Goal: Task Accomplishment & Management: Use online tool/utility

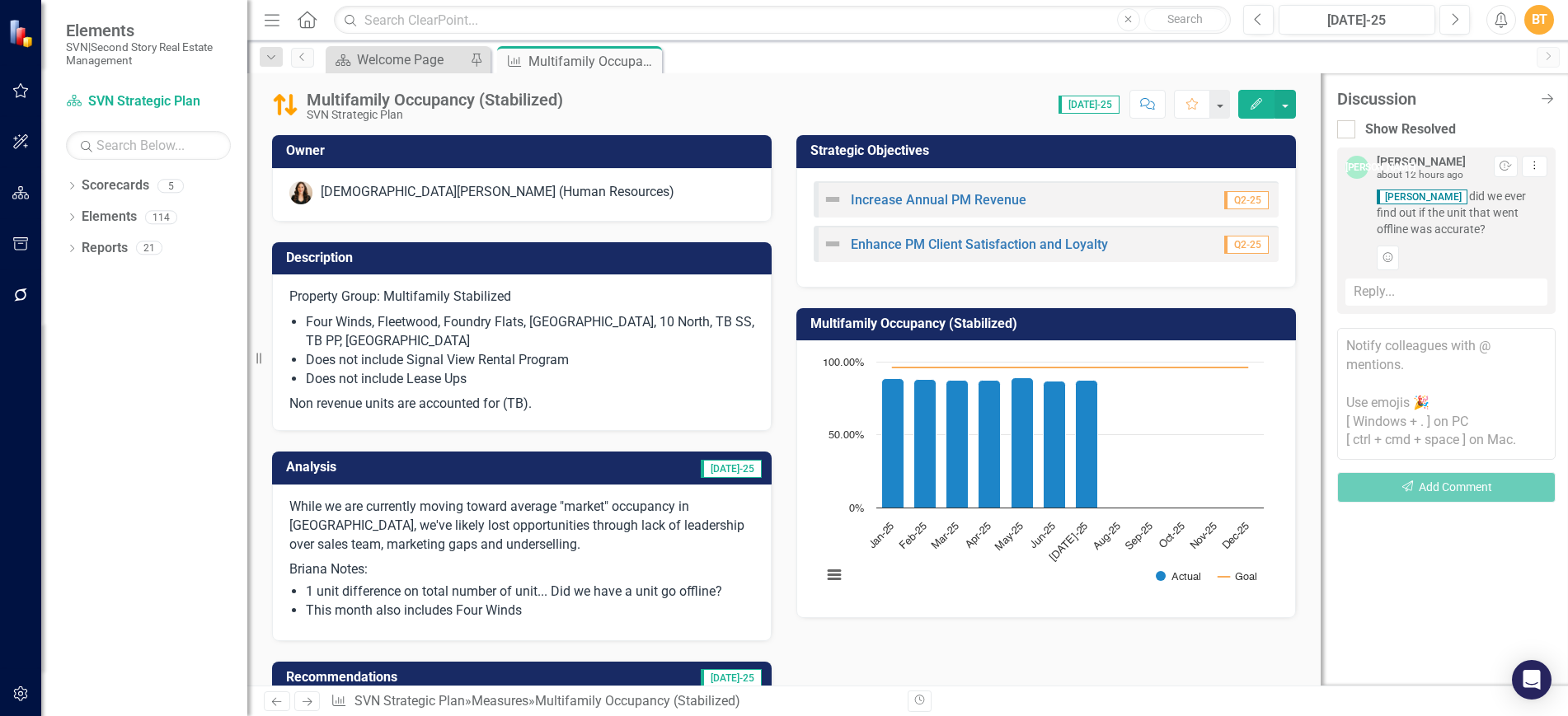
click at [1461, 292] on div "Reply..." at bounding box center [1447, 292] width 202 height 27
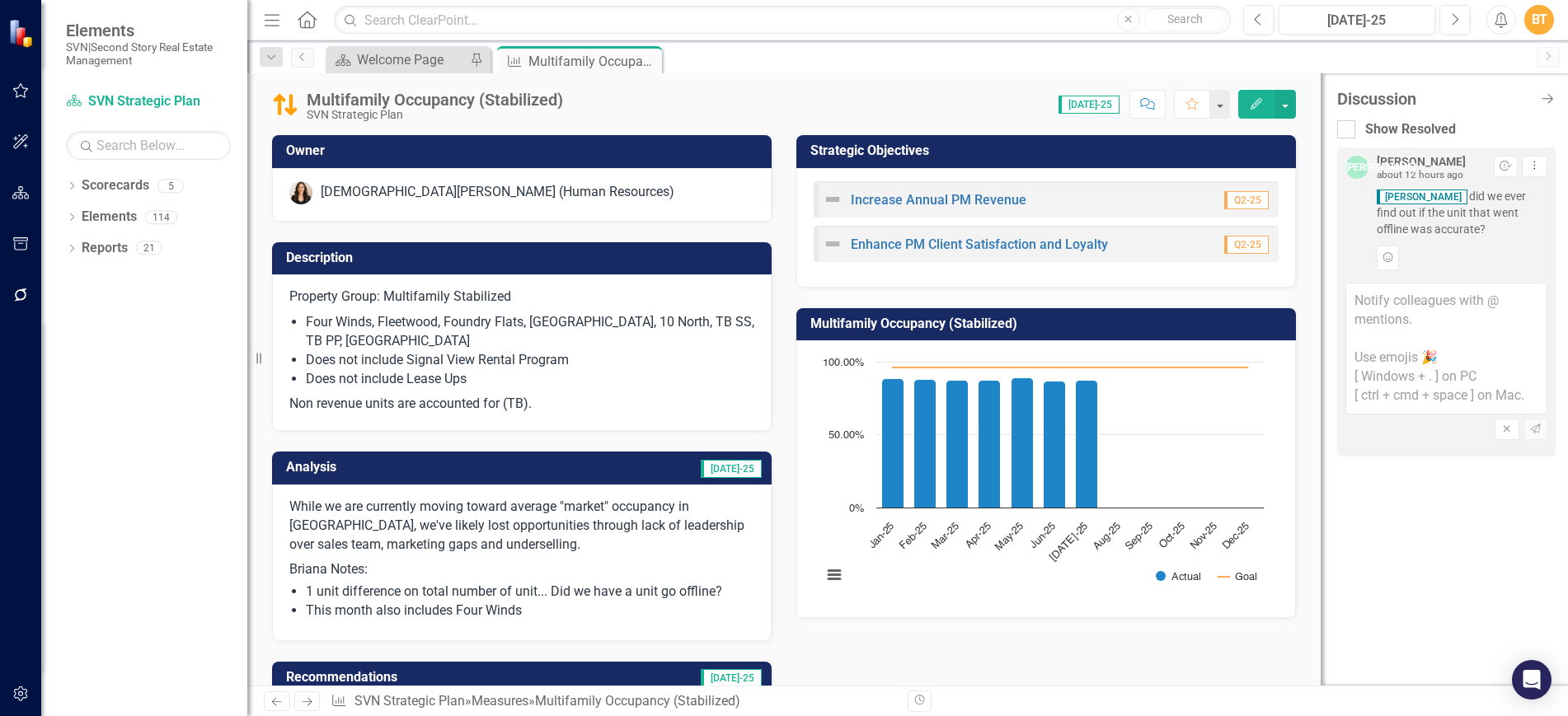
click at [1456, 295] on textarea at bounding box center [1447, 349] width 202 height 132
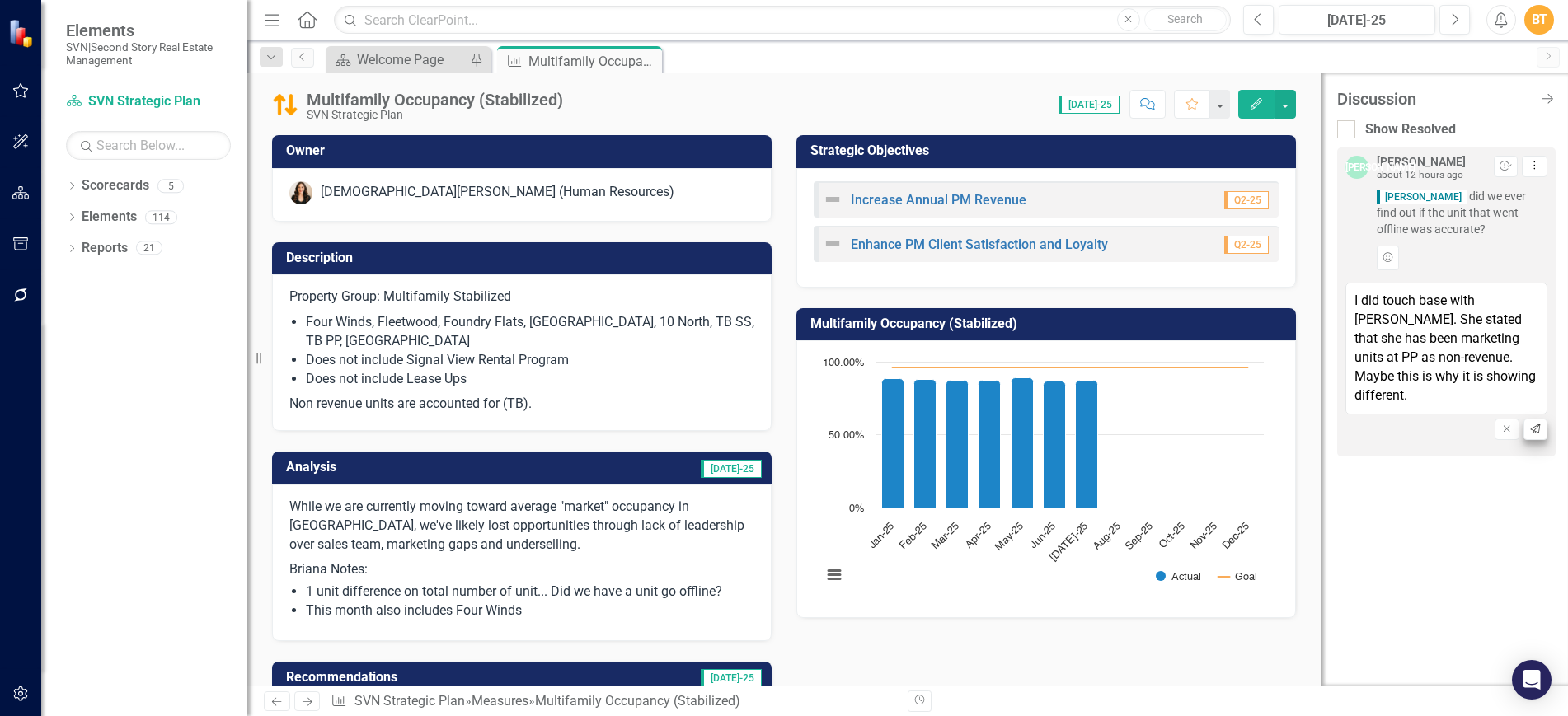
type textarea "I did touch base with Therese. She stated that she has been marketing units at …"
click at [1534, 430] on icon "button" at bounding box center [1535, 429] width 10 height 10
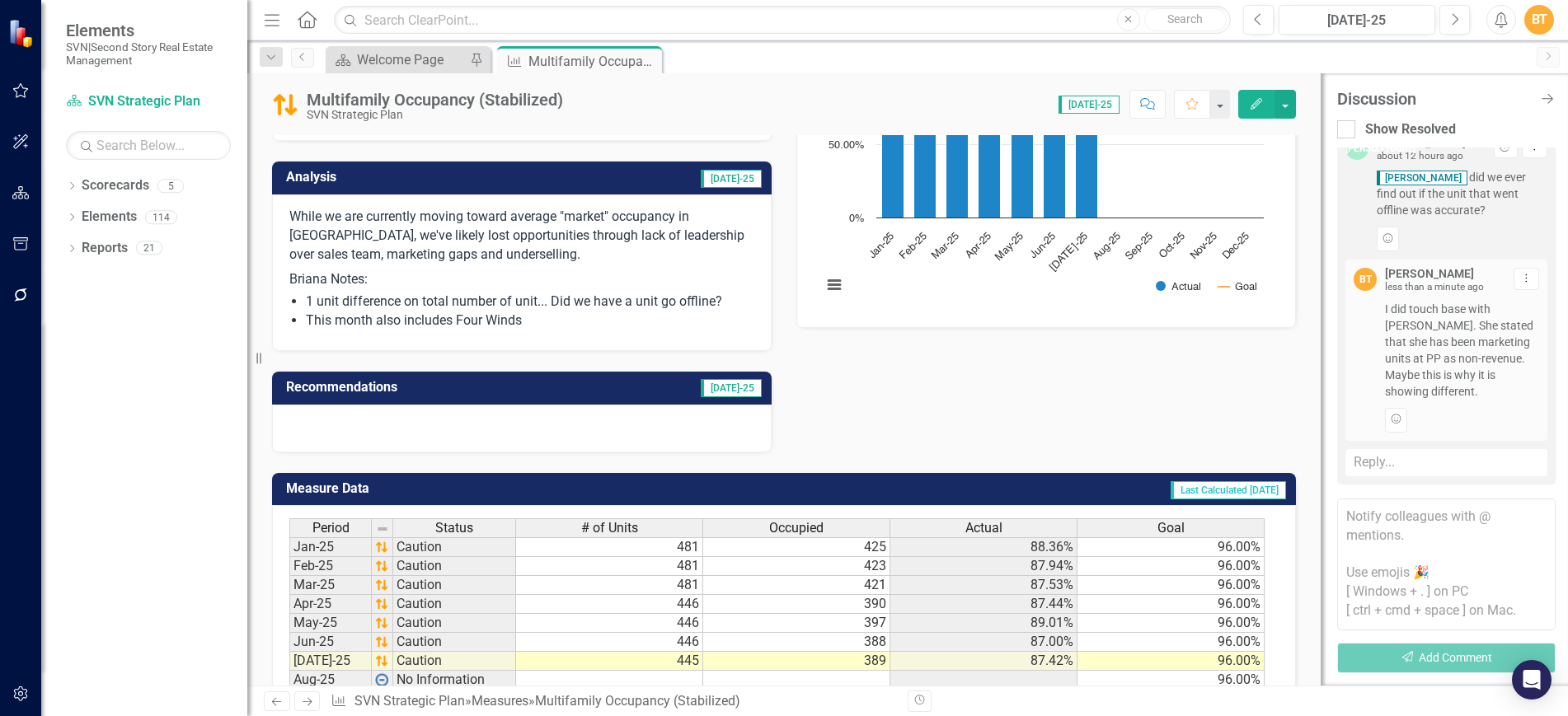
scroll to position [411, 0]
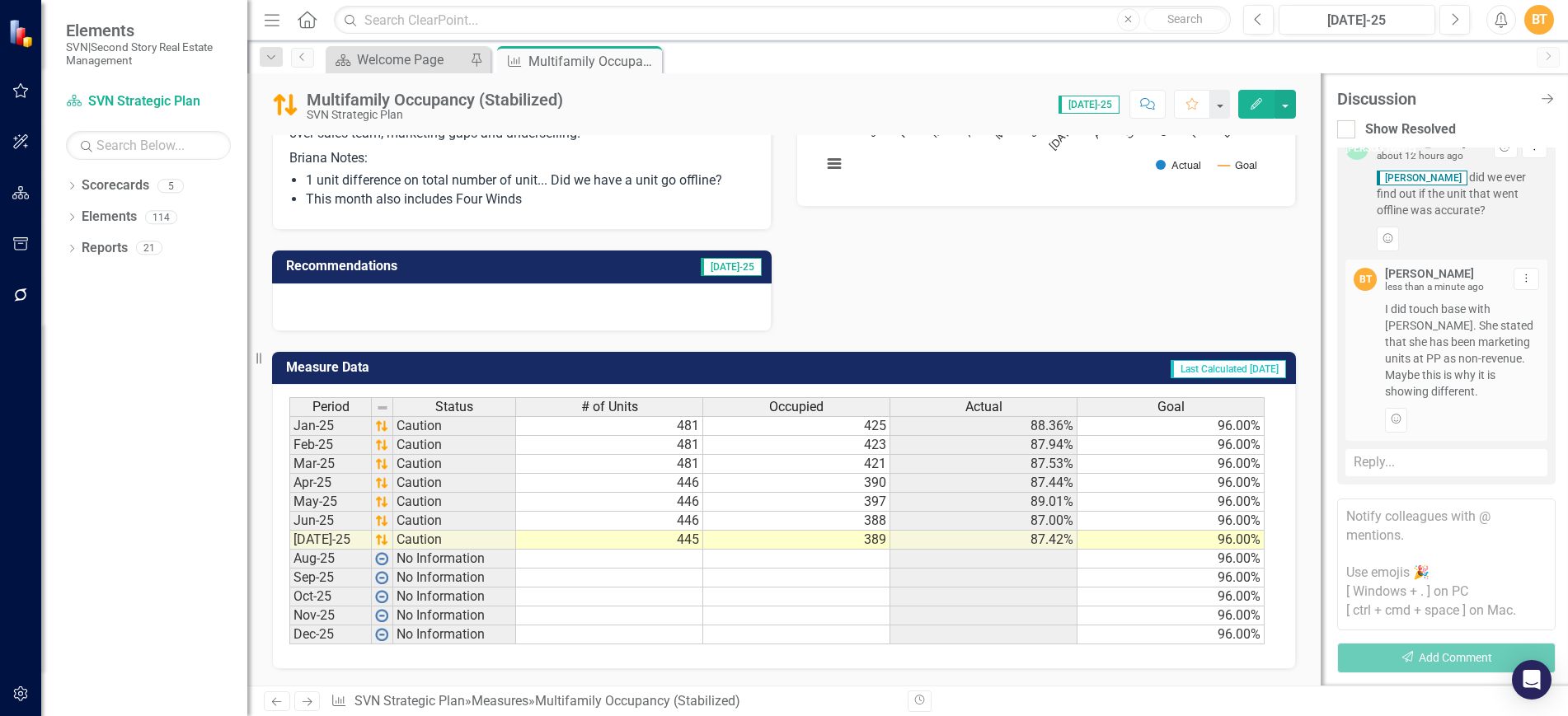
click at [0, 0] on icon "Close" at bounding box center [0, 0] width 0 height 0
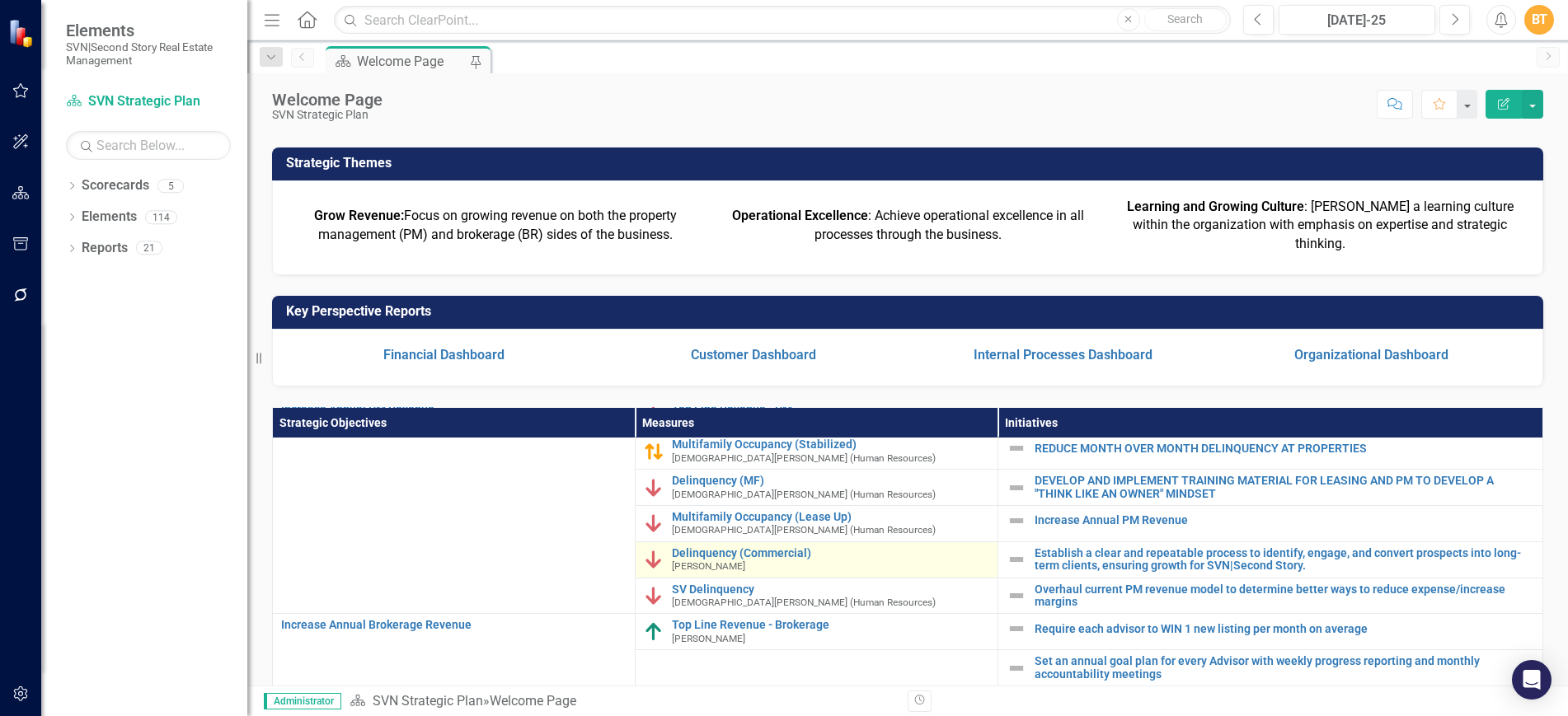
scroll to position [214, 0]
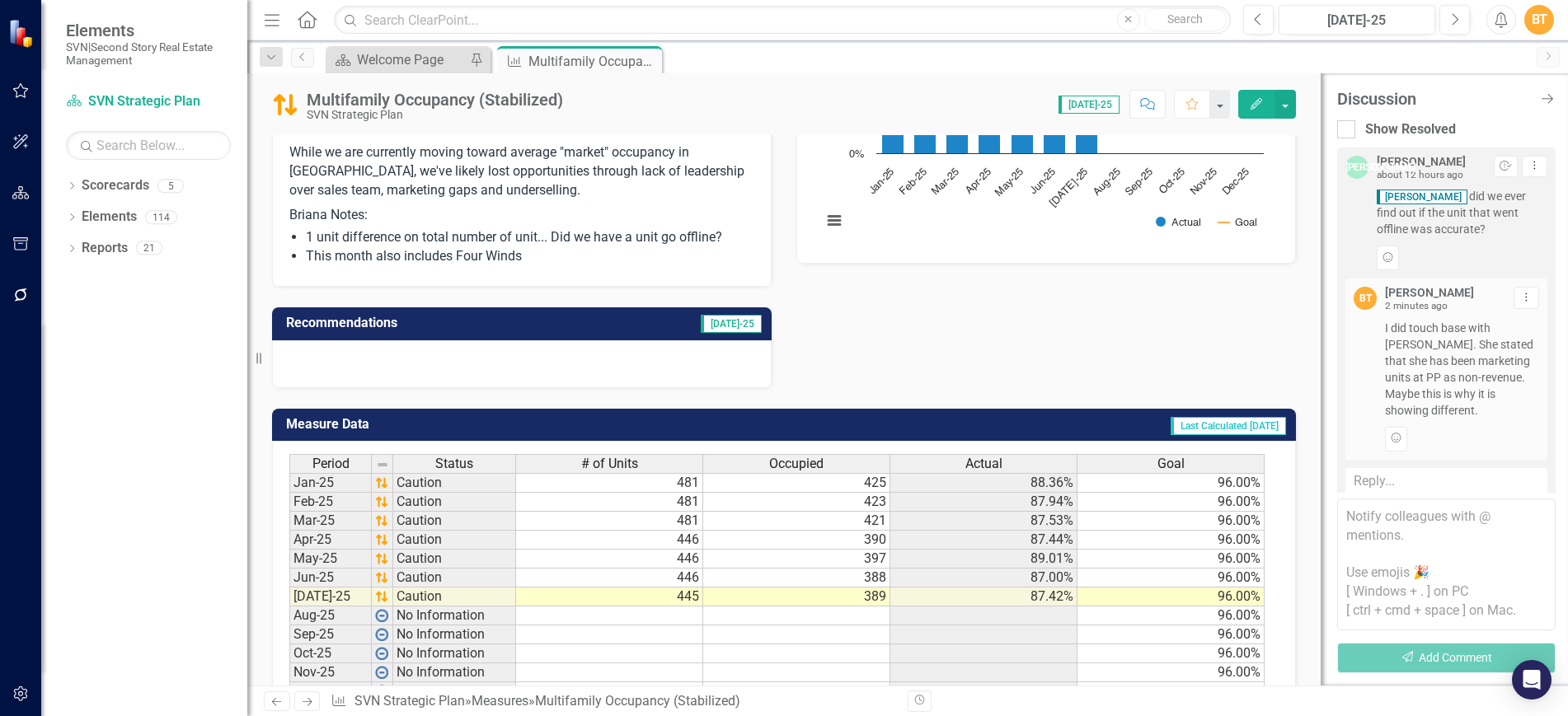
scroll to position [207, 0]
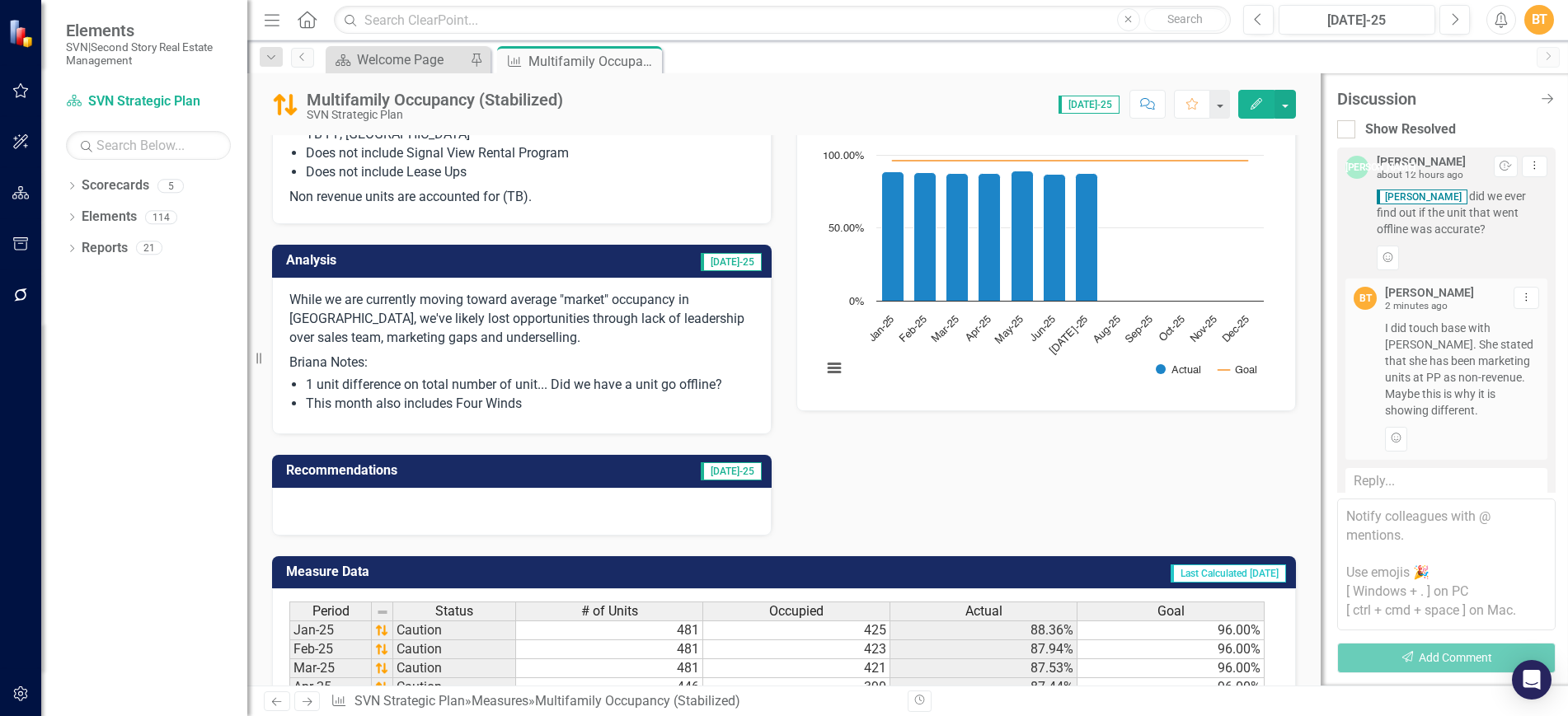
click at [694, 264] on td "[DATE]-25" at bounding box center [631, 263] width 264 height 27
click at [694, 264] on td "[DATE]-25" at bounding box center [631, 263] width 264 height 27
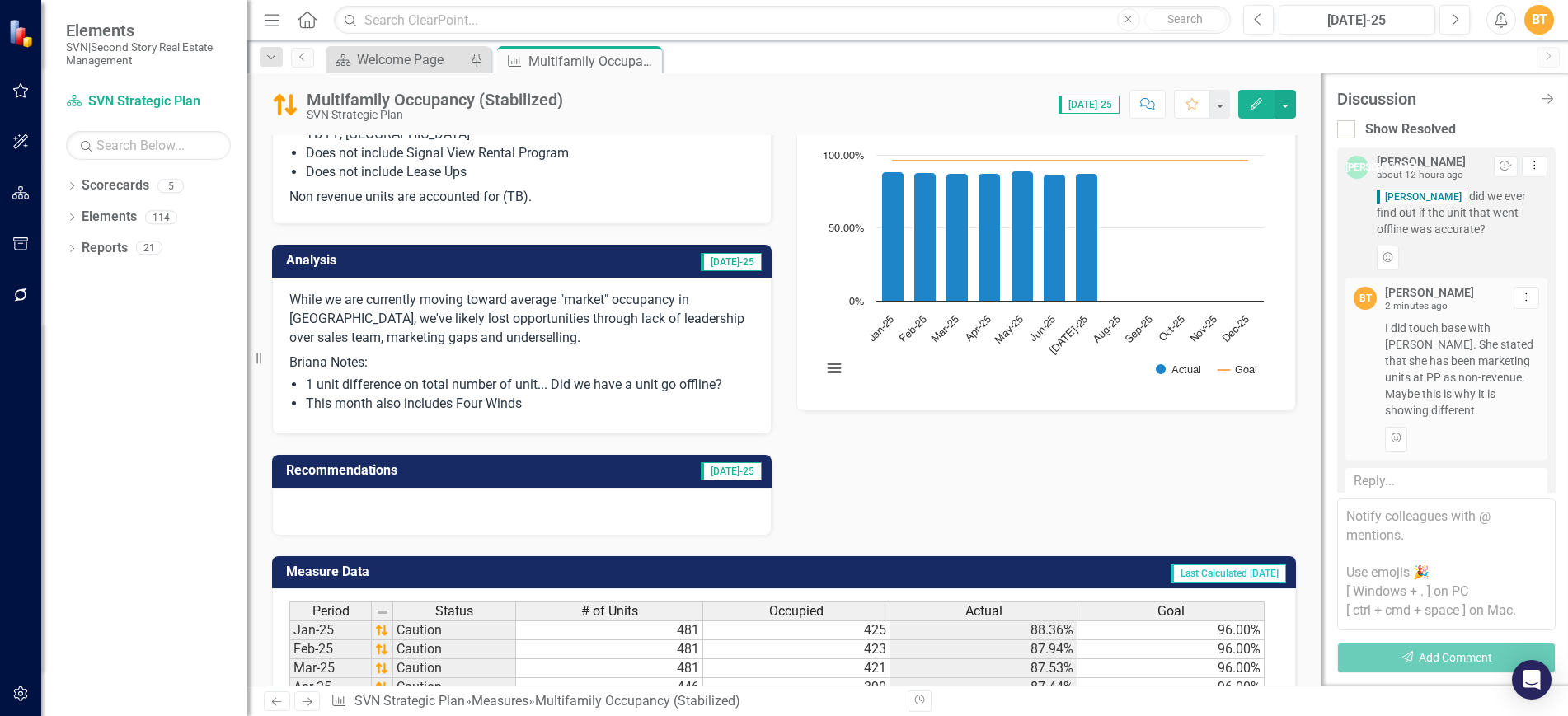
click at [694, 264] on td "[DATE]-25" at bounding box center [631, 263] width 264 height 27
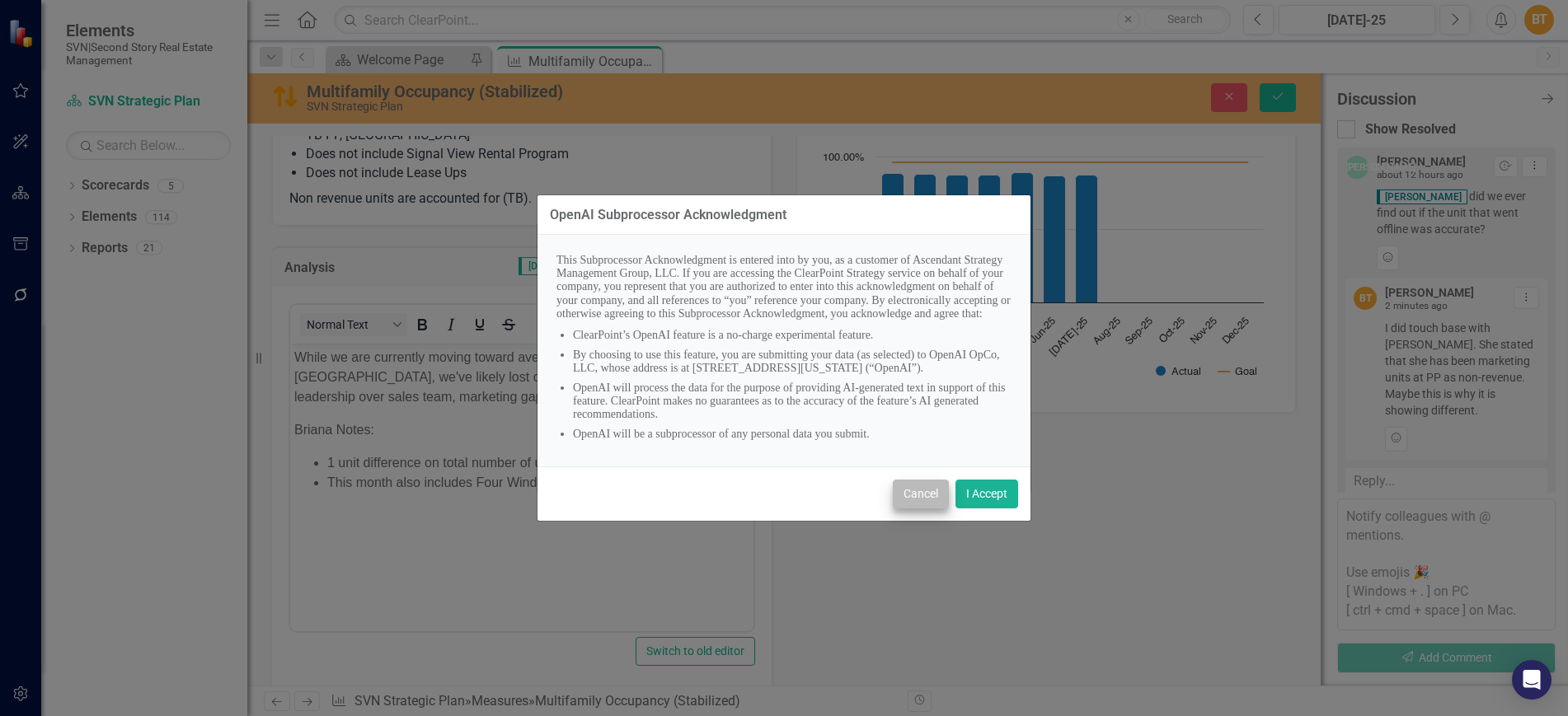
scroll to position [0, 0]
click at [916, 502] on button "Cancel" at bounding box center [920, 494] width 56 height 29
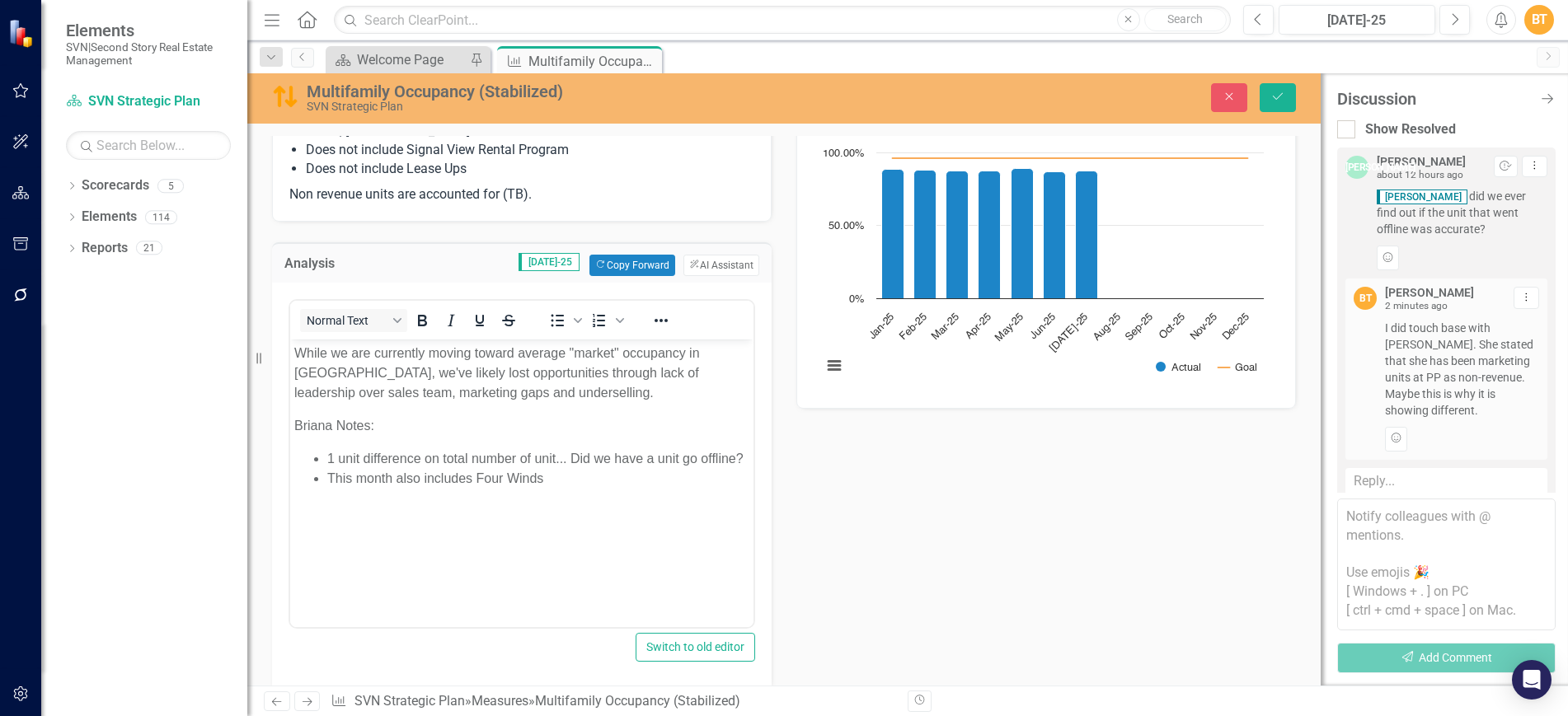
scroll to position [214, 0]
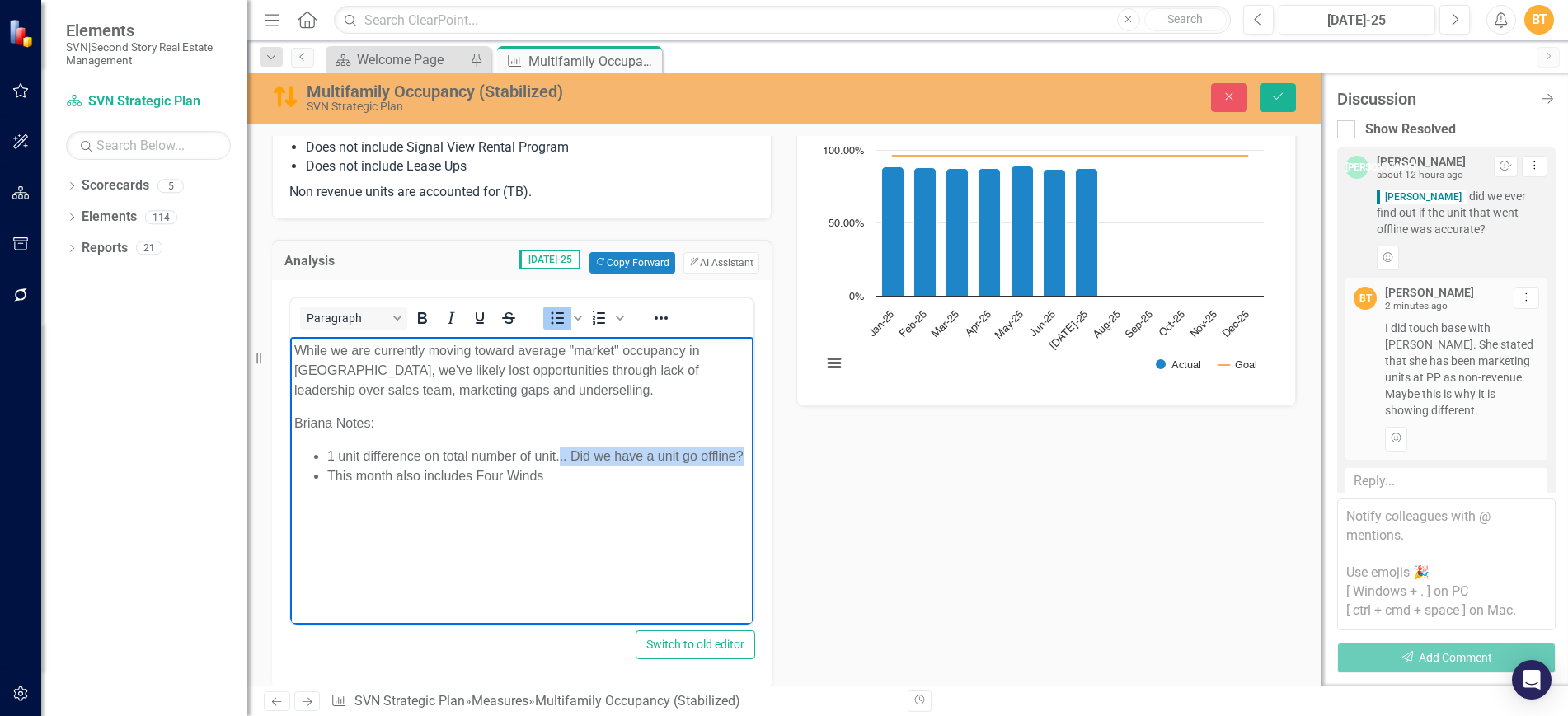
drag, startPoint x: 744, startPoint y: 453, endPoint x: 559, endPoint y: 459, distance: 185.1
click at [559, 459] on body "While we are currently moving toward average "market" occupancy in Chattanooga,…" at bounding box center [521, 460] width 464 height 247
click at [1278, 92] on icon "Save" at bounding box center [1278, 97] width 15 height 12
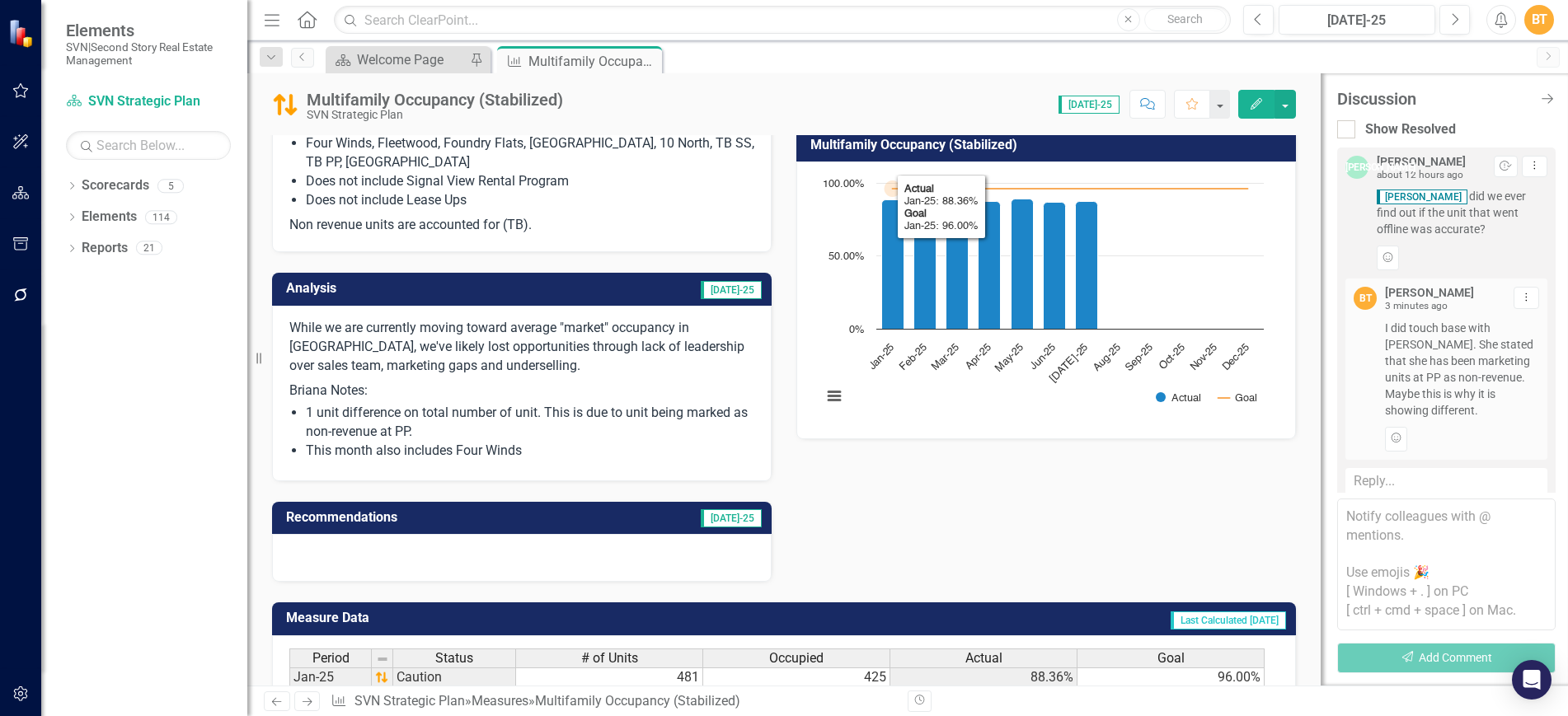
scroll to position [0, 0]
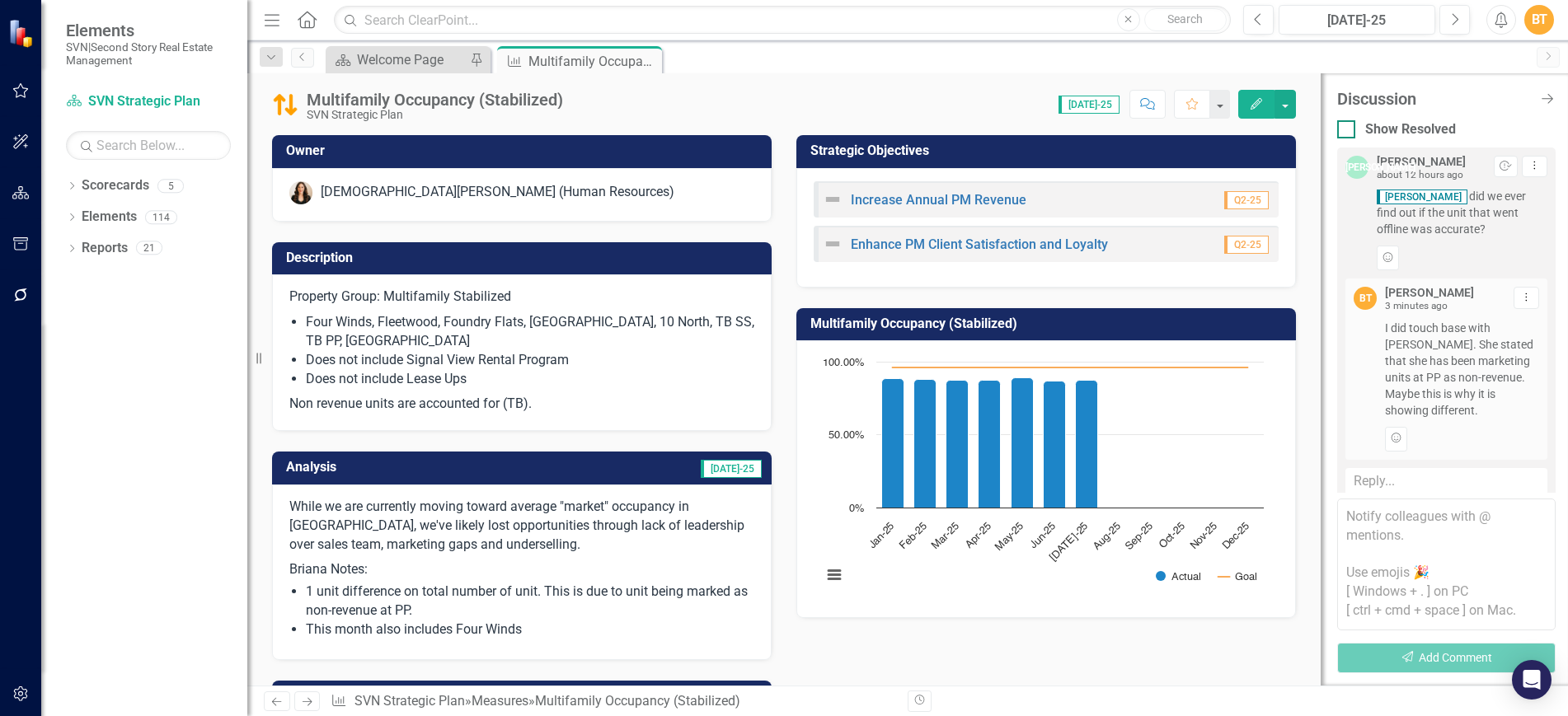
click at [1340, 125] on input "Show Resolved" at bounding box center [1343, 125] width 11 height 11
click at [1348, 130] on div at bounding box center [1346, 129] width 18 height 18
click at [1348, 130] on input "Show Resolved" at bounding box center [1343, 125] width 11 height 11
checkbox input "false"
click at [903, 78] on div "Multifamily Occupancy (Stabilized) SVN Strategic Plan Score: 0.00 Jul-25 Comple…" at bounding box center [784, 98] width 1073 height 49
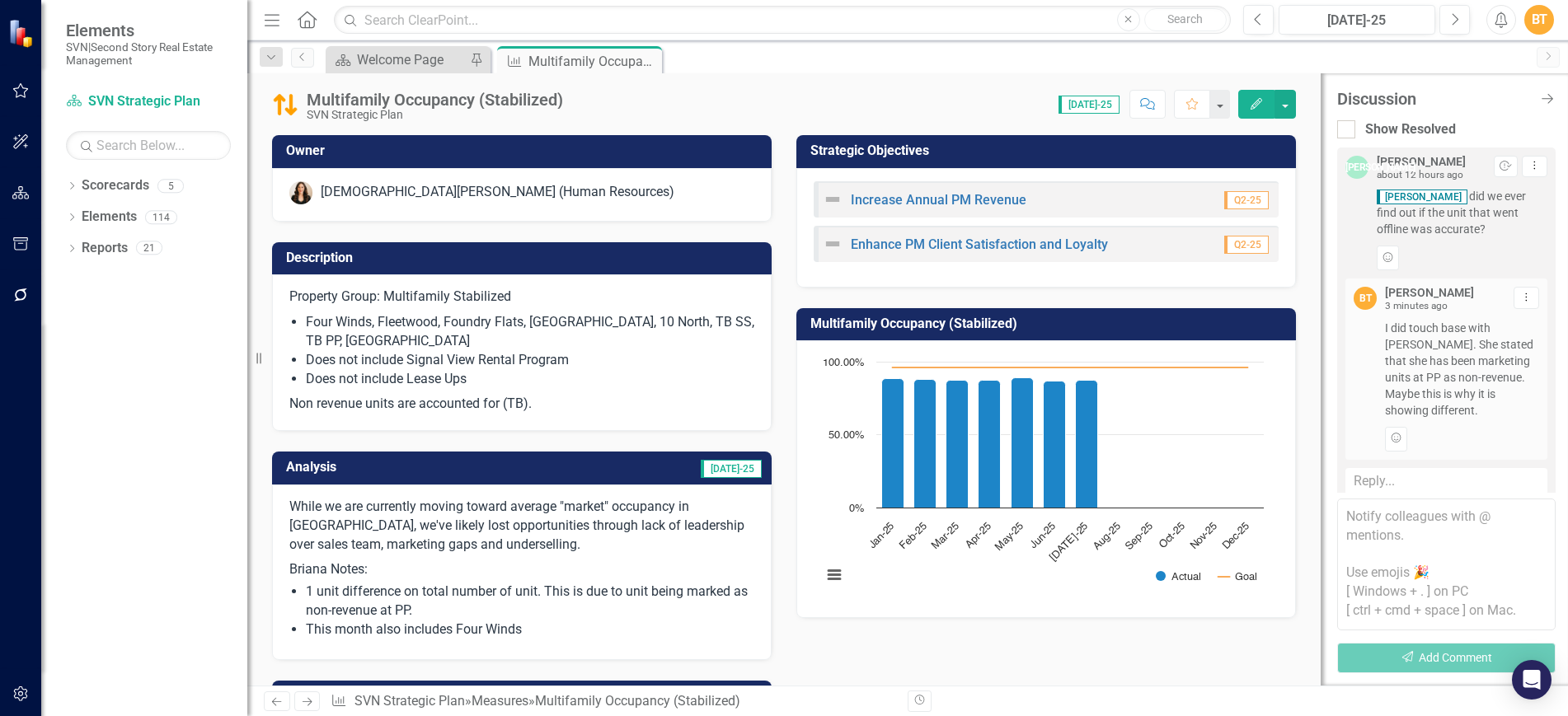
click at [0, 0] on icon "Close" at bounding box center [0, 0] width 0 height 0
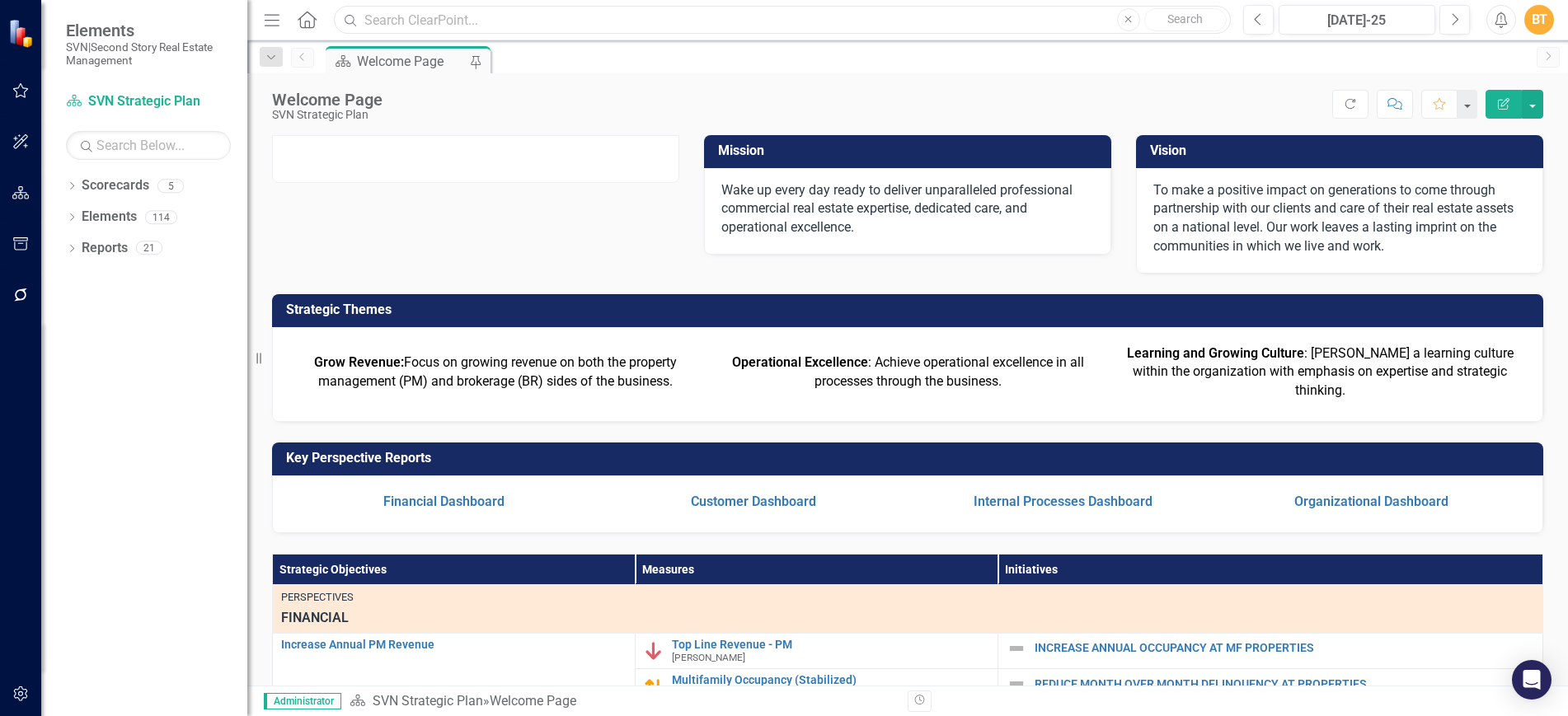
click at [462, 24] on input "text" at bounding box center [782, 20] width 897 height 29
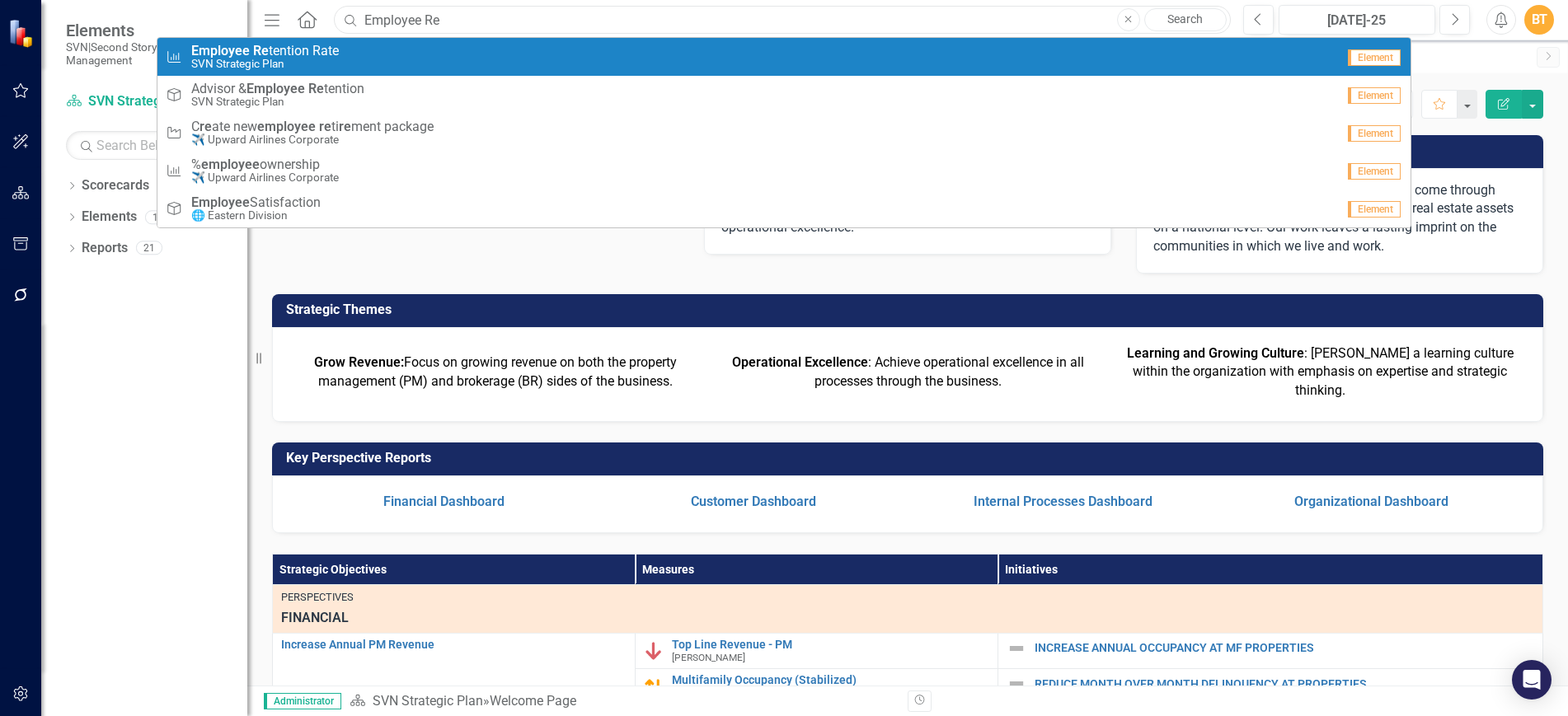
type input "Employee Re"
click at [336, 55] on span "Employee Re tention Rate" at bounding box center [265, 52] width 147 height 15
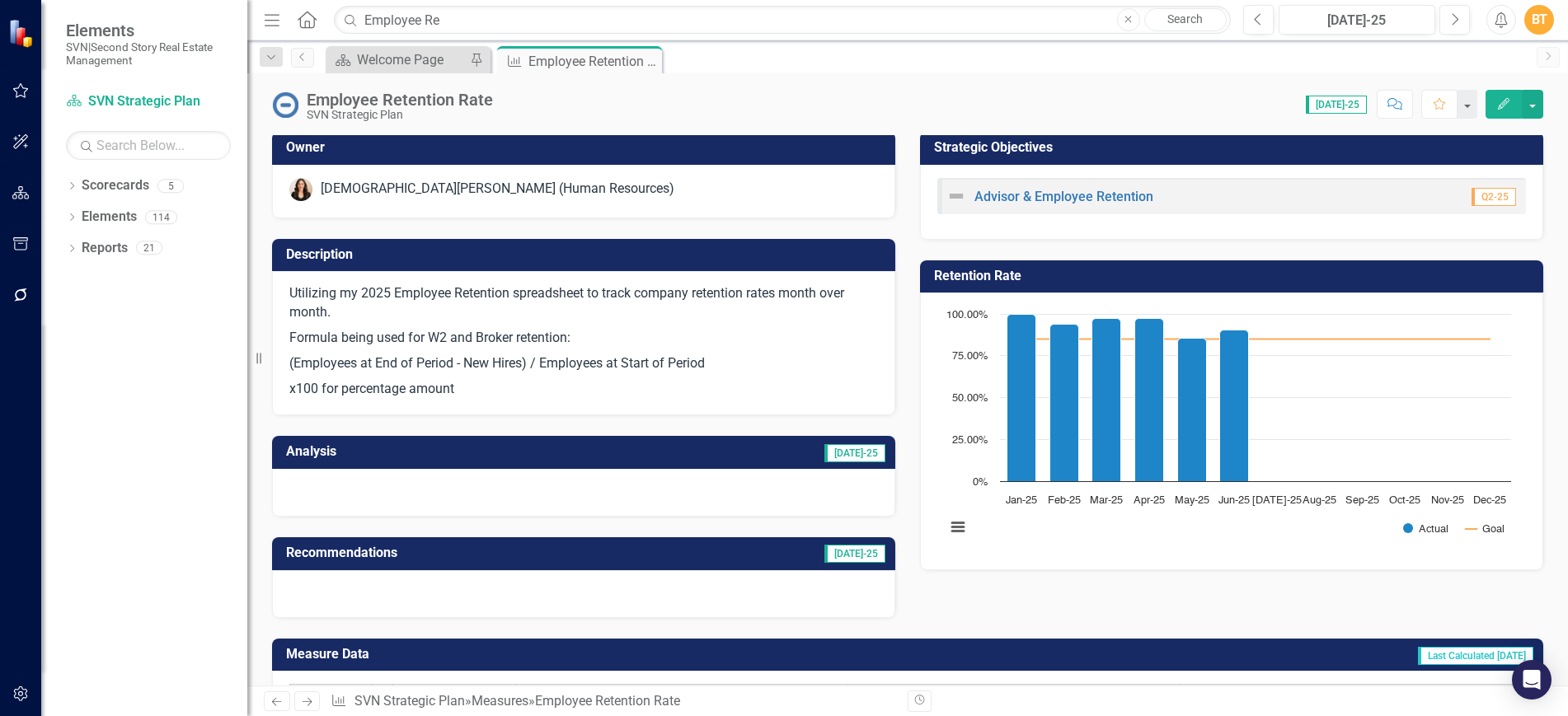
scroll to position [15, 0]
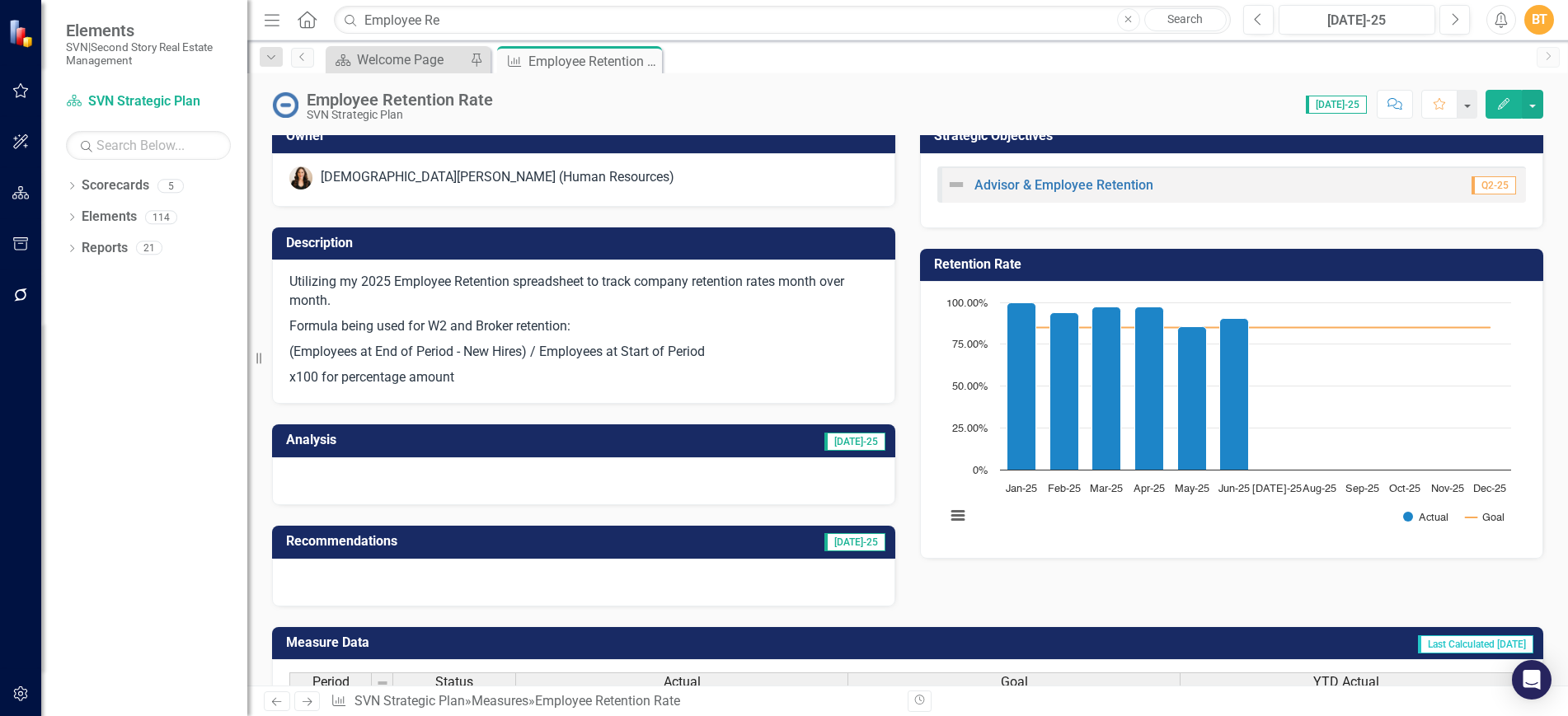
drag, startPoint x: 294, startPoint y: 323, endPoint x: 568, endPoint y: 326, distance: 274.0
click at [564, 326] on p "Formula being used for W2 and Broker retention:" at bounding box center [583, 327] width 589 height 25
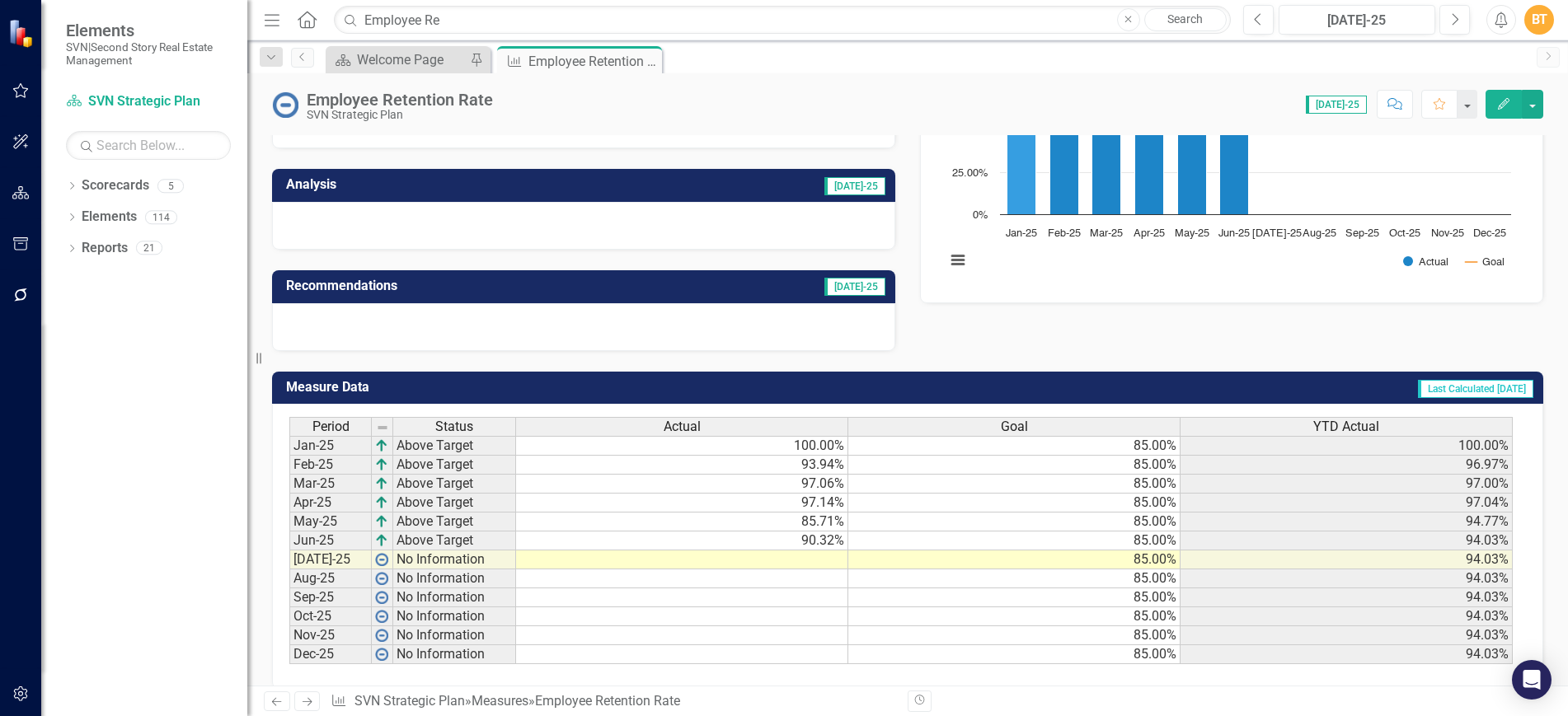
scroll to position [290, 0]
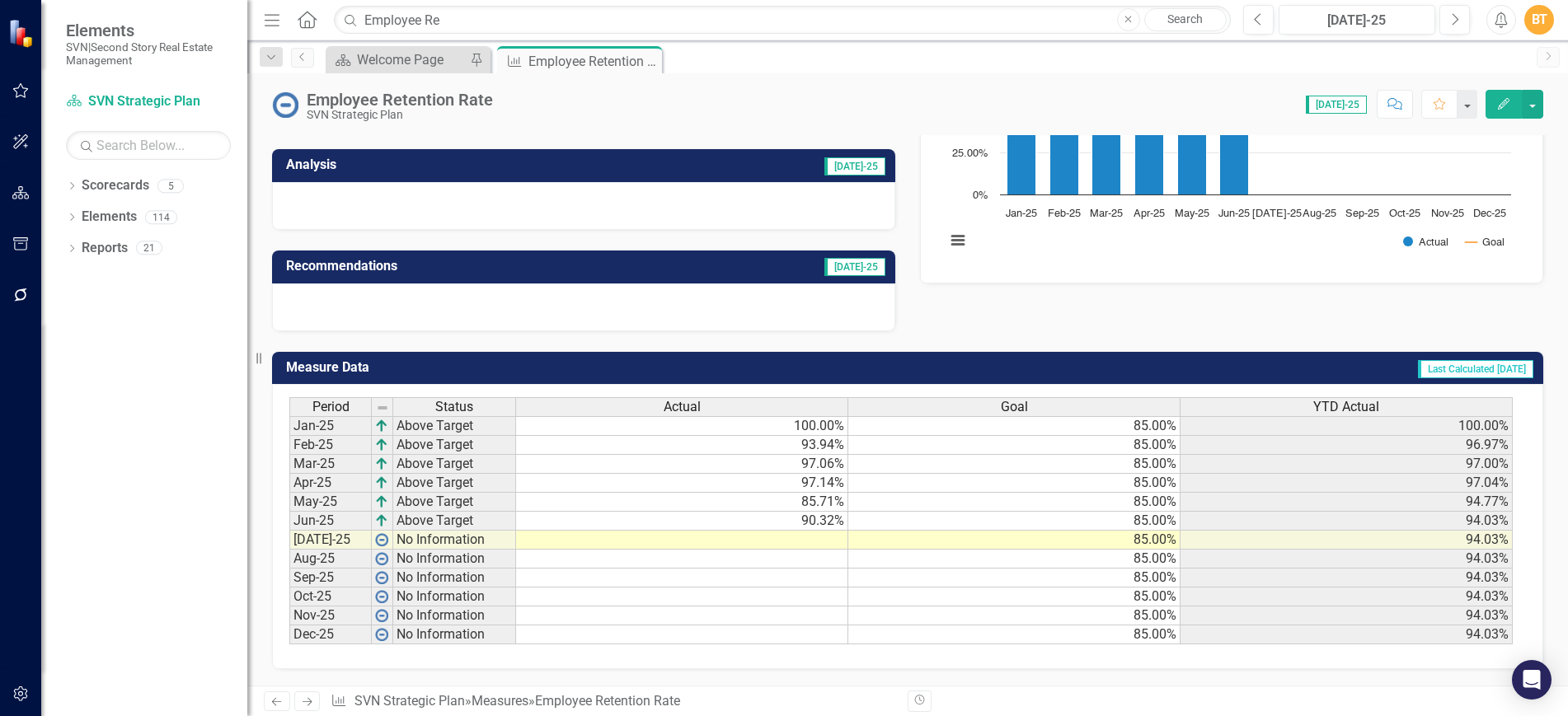
click at [830, 535] on td at bounding box center [682, 540] width 332 height 19
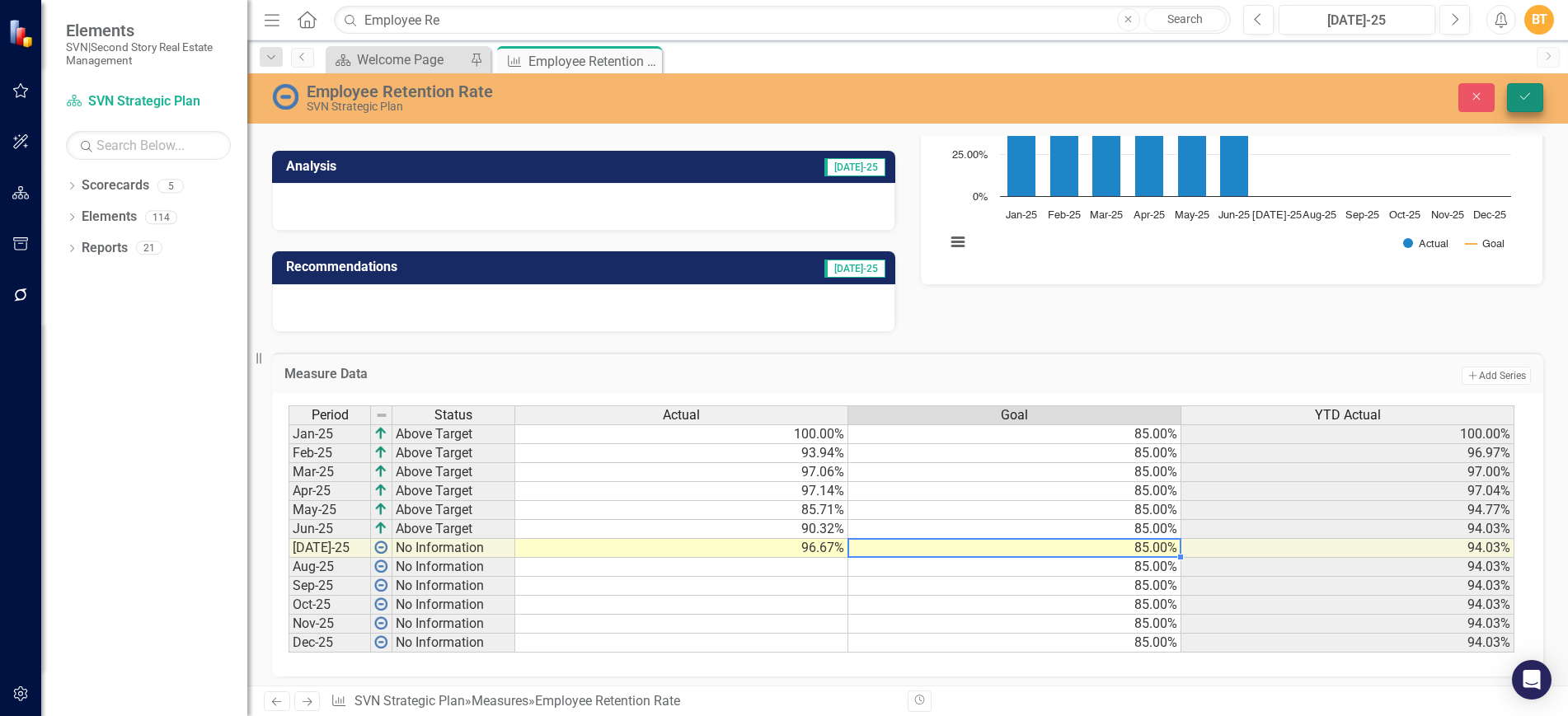
type textarea "85"
click at [1521, 94] on icon "Save" at bounding box center [1526, 97] width 15 height 12
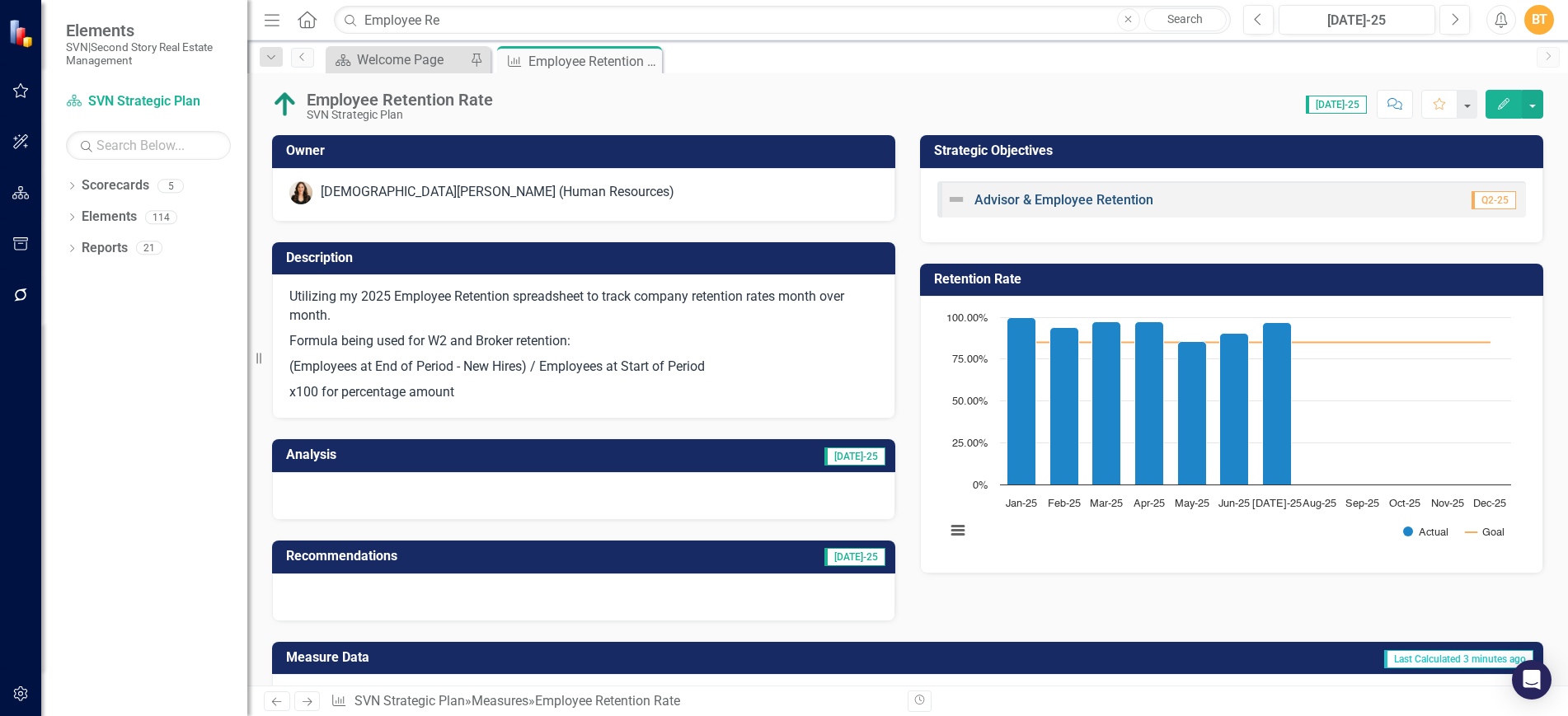
click at [1063, 196] on link "Advisor & Employee Retention" at bounding box center [1064, 200] width 179 height 15
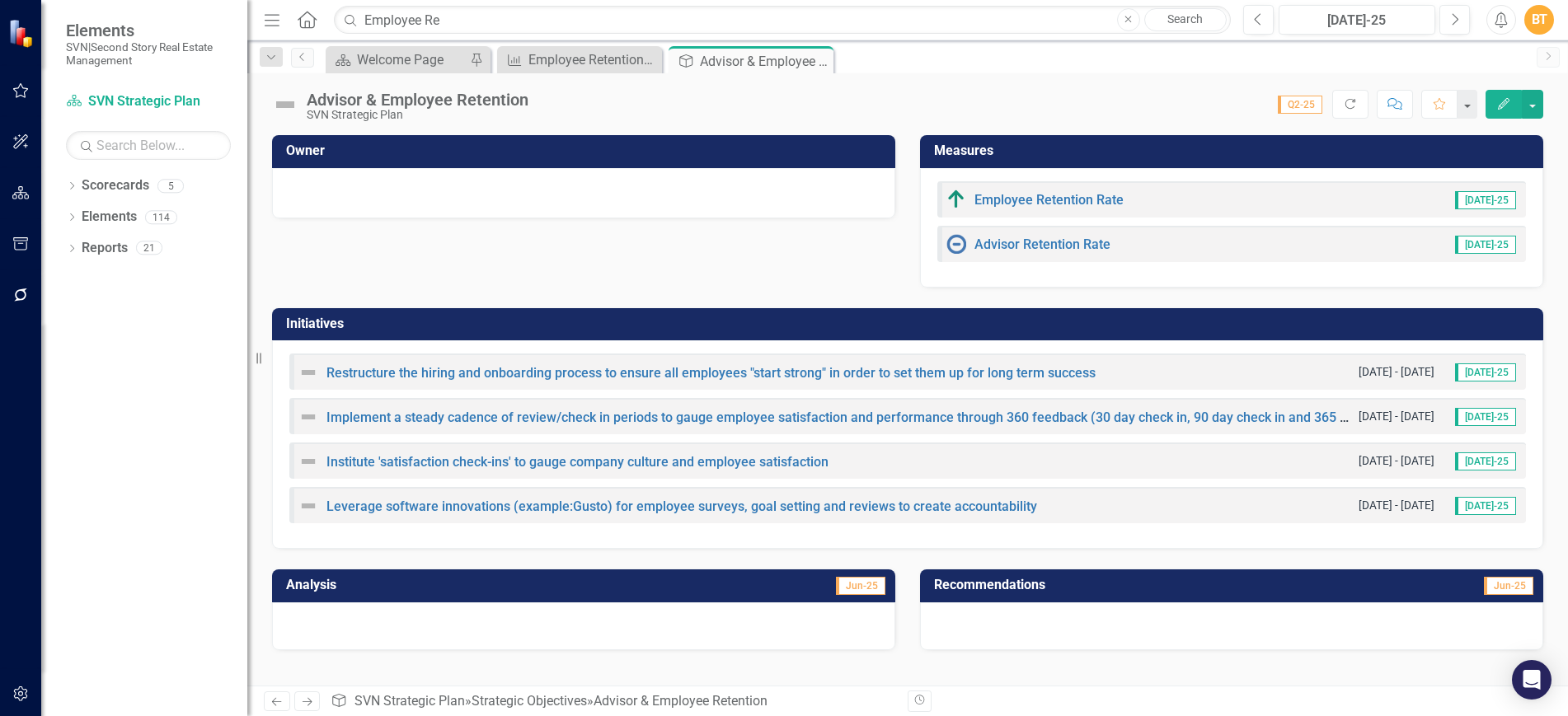
click at [779, 278] on div "Owner Measures Employee Retention Rate Jul-25 Advisor Retention Rate Jul-25" at bounding box center [907, 201] width 1296 height 173
click at [1057, 245] on link "Advisor Retention Rate" at bounding box center [1043, 244] width 136 height 15
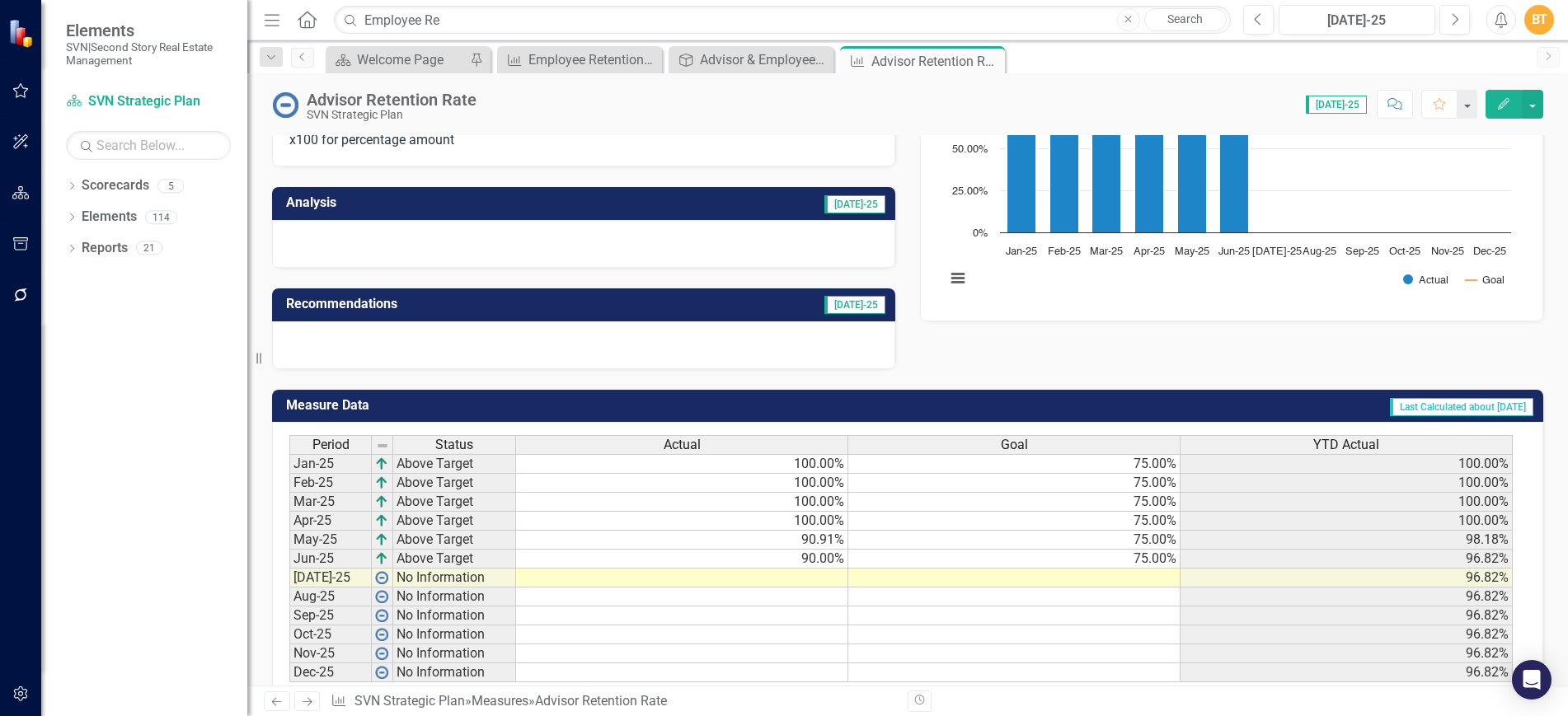
scroll to position [290, 0]
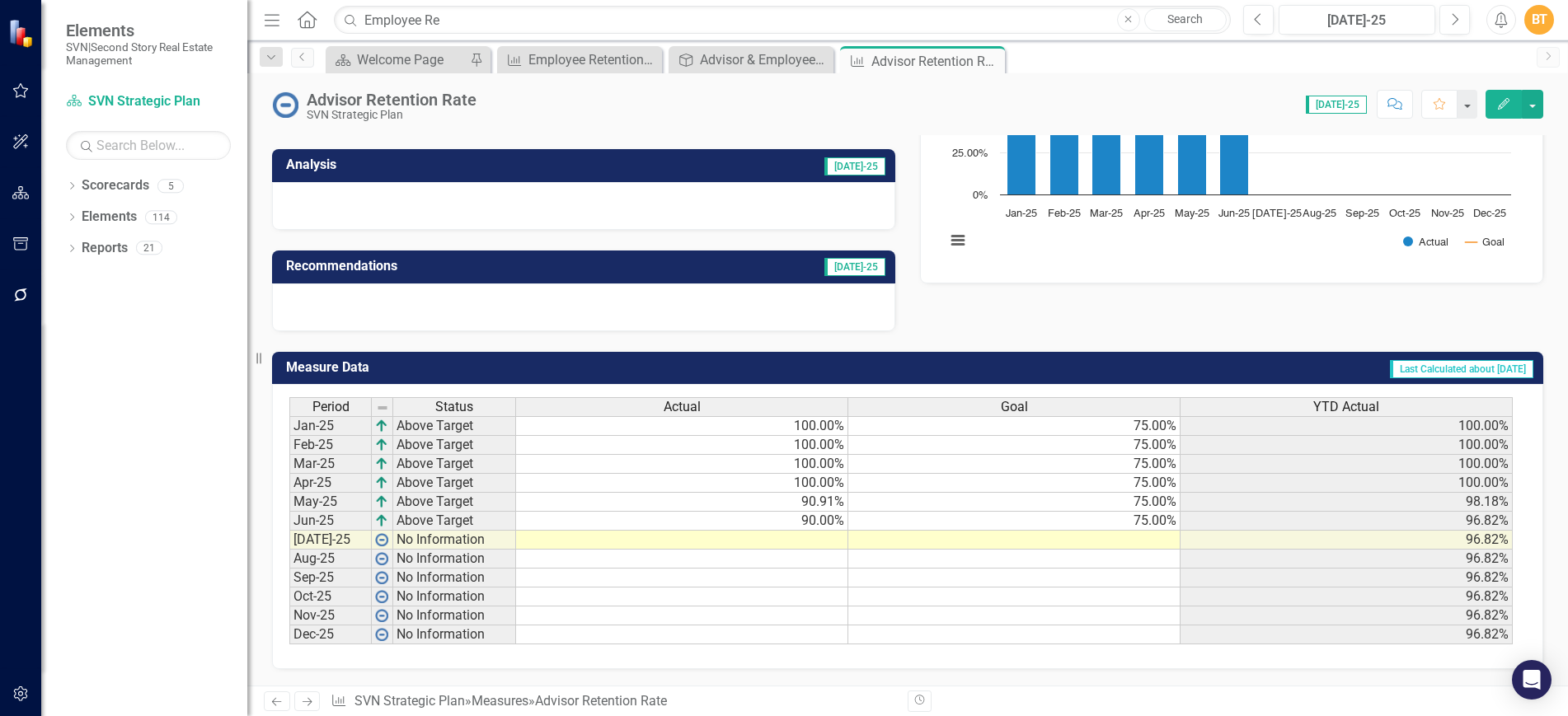
click at [786, 539] on td at bounding box center [682, 540] width 332 height 19
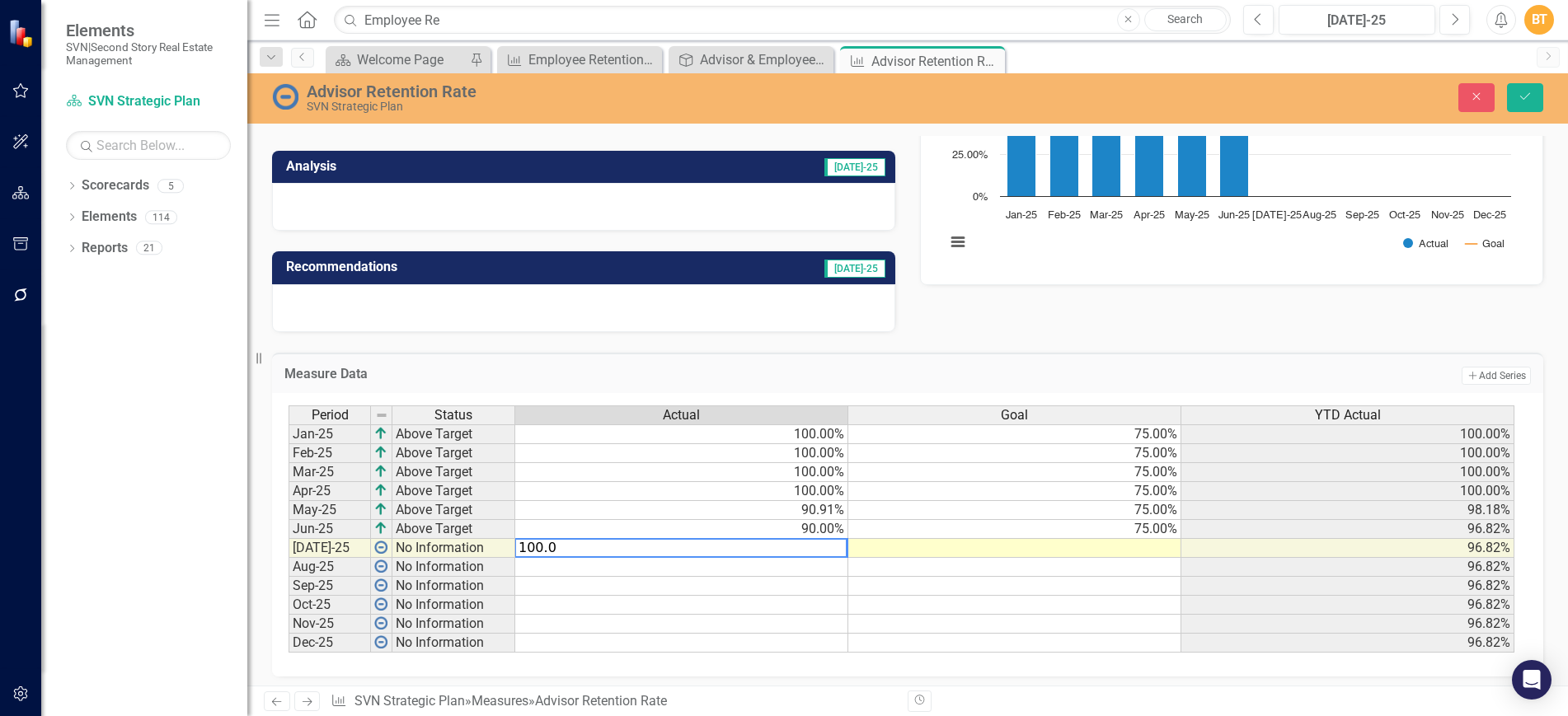
type textarea "100.00"
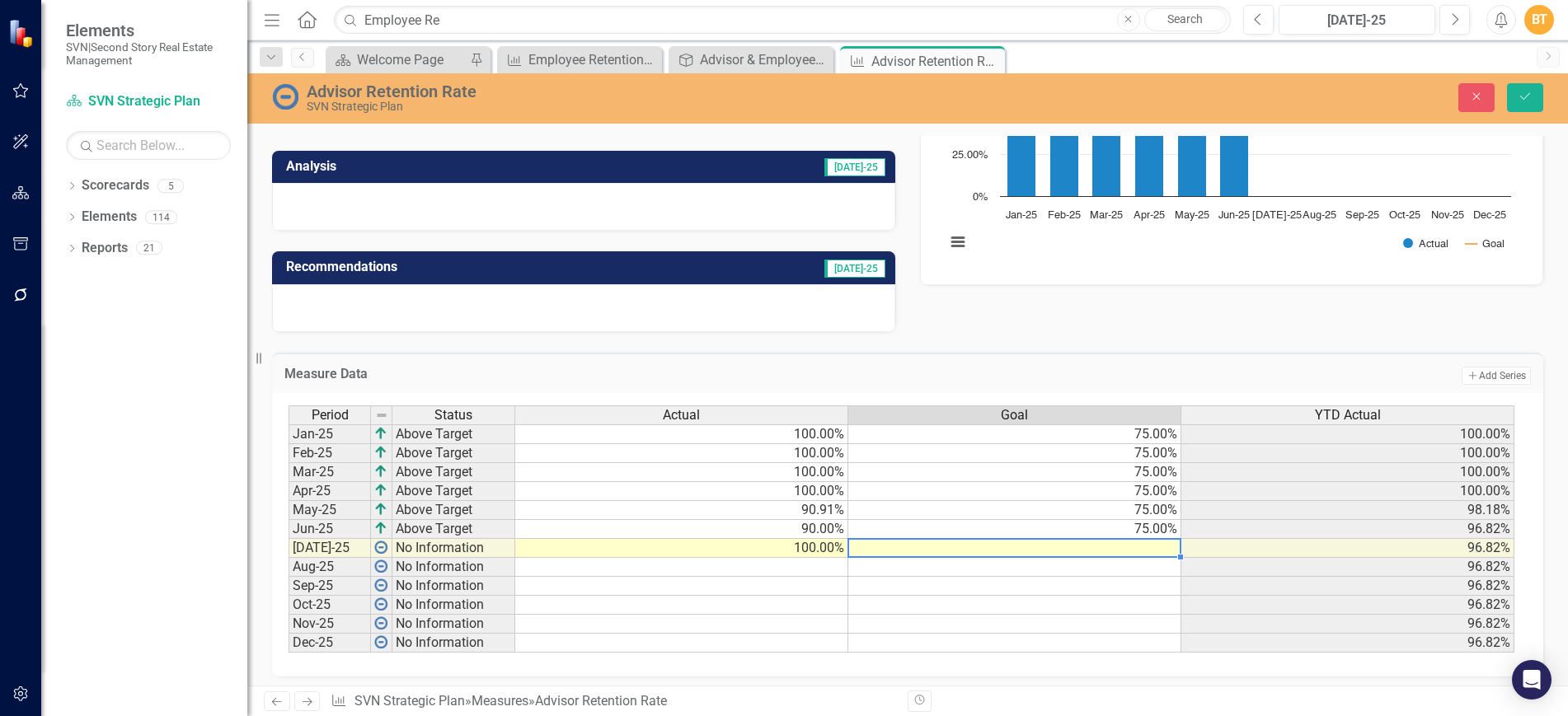
click at [1165, 525] on td "75.00%" at bounding box center [1015, 530] width 333 height 19
drag, startPoint x: 1180, startPoint y: 536, endPoint x: 1175, endPoint y: 641, distance: 105.1
click at [288, 641] on div "Period Status Actual Goal YTD Actual Jan-25 Above Target 100.00% 75.00% 100.00%…" at bounding box center [288, 530] width 0 height 247
type textarea "75"
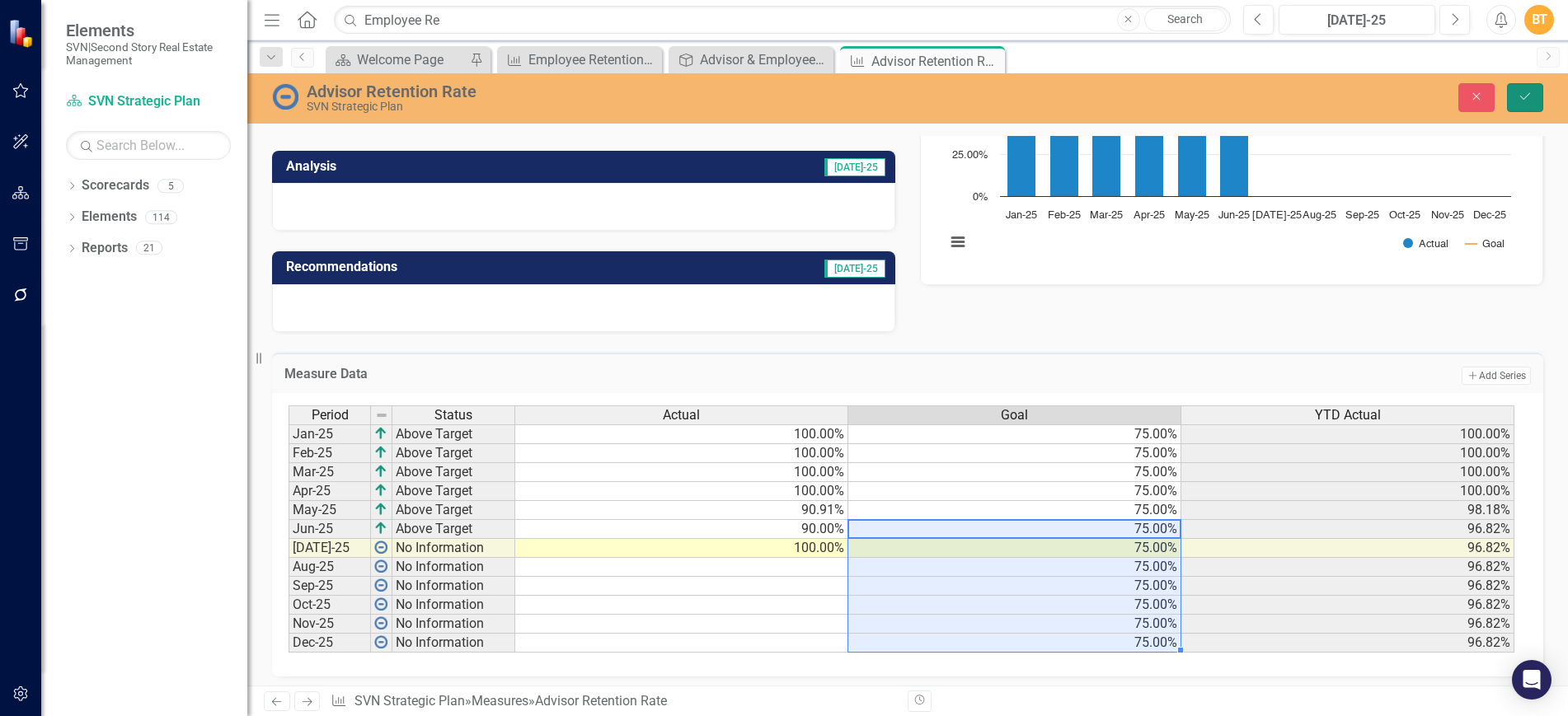
click at [1525, 91] on icon "Save" at bounding box center [1526, 97] width 15 height 12
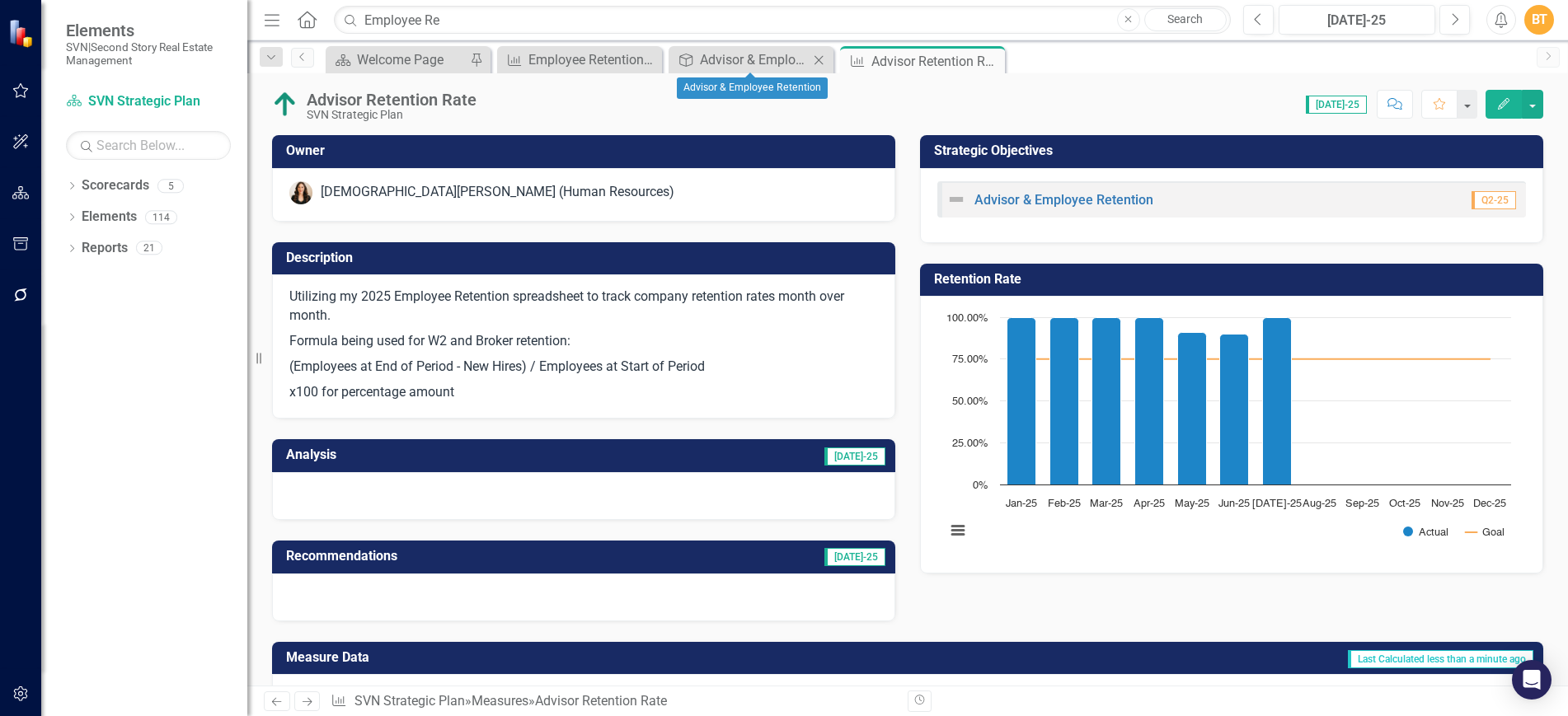
click at [817, 58] on icon at bounding box center [819, 59] width 9 height 9
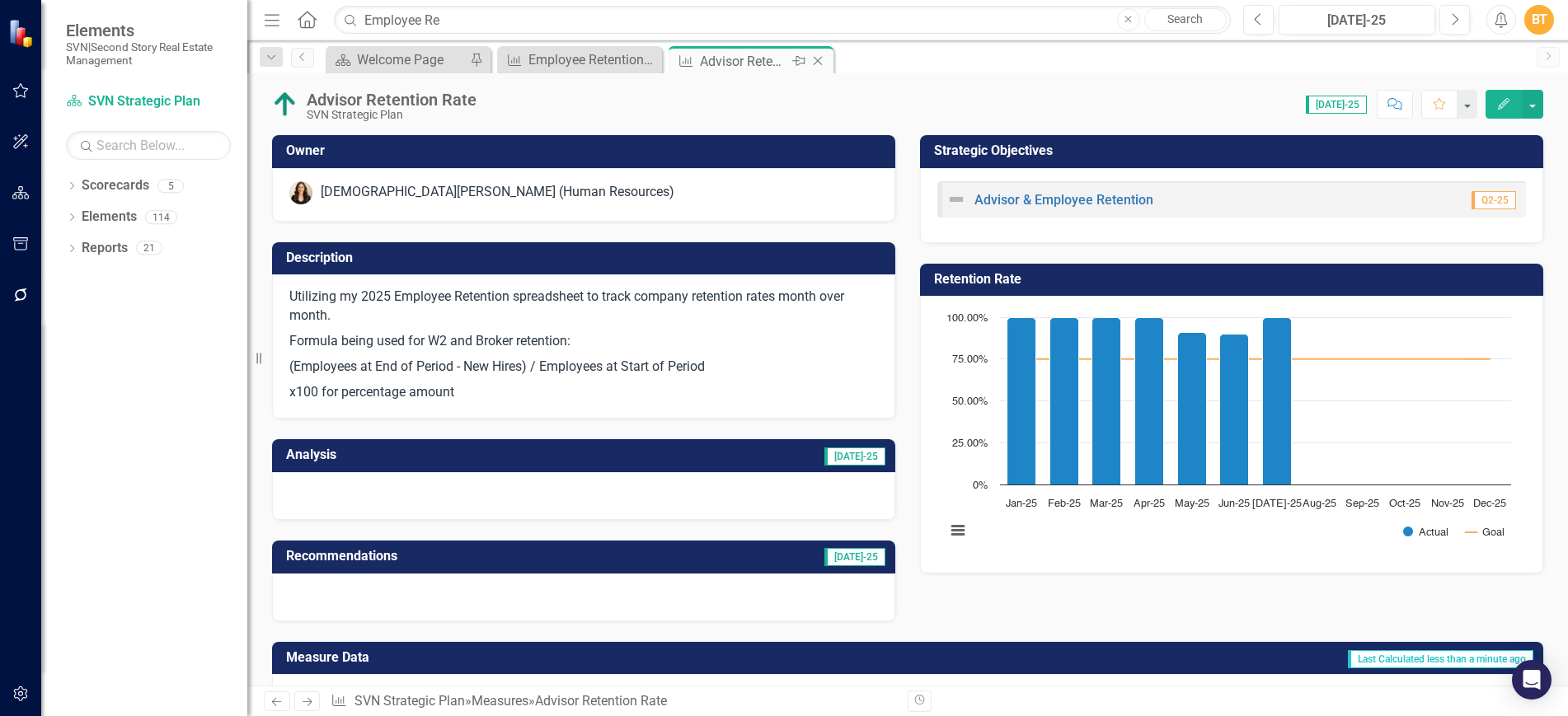
click at [825, 57] on icon "Close" at bounding box center [817, 61] width 16 height 14
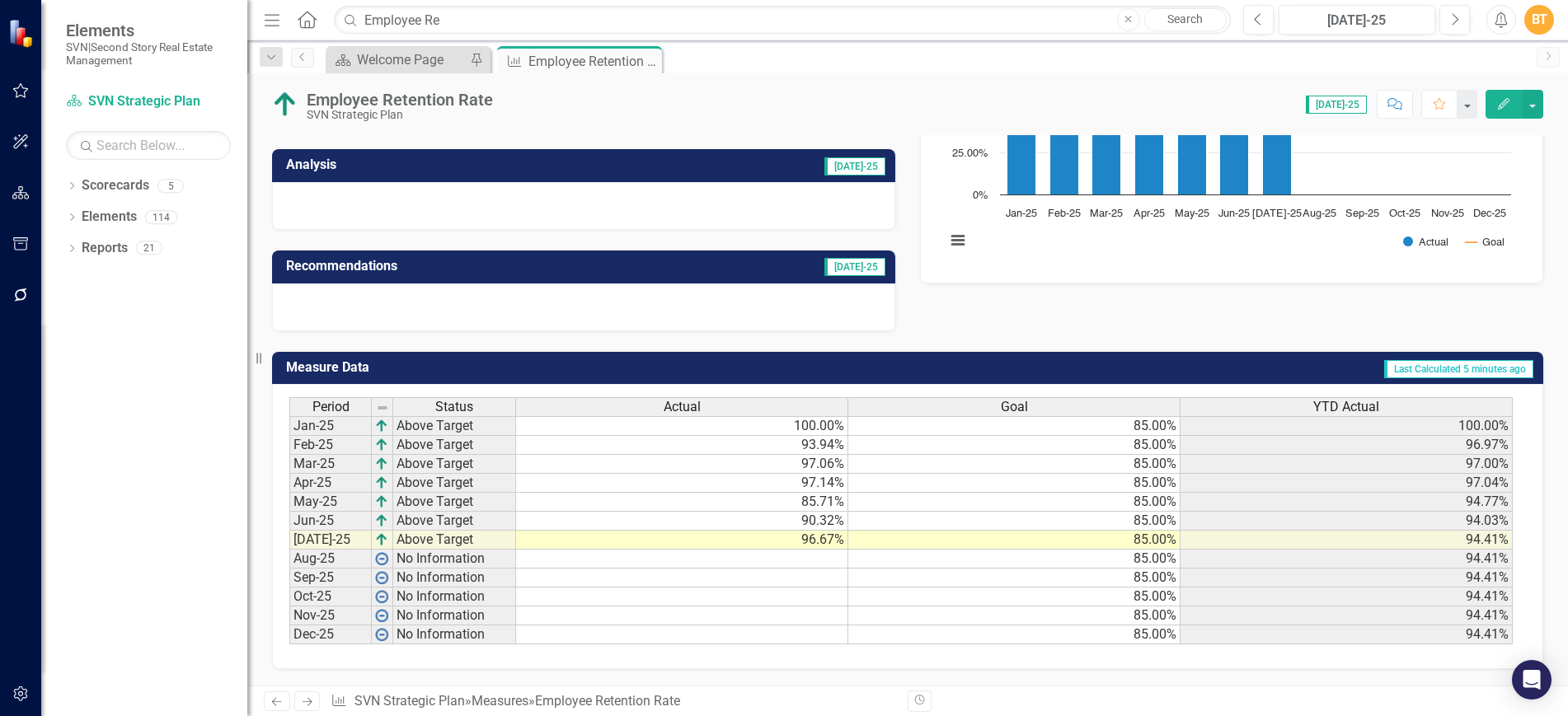
scroll to position [79, 0]
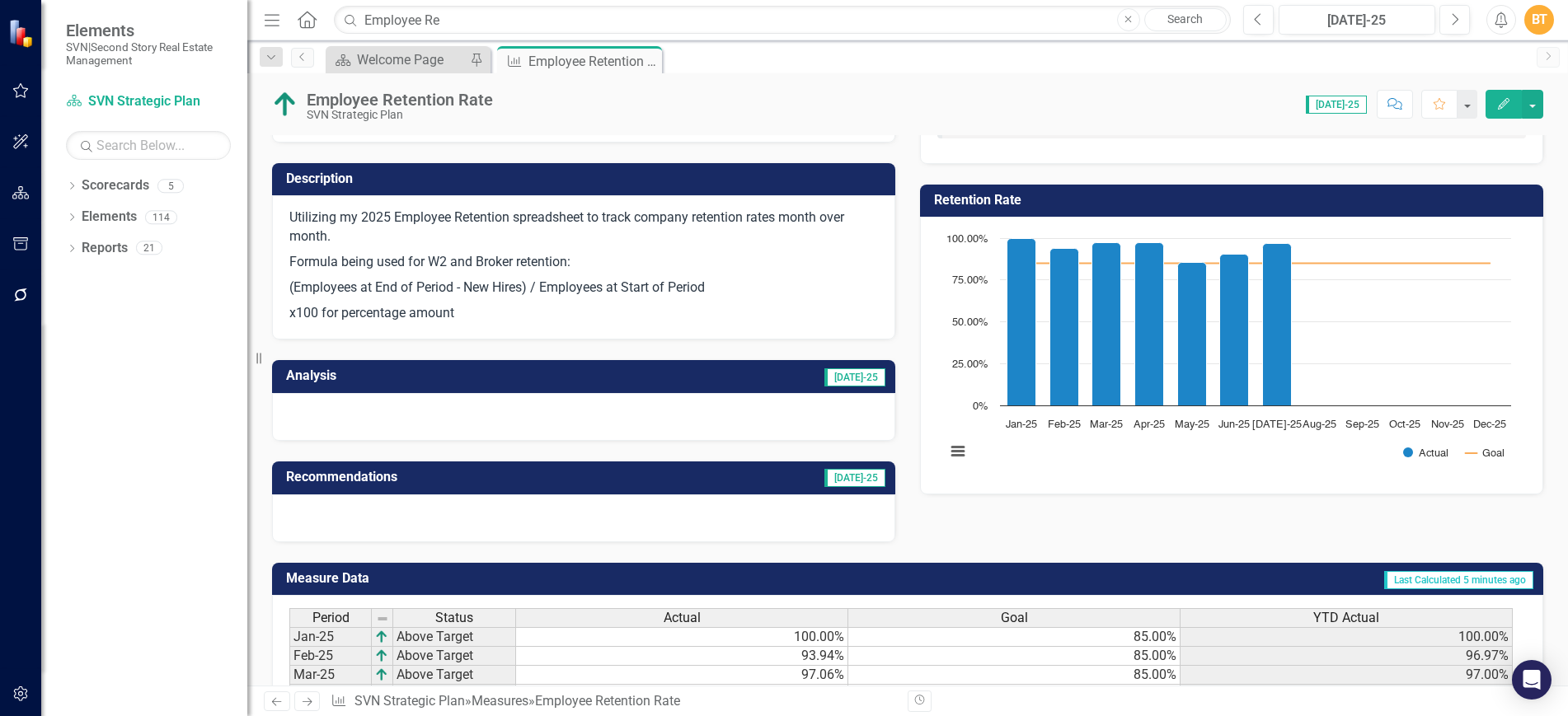
click at [767, 376] on td "[DATE]-25" at bounding box center [720, 378] width 333 height 27
click at [767, 375] on td "[DATE]-25" at bounding box center [720, 378] width 333 height 27
click at [766, 375] on td "[DATE]-25" at bounding box center [720, 378] width 333 height 27
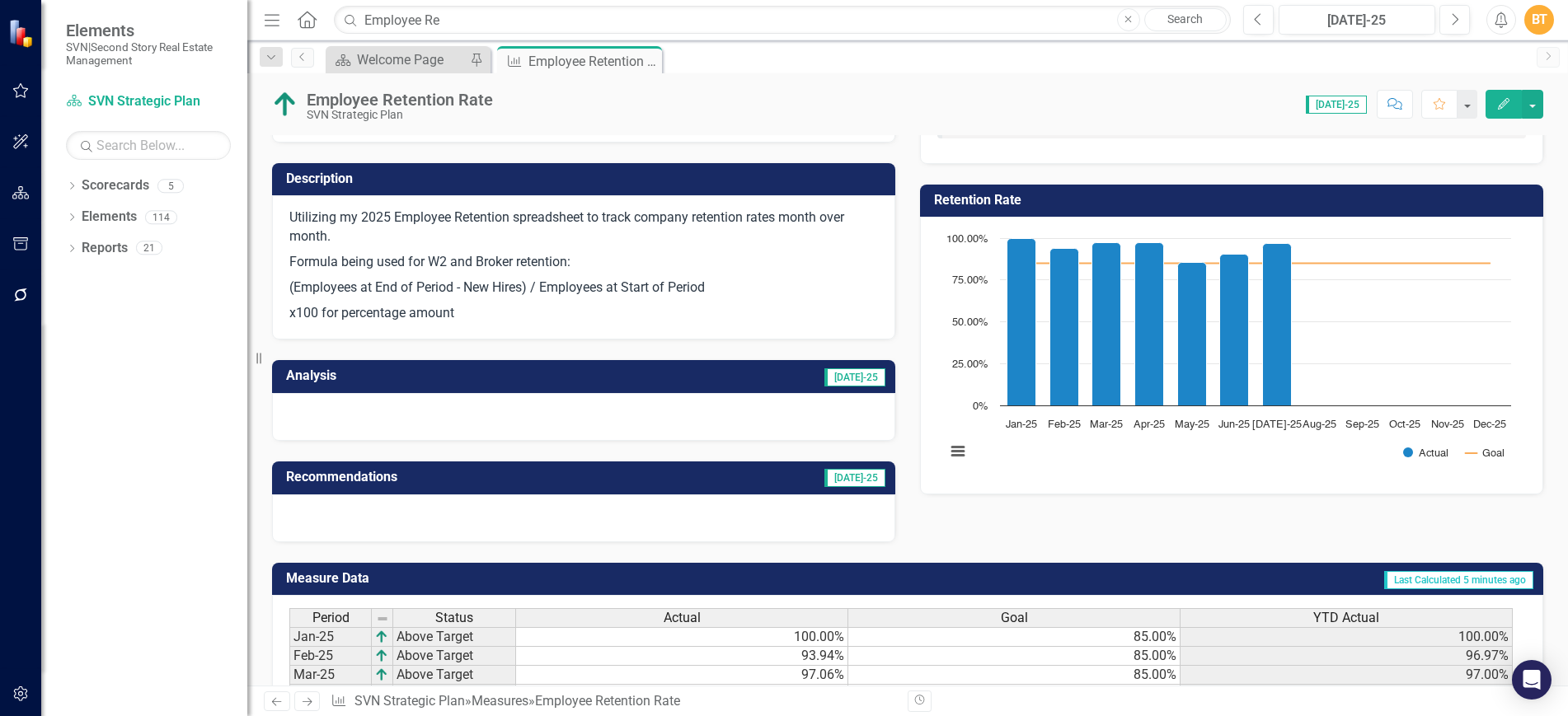
click at [766, 375] on td "[DATE]-25" at bounding box center [720, 378] width 333 height 27
click at [747, 375] on td "[DATE]-25" at bounding box center [720, 378] width 333 height 27
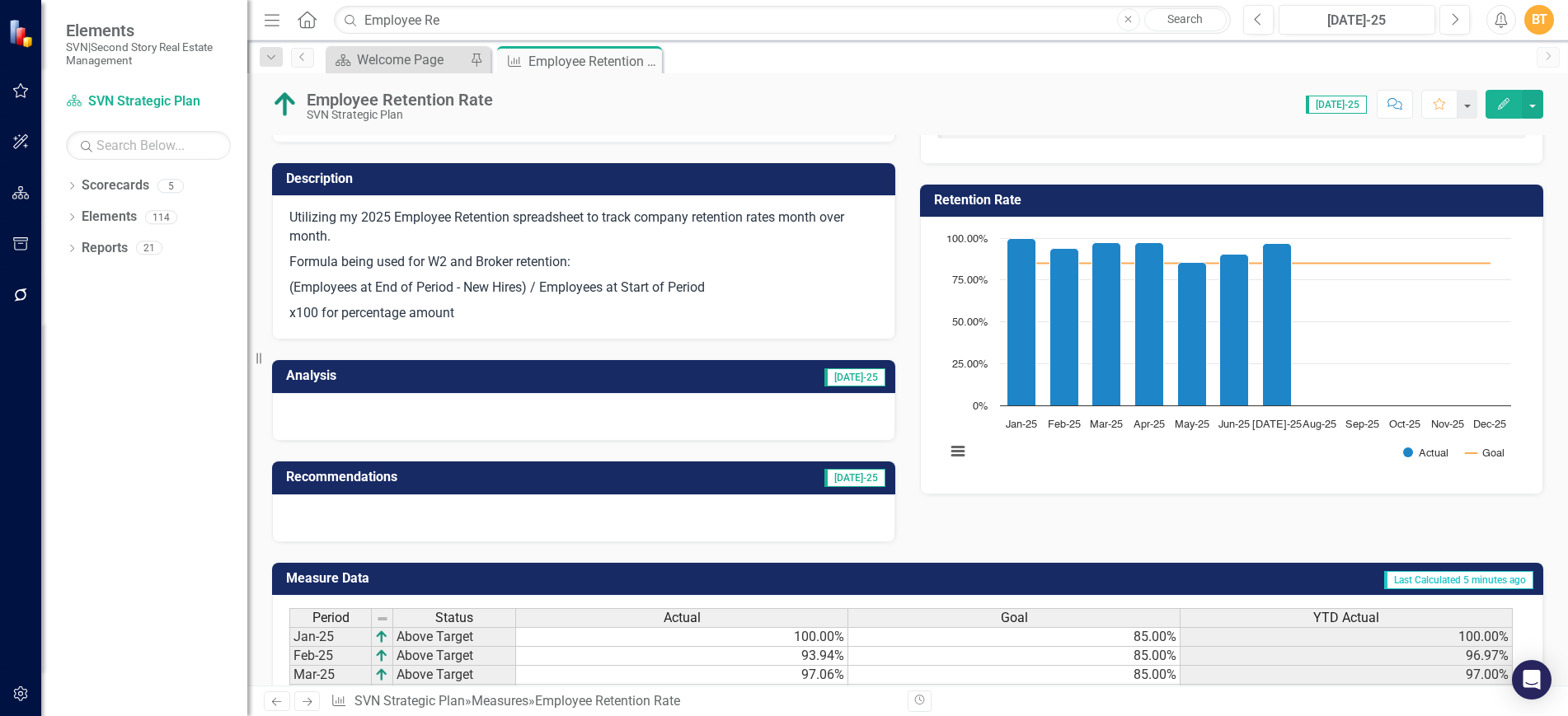
click at [747, 375] on td "[DATE]-25" at bounding box center [720, 378] width 333 height 27
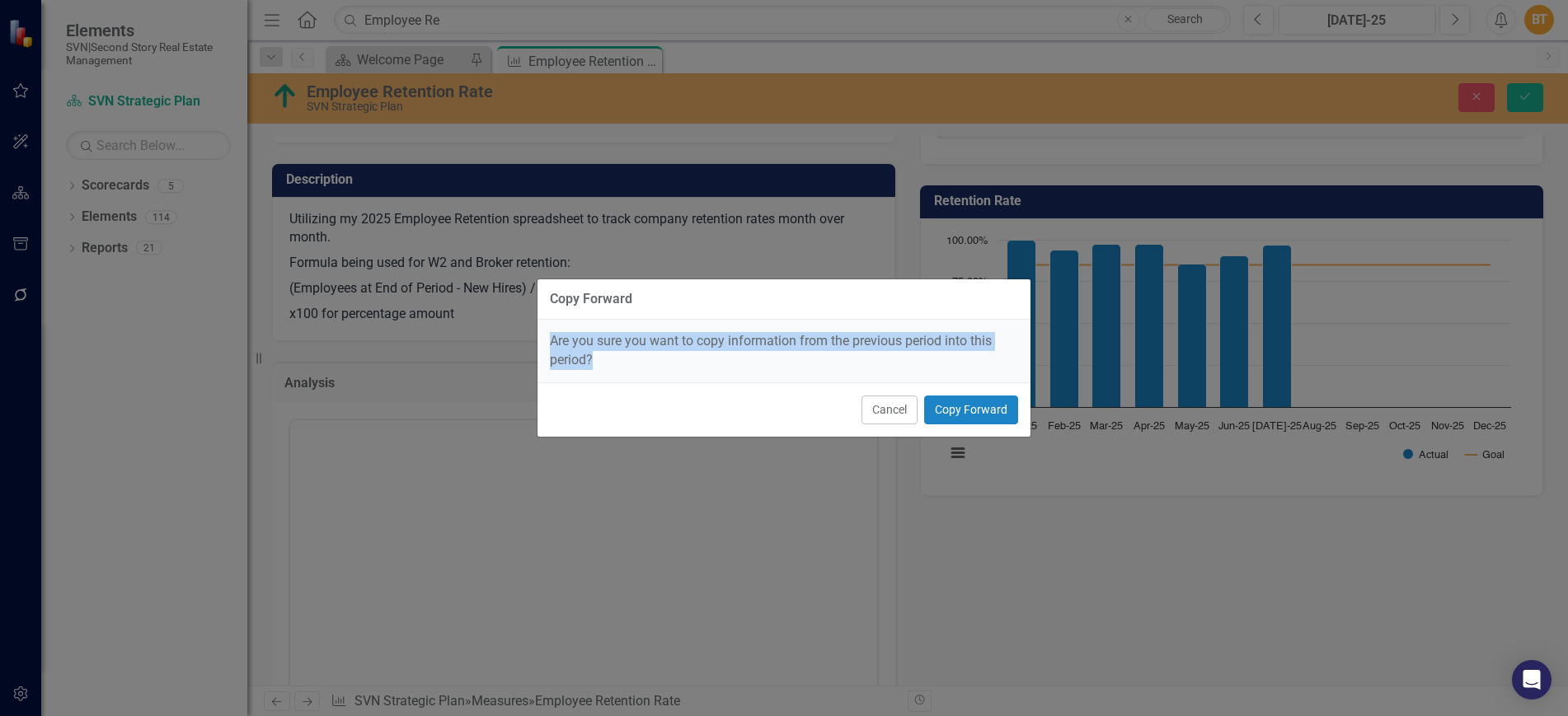
click at [747, 382] on div "Cancel Copy Forward" at bounding box center [784, 409] width 493 height 54
click at [892, 403] on button "Cancel" at bounding box center [890, 410] width 56 height 29
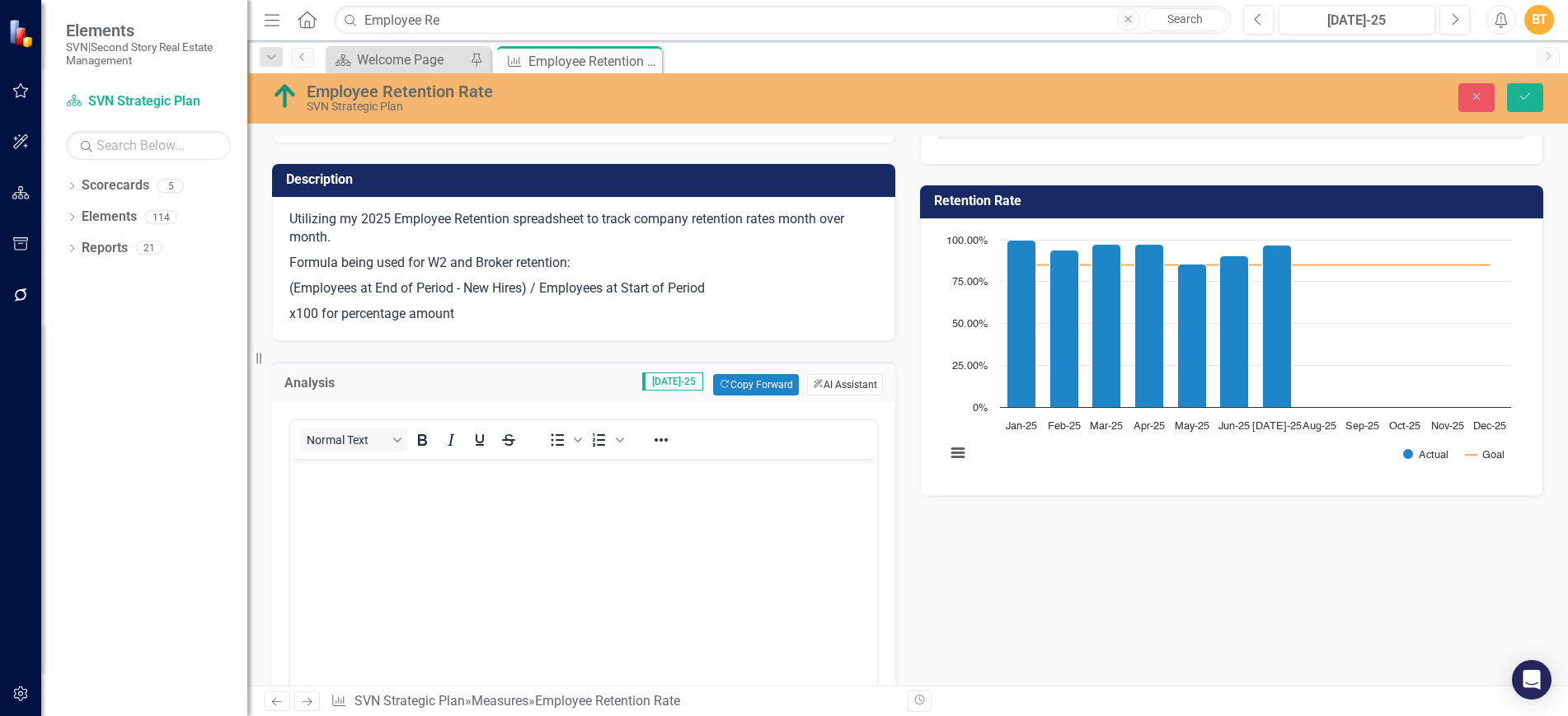
click at [832, 385] on button "ClearPoint AI AI Assistant" at bounding box center [844, 385] width 75 height 21
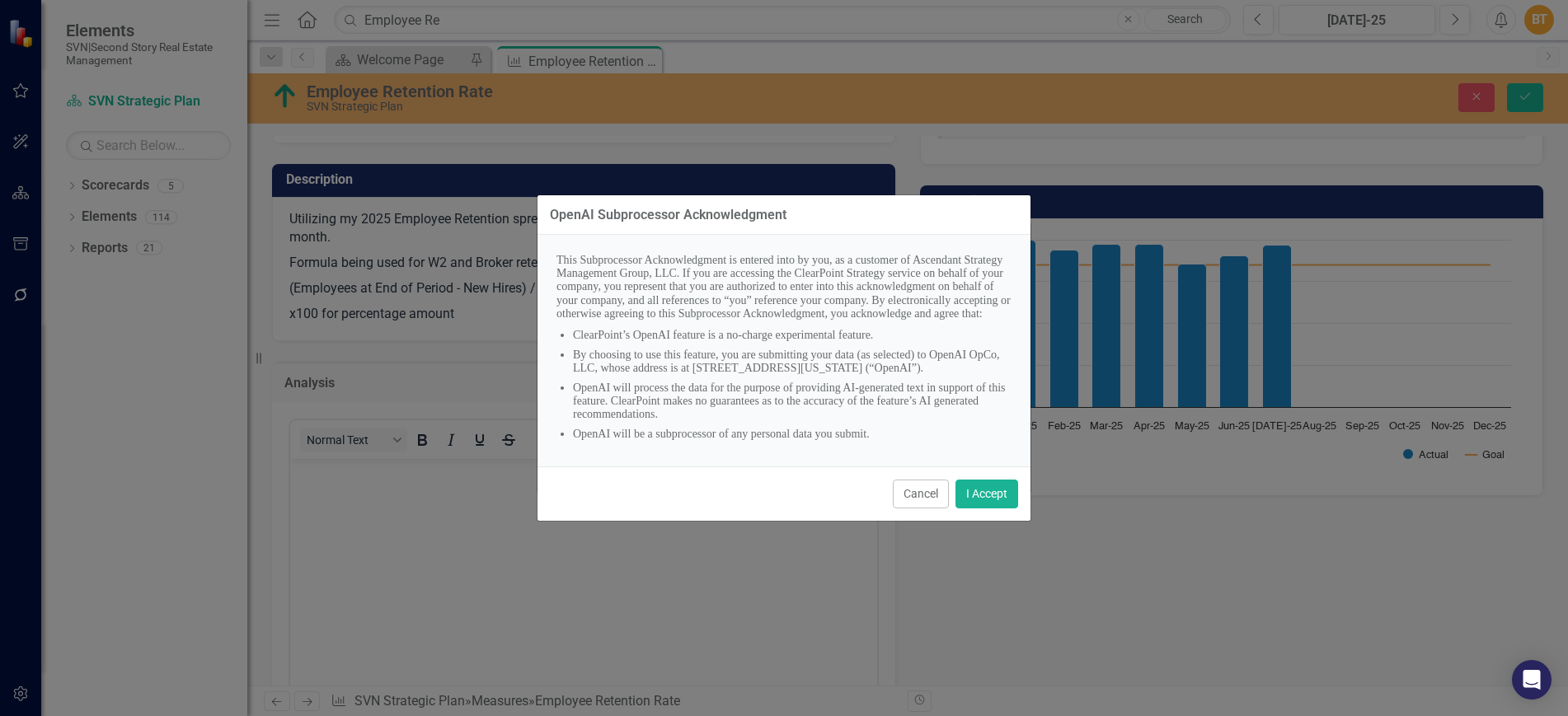
scroll to position [18, 0]
click at [1002, 496] on button "I Accept" at bounding box center [987, 494] width 63 height 29
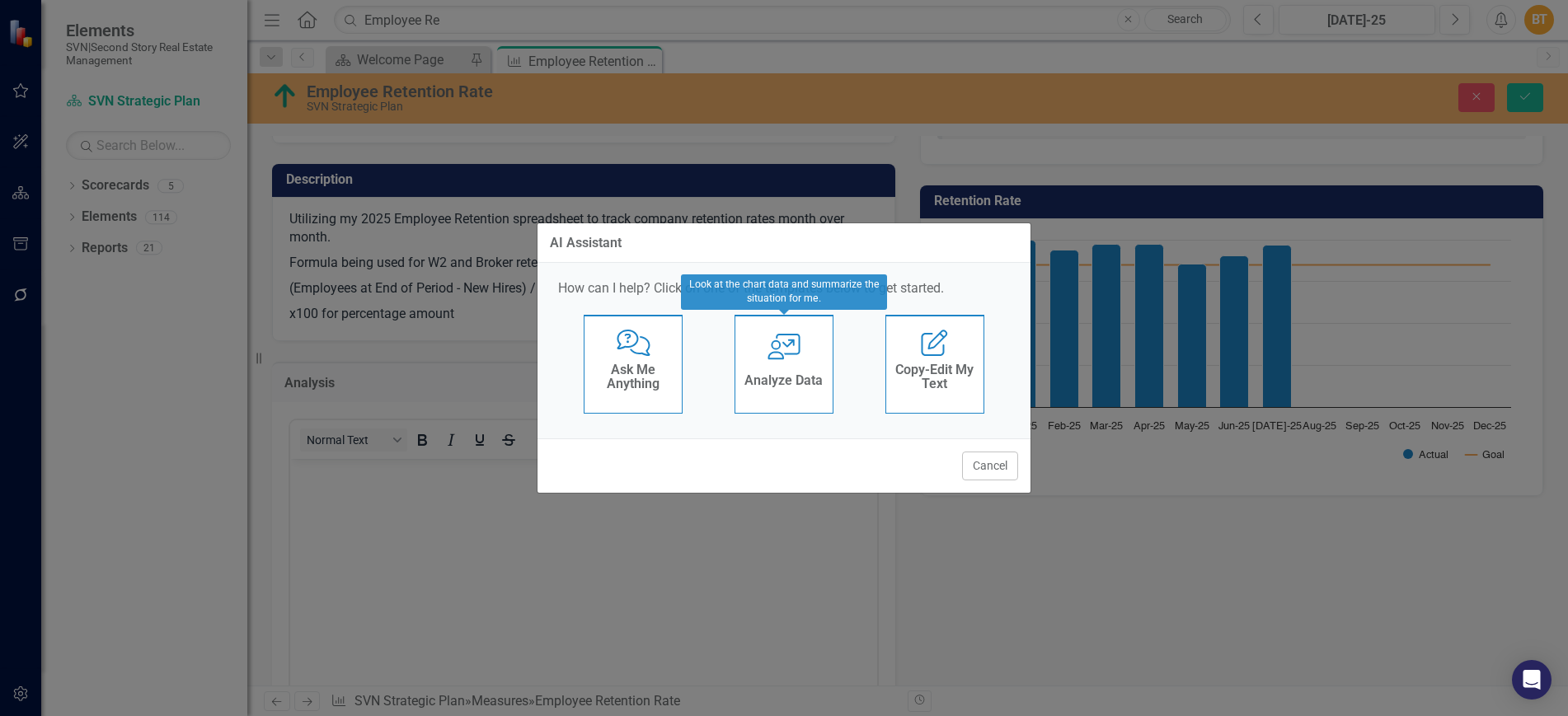
click at [808, 386] on h4 "Analyze Data" at bounding box center [783, 381] width 78 height 15
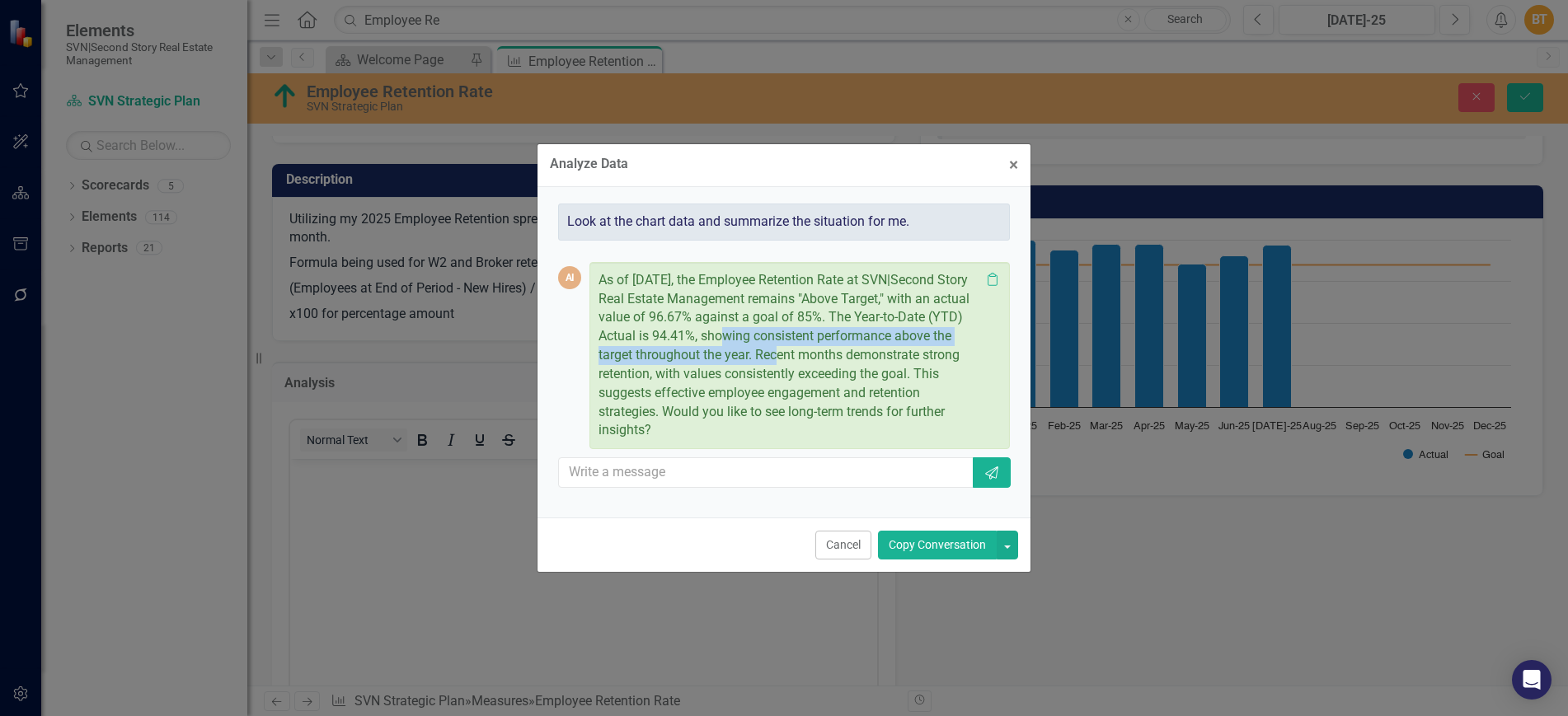
drag, startPoint x: 739, startPoint y: 339, endPoint x: 779, endPoint y: 358, distance: 44.3
click at [779, 358] on p "As of July 2025, the Employee Retention Rate at SVN|Second Story Real Estate Ma…" at bounding box center [789, 356] width 381 height 169
drag, startPoint x: 781, startPoint y: 356, endPoint x: 699, endPoint y: 380, distance: 85.4
click at [699, 380] on p "As of July 2025, the Employee Retention Rate at SVN|Second Story Real Estate Ma…" at bounding box center [789, 356] width 381 height 169
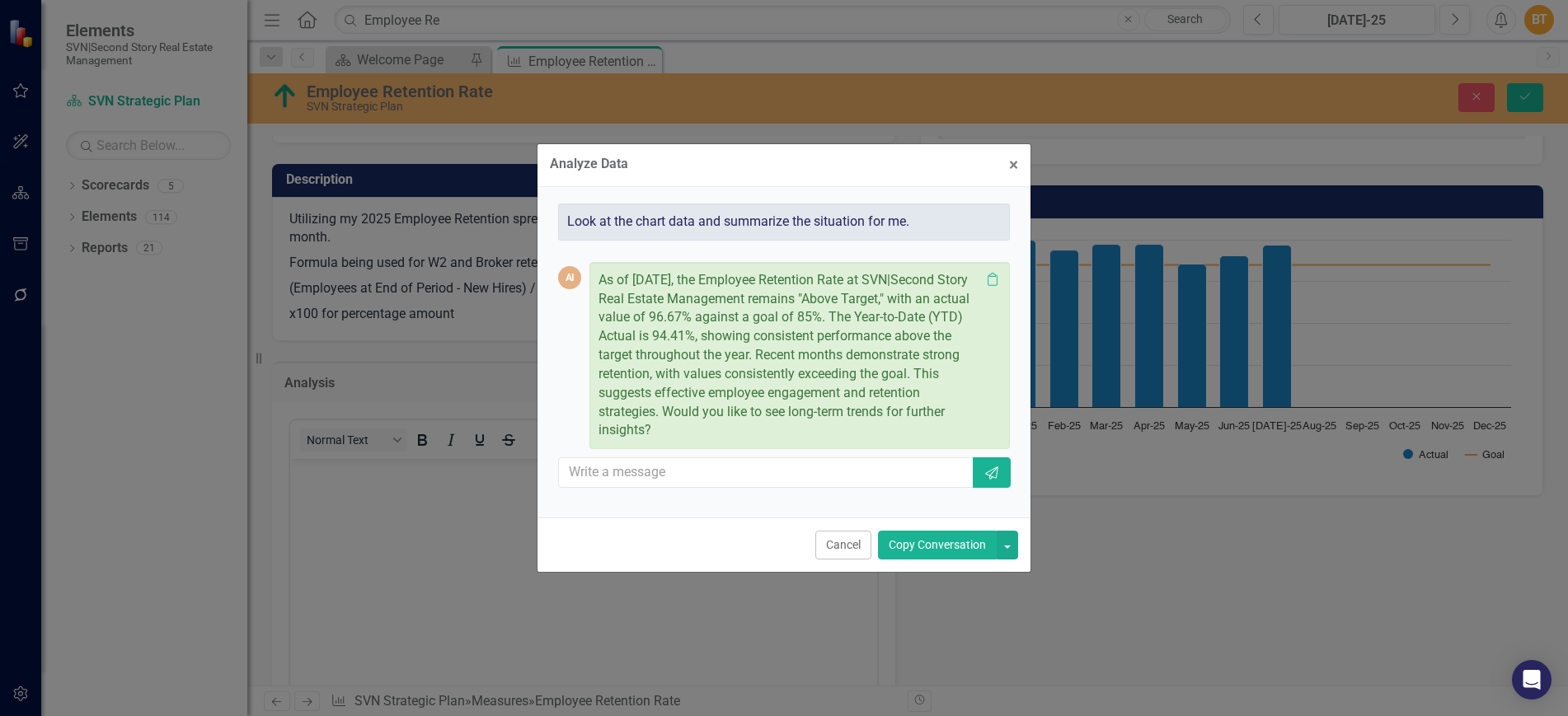
click at [943, 375] on p "As of July 2025, the Employee Retention Rate at SVN|Second Story Real Estate Ma…" at bounding box center [789, 356] width 381 height 169
drag, startPoint x: 605, startPoint y: 394, endPoint x: 652, endPoint y: 414, distance: 51.1
click at [652, 414] on p "As of July 2025, the Employee Retention Rate at SVN|Second Story Real Estate Ma…" at bounding box center [789, 356] width 381 height 169
click at [846, 547] on button "Cancel" at bounding box center [843, 545] width 56 height 29
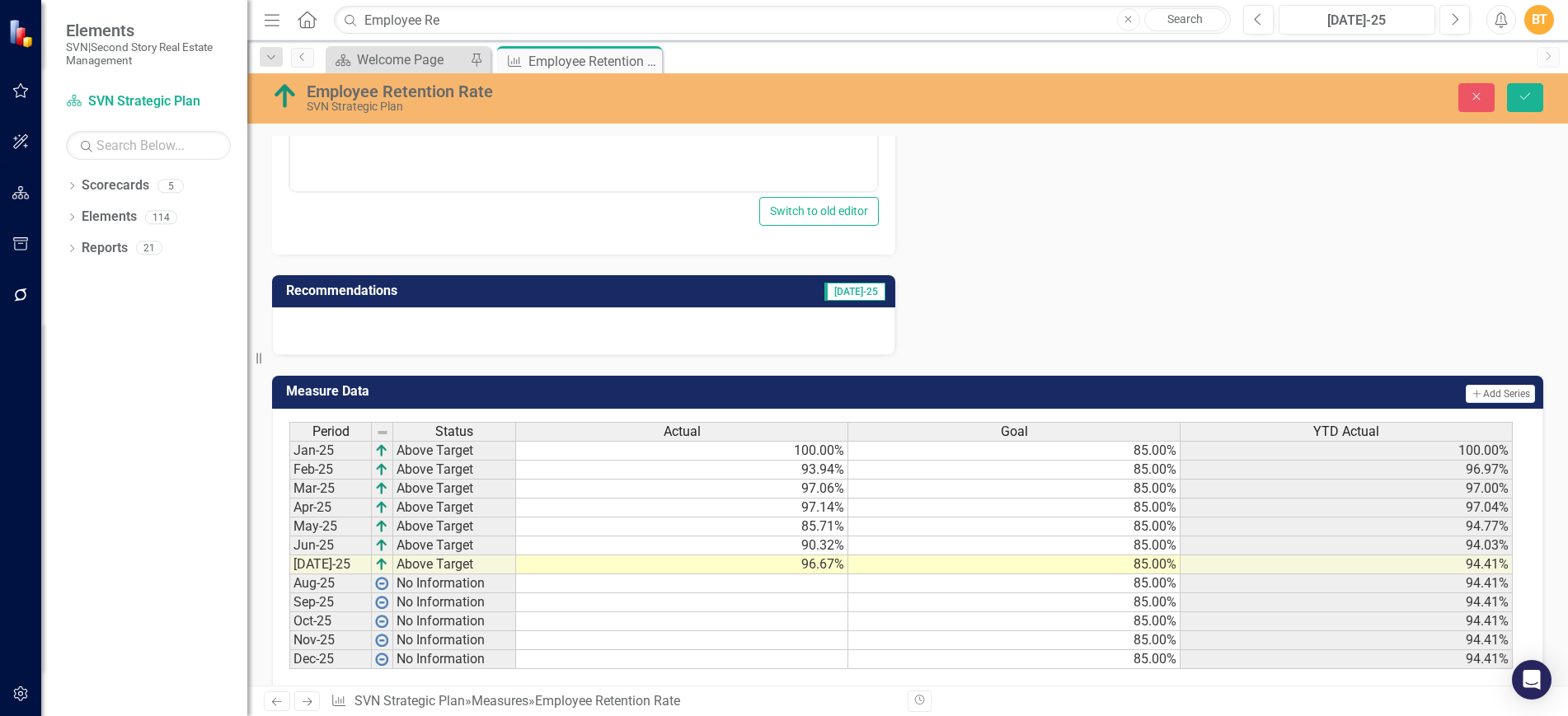
scroll to position [164, 0]
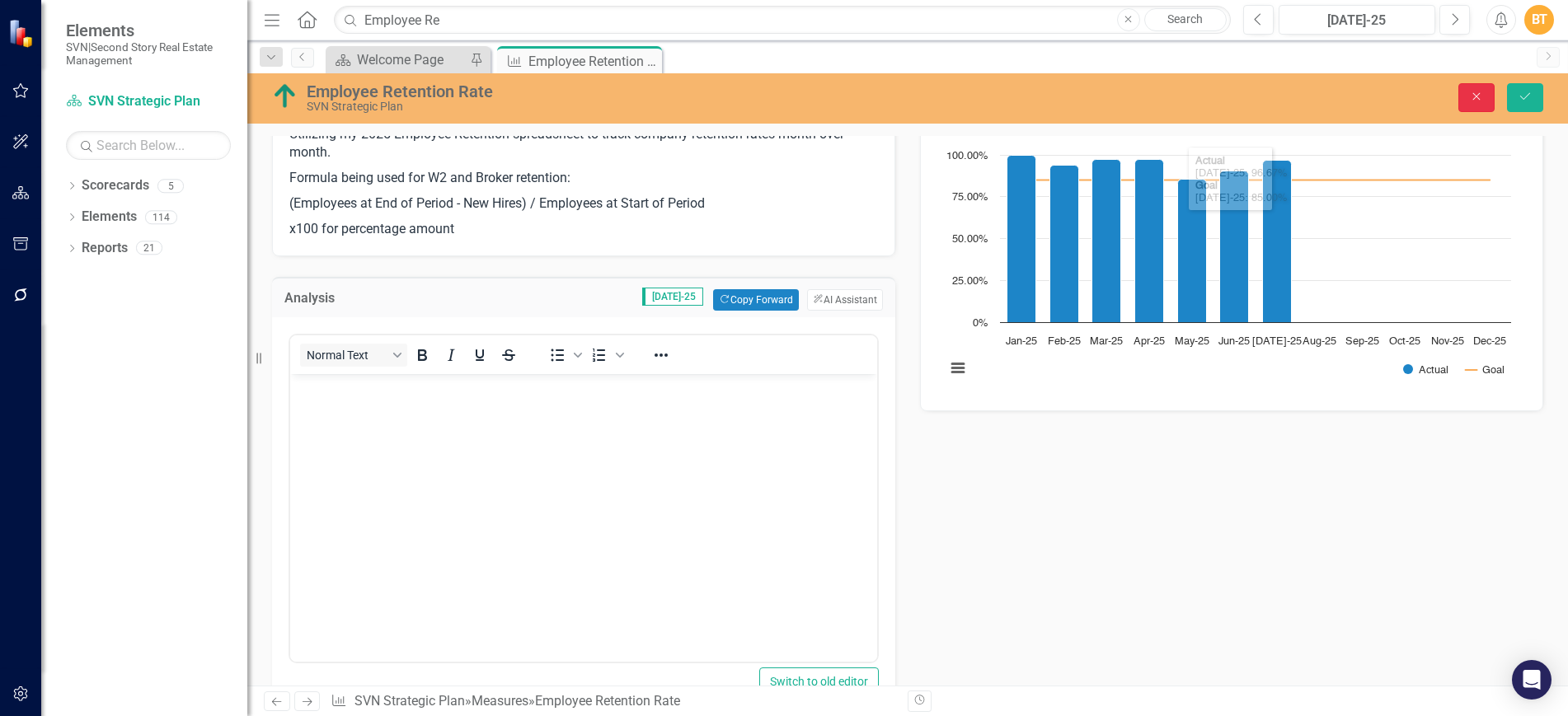
click at [1462, 95] on button "Close" at bounding box center [1476, 97] width 36 height 29
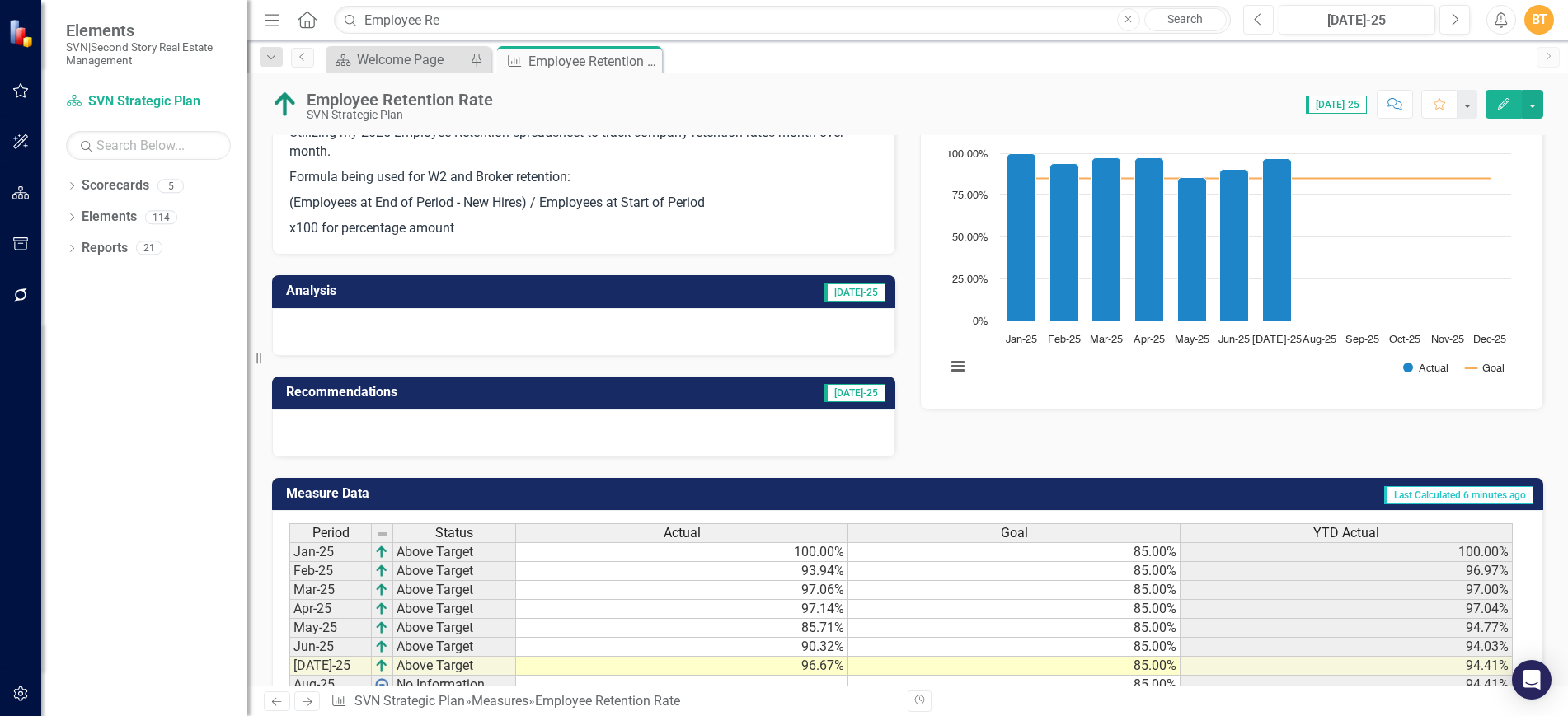
click at [1254, 25] on icon "Previous" at bounding box center [1259, 20] width 9 height 15
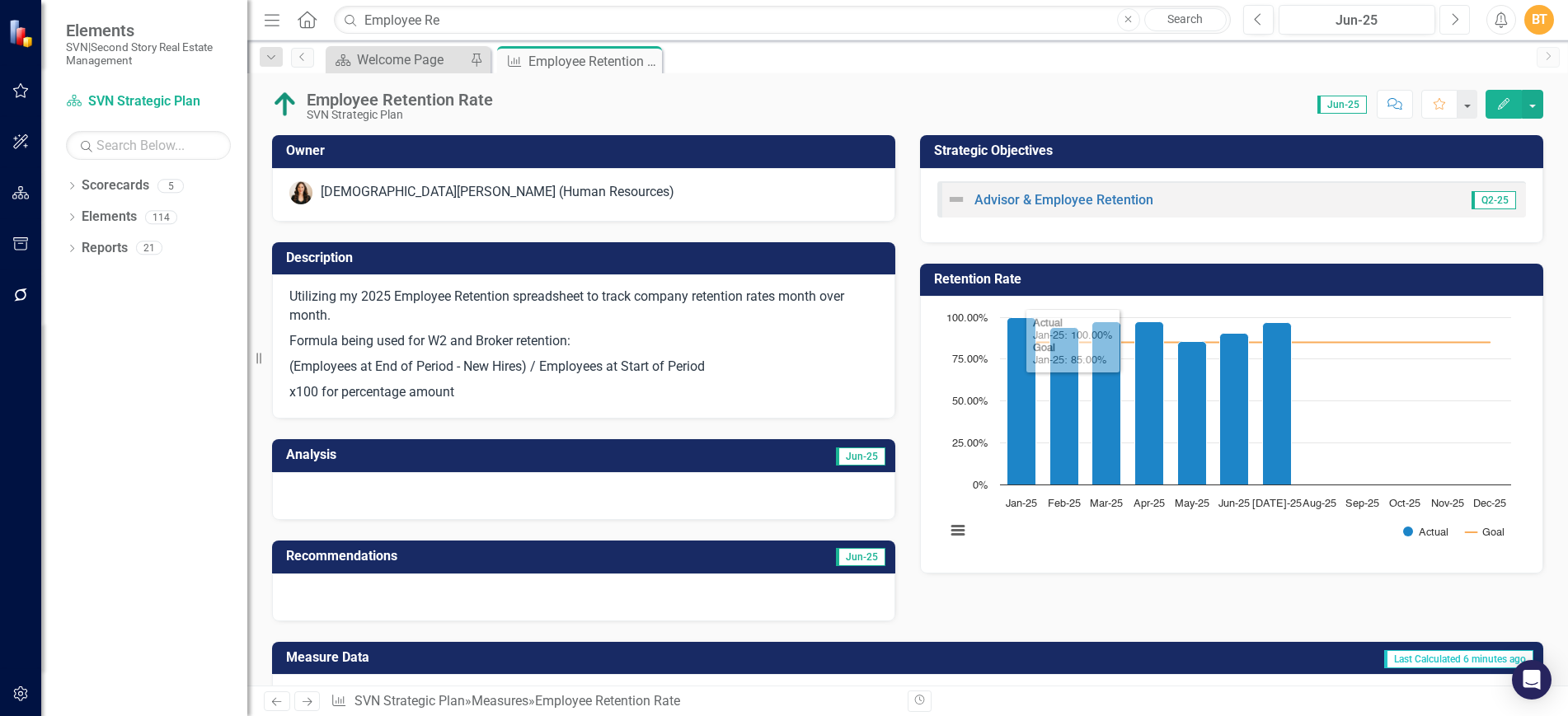
click at [1459, 22] on icon "Next" at bounding box center [1454, 20] width 9 height 15
click at [476, 497] on div at bounding box center [583, 496] width 623 height 47
click at [477, 497] on div at bounding box center [583, 496] width 623 height 47
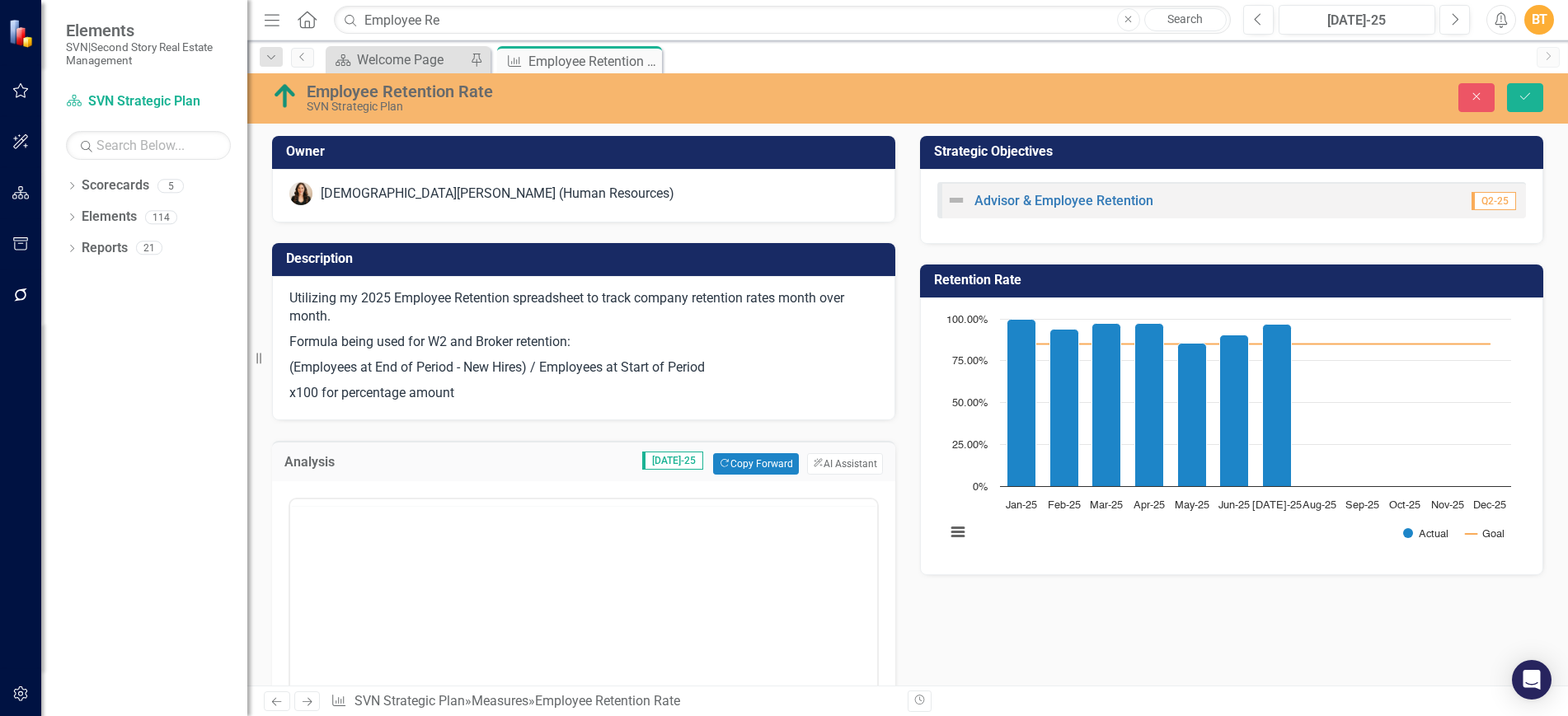
click at [477, 498] on div at bounding box center [583, 663] width 590 height 330
click at [418, 563] on body "Rich Text Area. Press ALT-0 for help." at bounding box center [583, 661] width 587 height 247
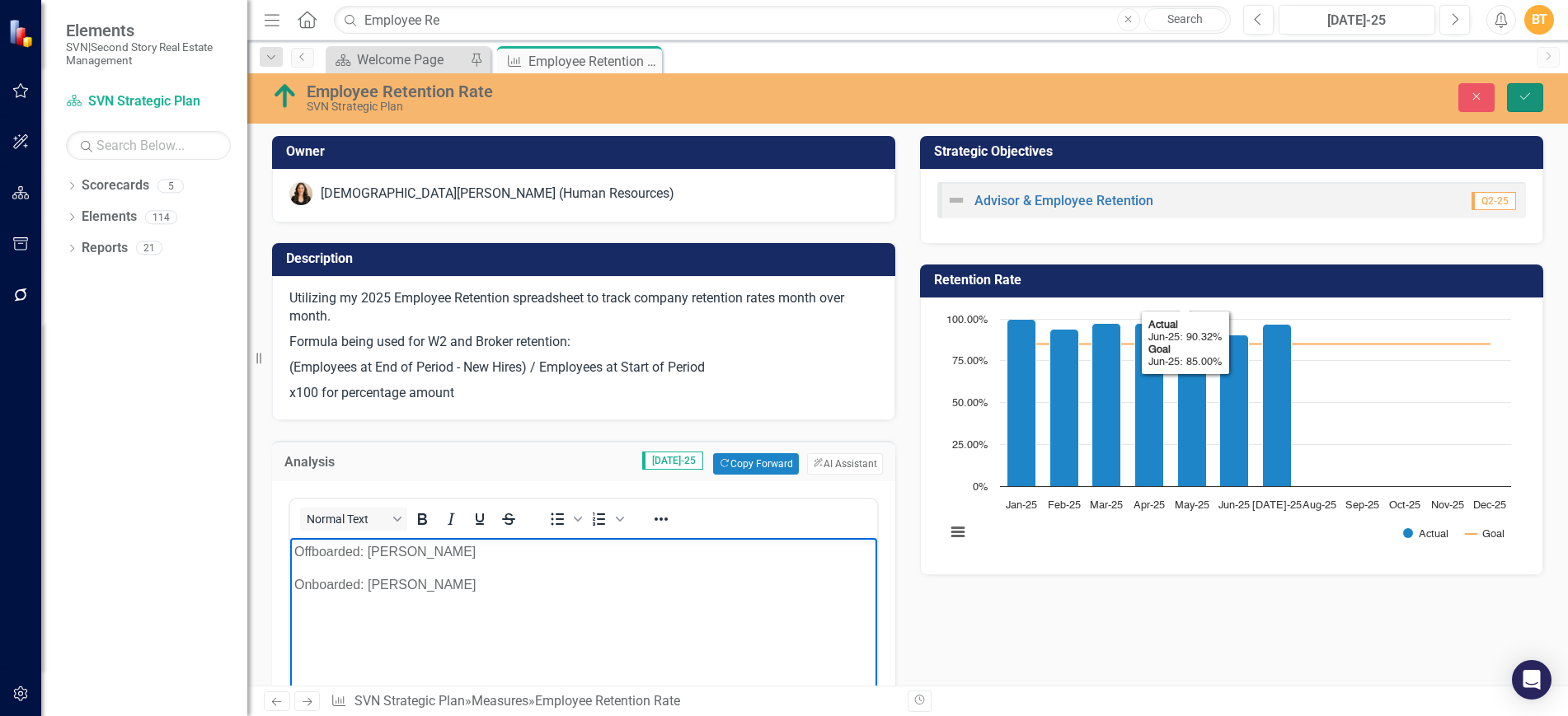
click at [1518, 97] on icon "Save" at bounding box center [1526, 97] width 15 height 12
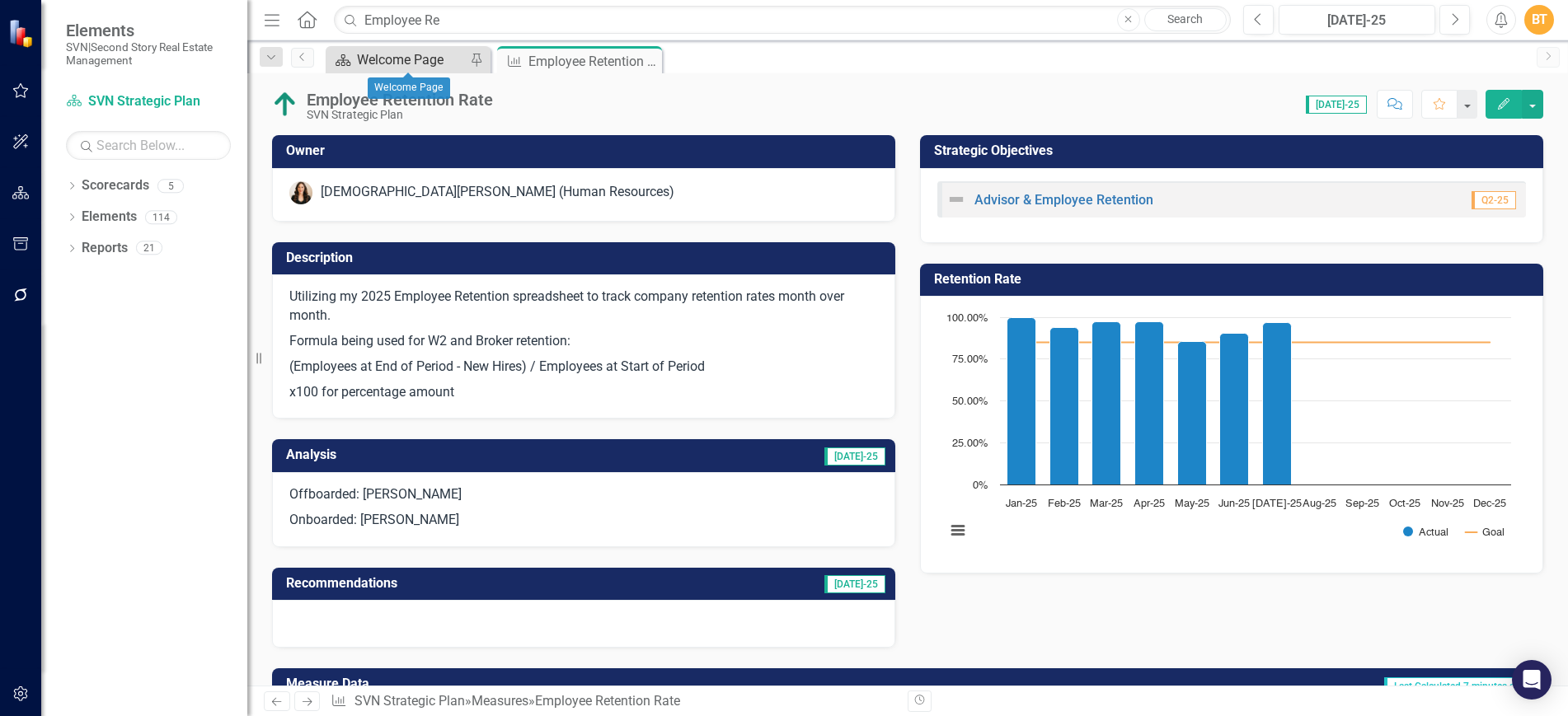
click at [414, 58] on div "Welcome Page" at bounding box center [411, 59] width 108 height 20
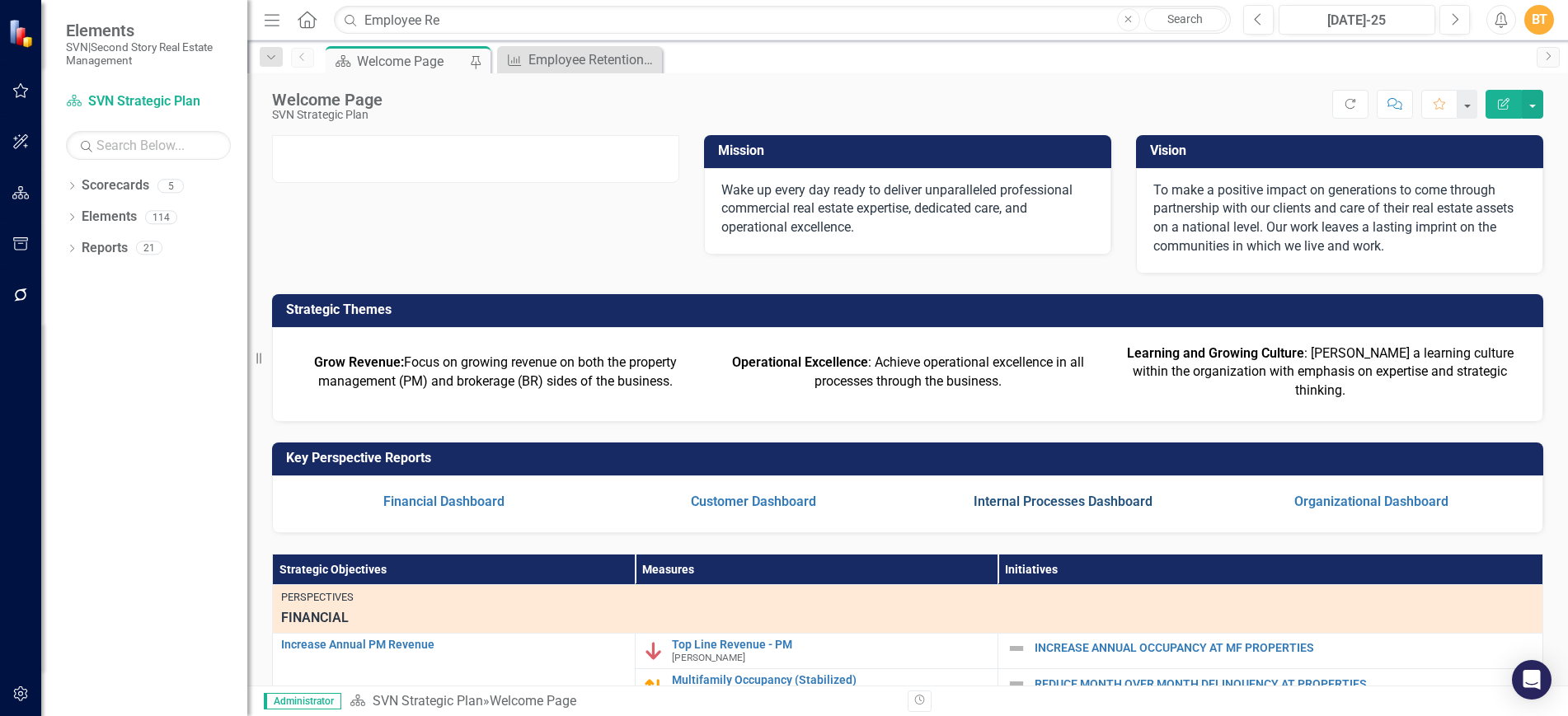
click at [1064, 509] on link "Internal Processes Dashboard" at bounding box center [1063, 502] width 179 height 15
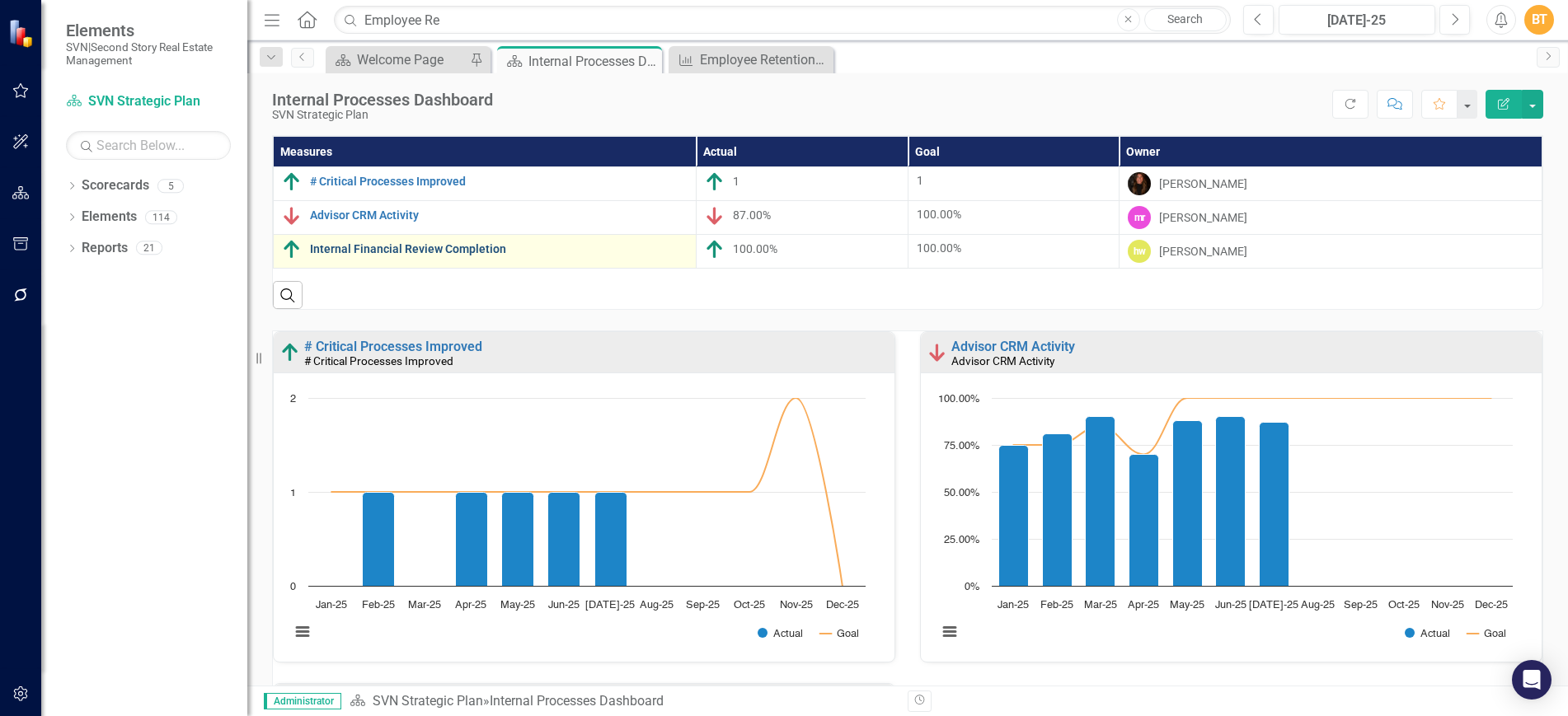
click at [477, 254] on link "Internal Financial Review Completion" at bounding box center [499, 249] width 378 height 13
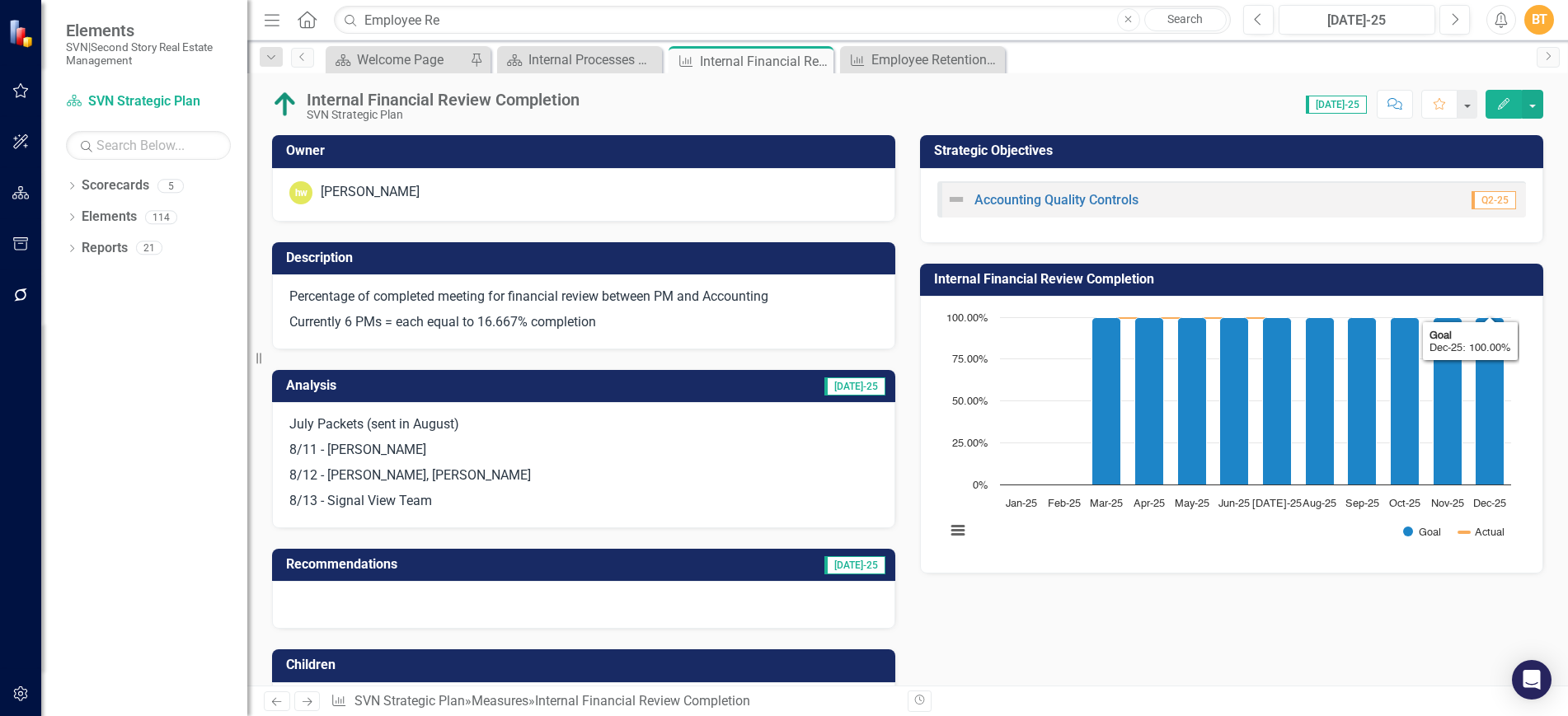
click at [1510, 284] on h3 "Internal Financial Review Completion" at bounding box center [1234, 280] width 601 height 15
click at [1510, 283] on h3 "Internal Financial Review Completion" at bounding box center [1234, 280] width 601 height 15
click at [1510, 282] on body "Elements SVN|Second Story Real Estate Management Scorecard SVN Strategic Plan S…" at bounding box center [784, 358] width 1568 height 716
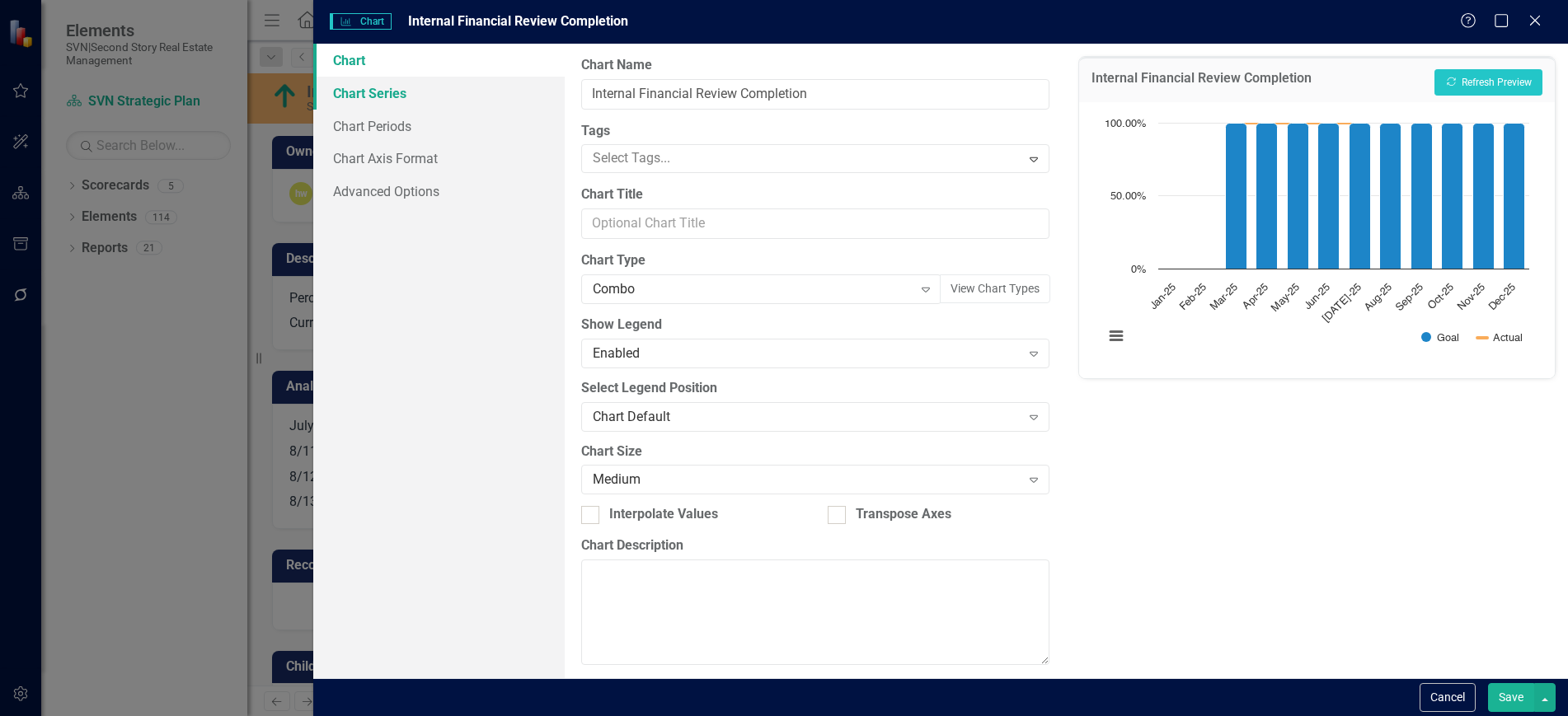
click at [404, 97] on link "Chart Series" at bounding box center [439, 92] width 251 height 33
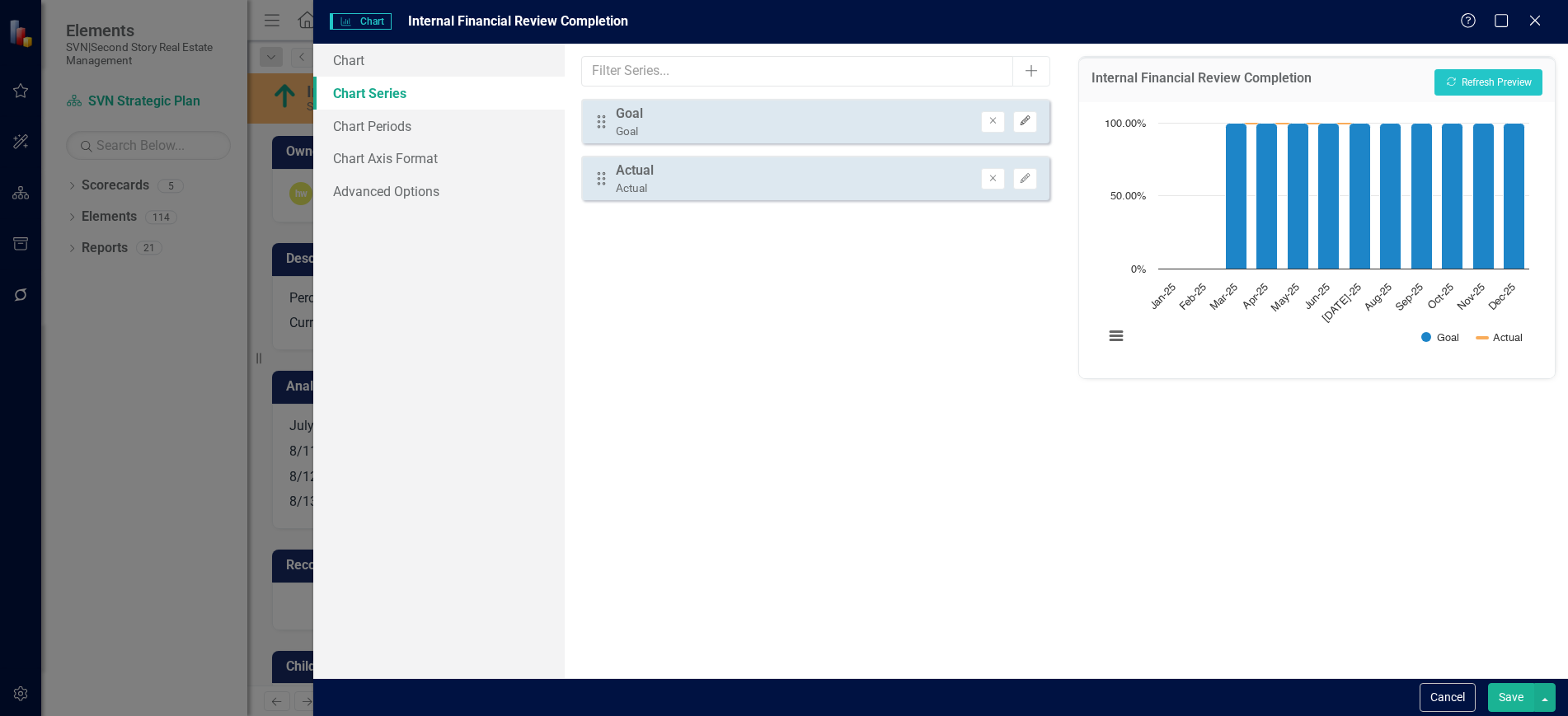
click at [1025, 122] on icon "button" at bounding box center [1026, 121] width 10 height 10
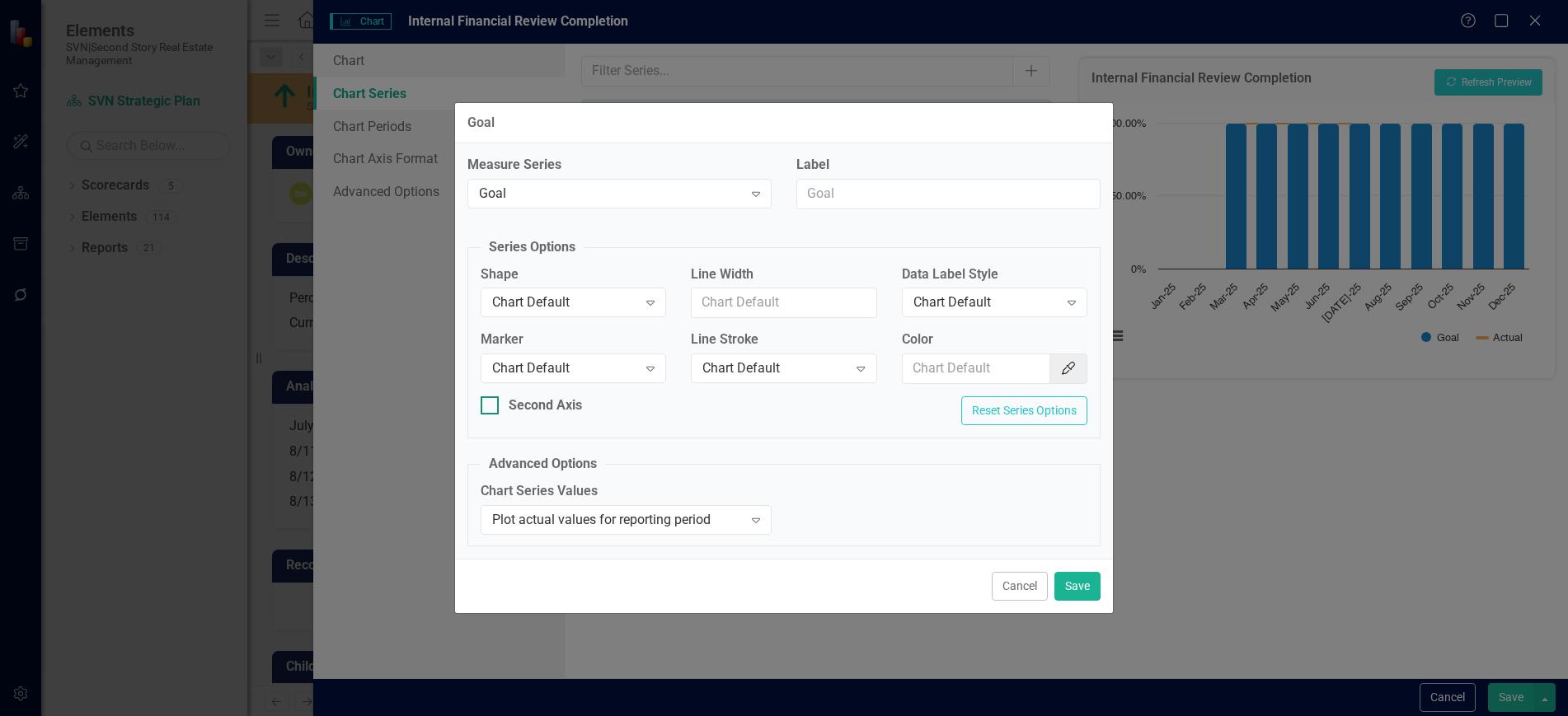
click at [495, 408] on div at bounding box center [489, 405] width 18 height 18
click at [492, 408] on input "Second Axis" at bounding box center [486, 402] width 11 height 11
checkbox input "true"
click at [1073, 590] on button "Save" at bounding box center [1077, 586] width 46 height 29
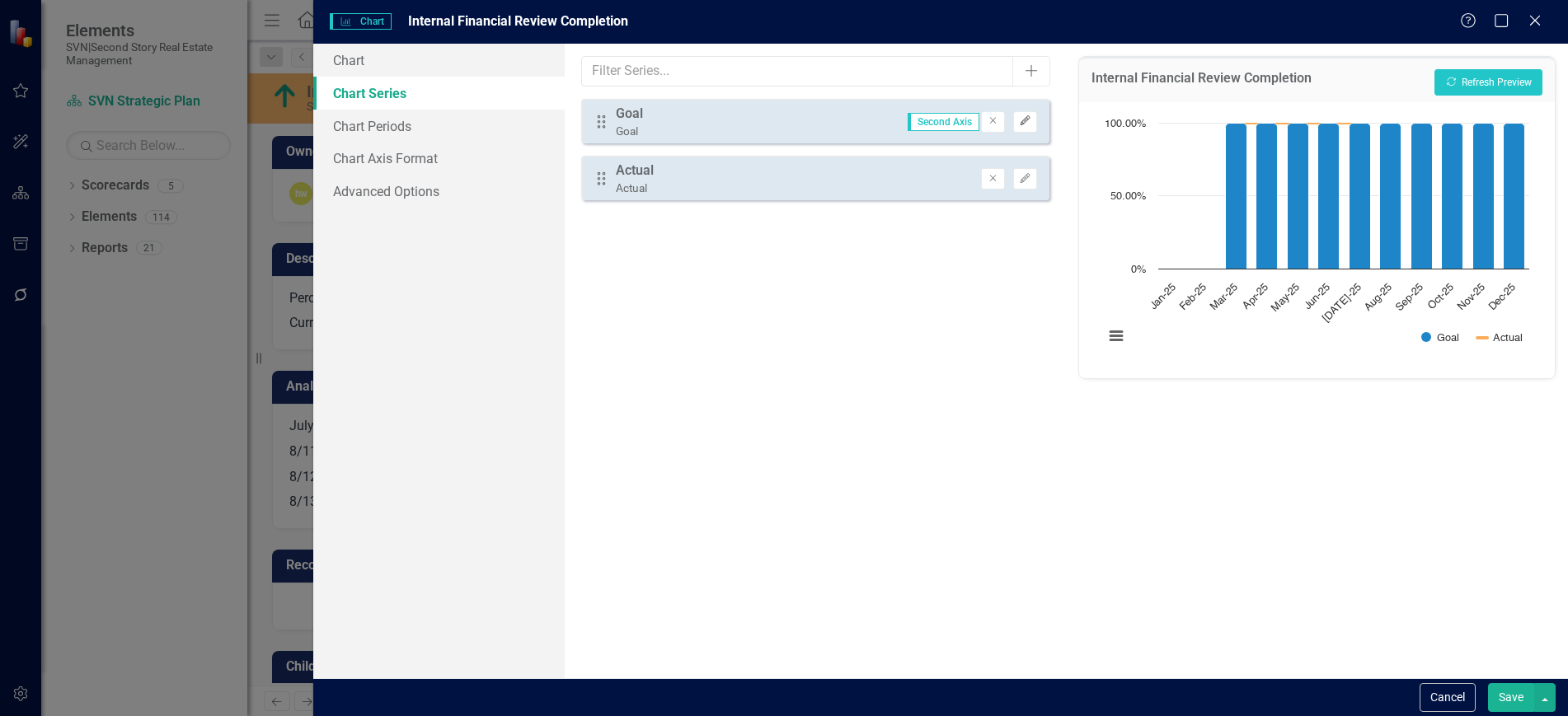
click at [1021, 123] on icon "Edit" at bounding box center [1025, 121] width 13 height 10
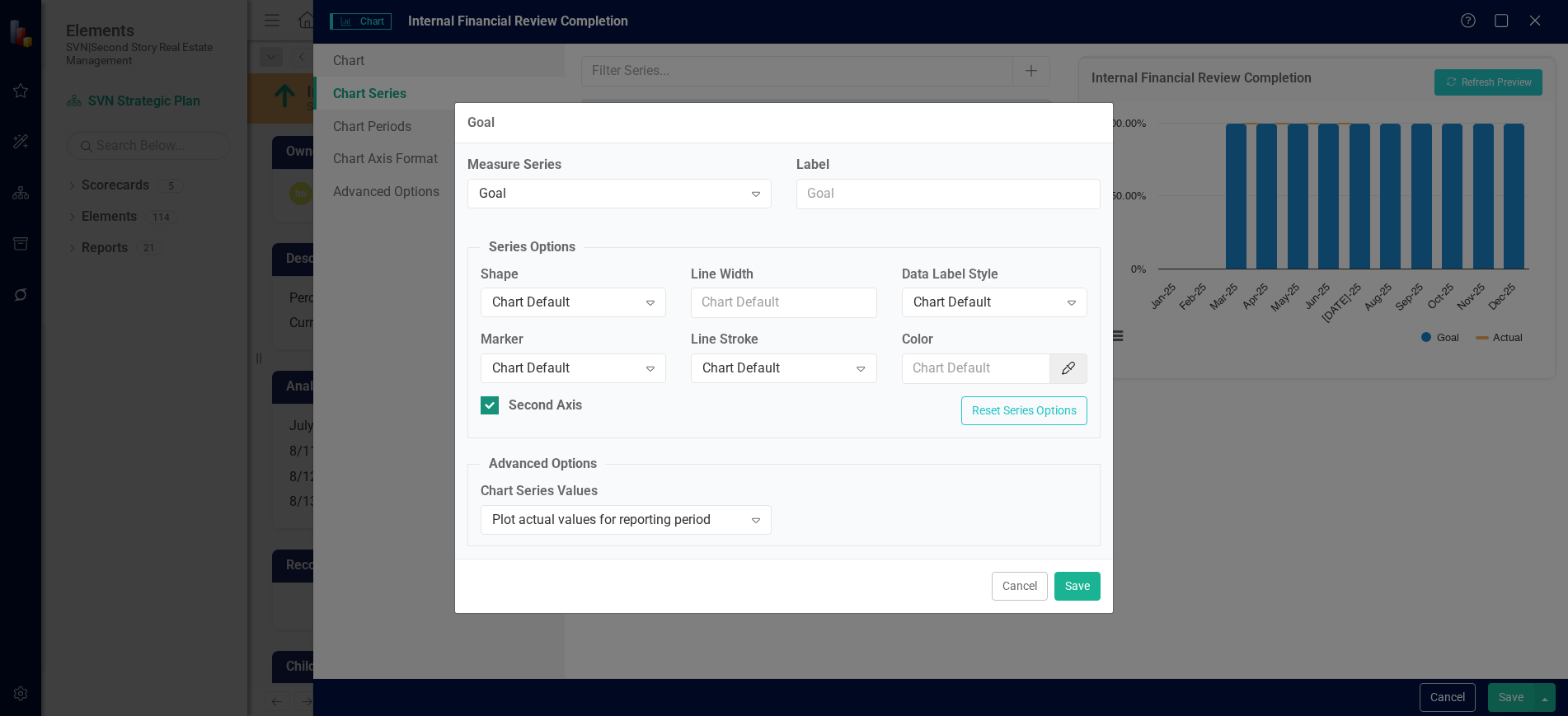
click at [487, 404] on input "Second Axis" at bounding box center [486, 402] width 11 height 11
checkbox input "false"
click at [707, 522] on div "Plot actual values for reporting period" at bounding box center [618, 519] width 251 height 19
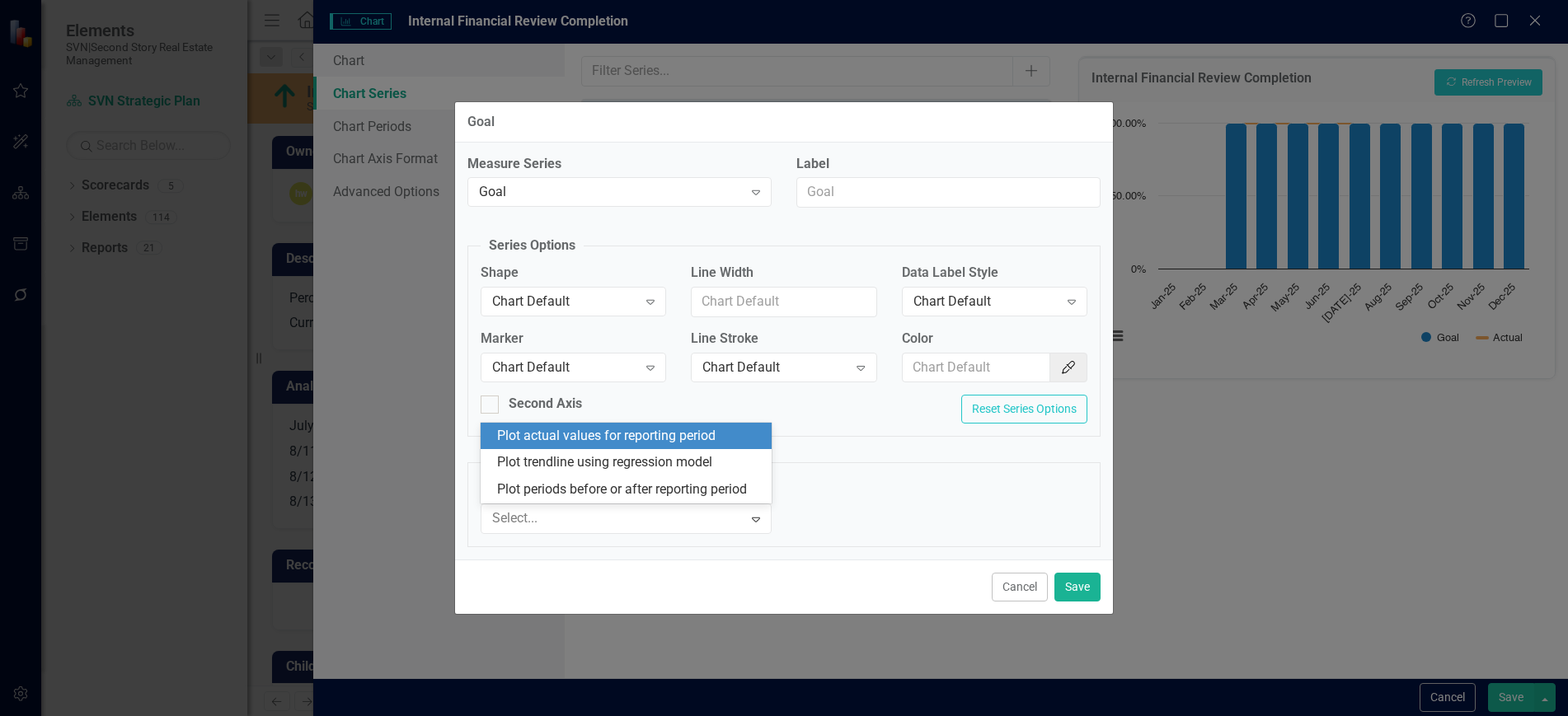
click at [909, 512] on div "Chart Series Values Plot actual values for reporting period selected, 1 of 3. 3…" at bounding box center [784, 513] width 631 height 66
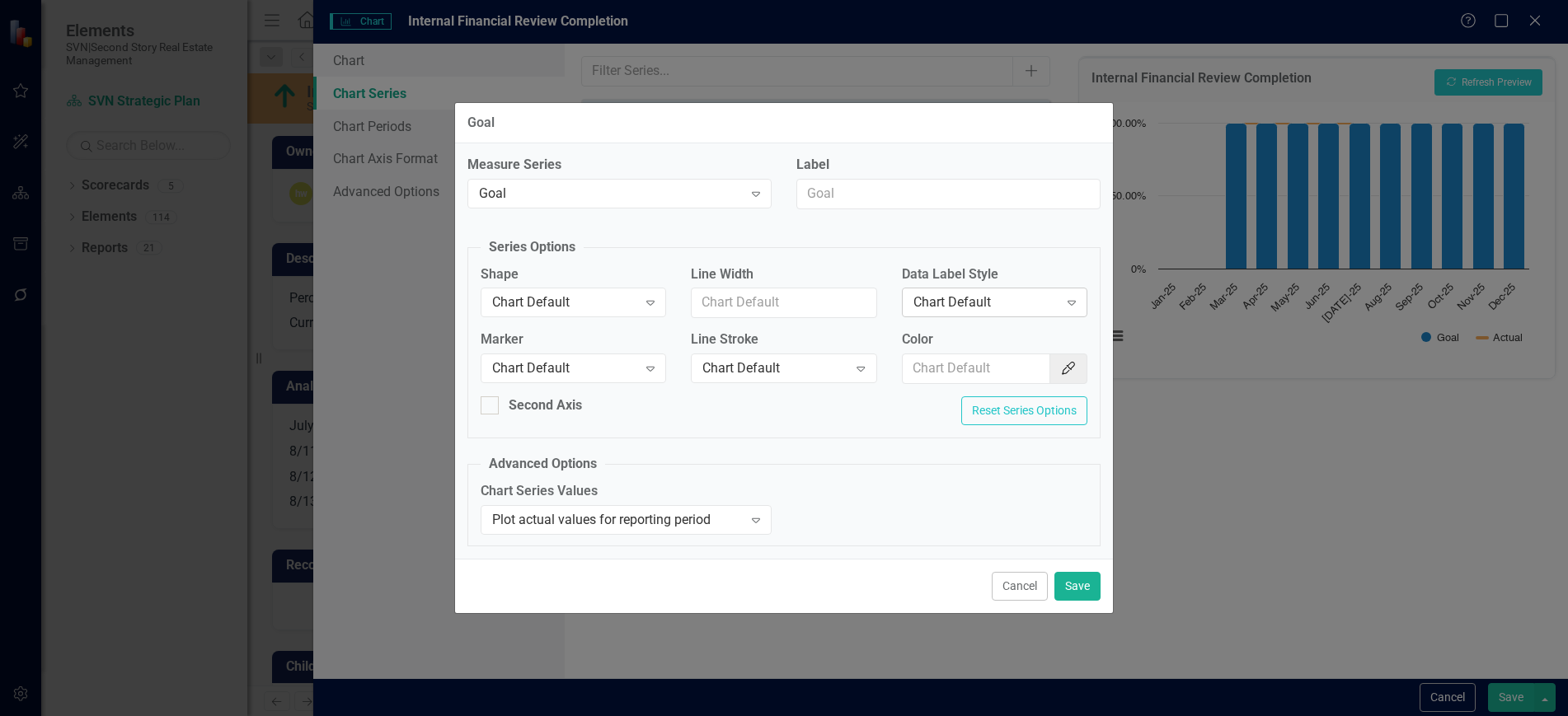
click at [960, 305] on div "Chart Default" at bounding box center [986, 302] width 145 height 19
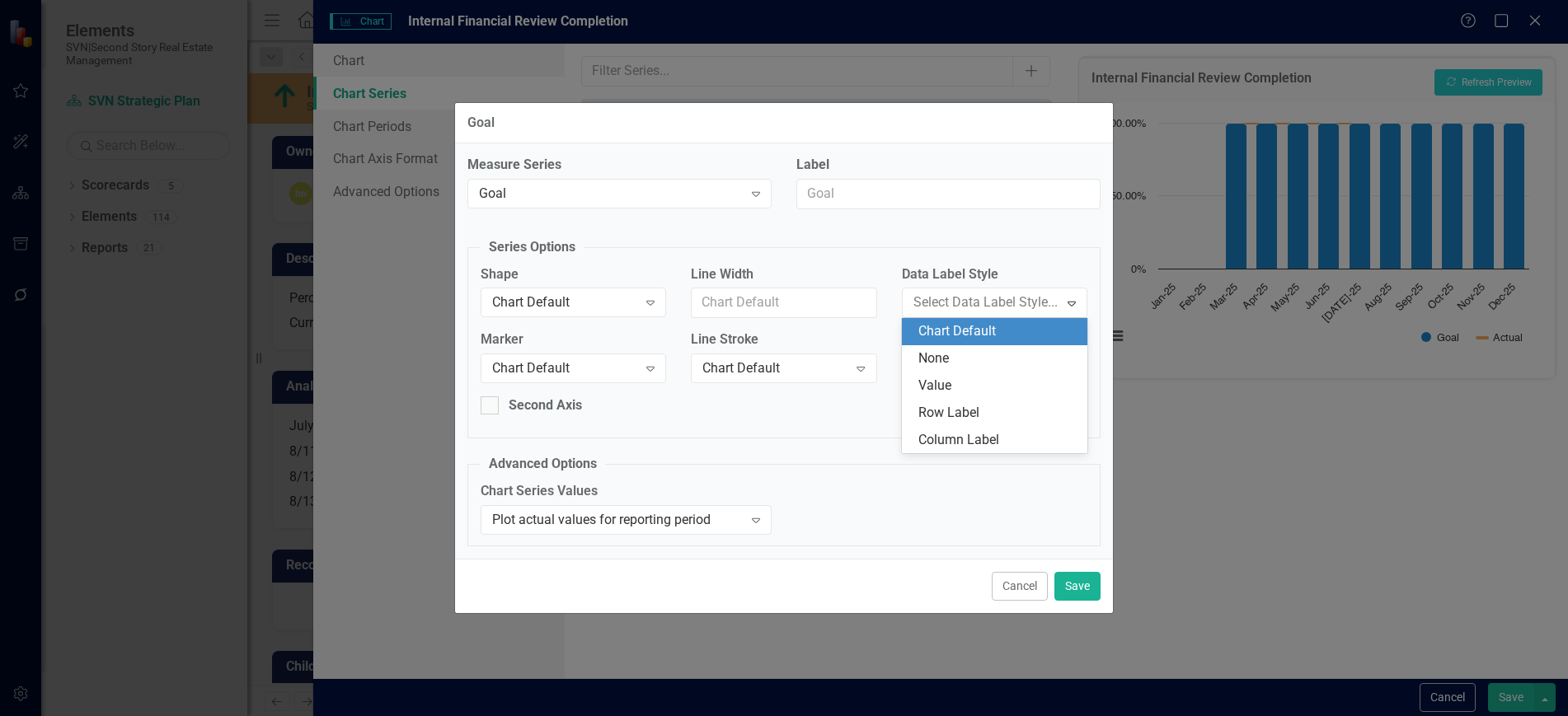
click at [1033, 243] on fieldset "Series Options Shape Chart Default Expand Line Width Data Label Style Chart Def…" at bounding box center [784, 338] width 633 height 200
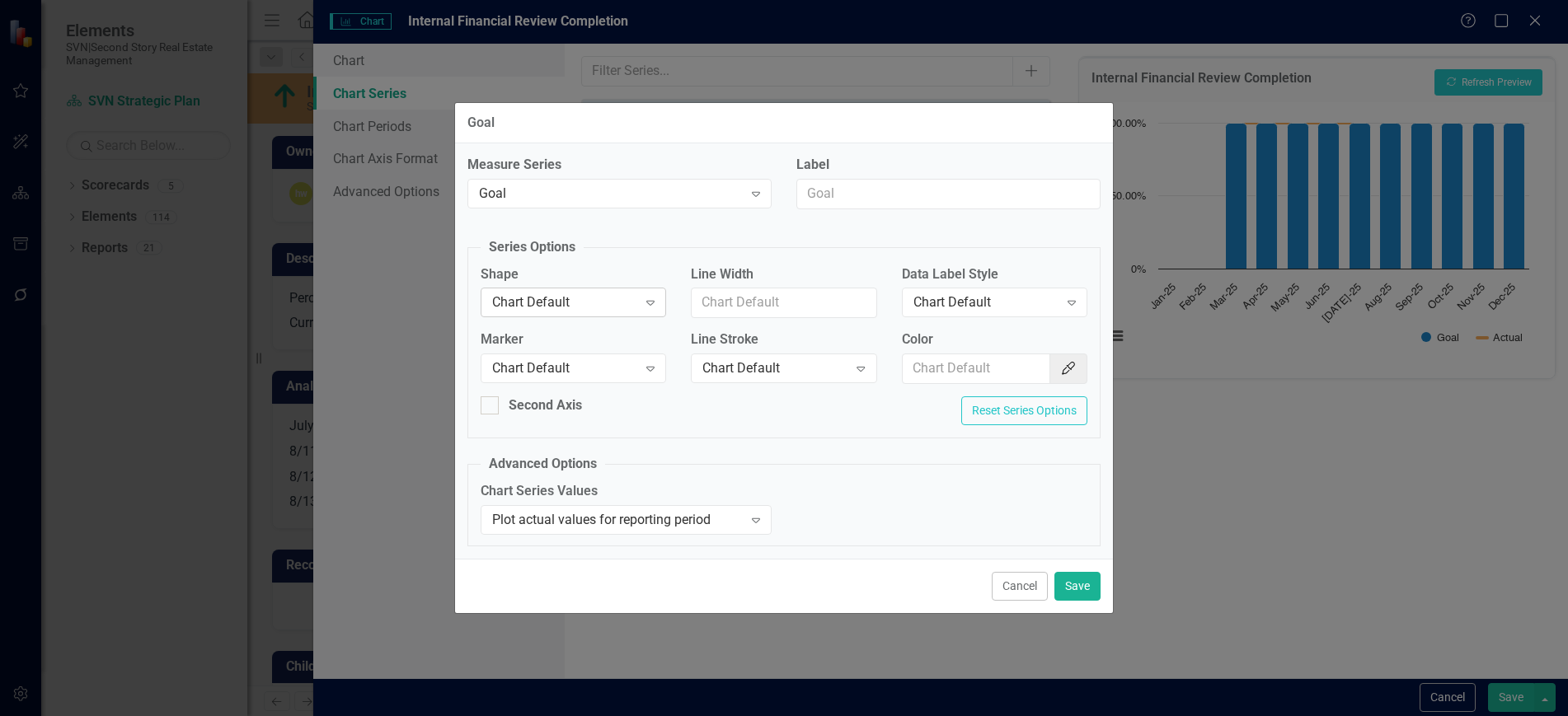
click at [559, 305] on div "Chart Default" at bounding box center [564, 302] width 145 height 19
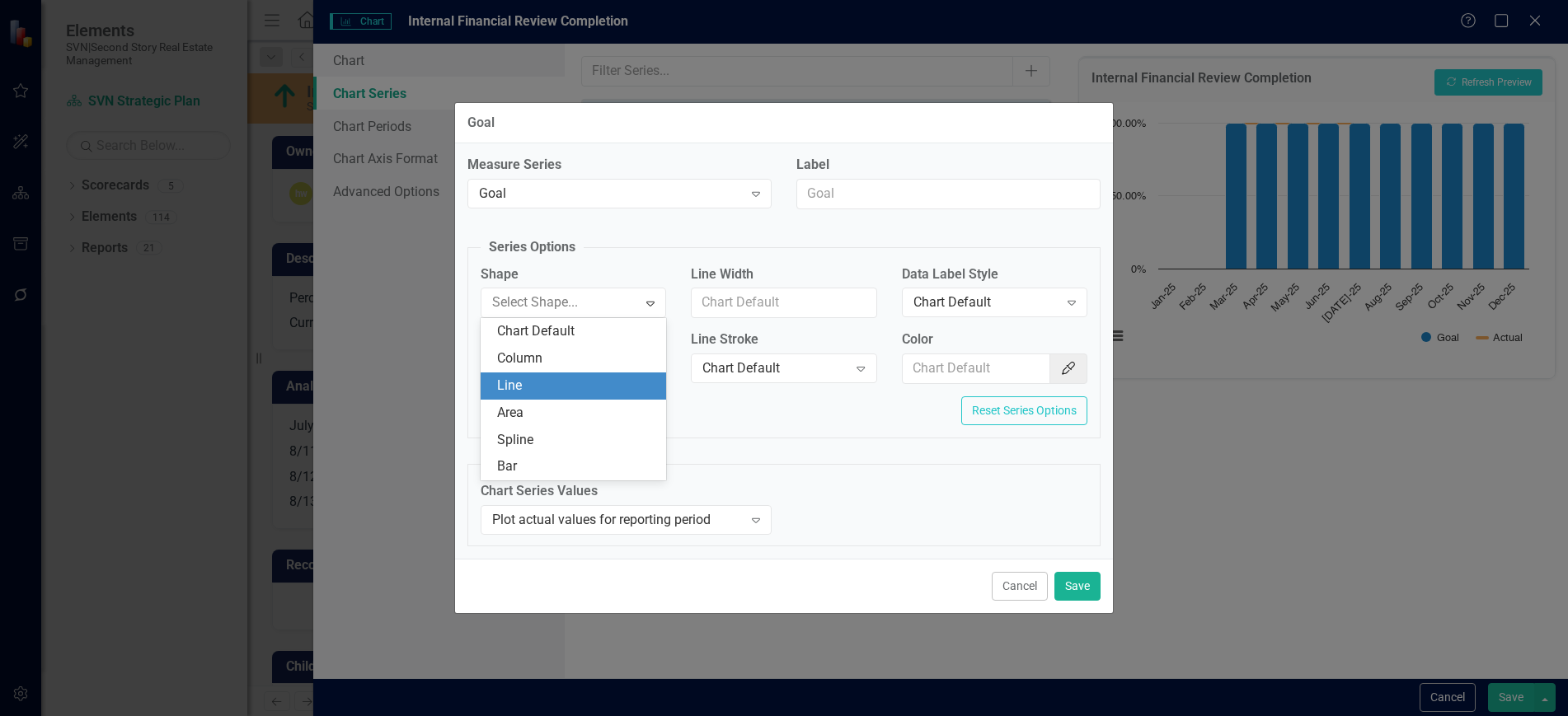
click at [562, 384] on div "Line" at bounding box center [577, 386] width 159 height 19
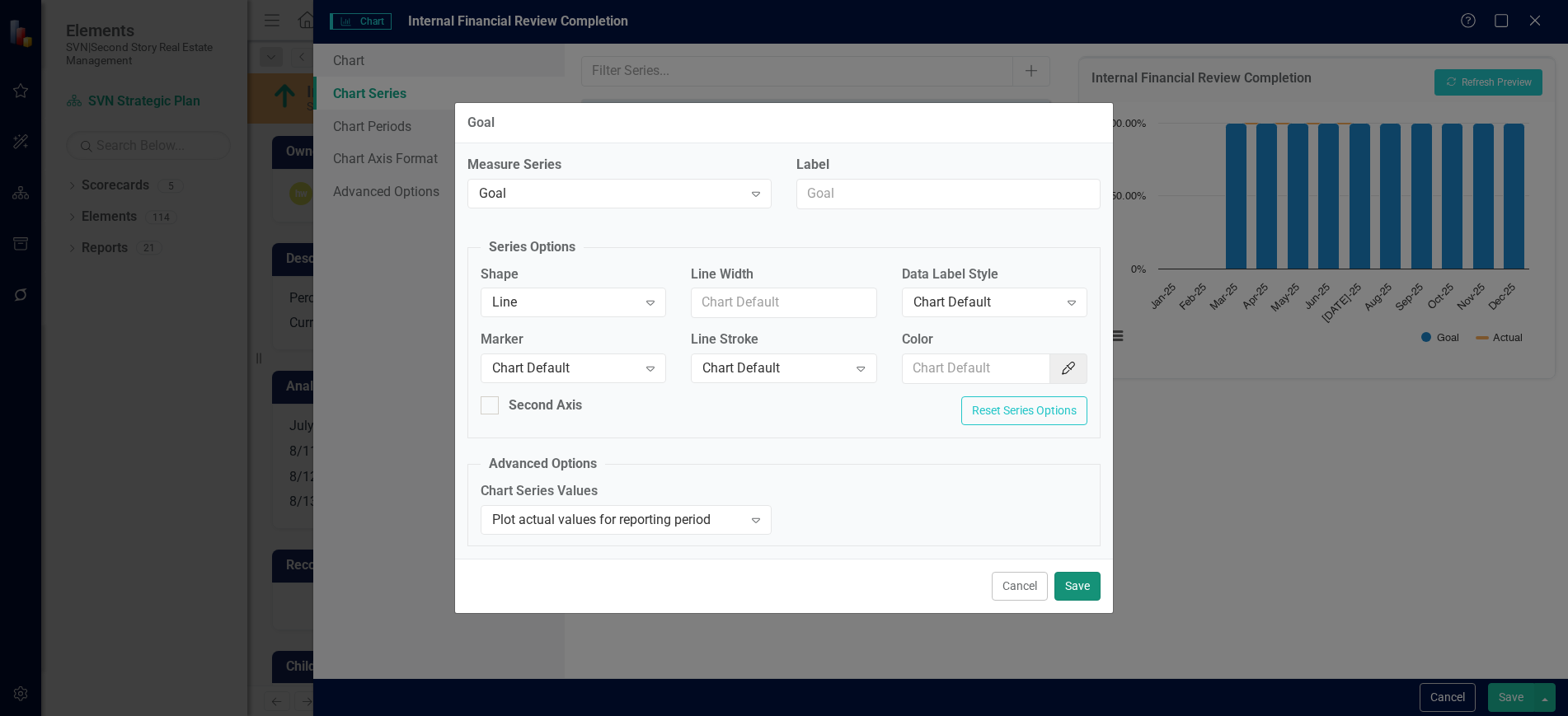
click at [1093, 581] on button "Save" at bounding box center [1077, 586] width 46 height 29
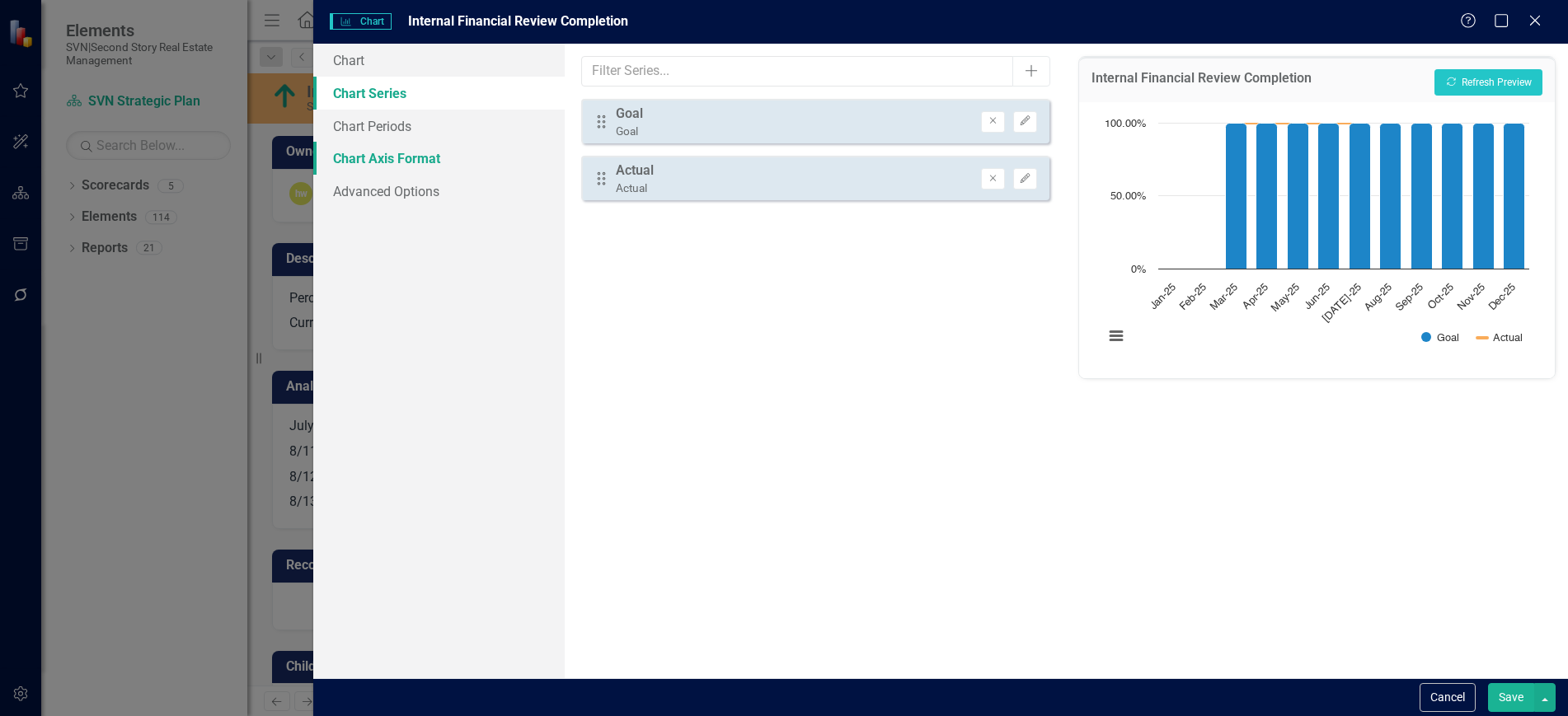
click at [487, 152] on link "Chart Axis Format" at bounding box center [439, 158] width 251 height 33
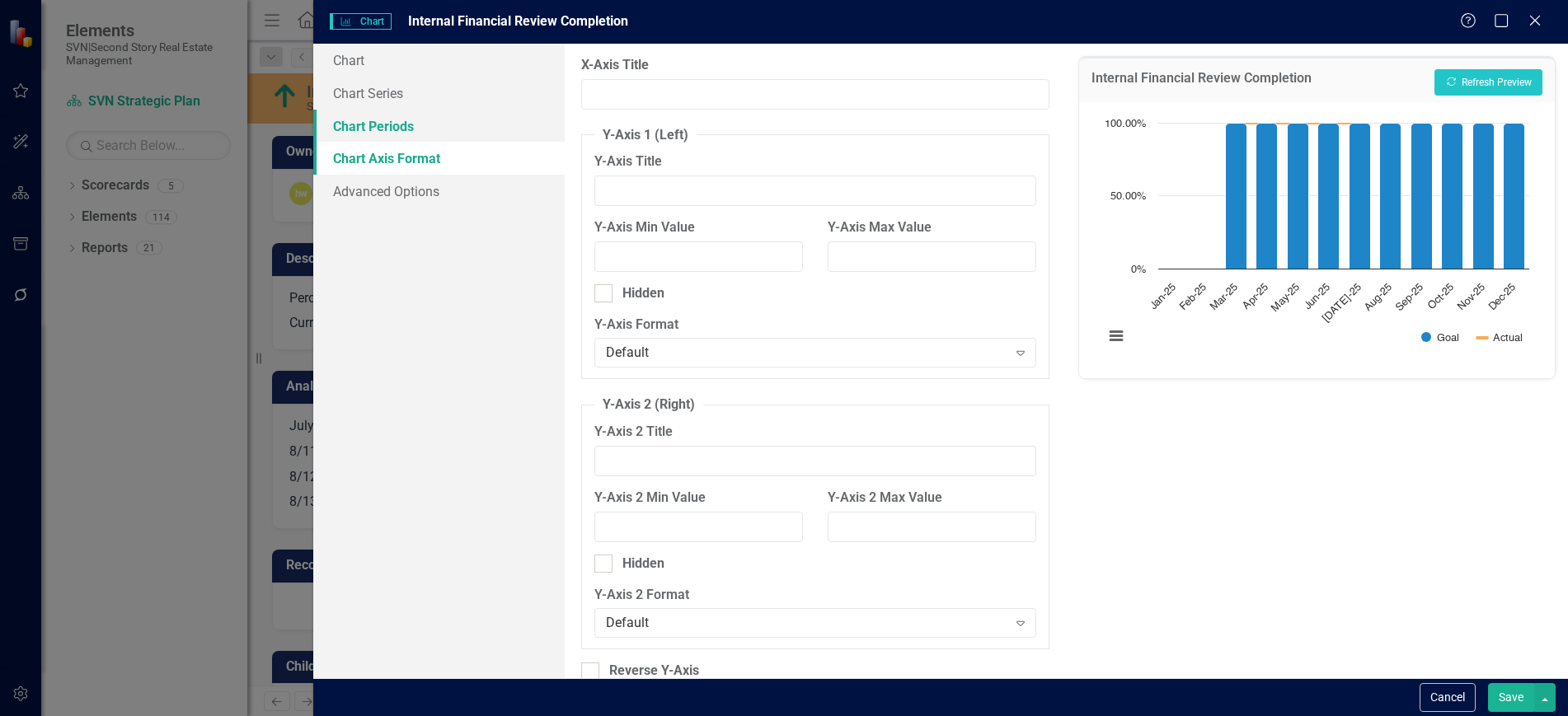
click at [388, 132] on link "Chart Periods" at bounding box center [439, 125] width 251 height 33
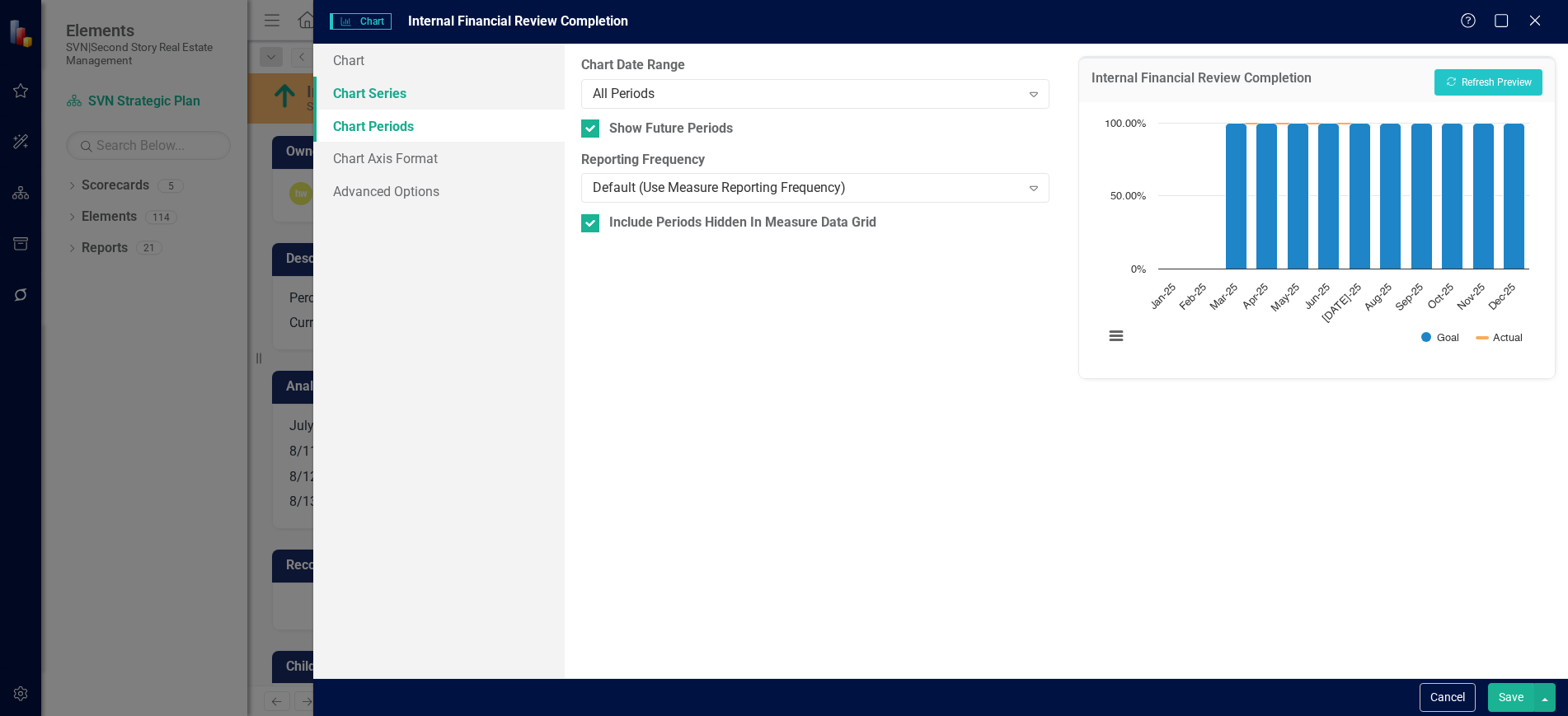
click at [384, 97] on link "Chart Series" at bounding box center [439, 92] width 251 height 33
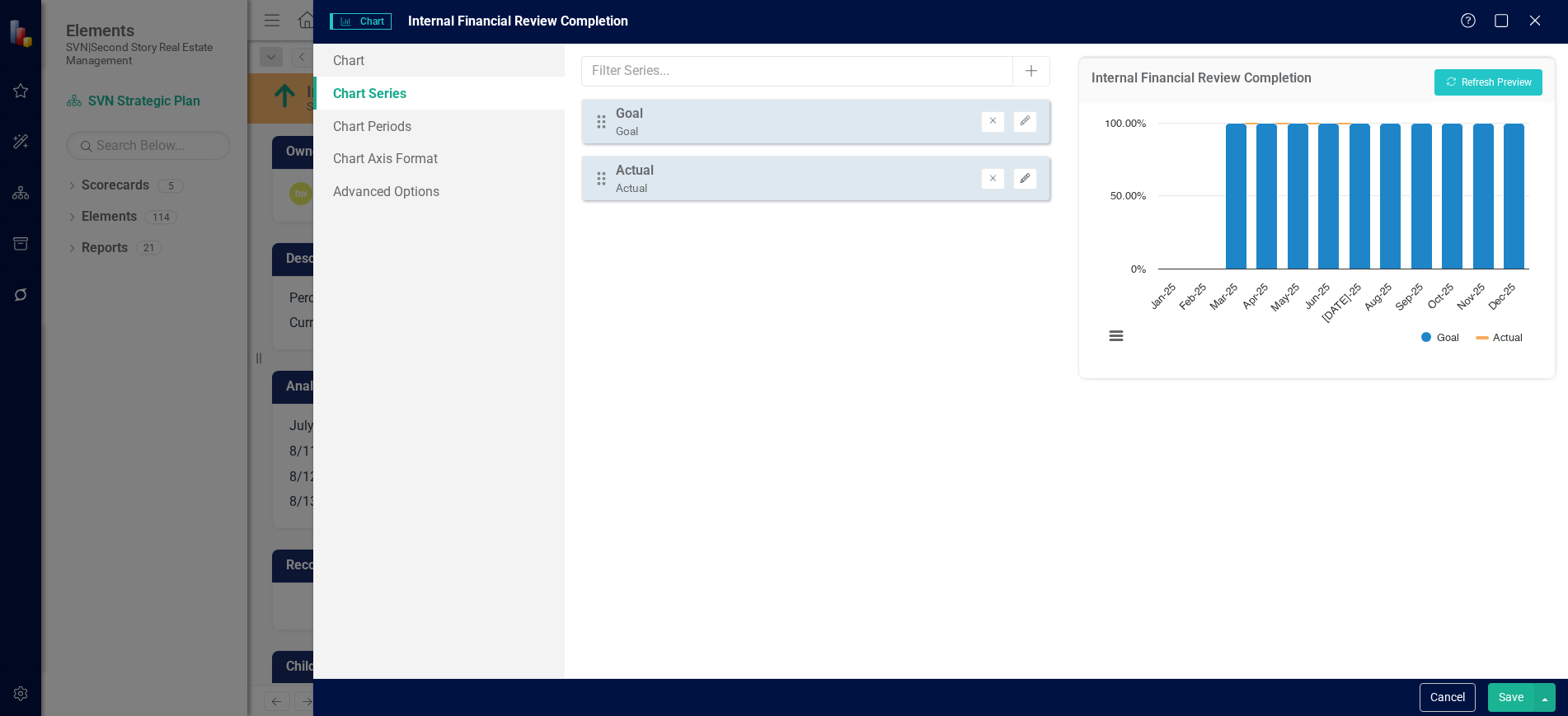
click at [1028, 174] on icon "Edit" at bounding box center [1025, 179] width 13 height 10
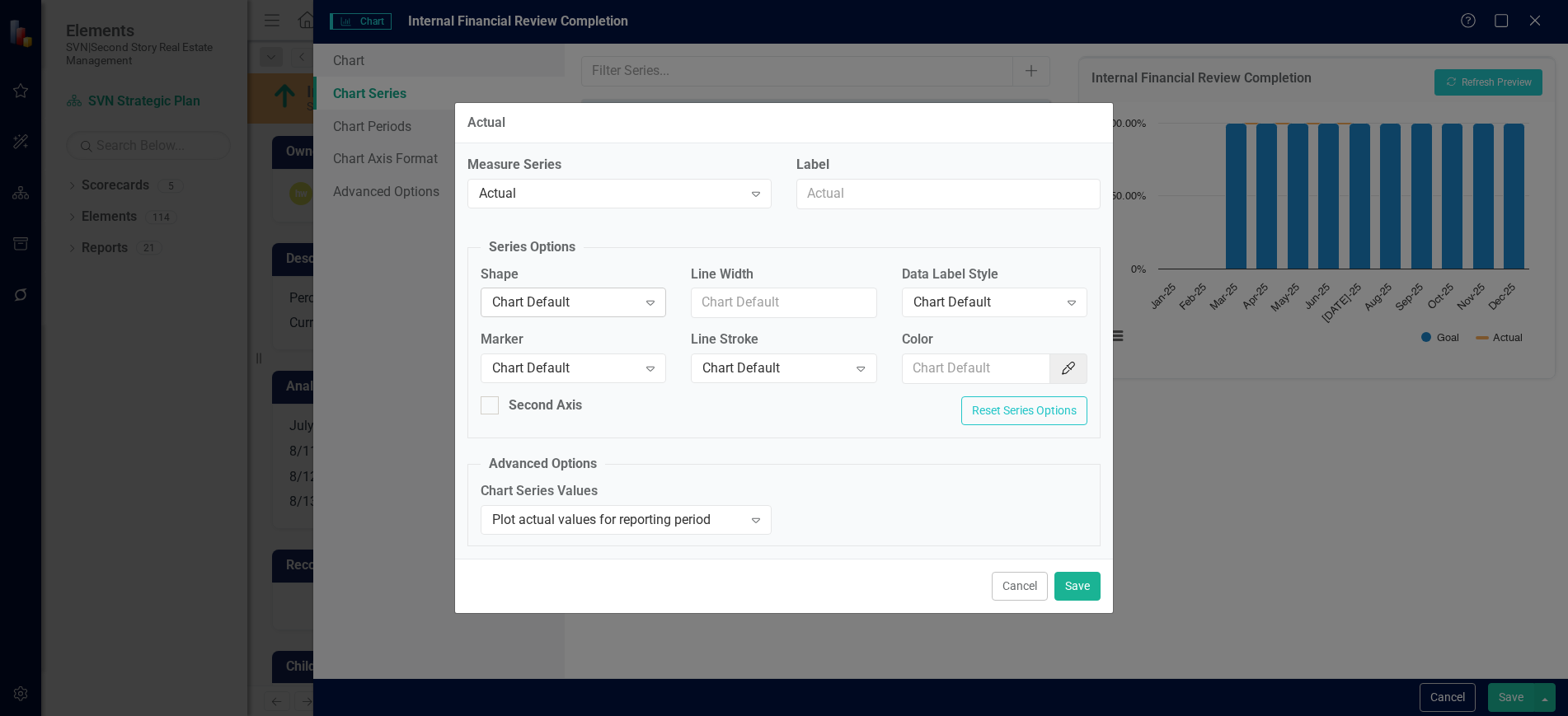
click at [594, 306] on div "Chart Default" at bounding box center [564, 302] width 145 height 19
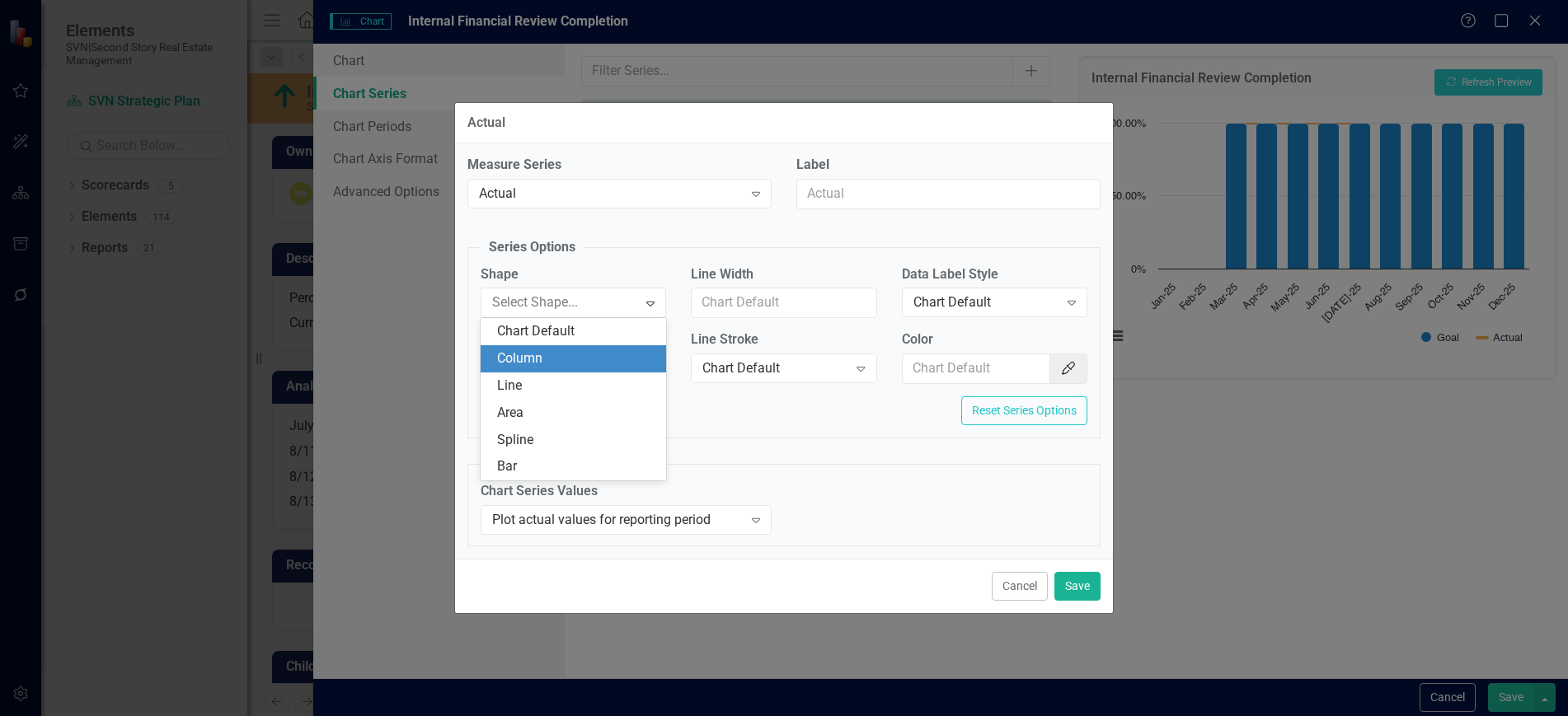
click at [574, 364] on div "Column" at bounding box center [577, 358] width 159 height 19
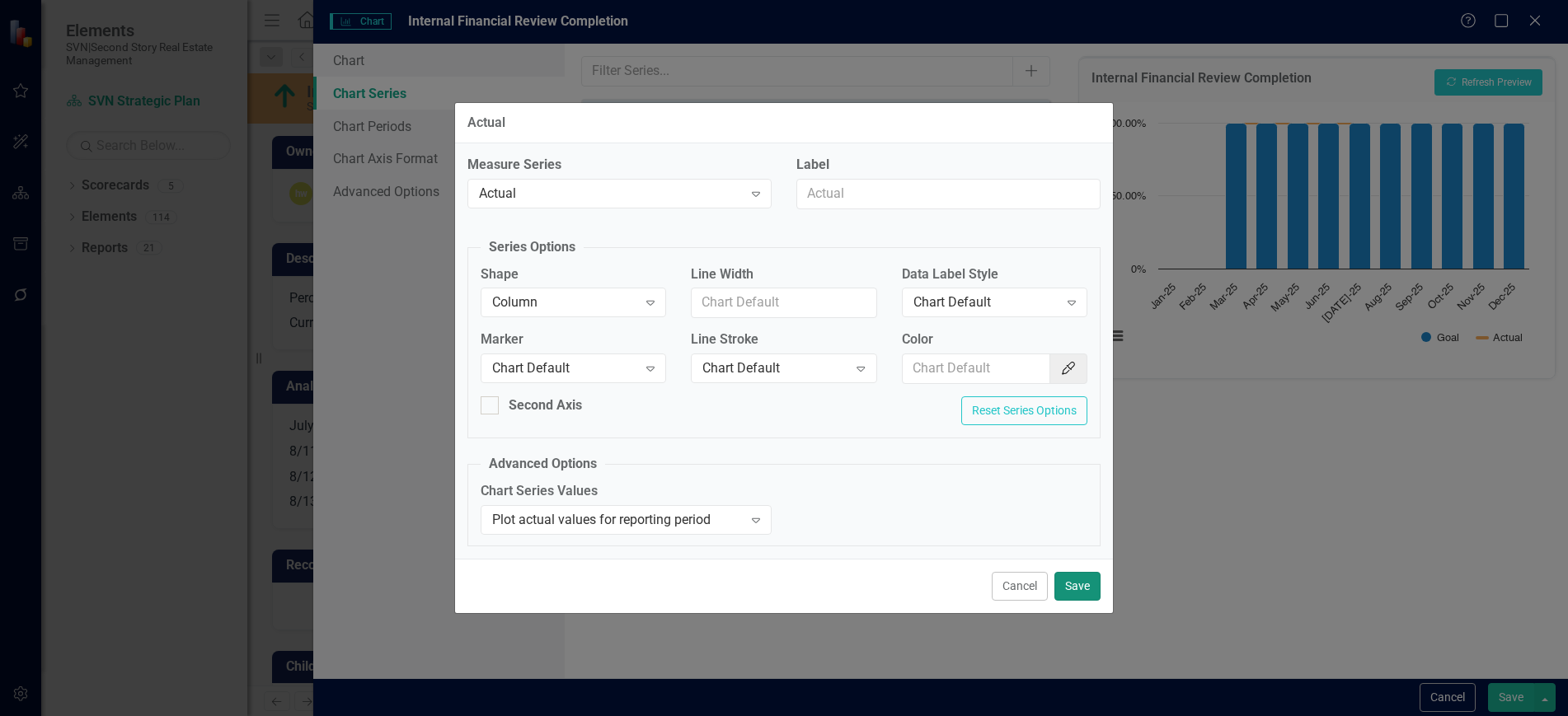
click at [1071, 589] on button "Save" at bounding box center [1077, 586] width 46 height 29
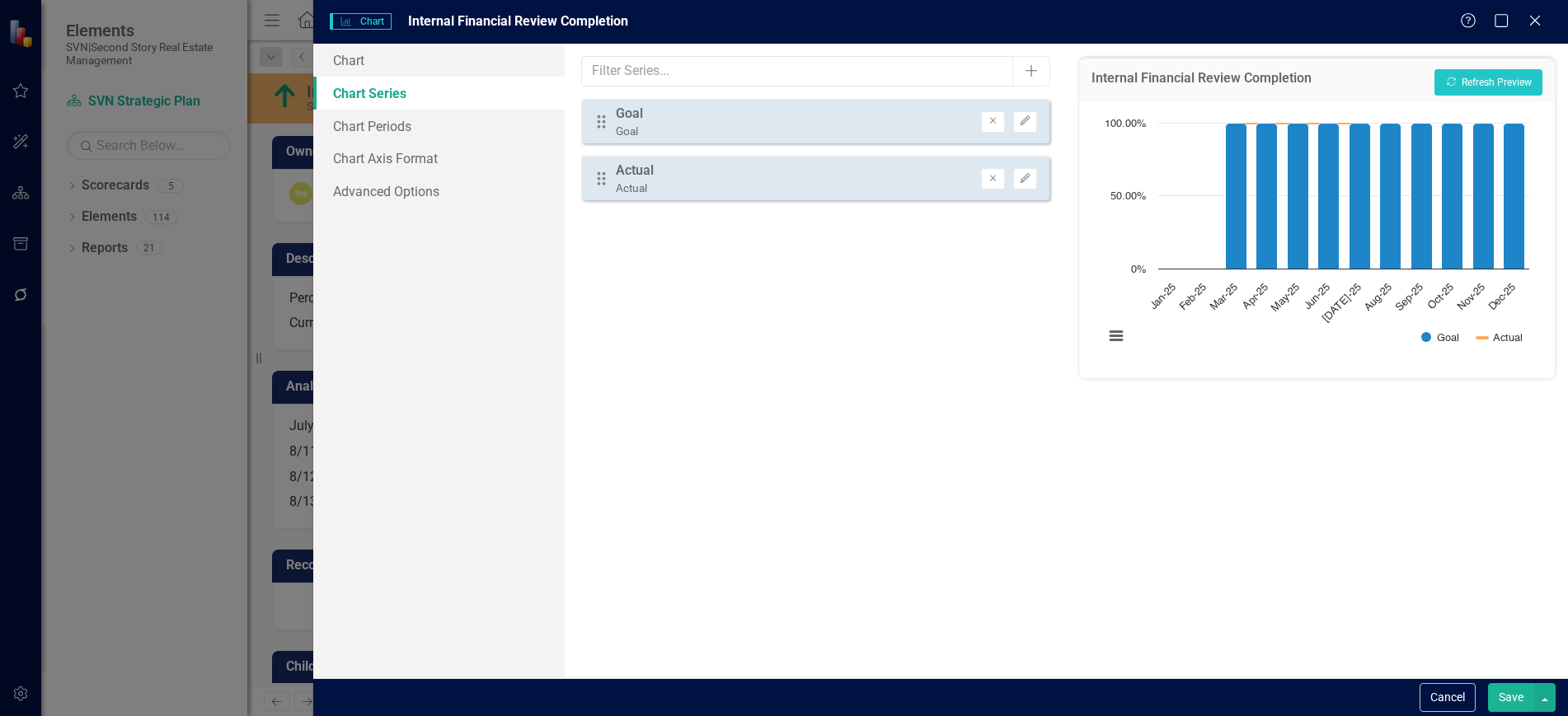
click at [1507, 690] on button "Save" at bounding box center [1511, 697] width 46 height 29
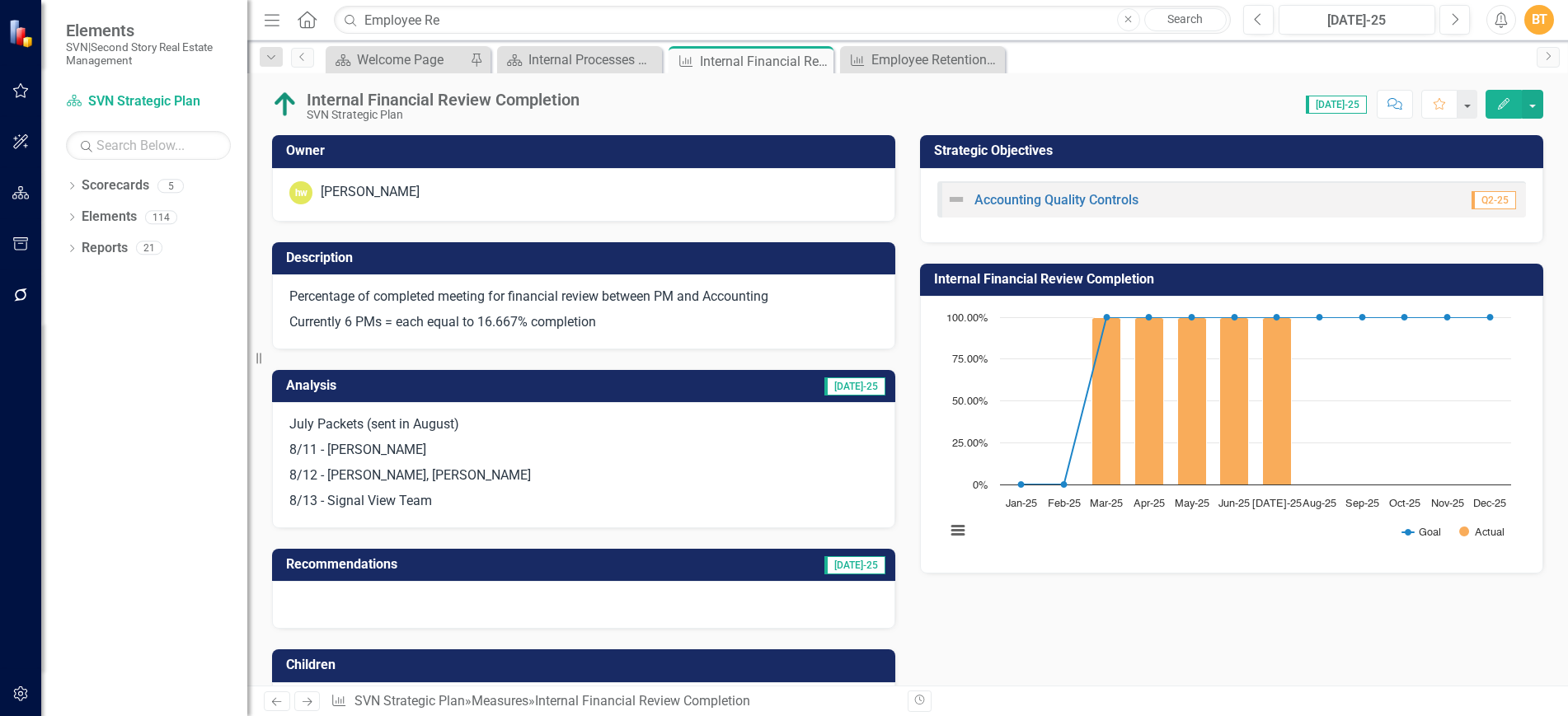
click at [1472, 276] on h3 "Internal Financial Review Completion" at bounding box center [1234, 280] width 601 height 15
click at [1448, 280] on h3 "Internal Financial Review Completion" at bounding box center [1234, 280] width 601 height 15
click at [1359, 281] on h3 "Internal Financial Review Completion" at bounding box center [1234, 280] width 601 height 15
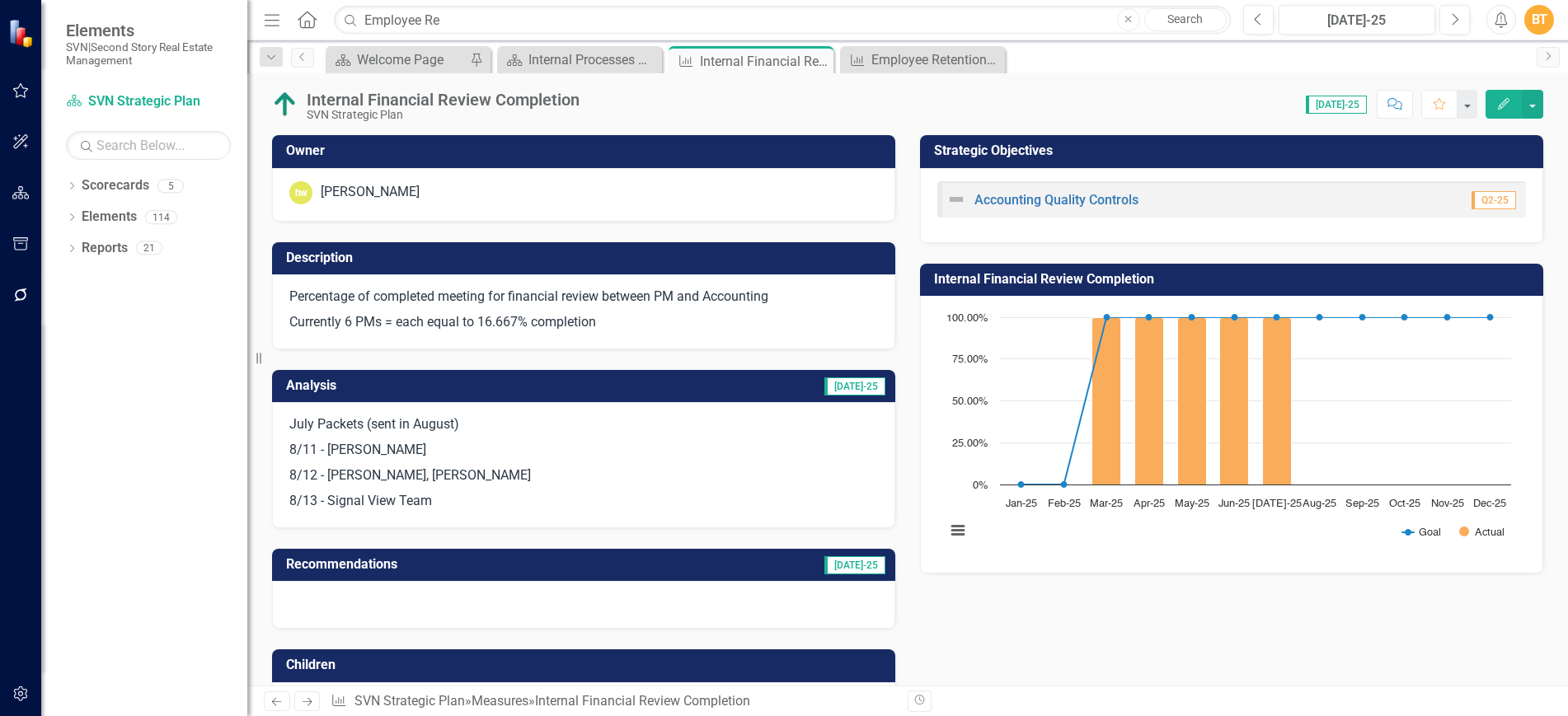
click at [1359, 281] on h3 "Internal Financial Review Completion" at bounding box center [1234, 280] width 601 height 15
click at [1365, 278] on h3 "Internal Financial Review Completion" at bounding box center [1234, 280] width 601 height 15
click at [1365, 280] on h3 "Internal Financial Review Completion" at bounding box center [1234, 280] width 601 height 15
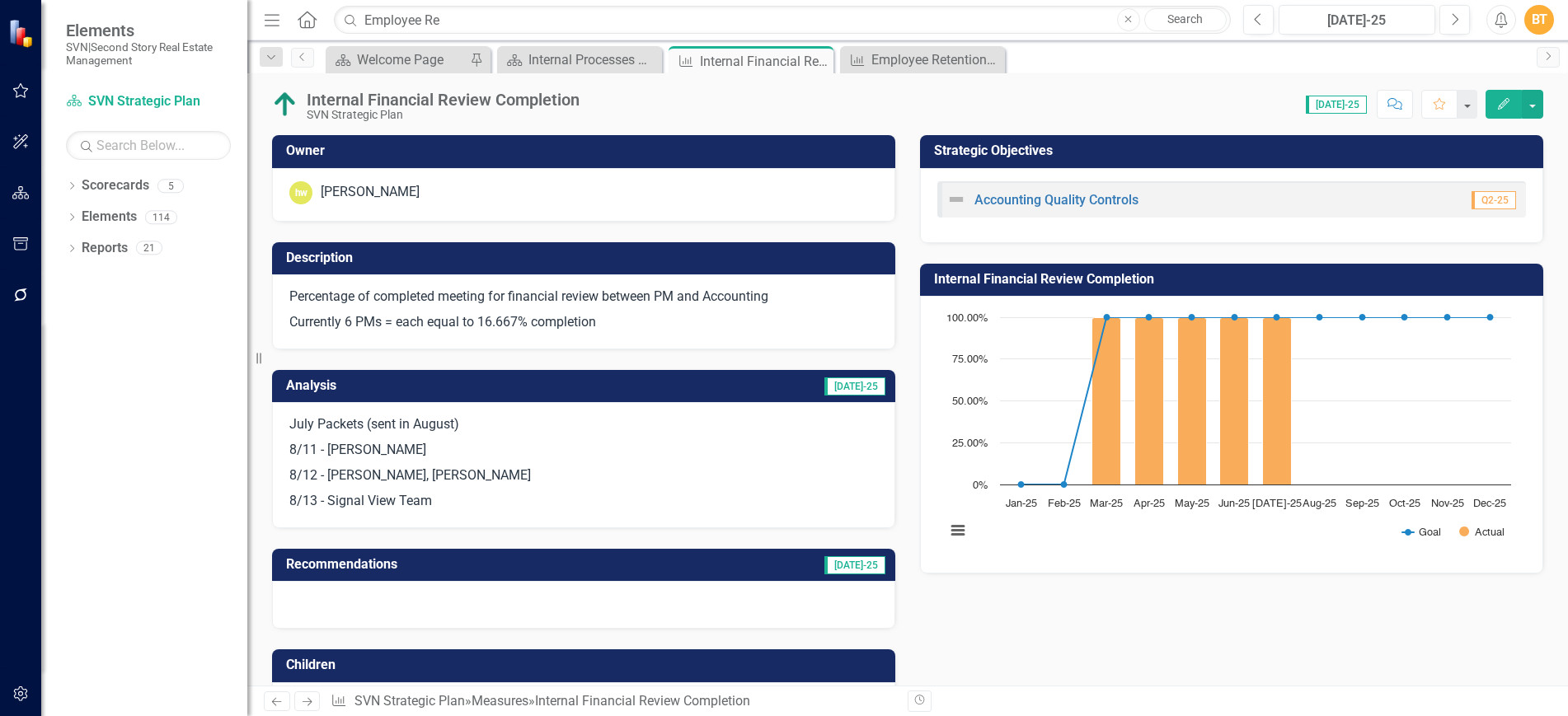
click at [1365, 280] on h3 "Internal Financial Review Completion" at bounding box center [1234, 280] width 601 height 15
click at [1365, 280] on body "Elements SVN|Second Story Real Estate Management Scorecard SVN Strategic Plan S…" at bounding box center [784, 358] width 1568 height 716
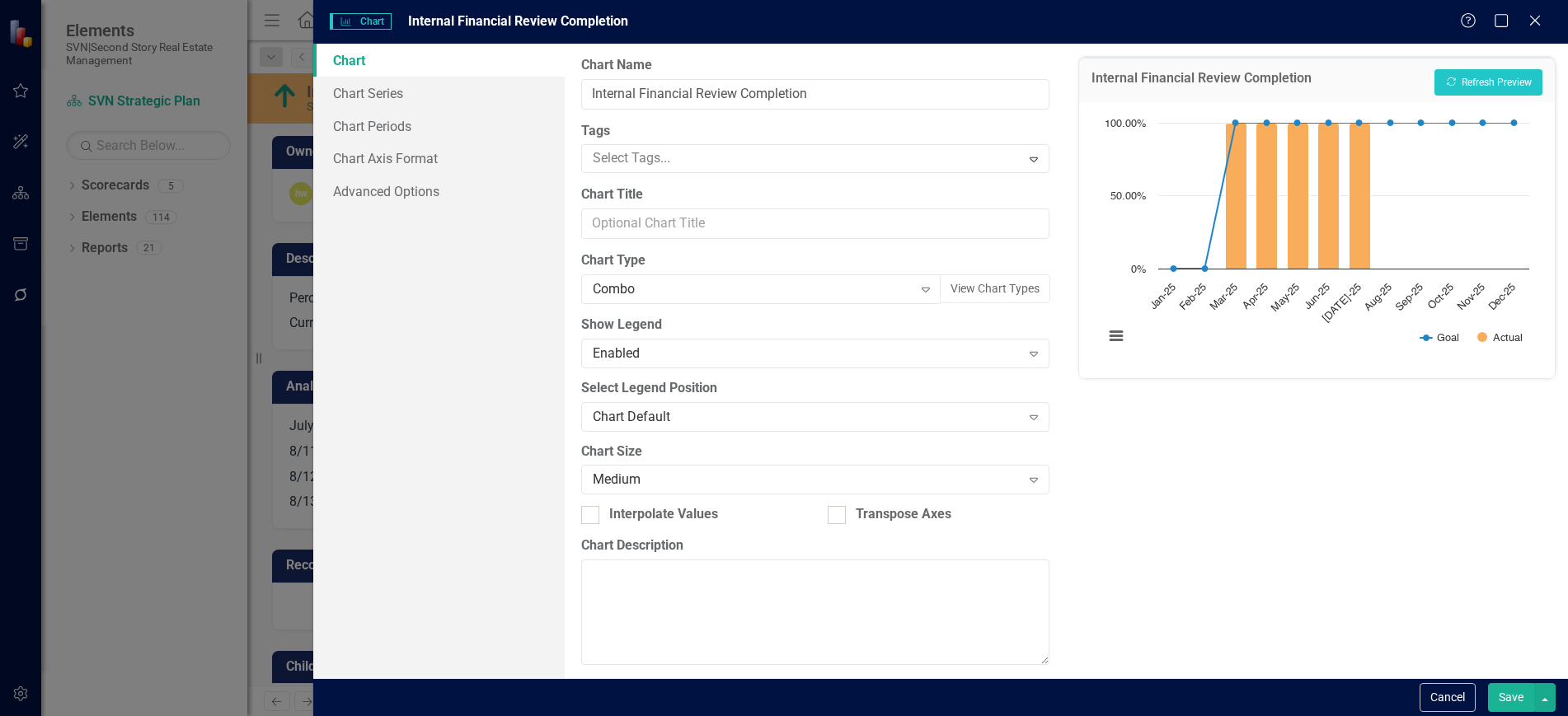
click at [1365, 280] on div "Charts Chart Internal Financial Review Completion Help Maximize Close Chart Cha…" at bounding box center [784, 358] width 1568 height 716
click at [664, 298] on div "Combo Expand" at bounding box center [762, 289] width 361 height 30
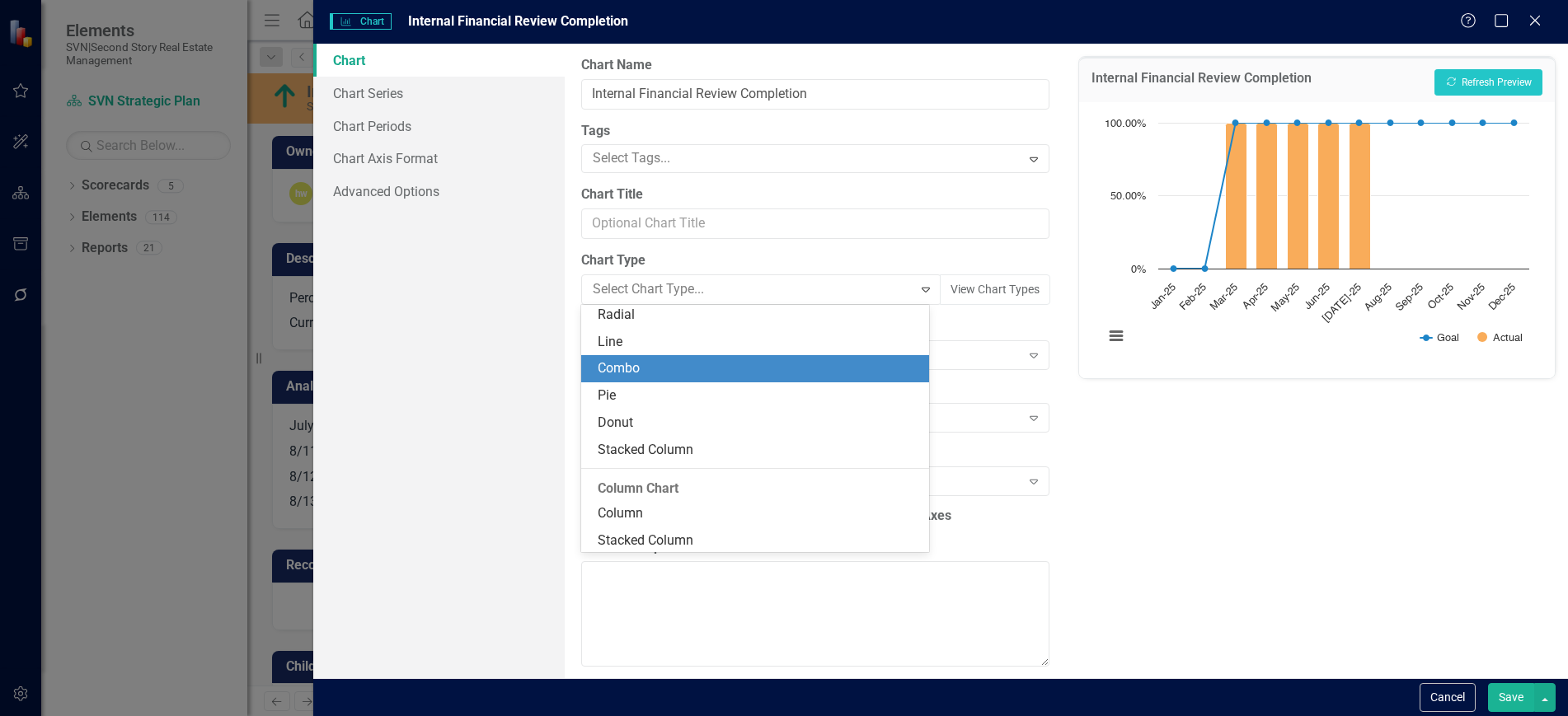
scroll to position [218, 0]
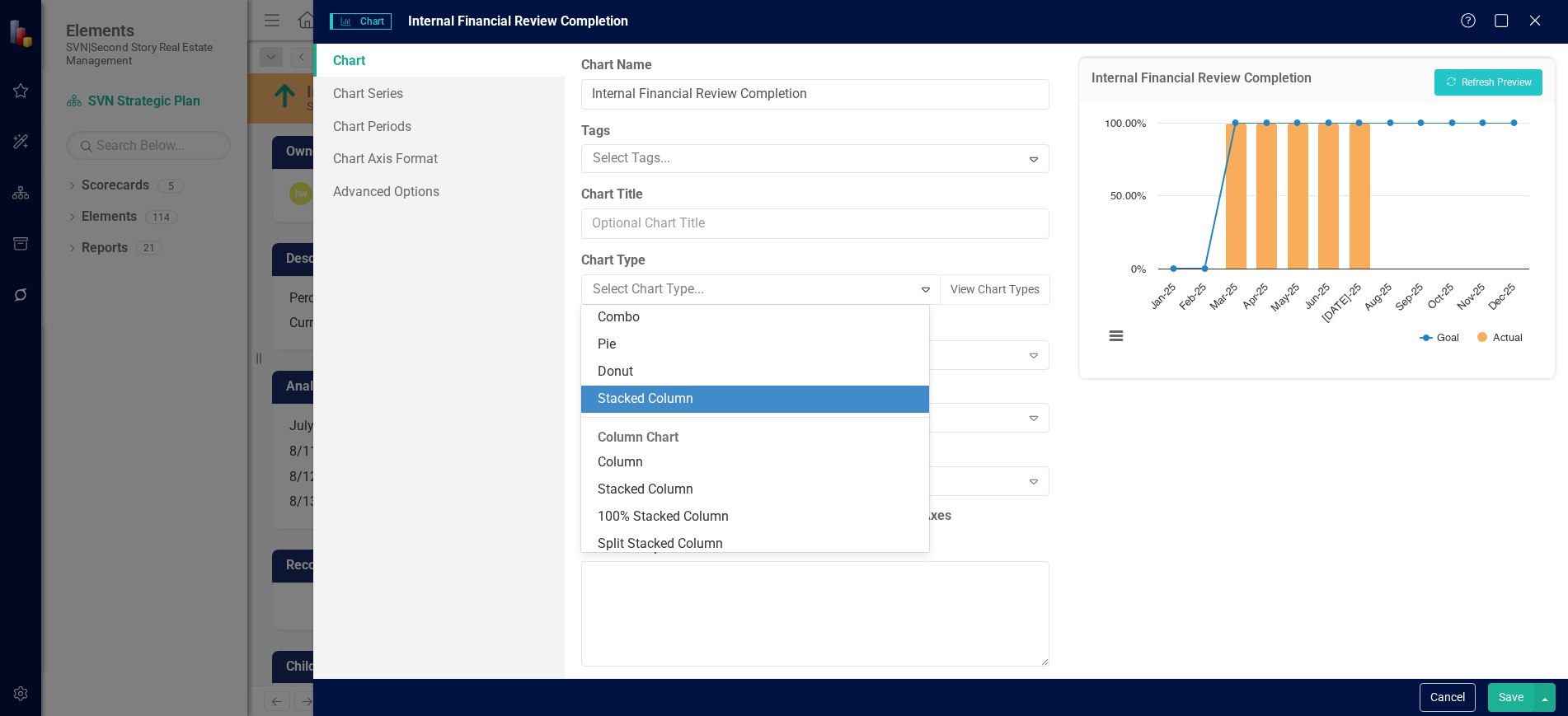
click at [794, 392] on div "Stacked Column" at bounding box center [759, 399] width 322 height 19
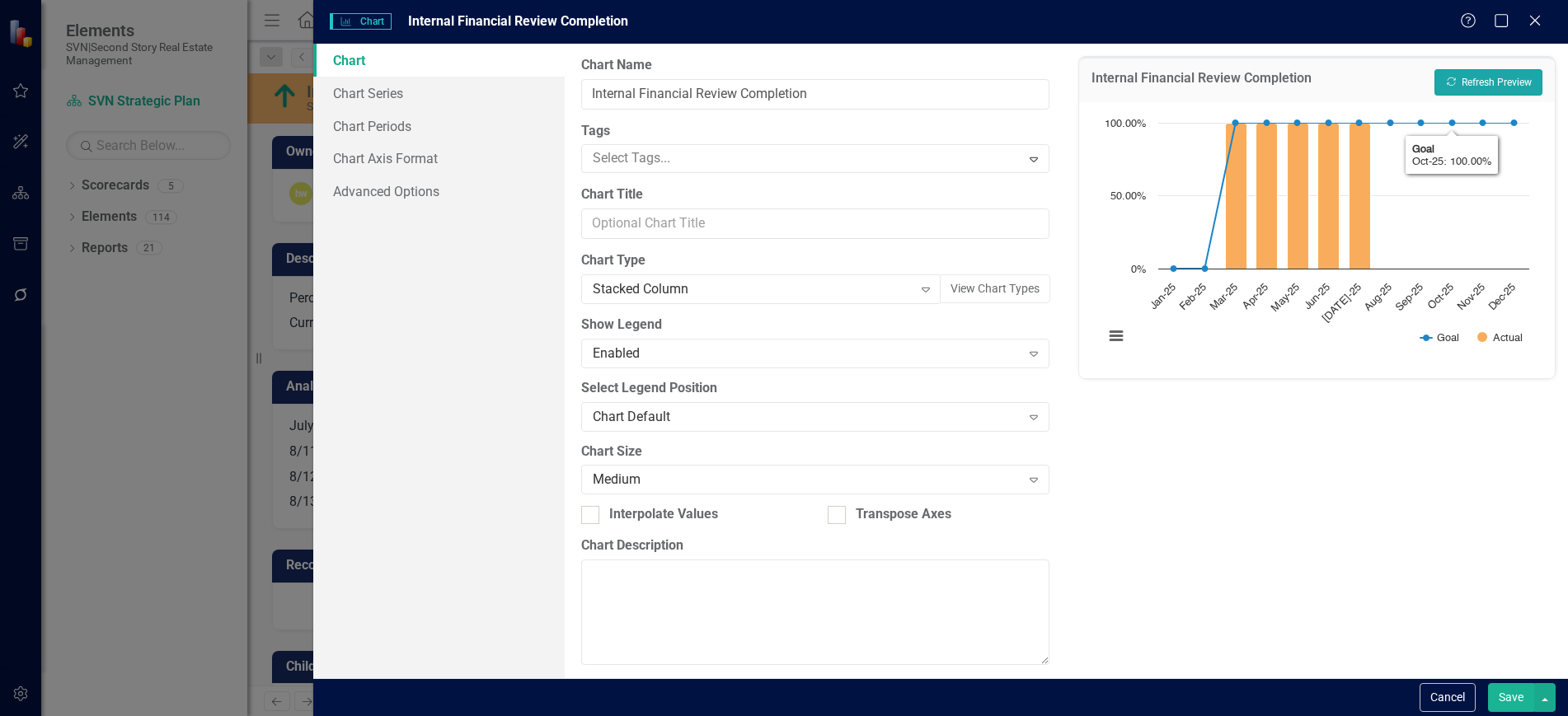
click at [1497, 85] on button "Recalculate Refresh Preview" at bounding box center [1488, 82] width 108 height 26
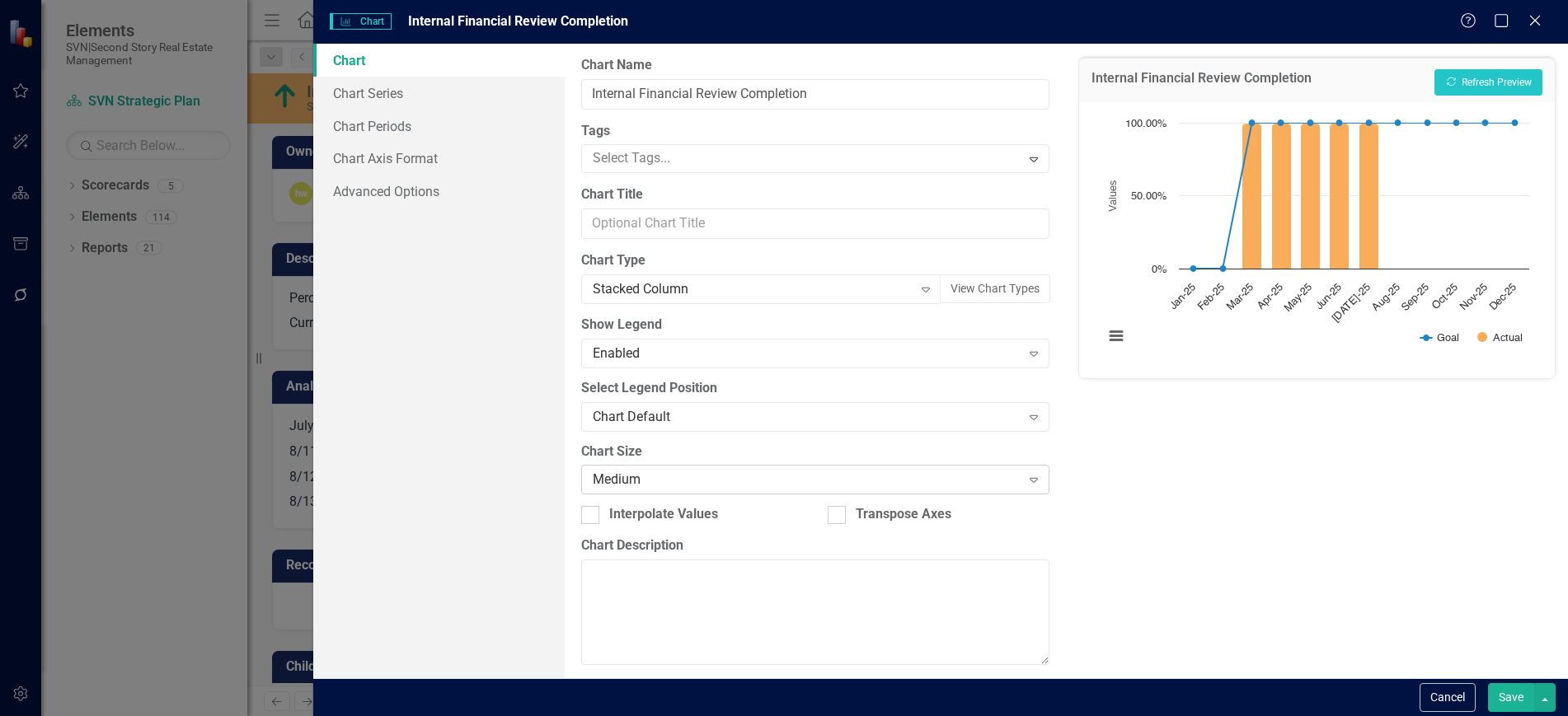
scroll to position [12, 0]
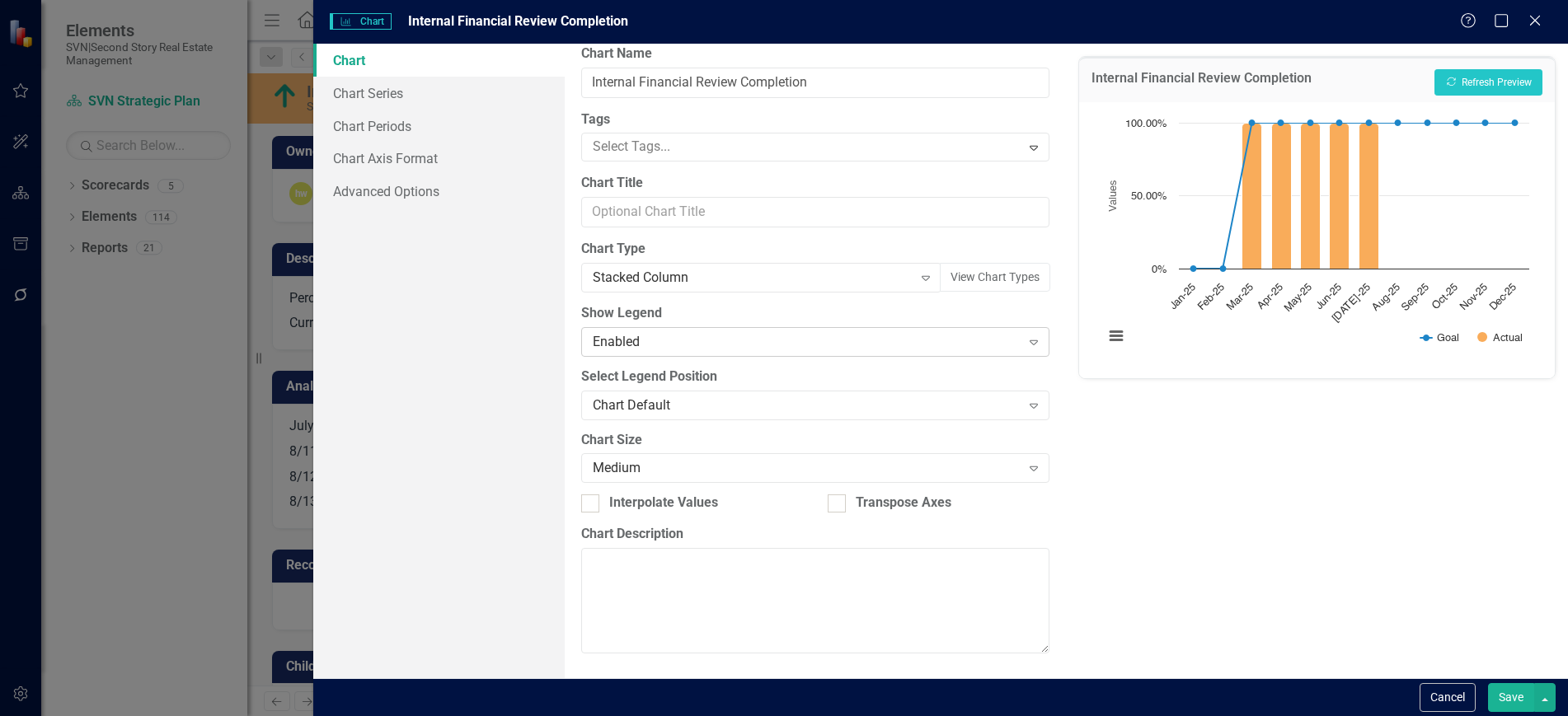
click at [825, 336] on div "Enabled" at bounding box center [806, 341] width 428 height 19
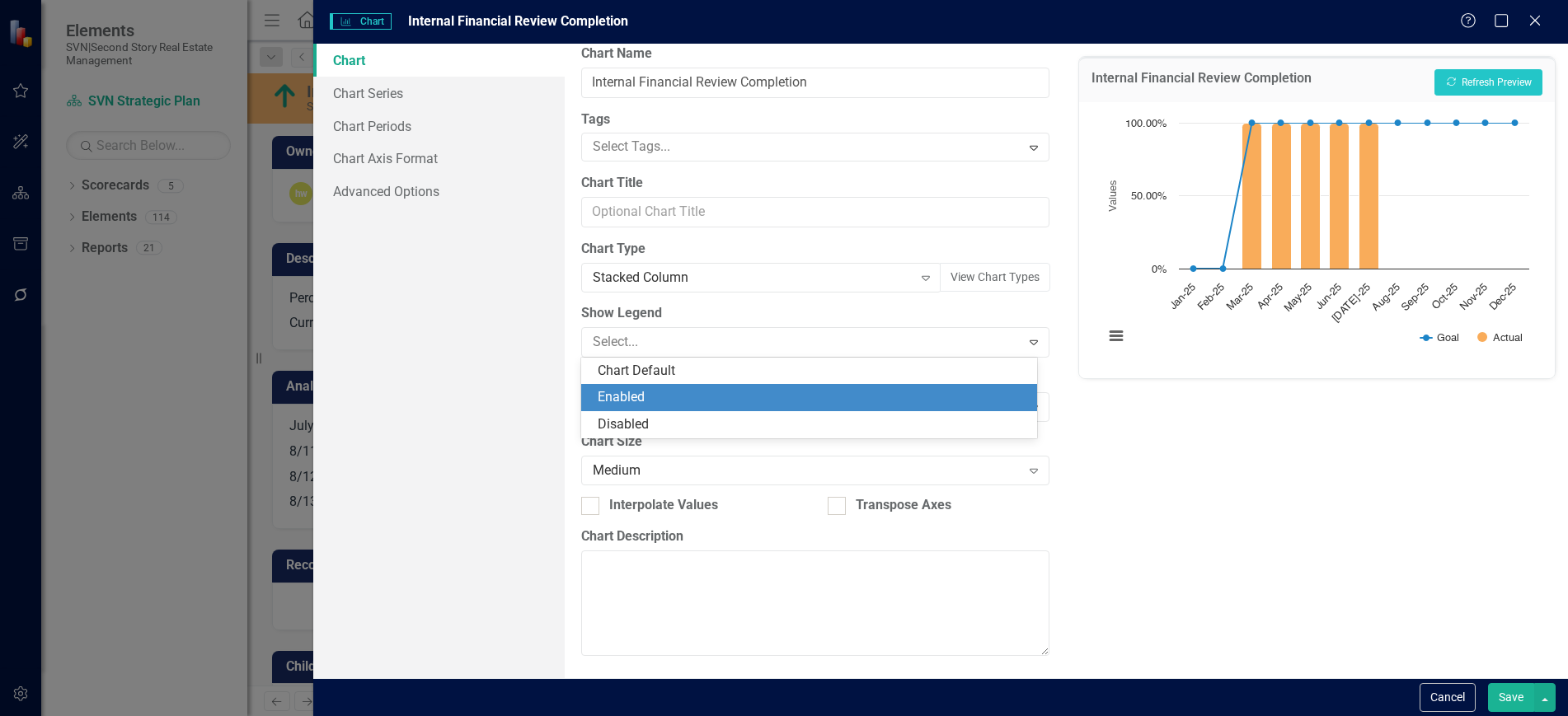
click at [840, 308] on label "Show Legend" at bounding box center [815, 314] width 469 height 19
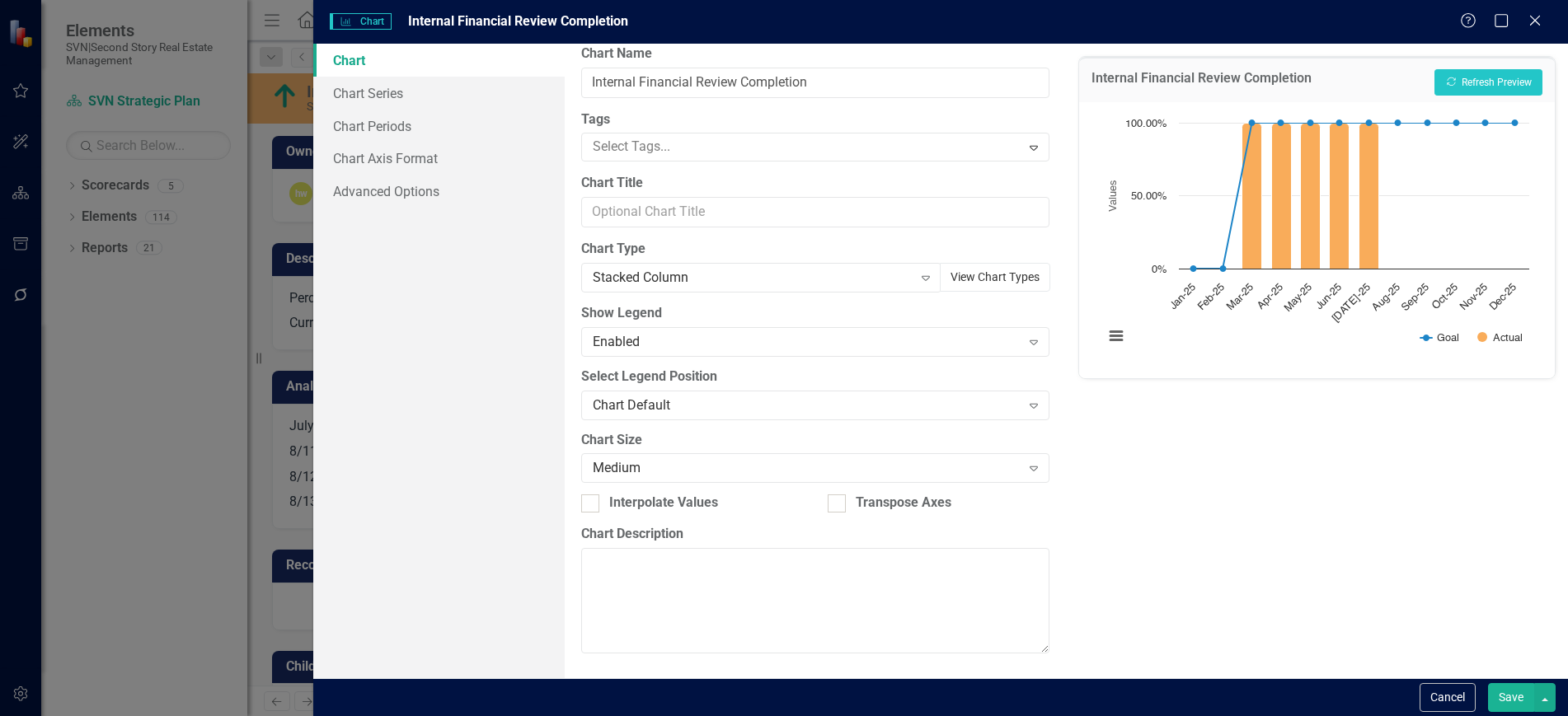
click at [966, 279] on button "View Chart Types" at bounding box center [995, 277] width 110 height 29
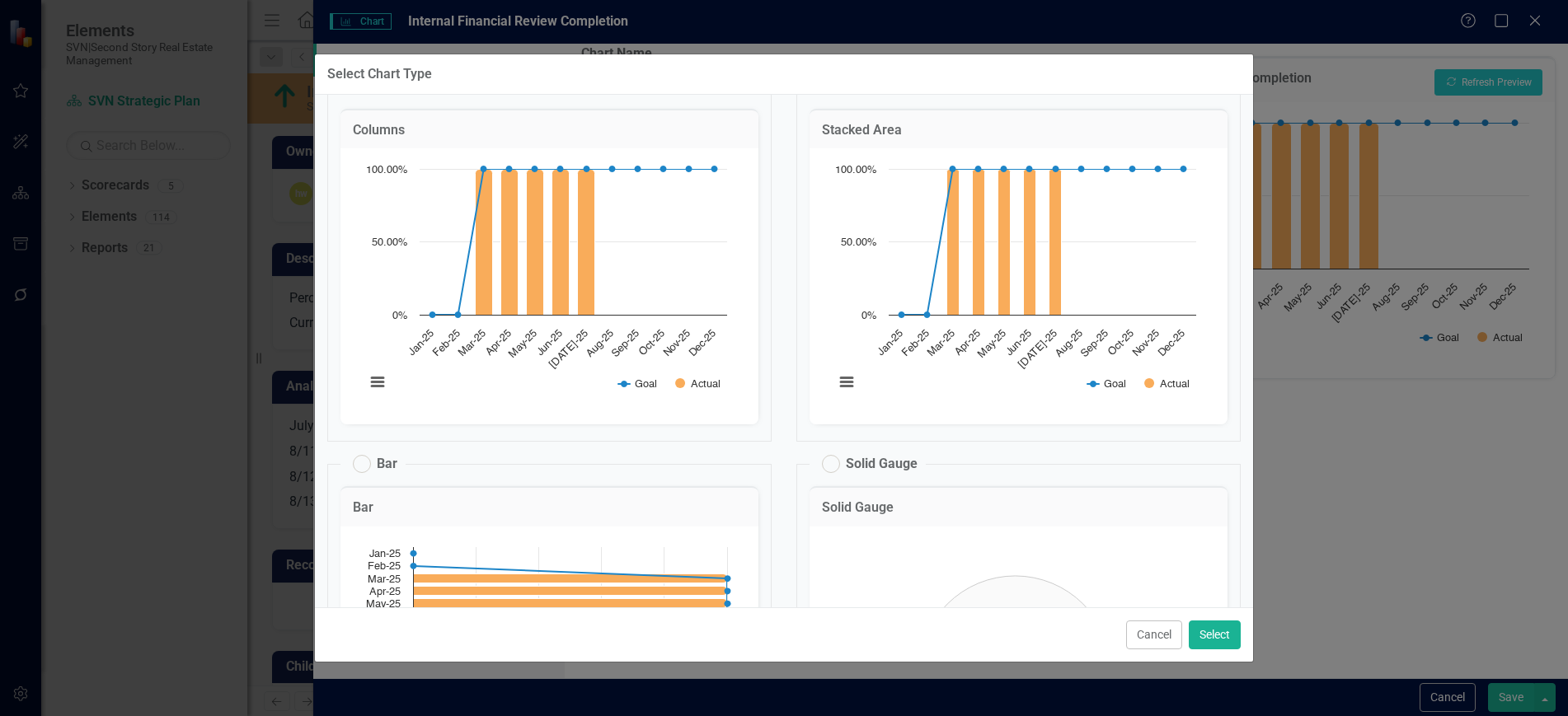
scroll to position [0, 0]
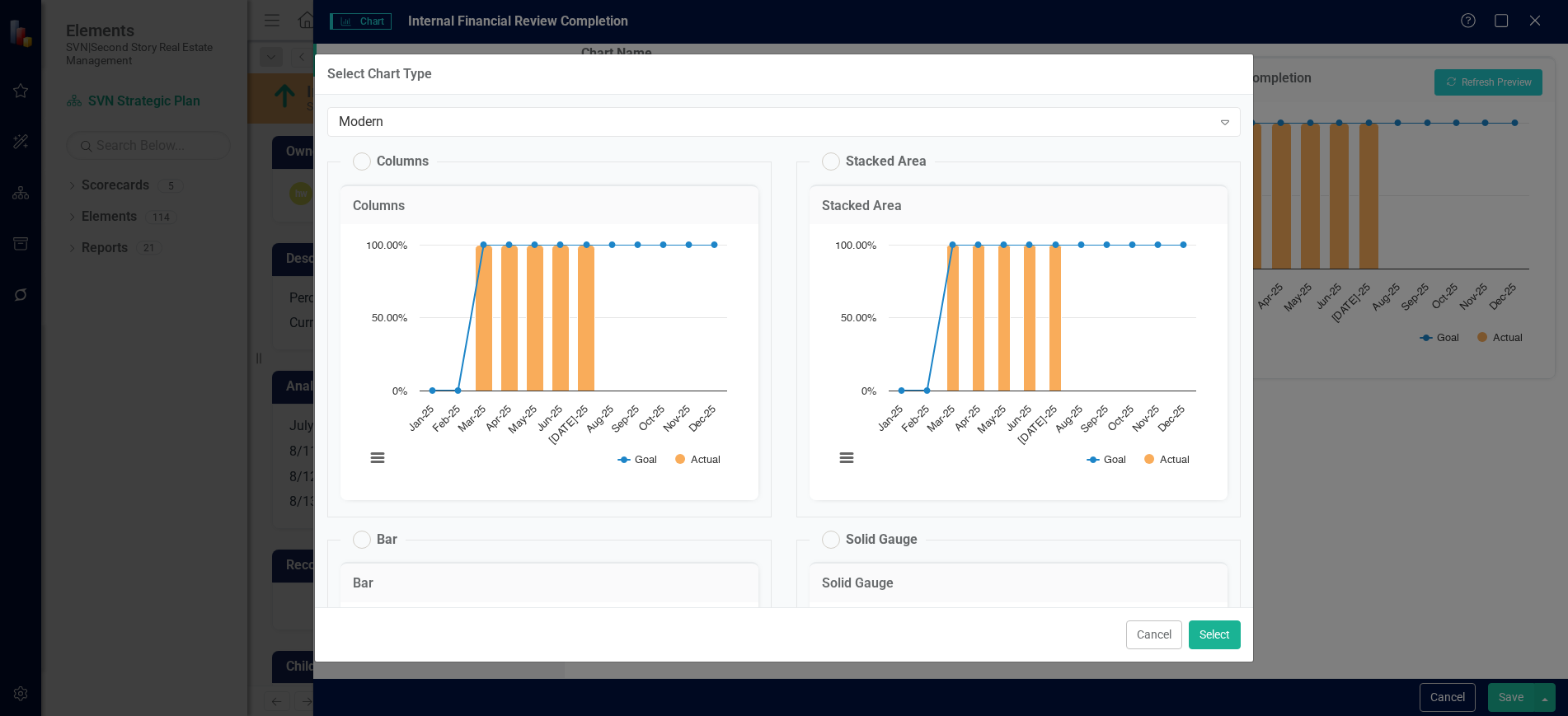
click at [1160, 642] on button "Cancel" at bounding box center [1154, 635] width 56 height 29
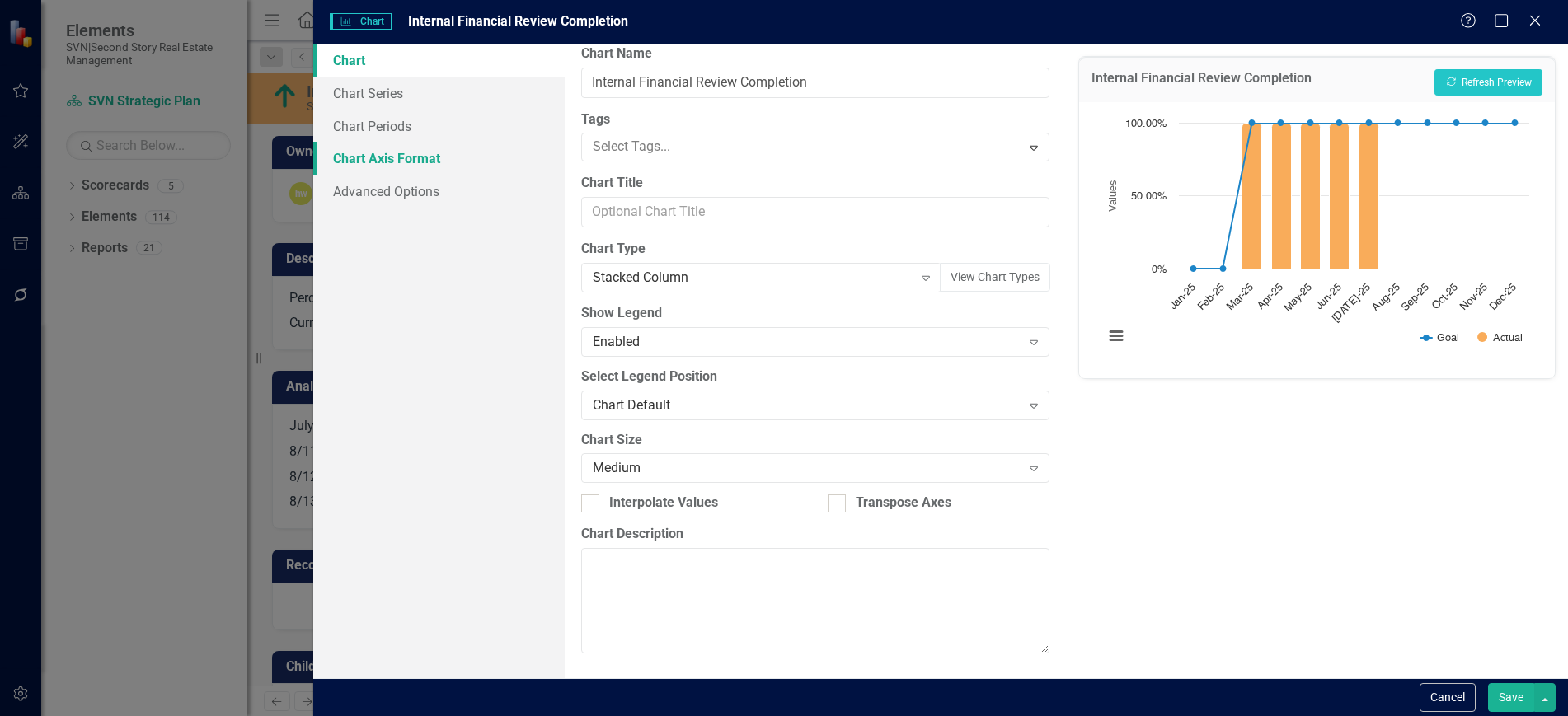
click at [409, 156] on link "Chart Axis Format" at bounding box center [439, 158] width 251 height 33
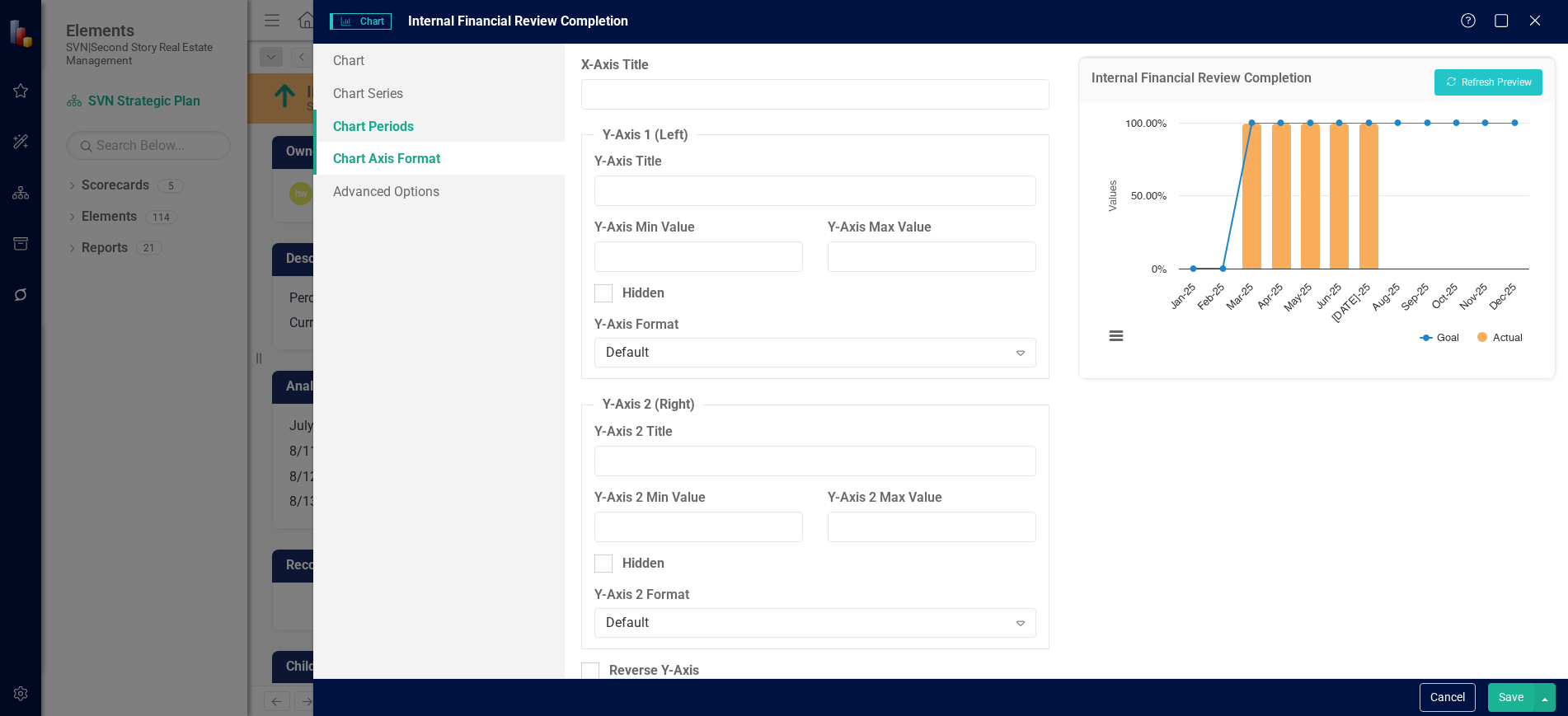
click at [404, 133] on link "Chart Periods" at bounding box center [439, 125] width 251 height 33
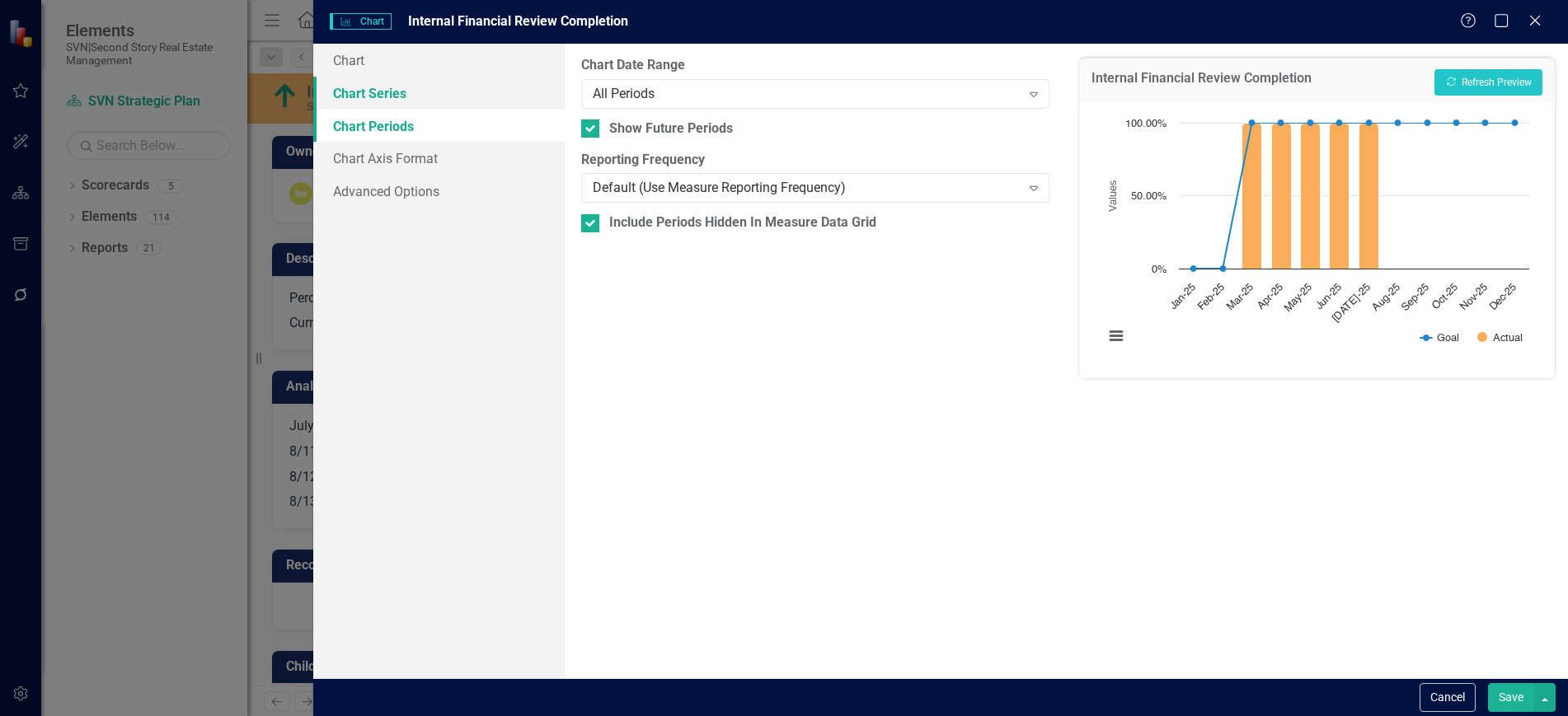
click at [410, 106] on link "Chart Series" at bounding box center [439, 92] width 251 height 33
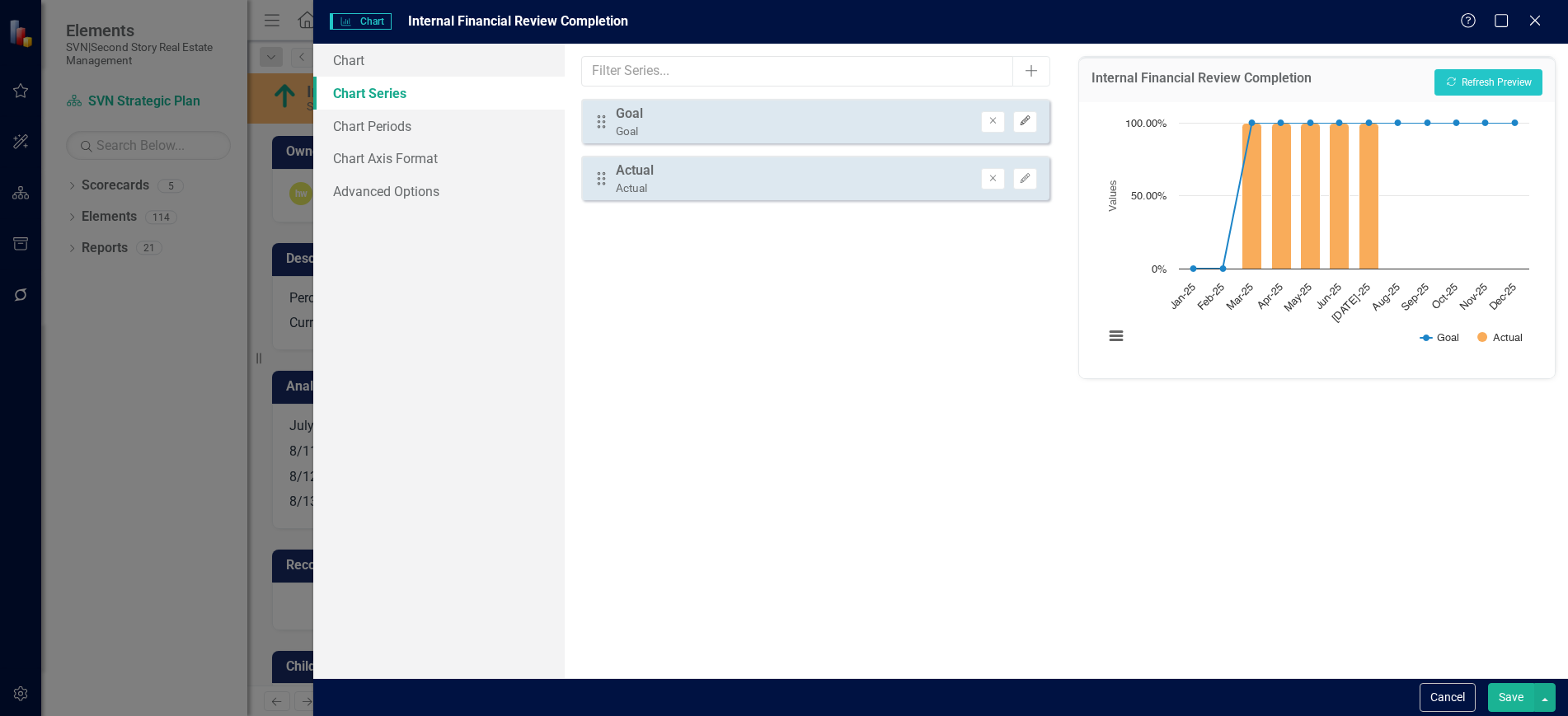
click at [1033, 122] on button "Edit" at bounding box center [1025, 121] width 24 height 21
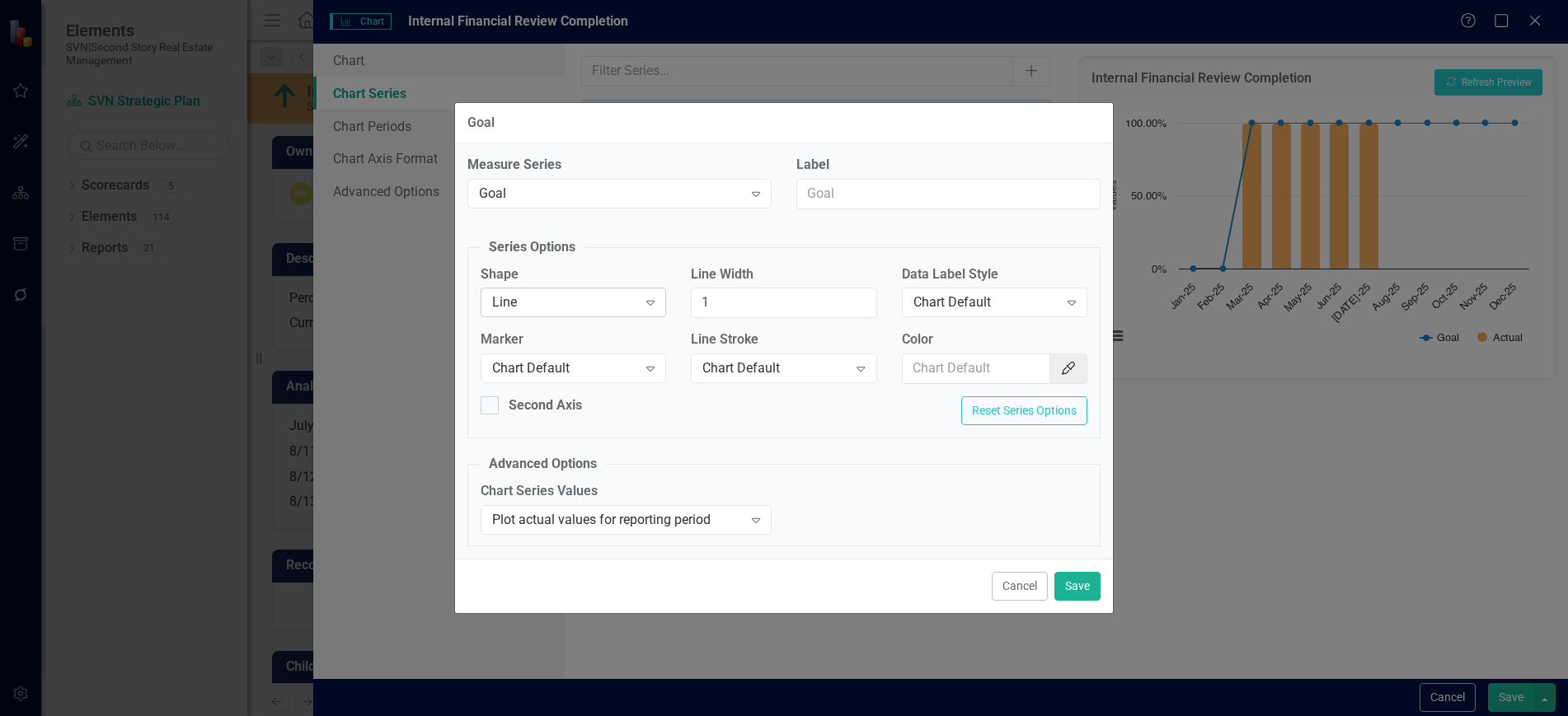
click at [613, 294] on div "Line" at bounding box center [564, 302] width 145 height 19
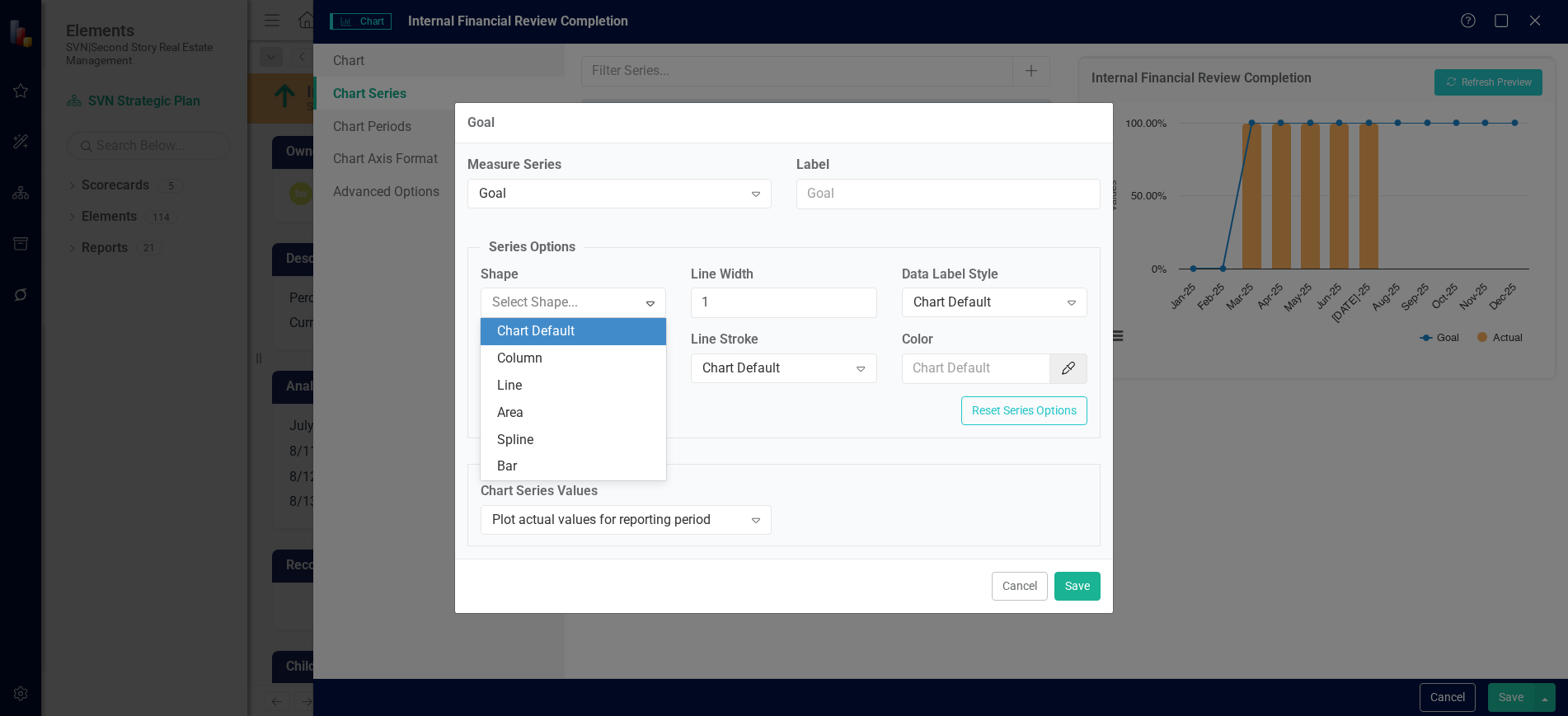
click at [572, 330] on div "Chart Default" at bounding box center [577, 331] width 159 height 19
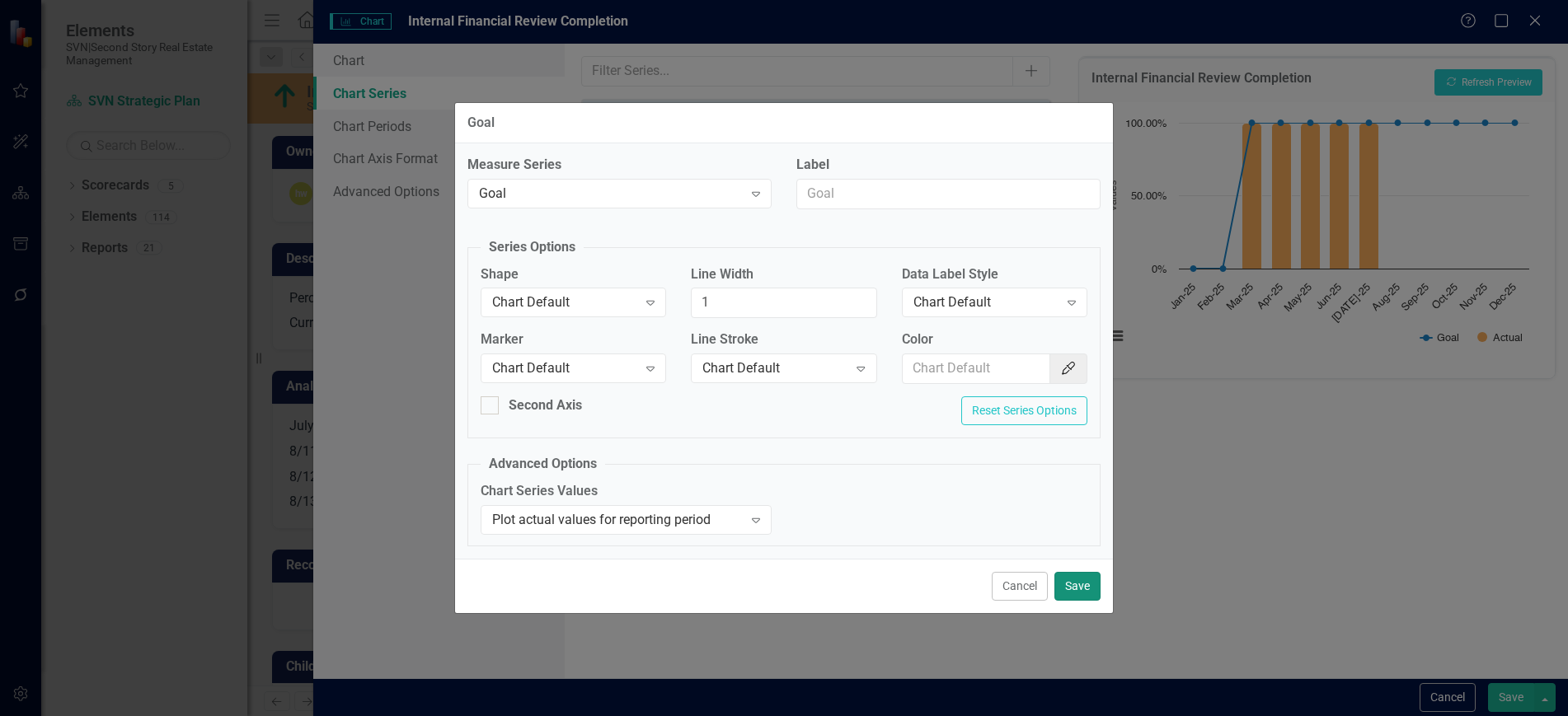
click at [1076, 581] on button "Save" at bounding box center [1077, 586] width 46 height 29
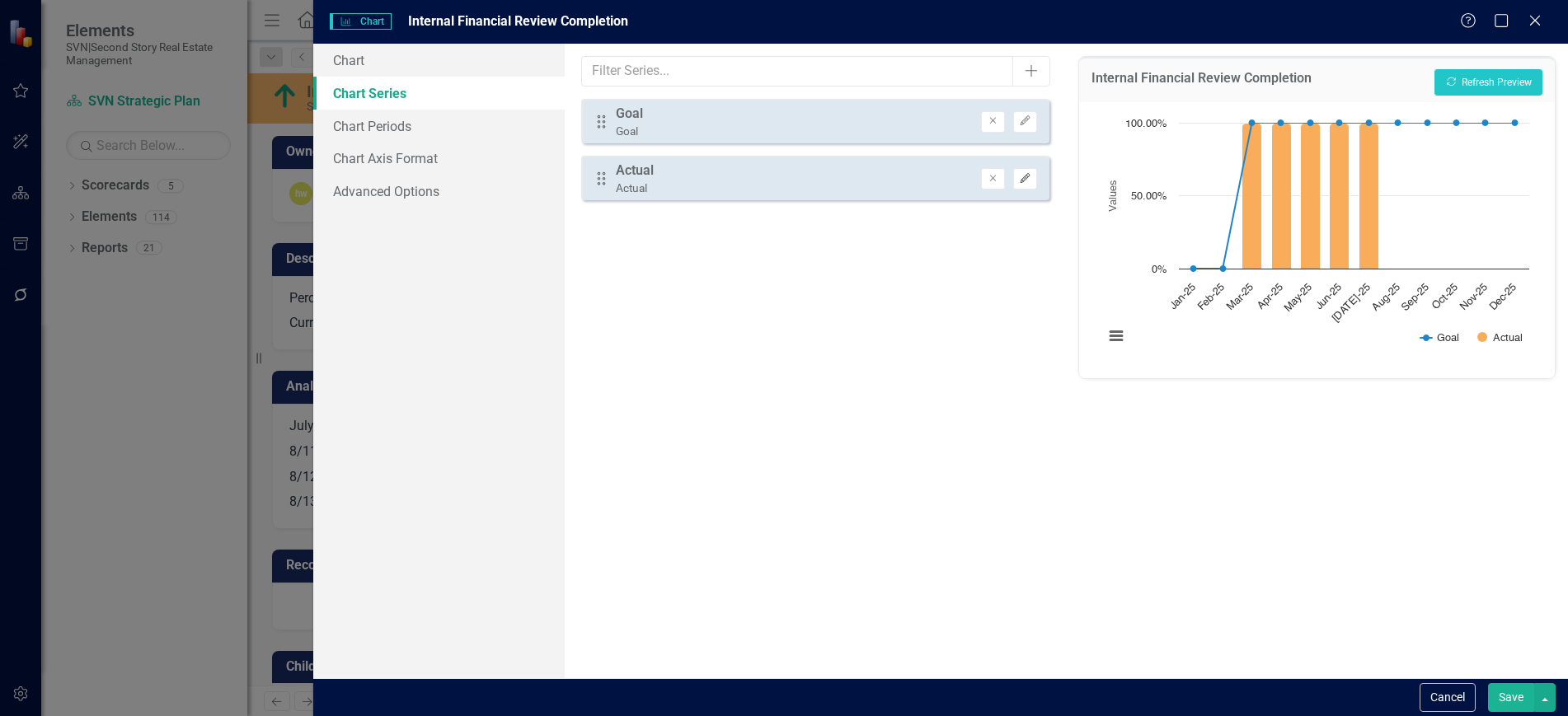
click at [1022, 177] on icon "Edit" at bounding box center [1025, 179] width 13 height 10
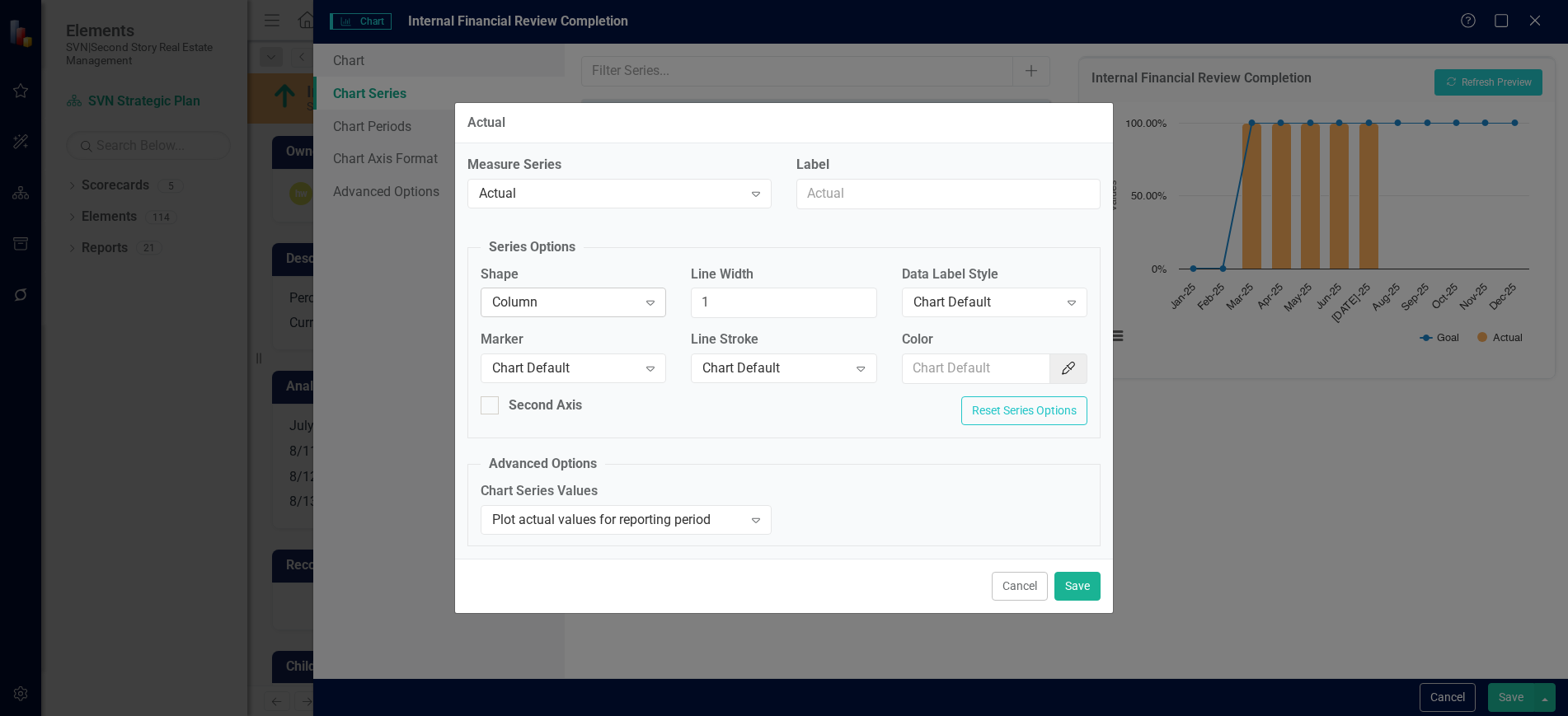
click at [594, 305] on div "Column" at bounding box center [564, 302] width 145 height 19
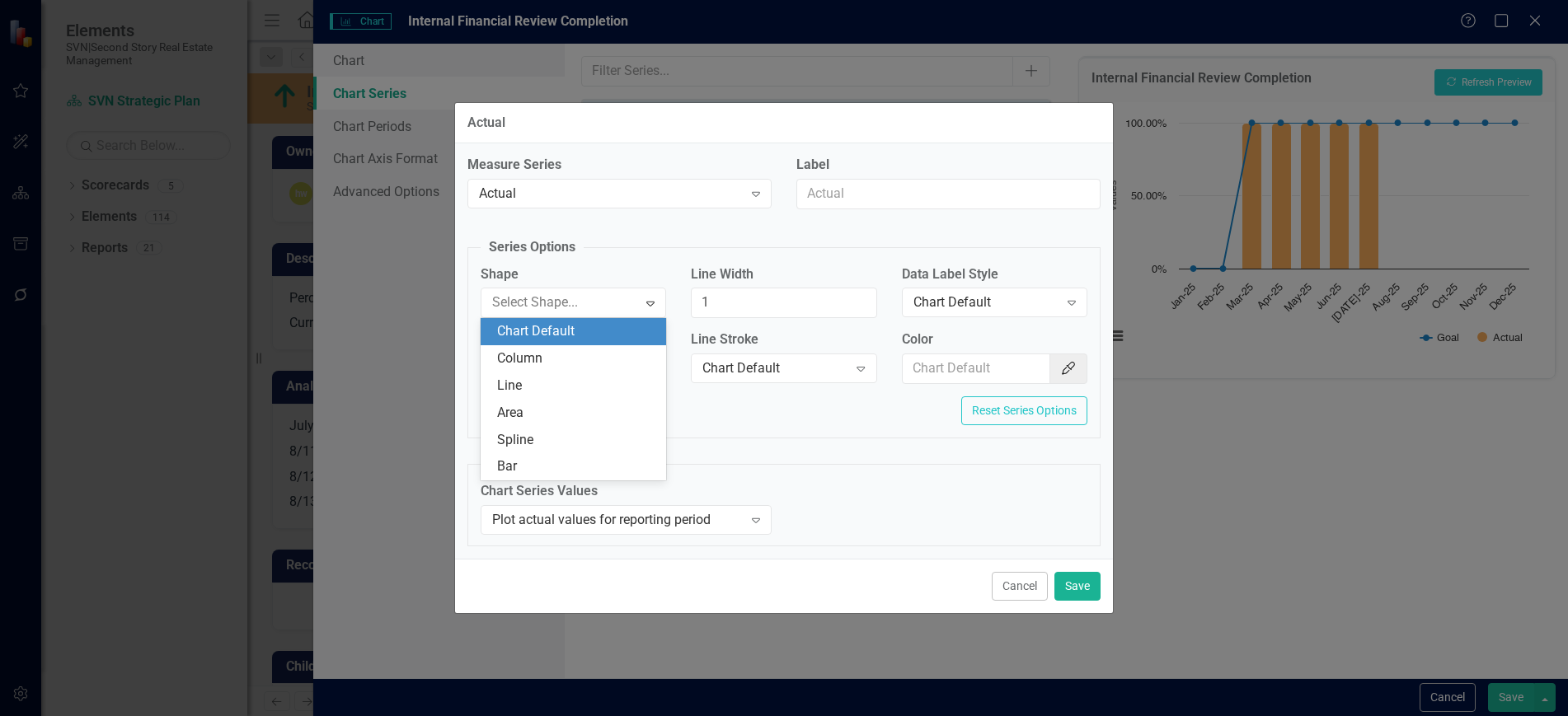
drag, startPoint x: 579, startPoint y: 330, endPoint x: 661, endPoint y: 347, distance: 83.7
click at [580, 330] on div "Chart Default" at bounding box center [577, 331] width 159 height 19
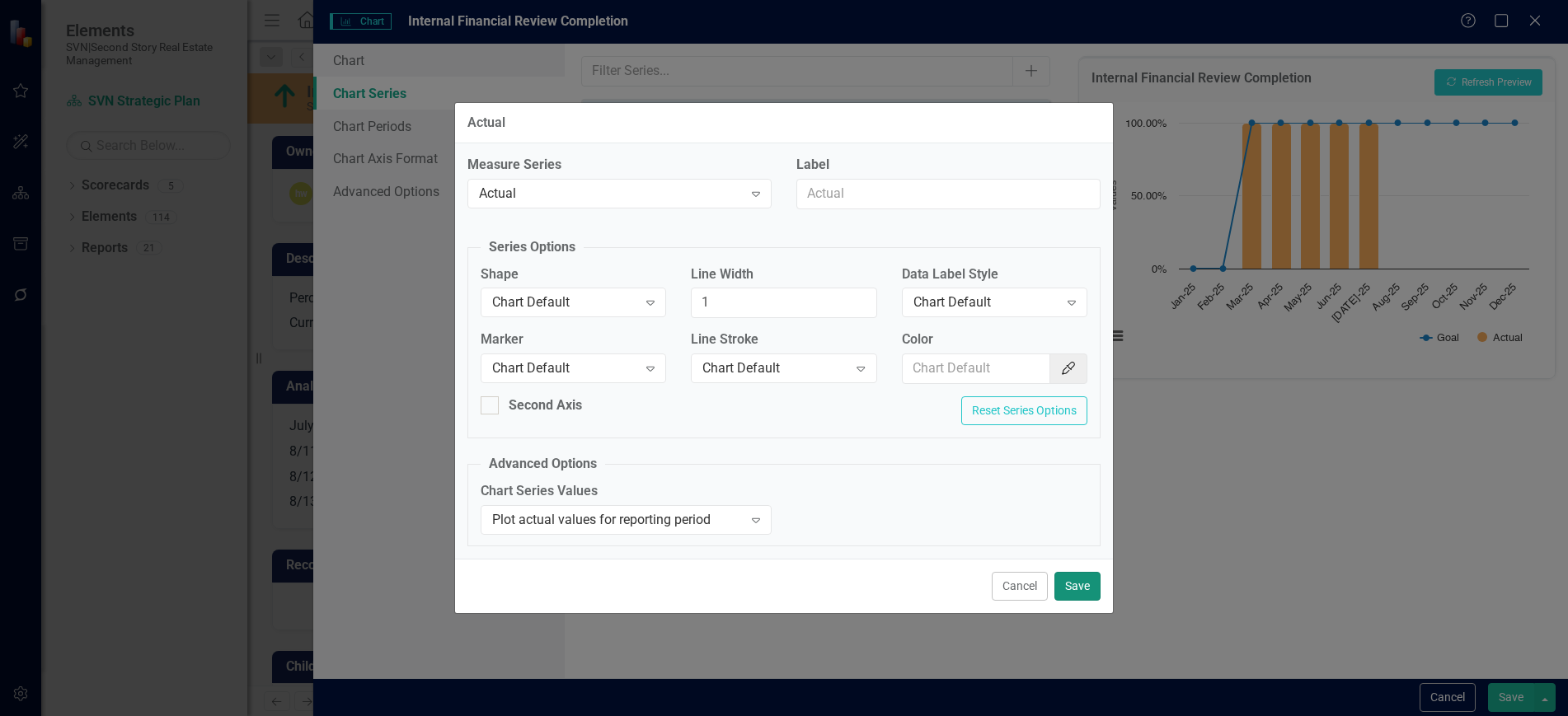
click at [1075, 580] on button "Save" at bounding box center [1077, 586] width 46 height 29
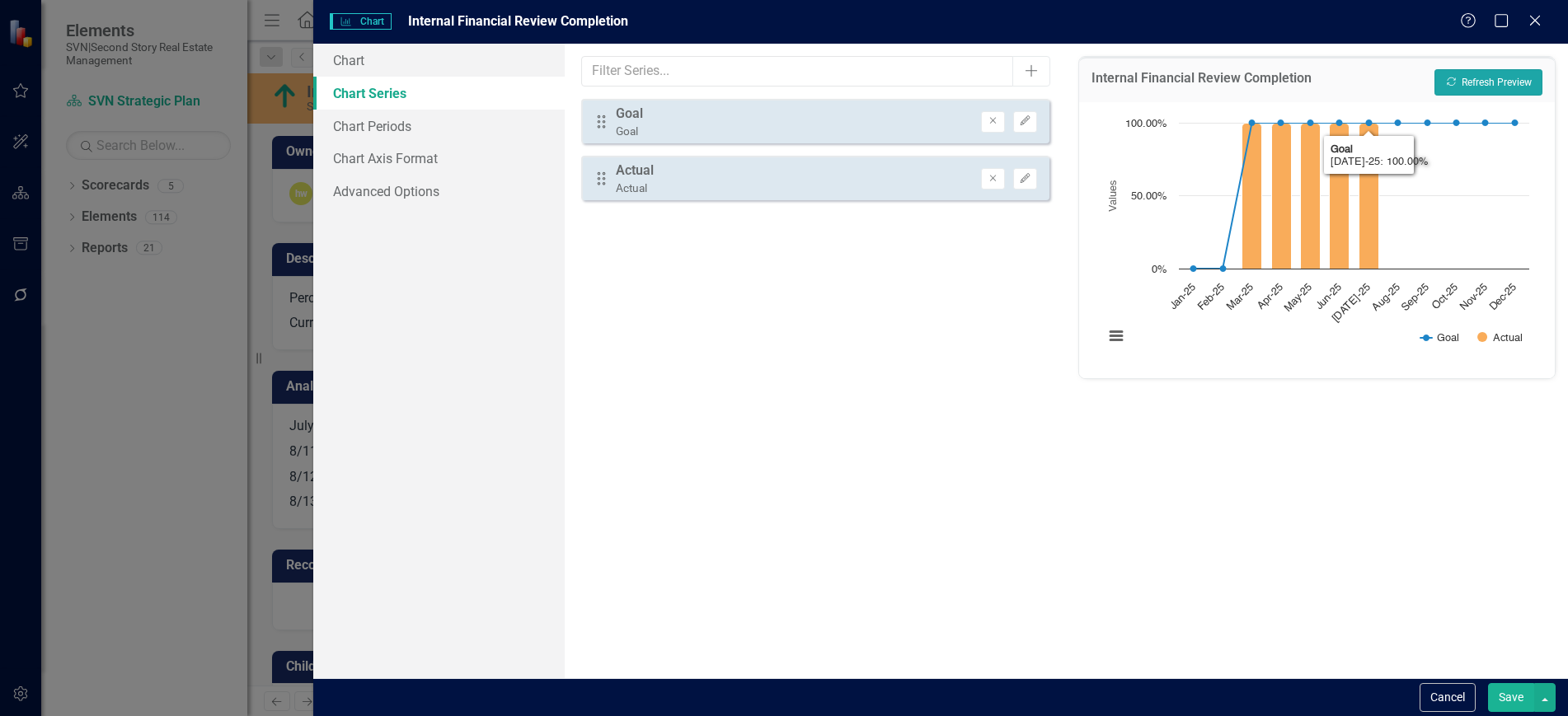
click at [1506, 76] on button "Recalculate Refresh Preview" at bounding box center [1488, 82] width 108 height 26
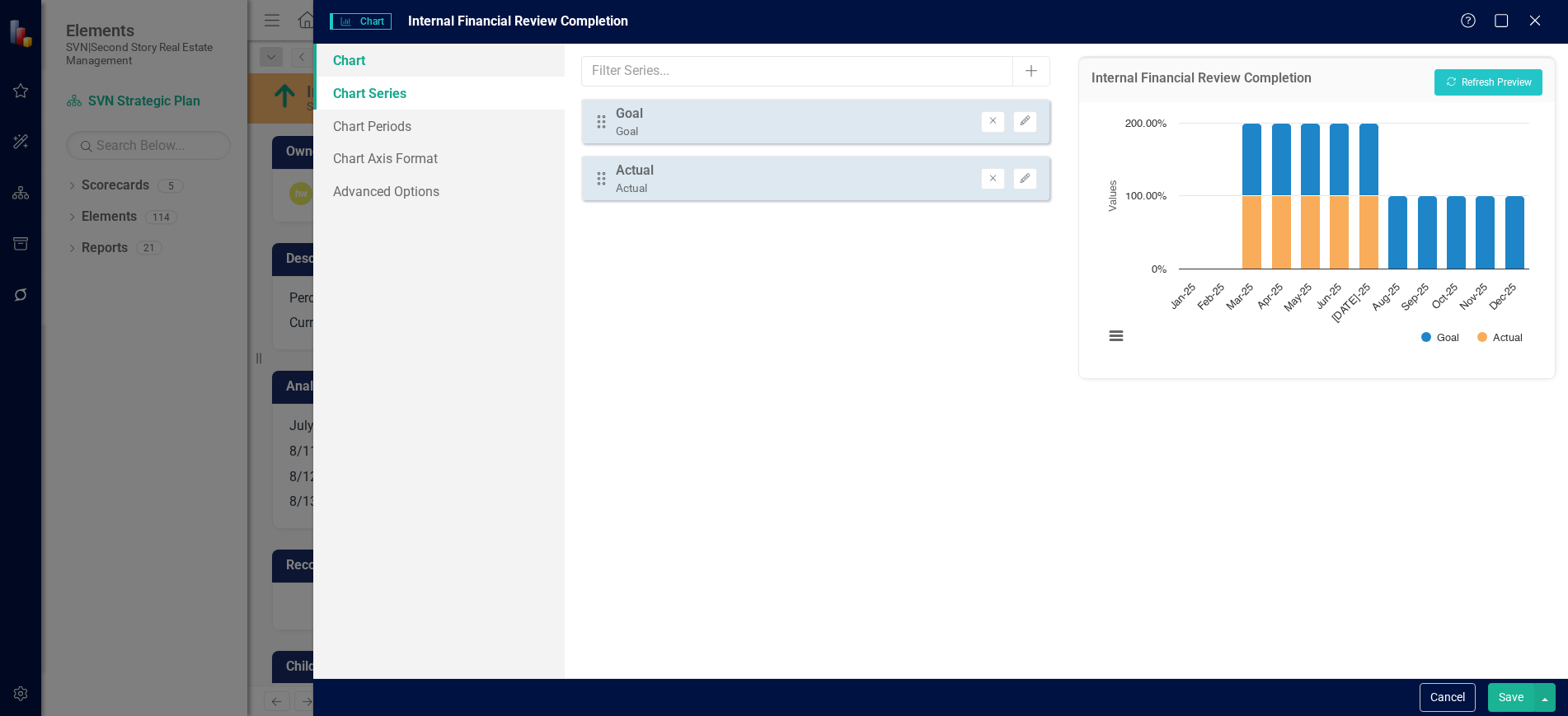
click at [457, 70] on link "Chart" at bounding box center [439, 60] width 251 height 33
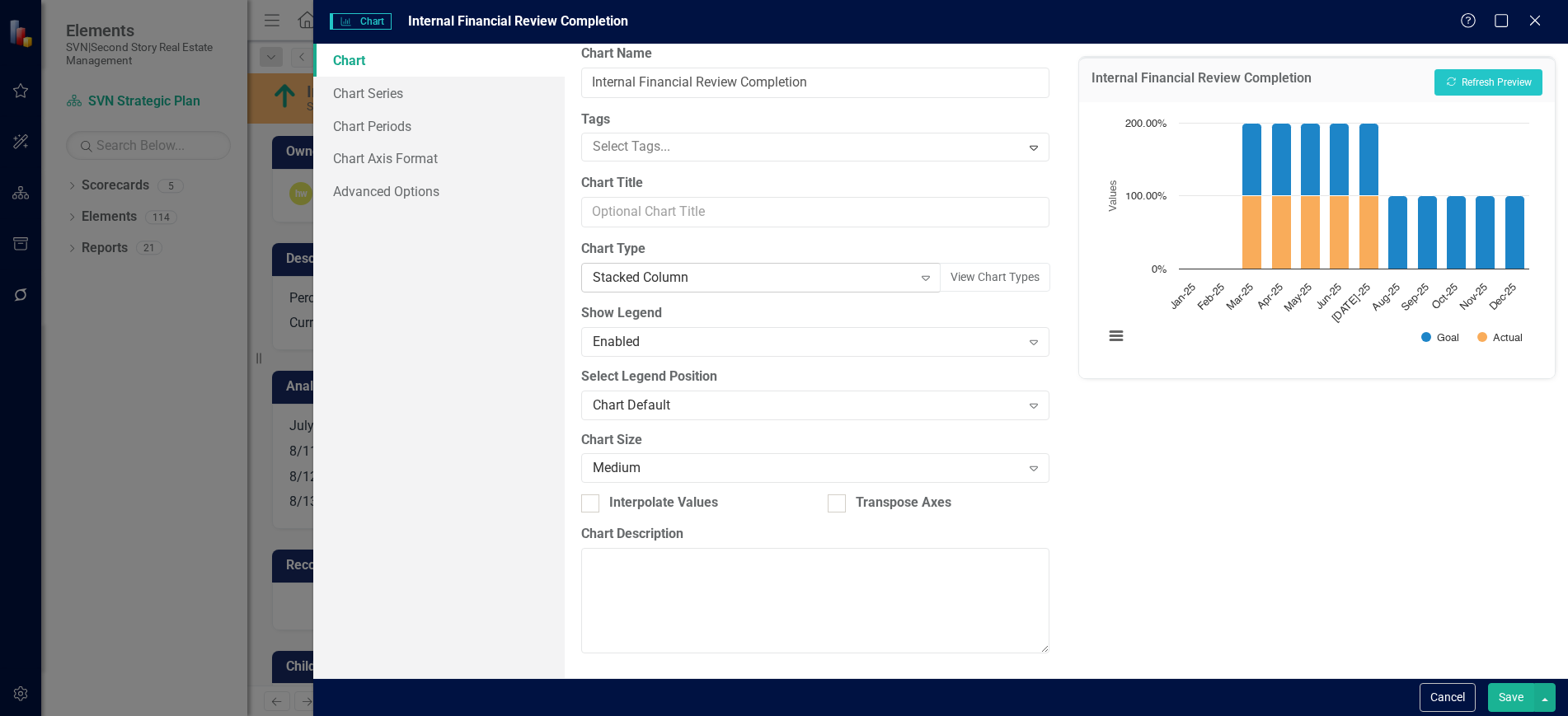
click at [818, 284] on div "Stacked Column" at bounding box center [752, 278] width 320 height 19
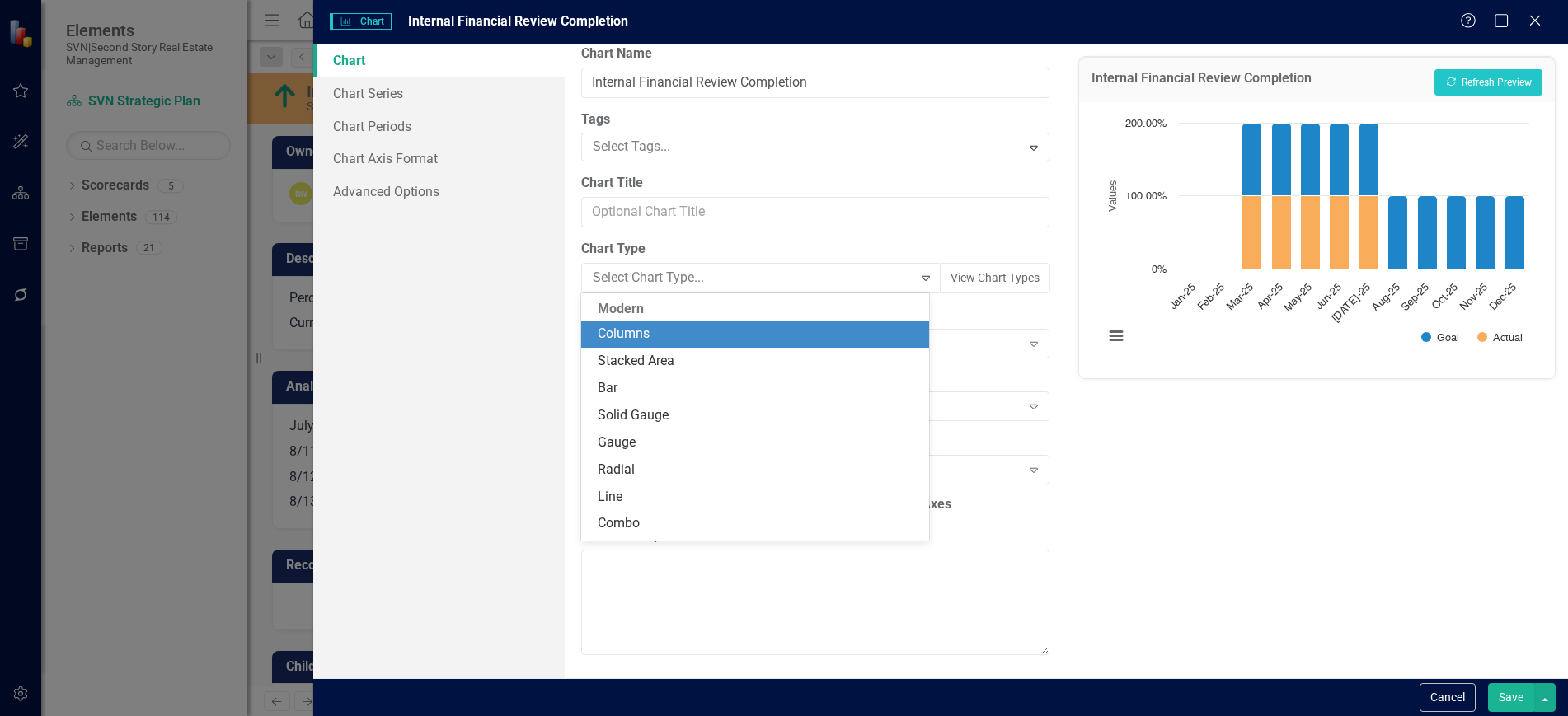
click at [687, 338] on div "Columns" at bounding box center [759, 334] width 322 height 19
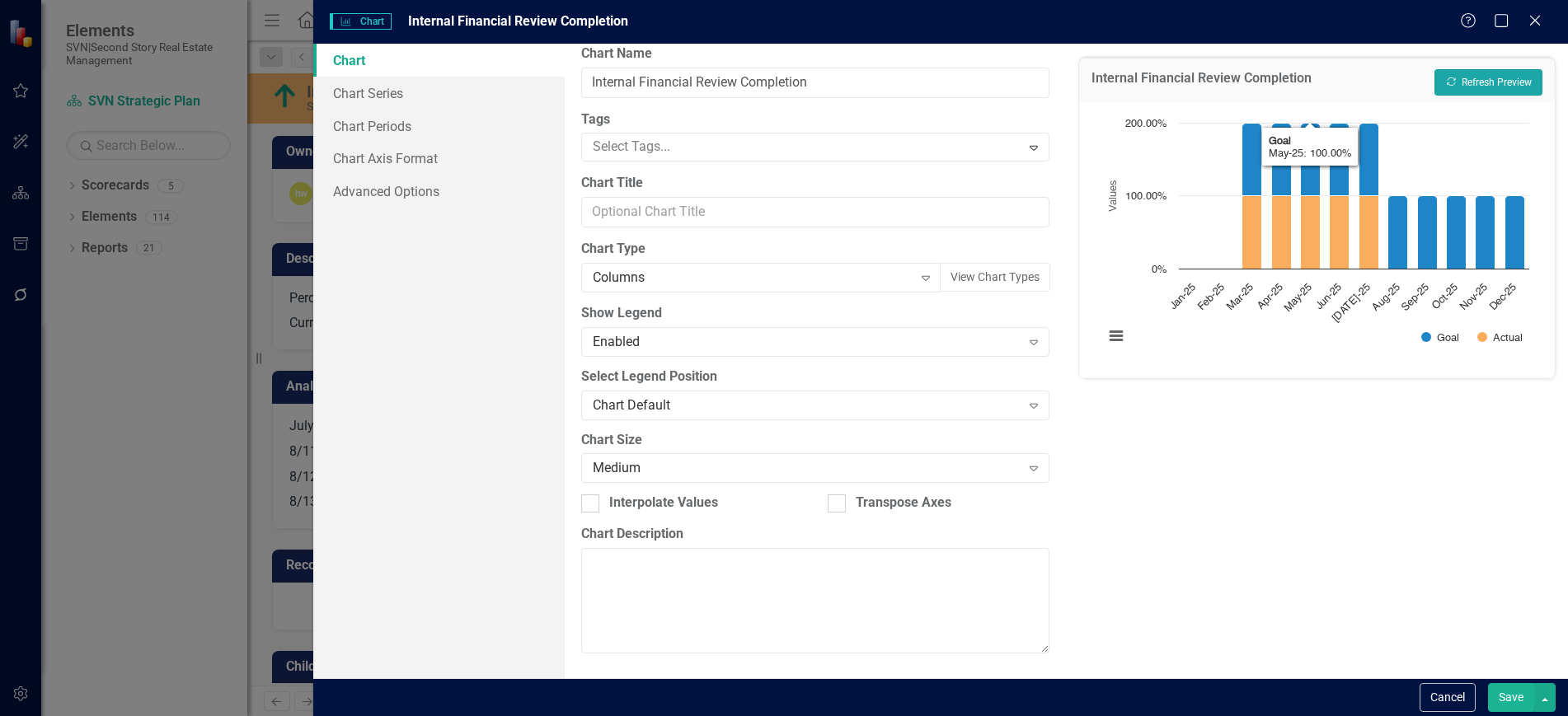
click at [1514, 74] on button "Recalculate Refresh Preview" at bounding box center [1488, 82] width 108 height 26
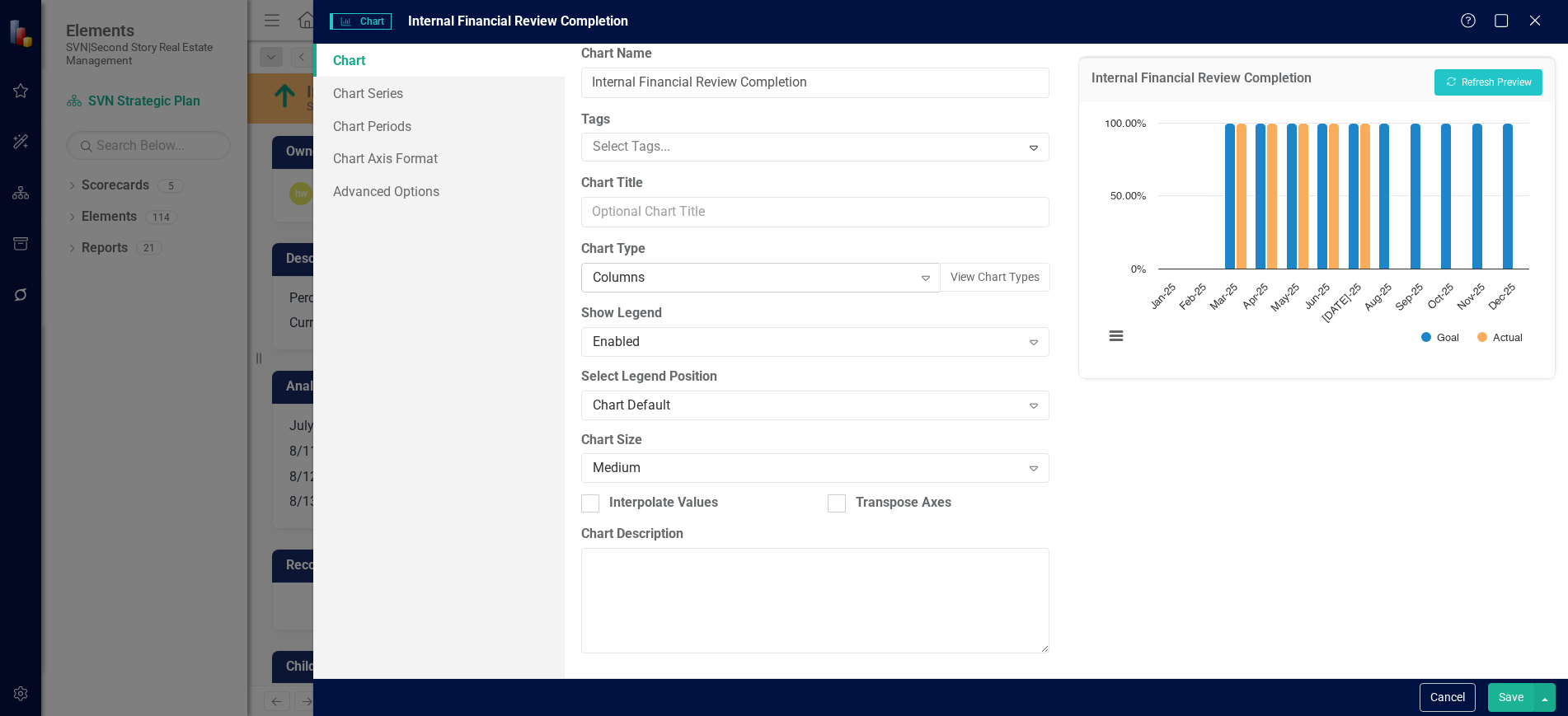
click at [749, 279] on div "Columns" at bounding box center [752, 278] width 320 height 19
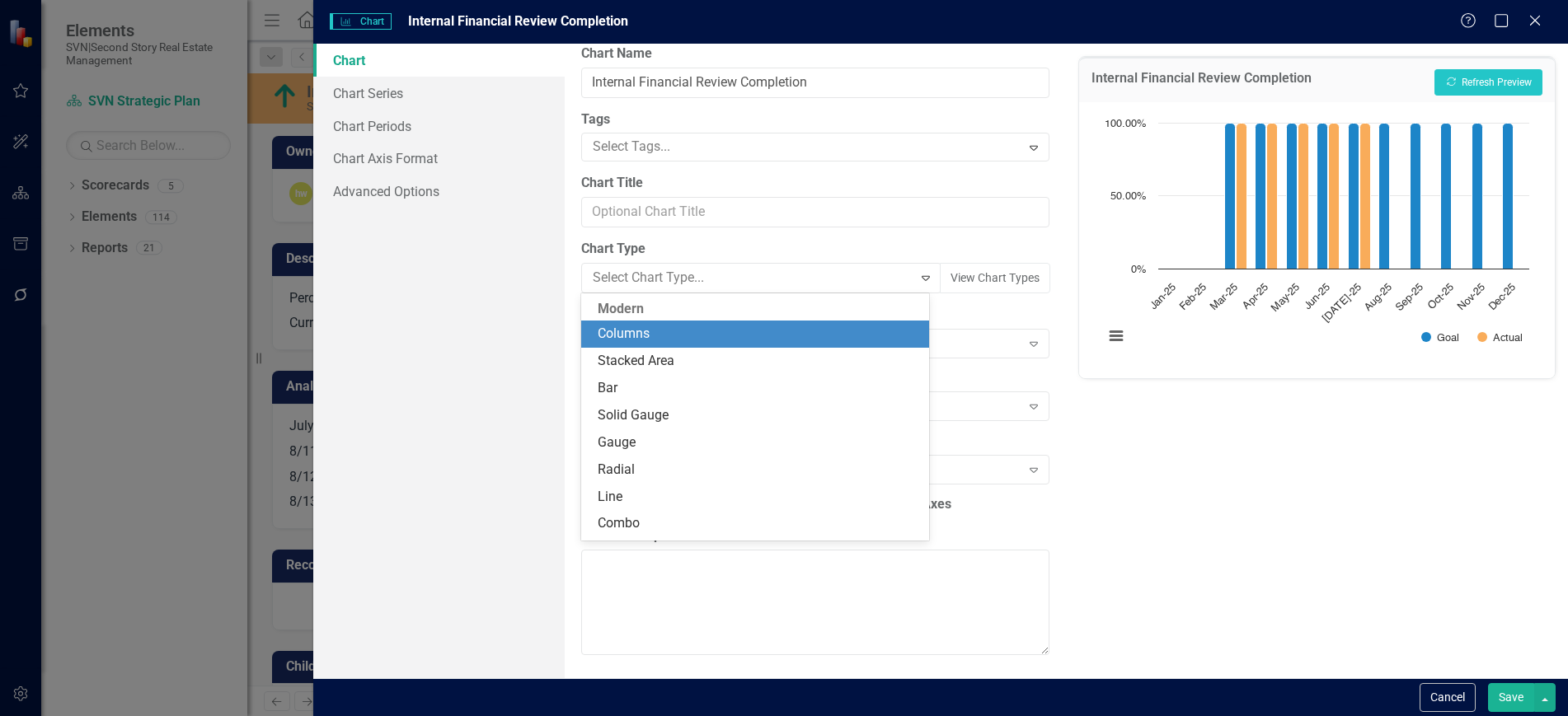
click at [681, 306] on div "Modern" at bounding box center [755, 309] width 348 height 24
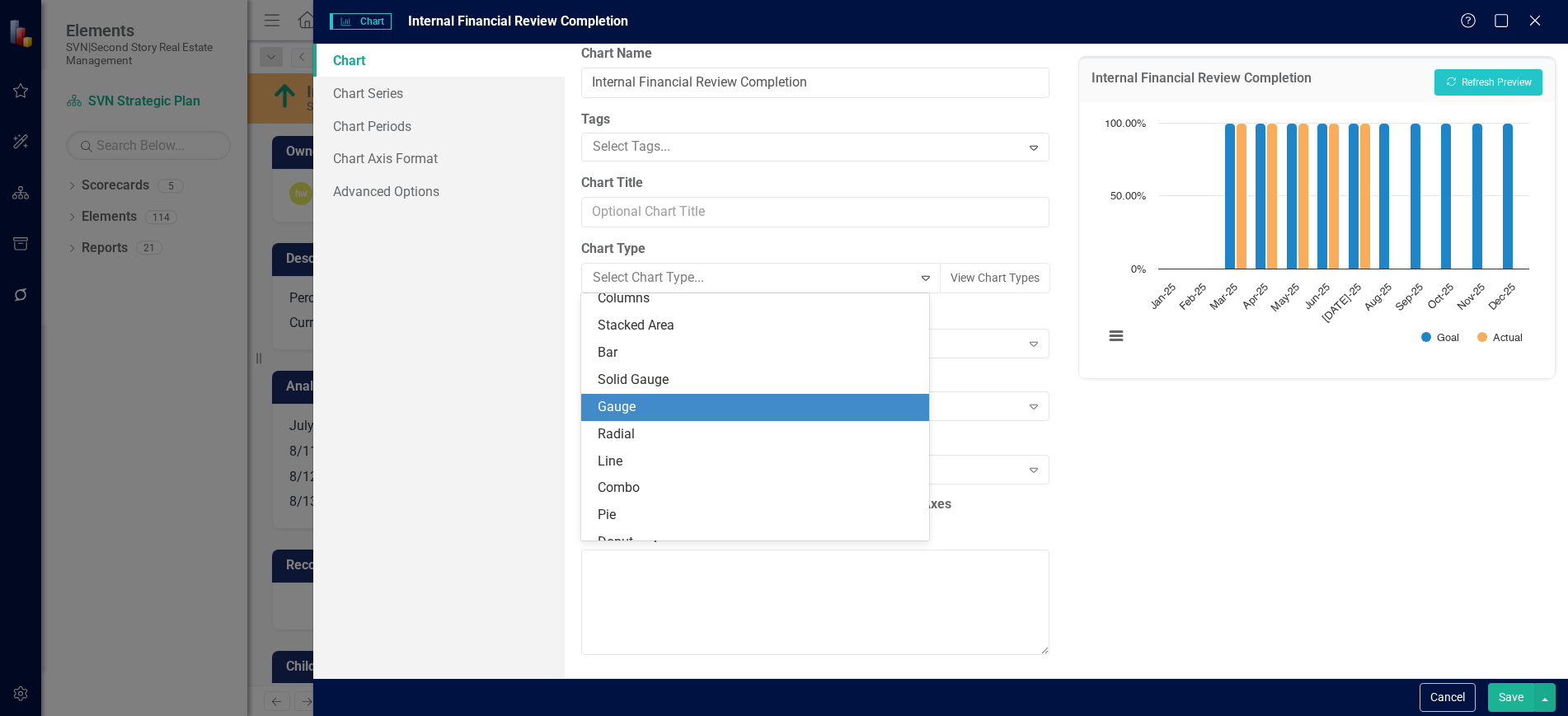
scroll to position [155, 0]
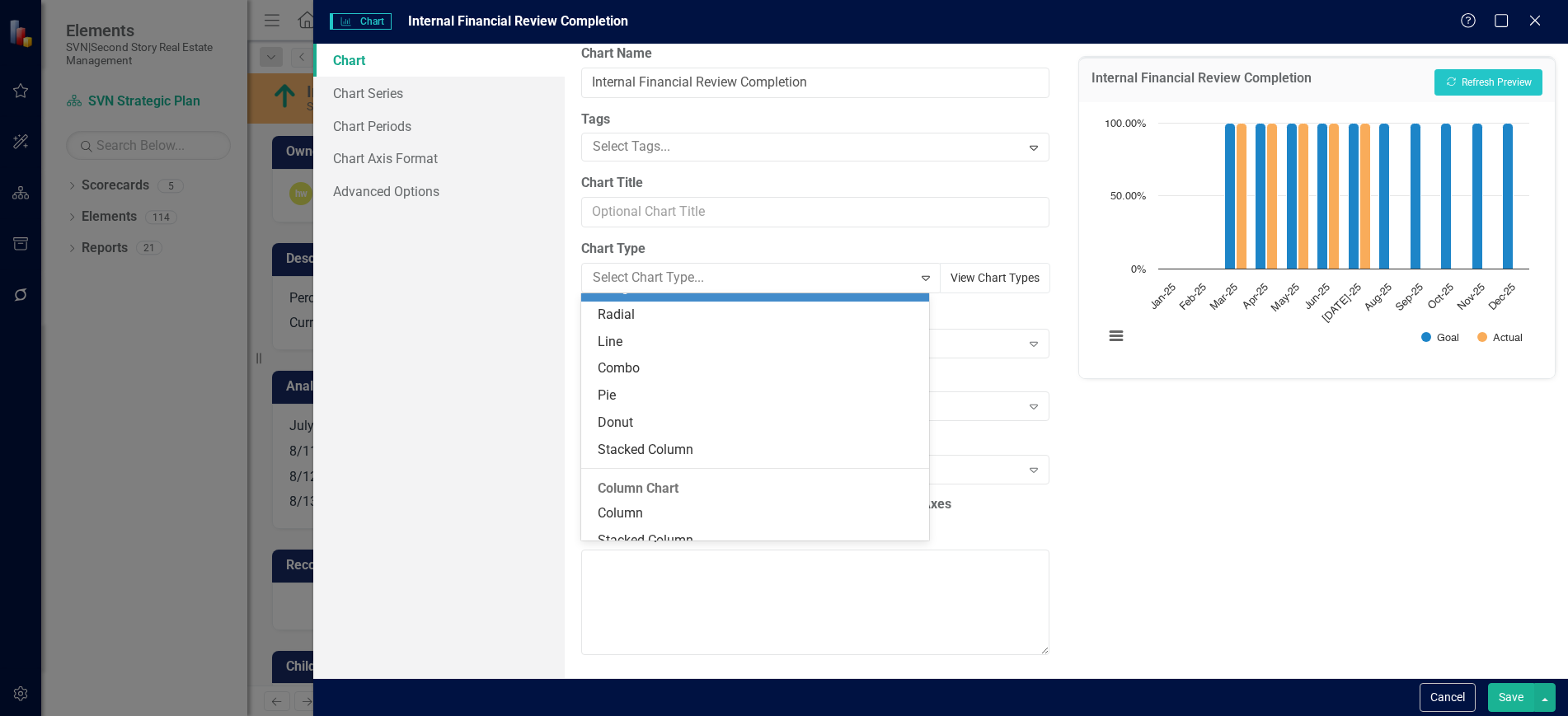
click at [1014, 283] on button "View Chart Types" at bounding box center [995, 278] width 110 height 31
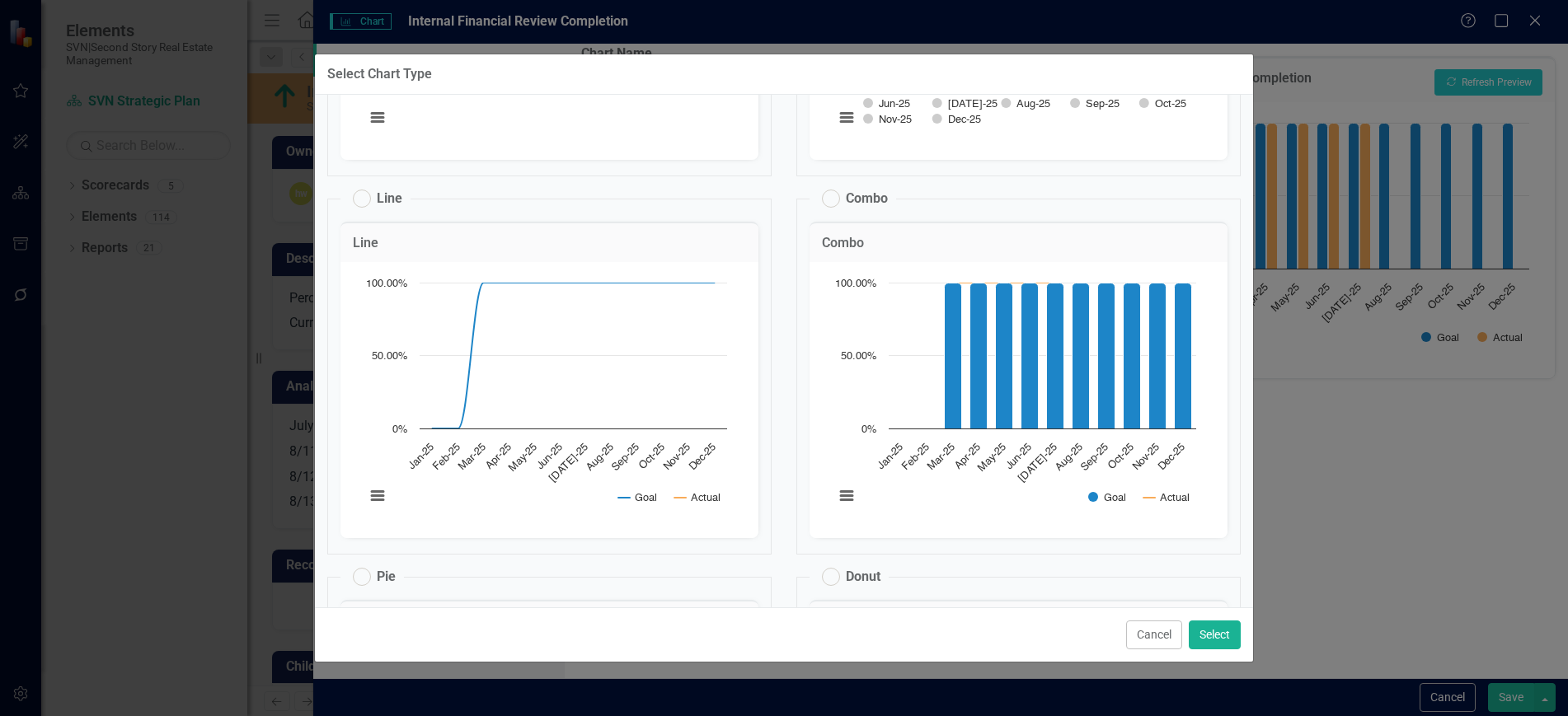
scroll to position [1085, 0]
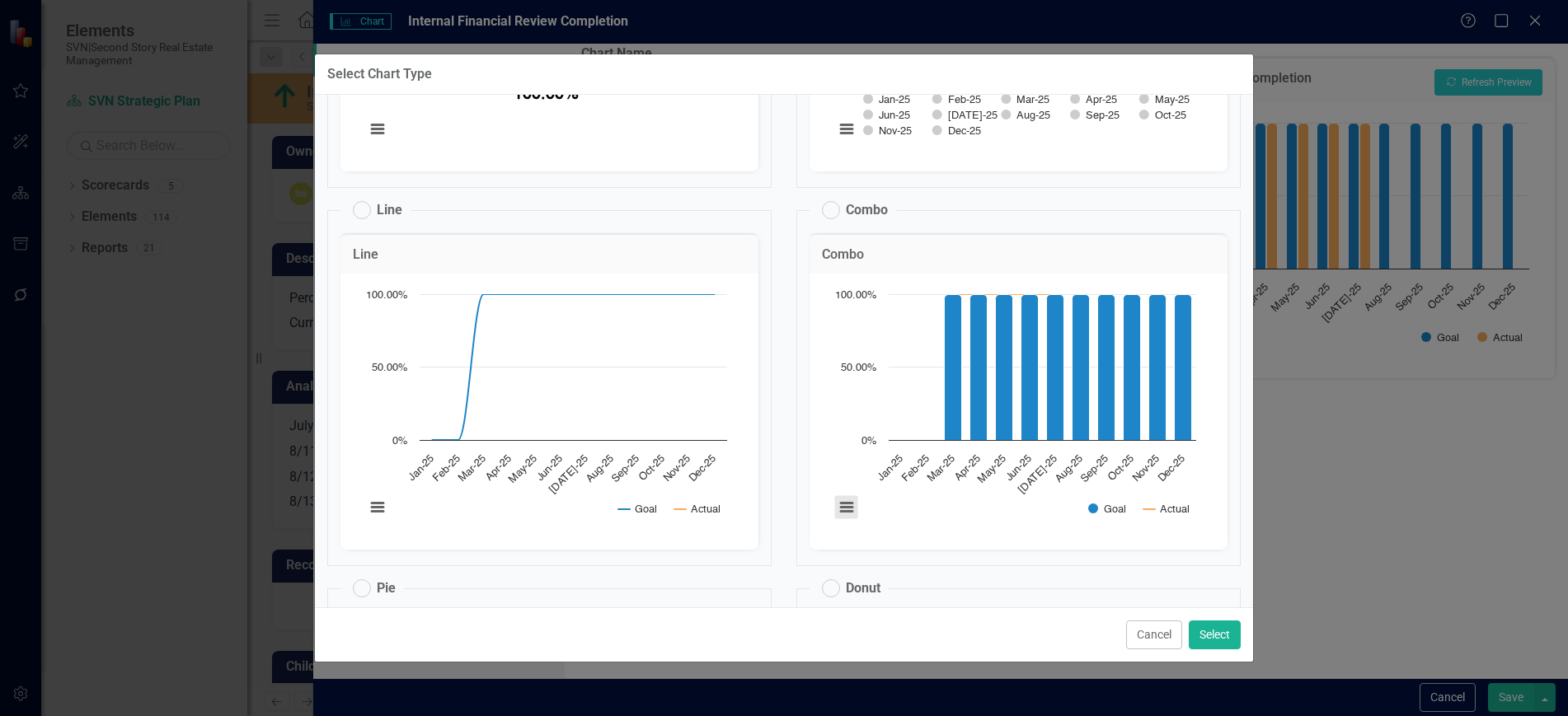
click at [839, 513] on button "View chart menu, Chart" at bounding box center [846, 508] width 23 height 23
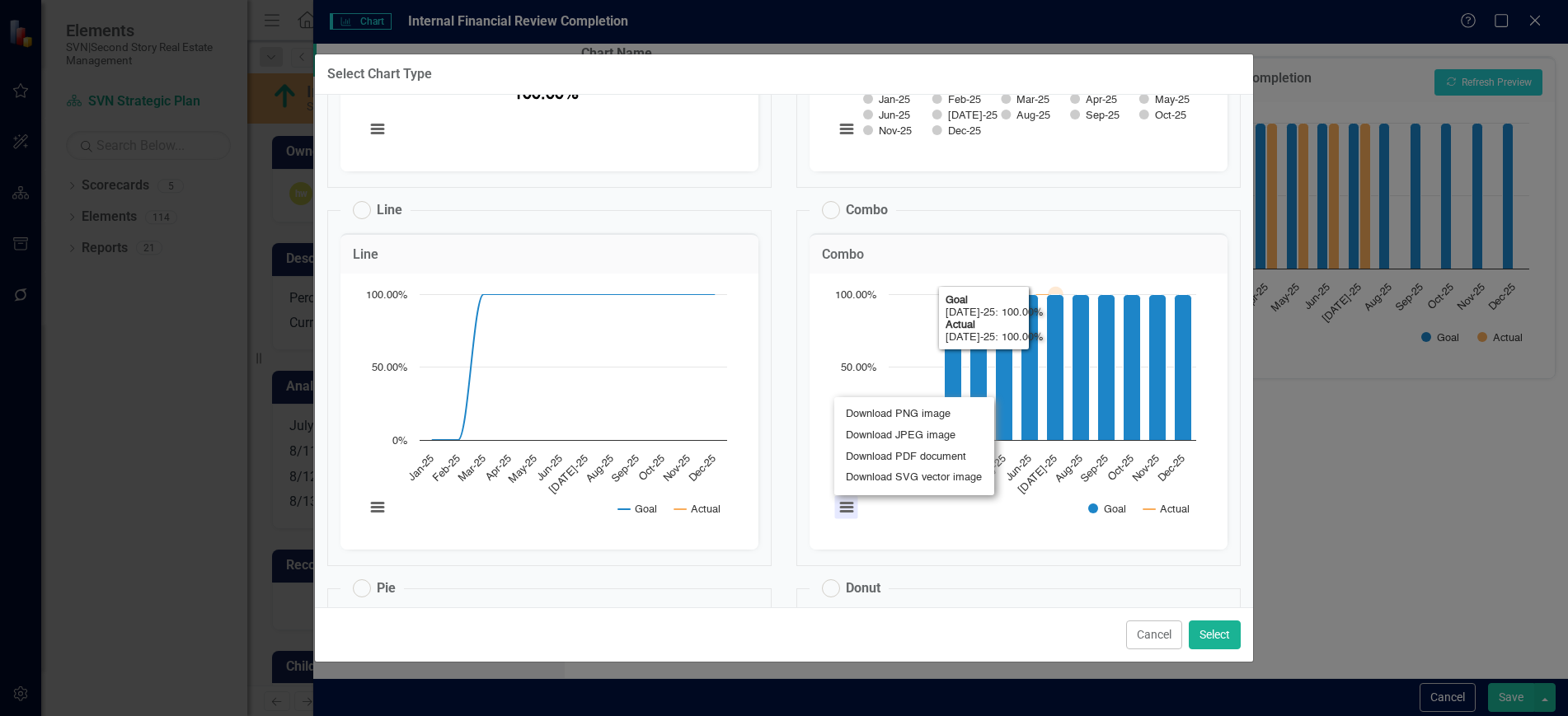
click at [1082, 258] on h3 "Combo" at bounding box center [1019, 255] width 393 height 15
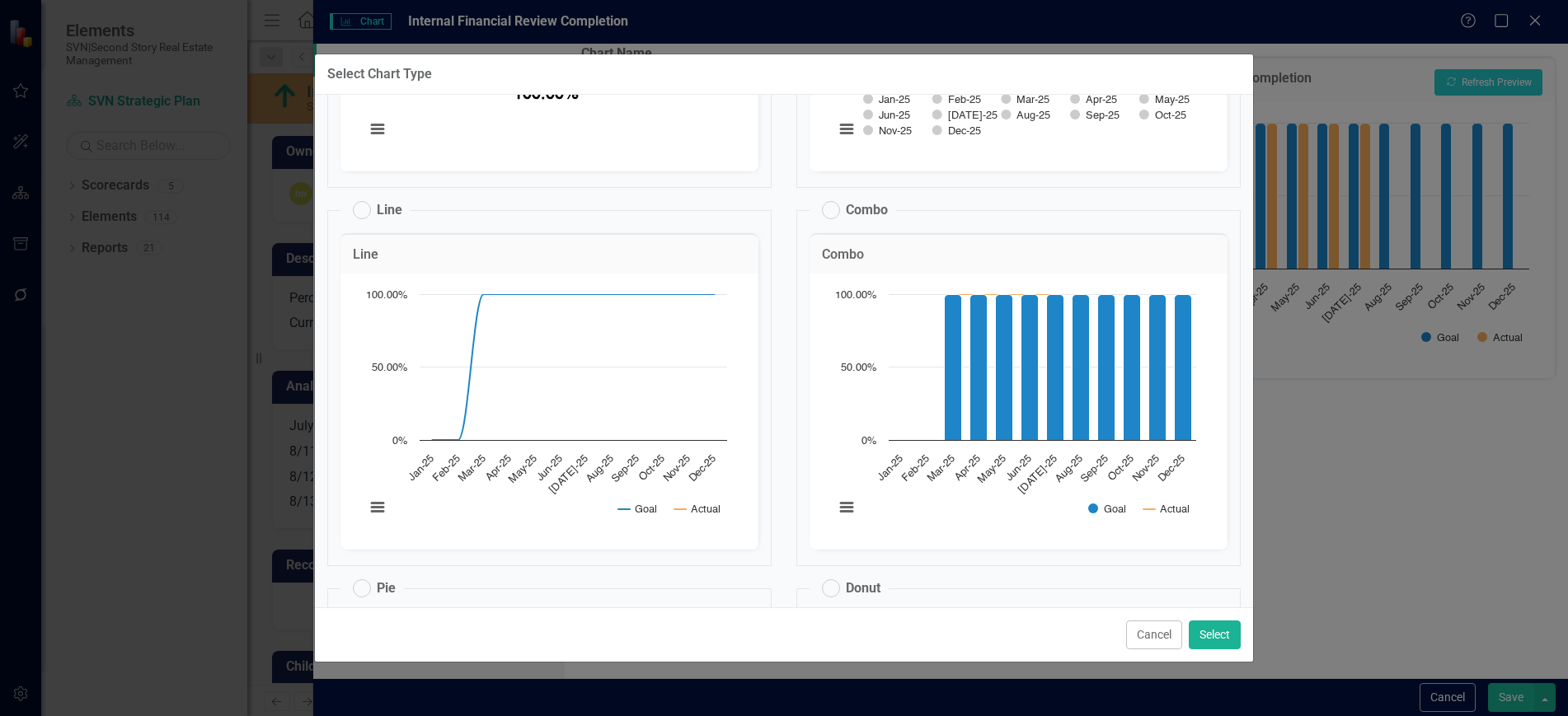
click at [826, 209] on label "Combo" at bounding box center [855, 209] width 66 height 18
click at [826, 209] on input "Combo" at bounding box center [823, 206] width 11 height 11
radio input "false"
radio input "true"
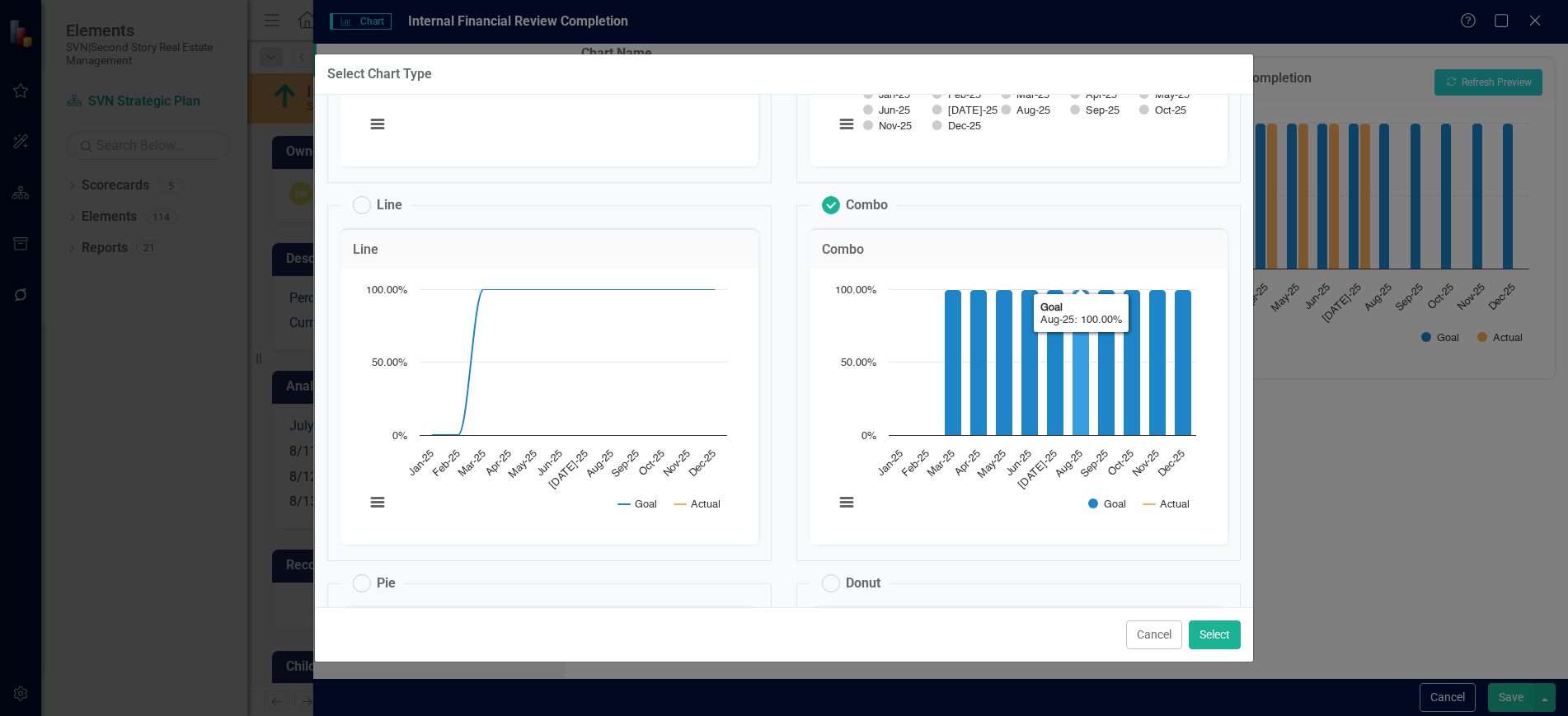
scroll to position [1092, 0]
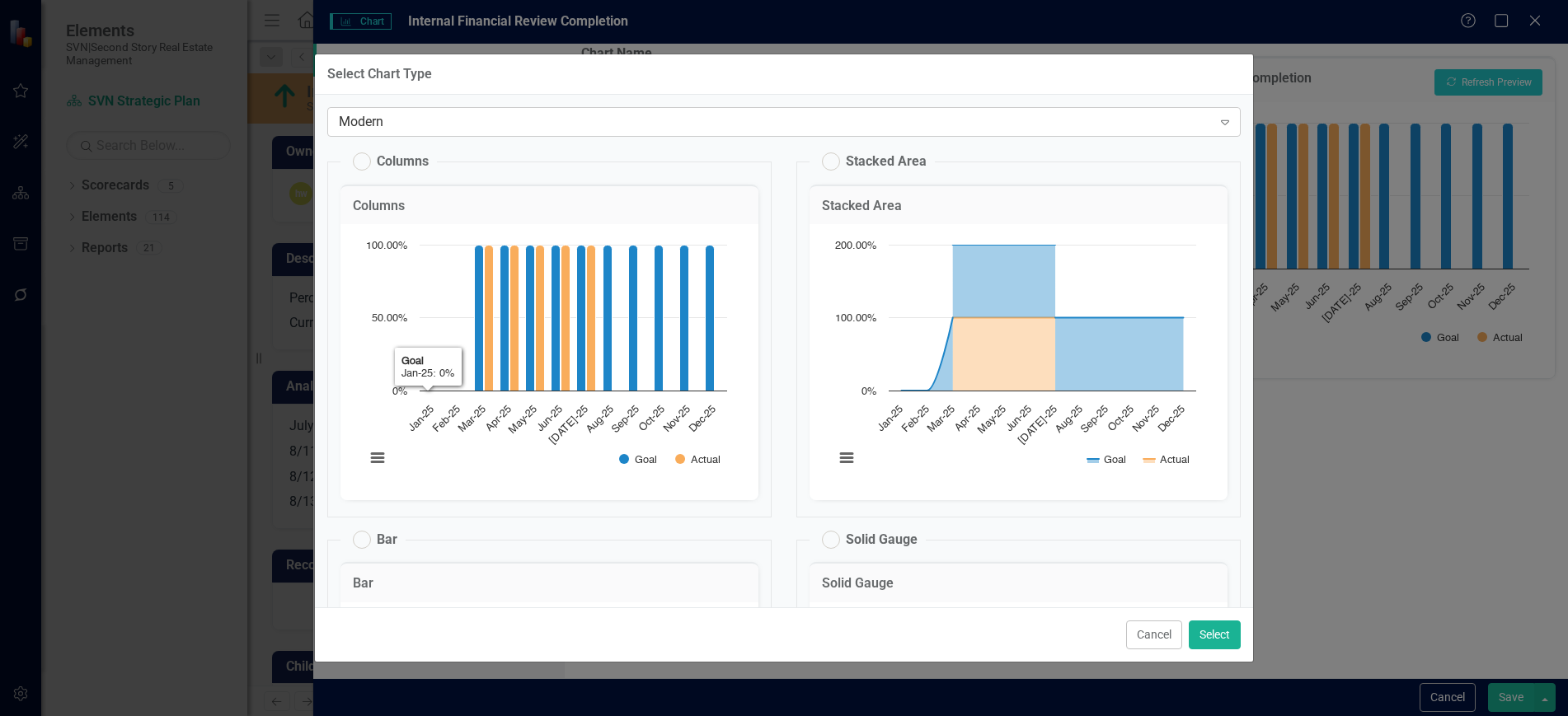
click at [414, 123] on div "Modern" at bounding box center [776, 121] width 873 height 19
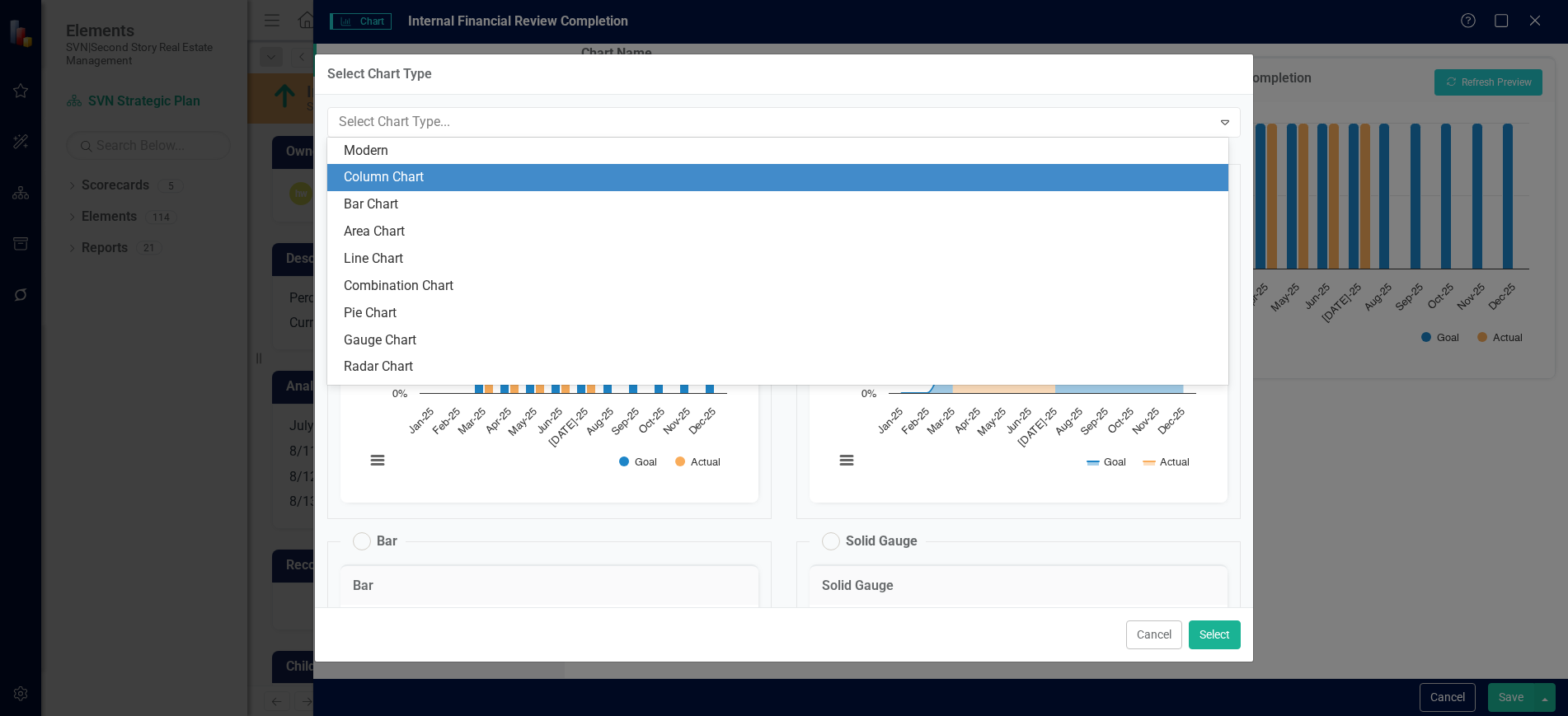
click at [413, 175] on div "Column Chart" at bounding box center [781, 177] width 875 height 19
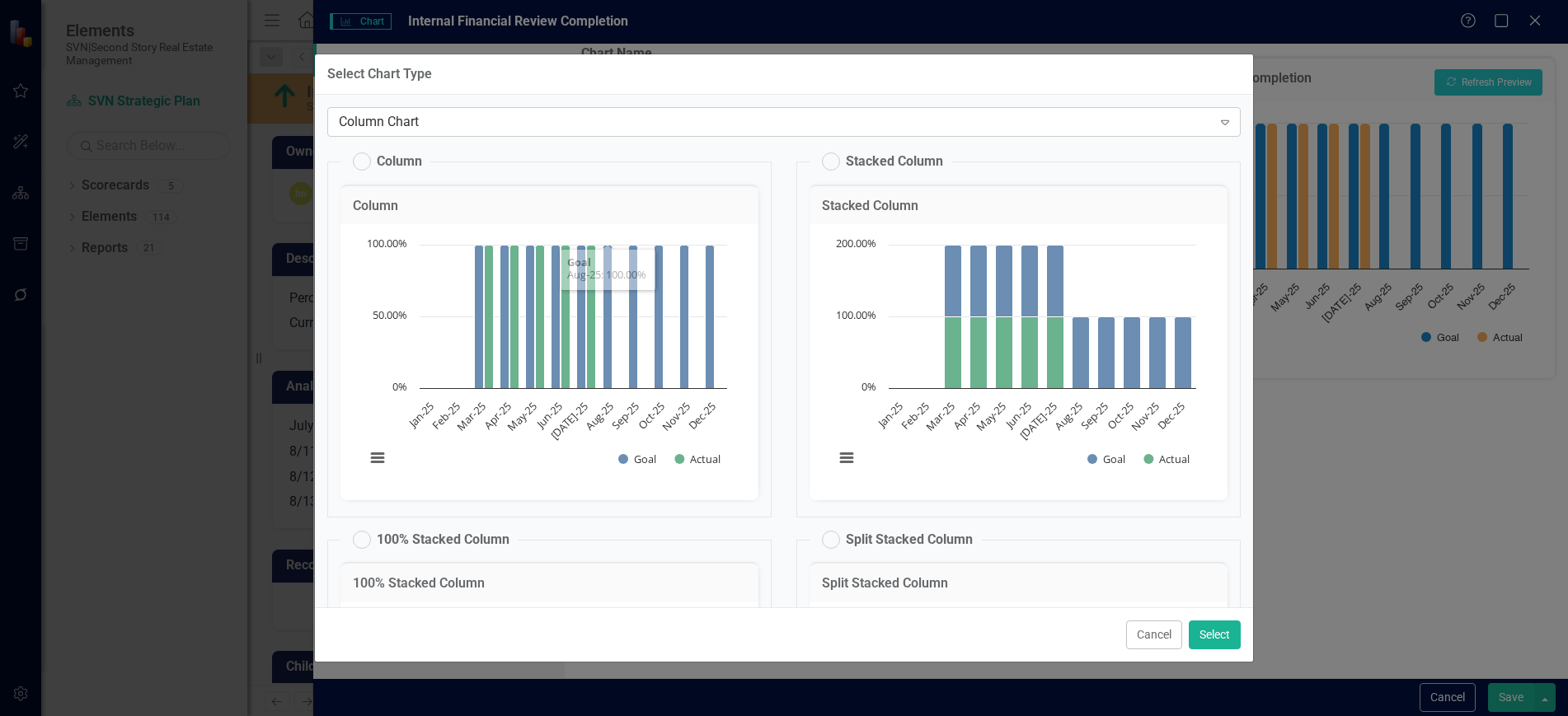
click at [450, 125] on div "Column Chart" at bounding box center [776, 121] width 873 height 19
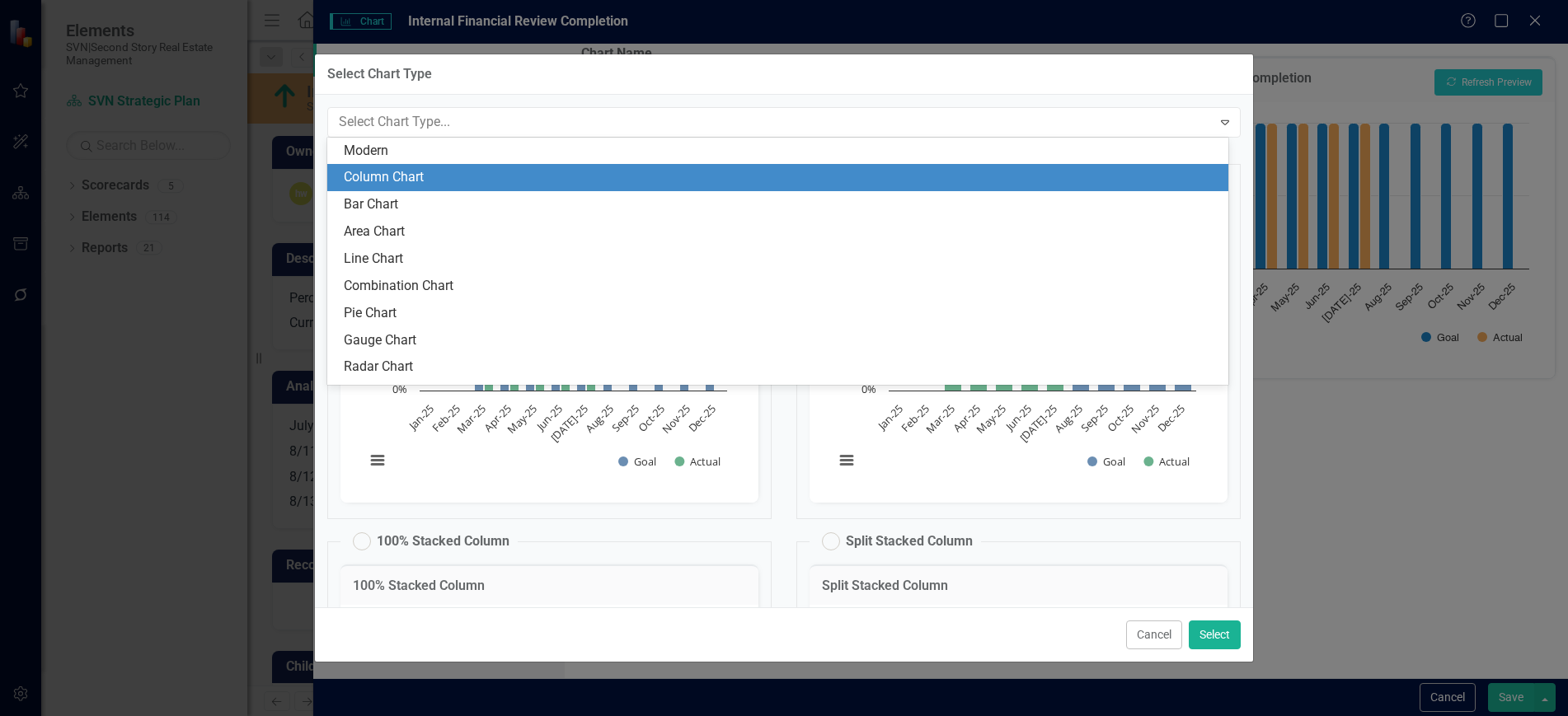
scroll to position [27, 0]
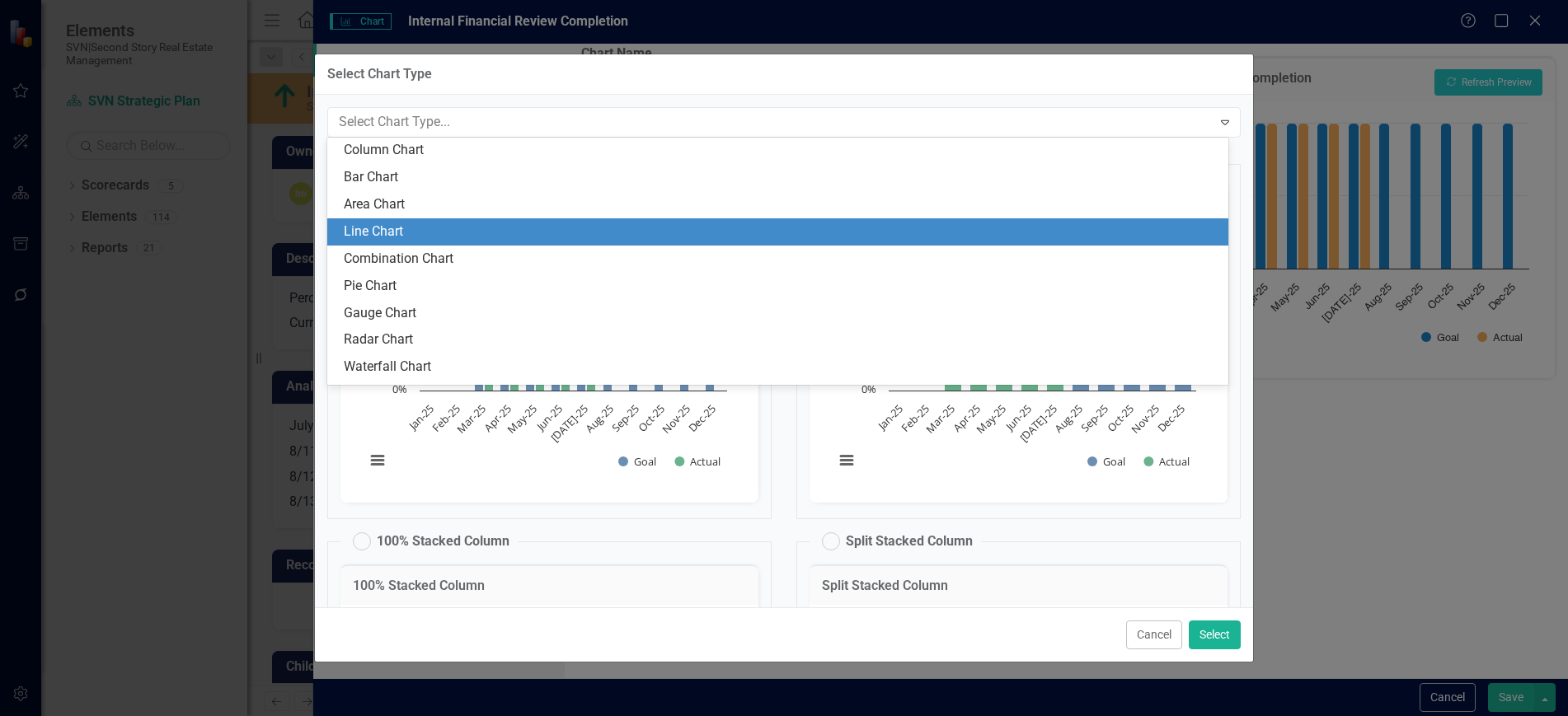
click at [432, 229] on div "Line Chart" at bounding box center [781, 232] width 875 height 19
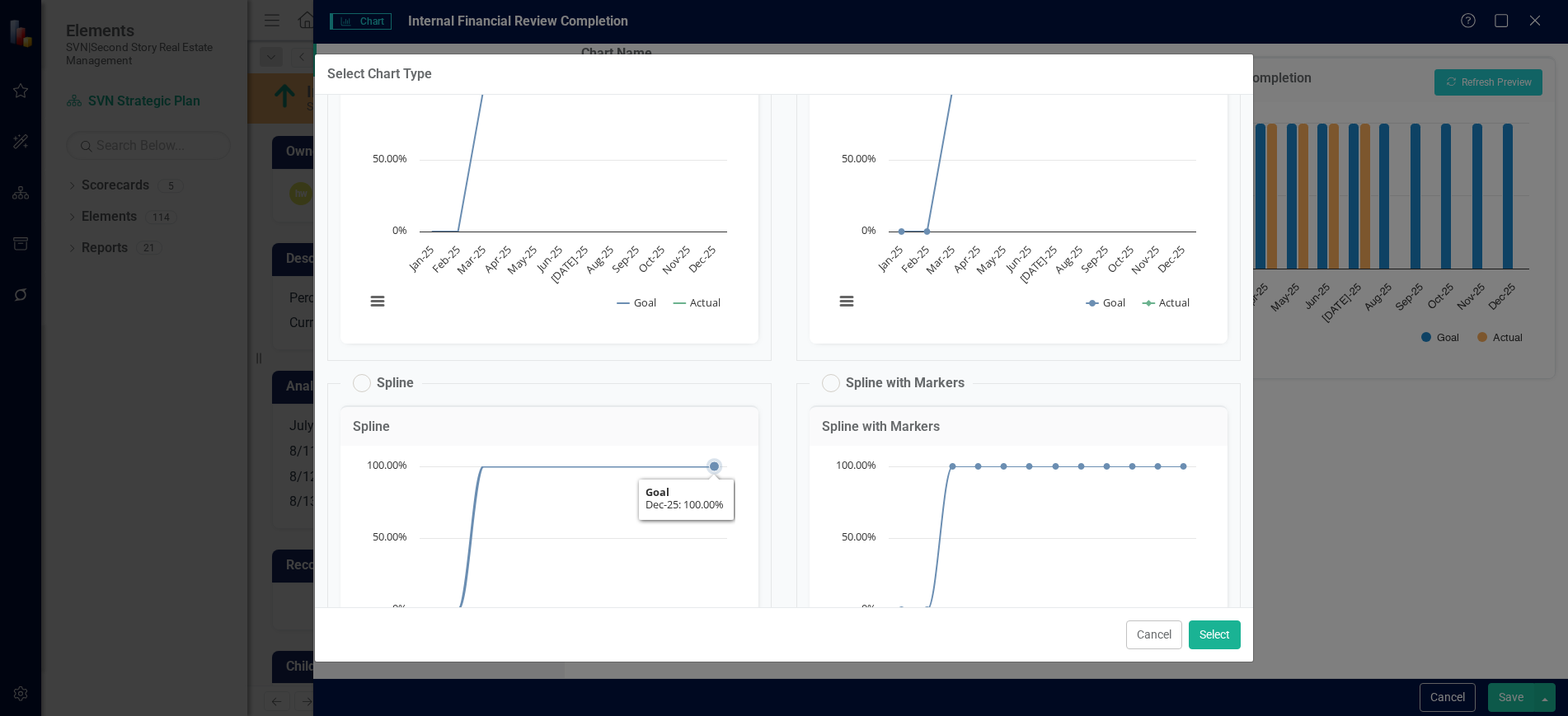
scroll to position [0, 0]
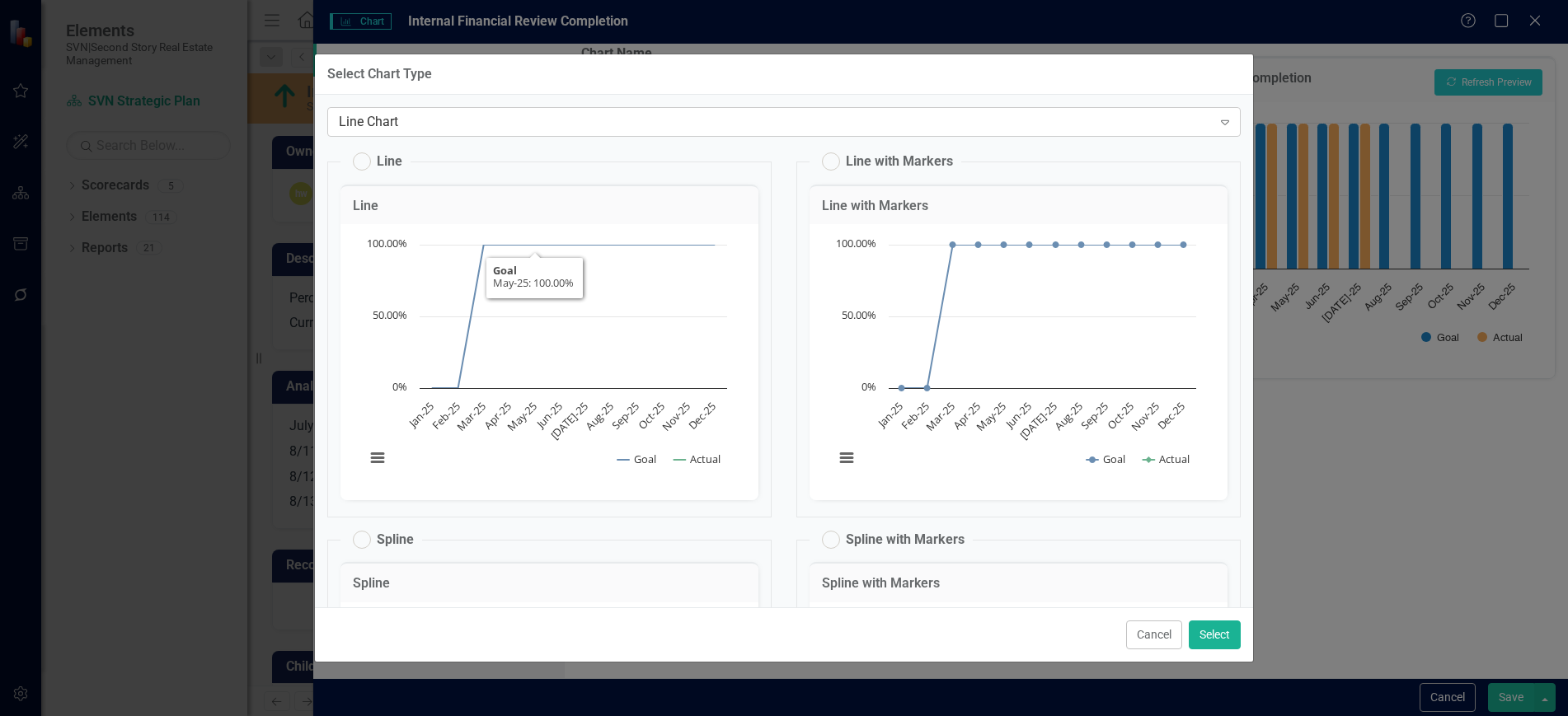
click at [412, 127] on div "Line Chart" at bounding box center [776, 121] width 873 height 19
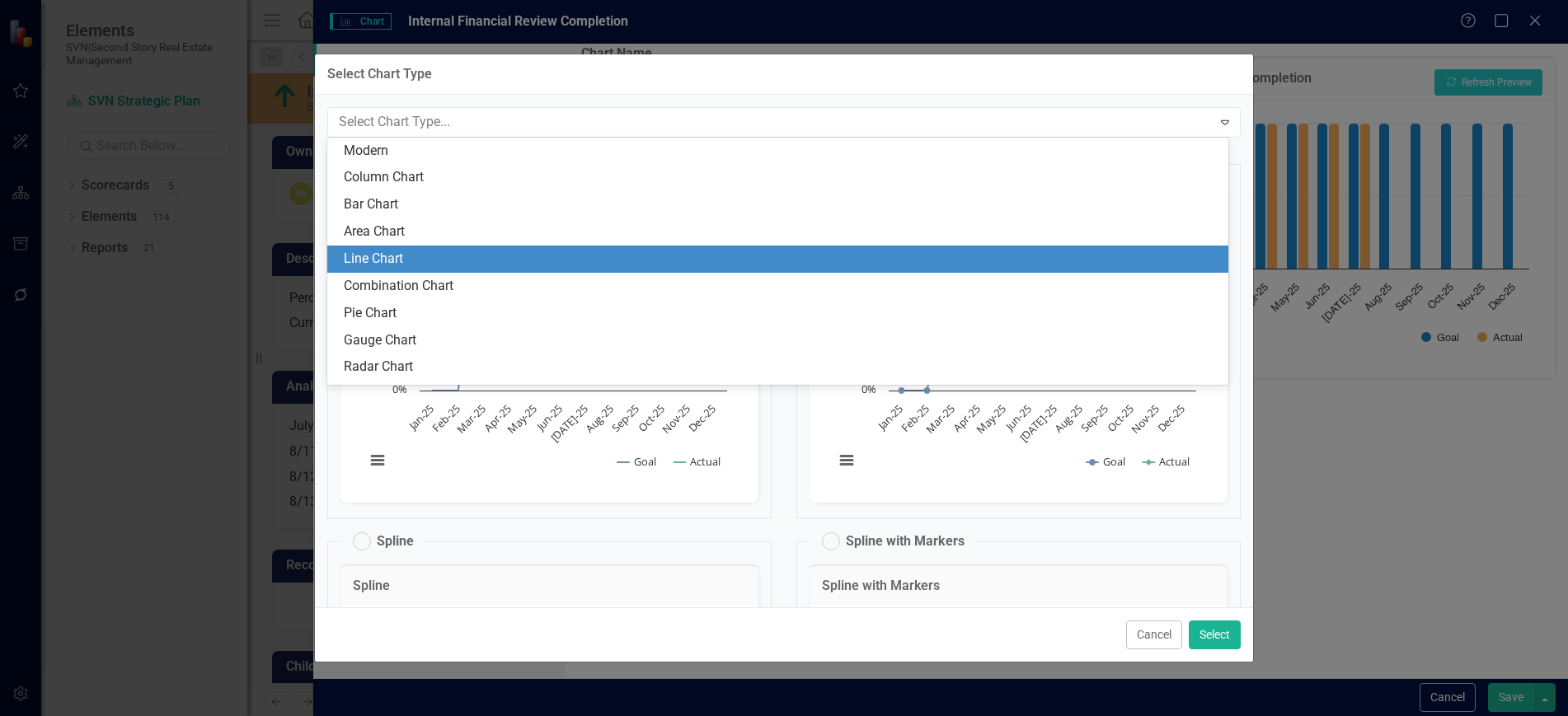
scroll to position [50, 0]
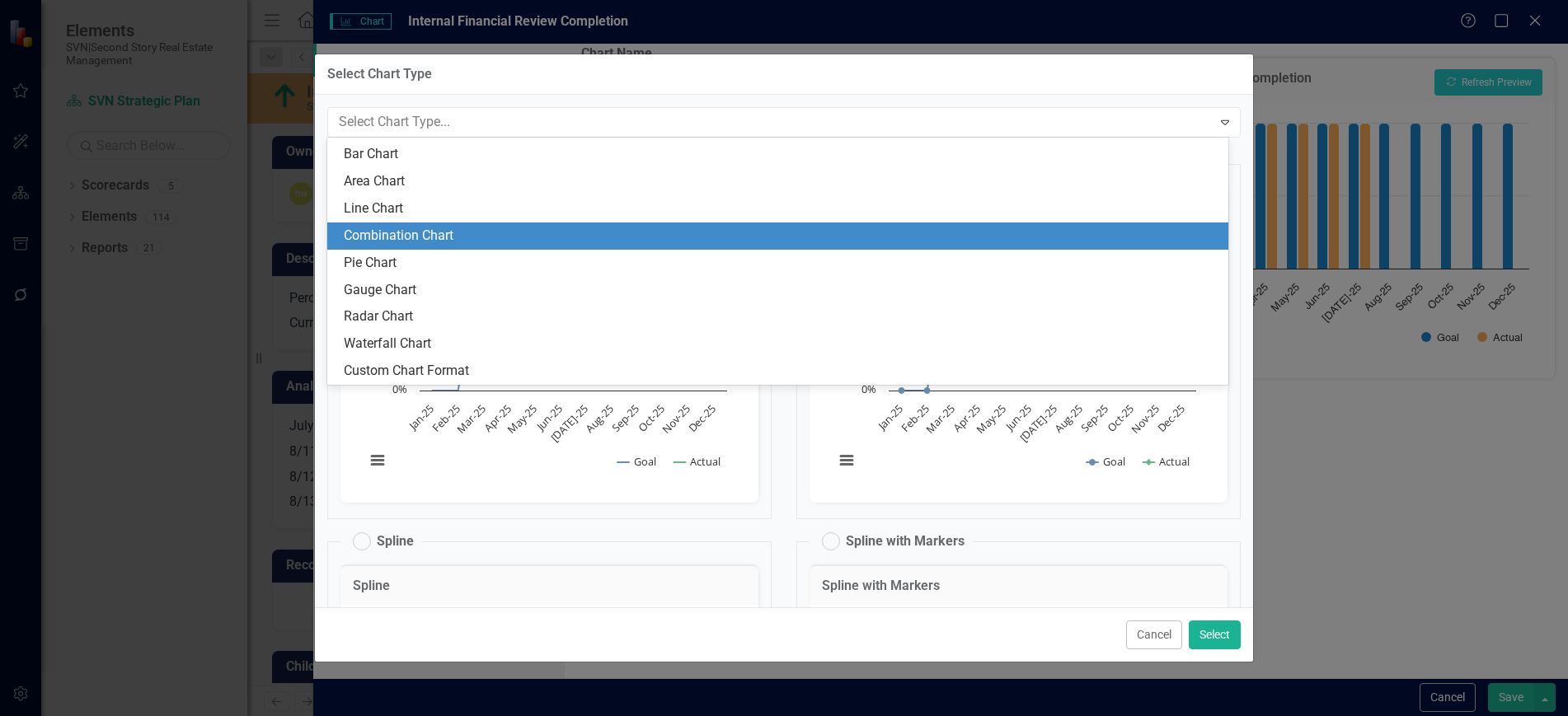
click at [443, 243] on div "Combination Chart" at bounding box center [781, 236] width 875 height 19
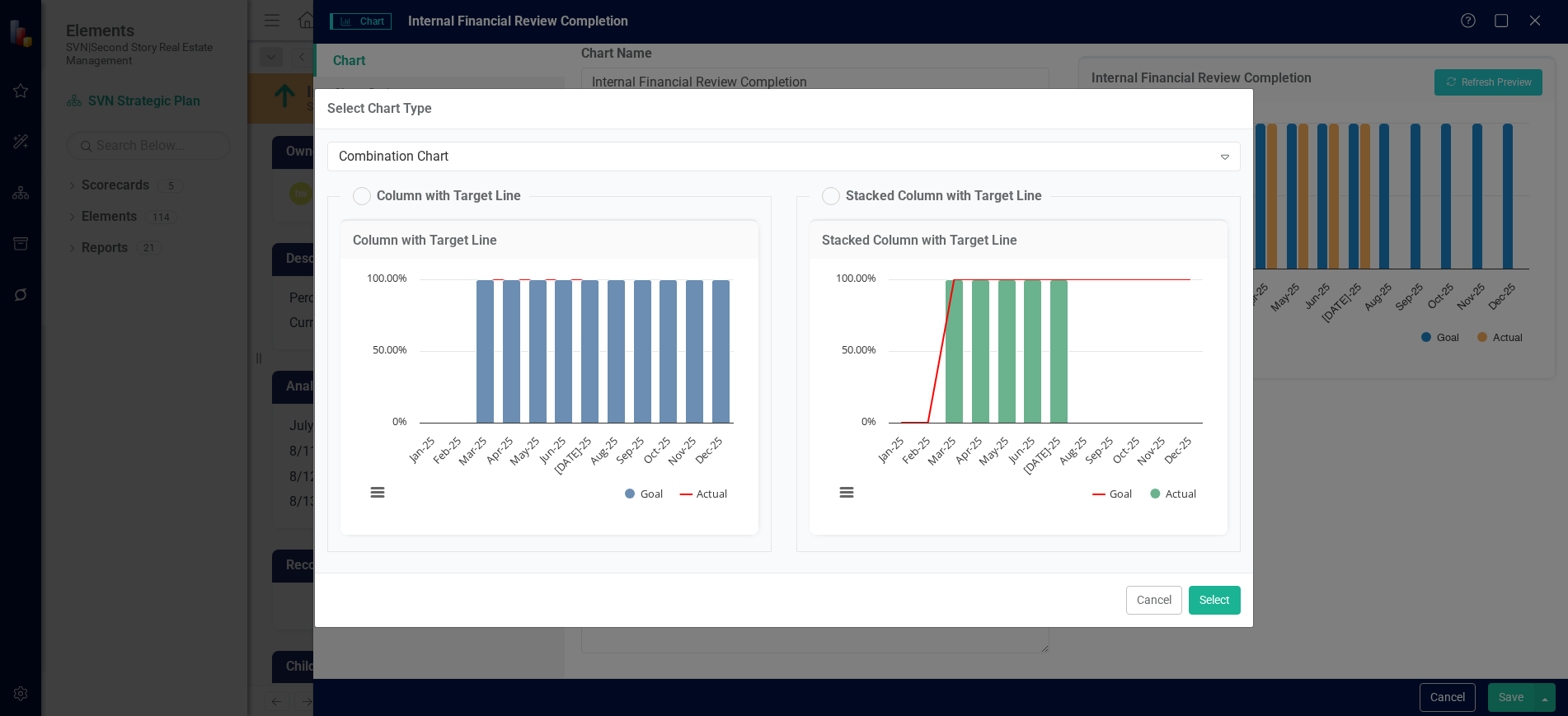
click at [826, 197] on label "Stacked Column with Target Line" at bounding box center [932, 196] width 220 height 18
click at [826, 197] on input "Stacked Column with Target Line" at bounding box center [823, 192] width 11 height 11
radio input "true"
click at [1207, 602] on button "Select" at bounding box center [1215, 601] width 52 height 29
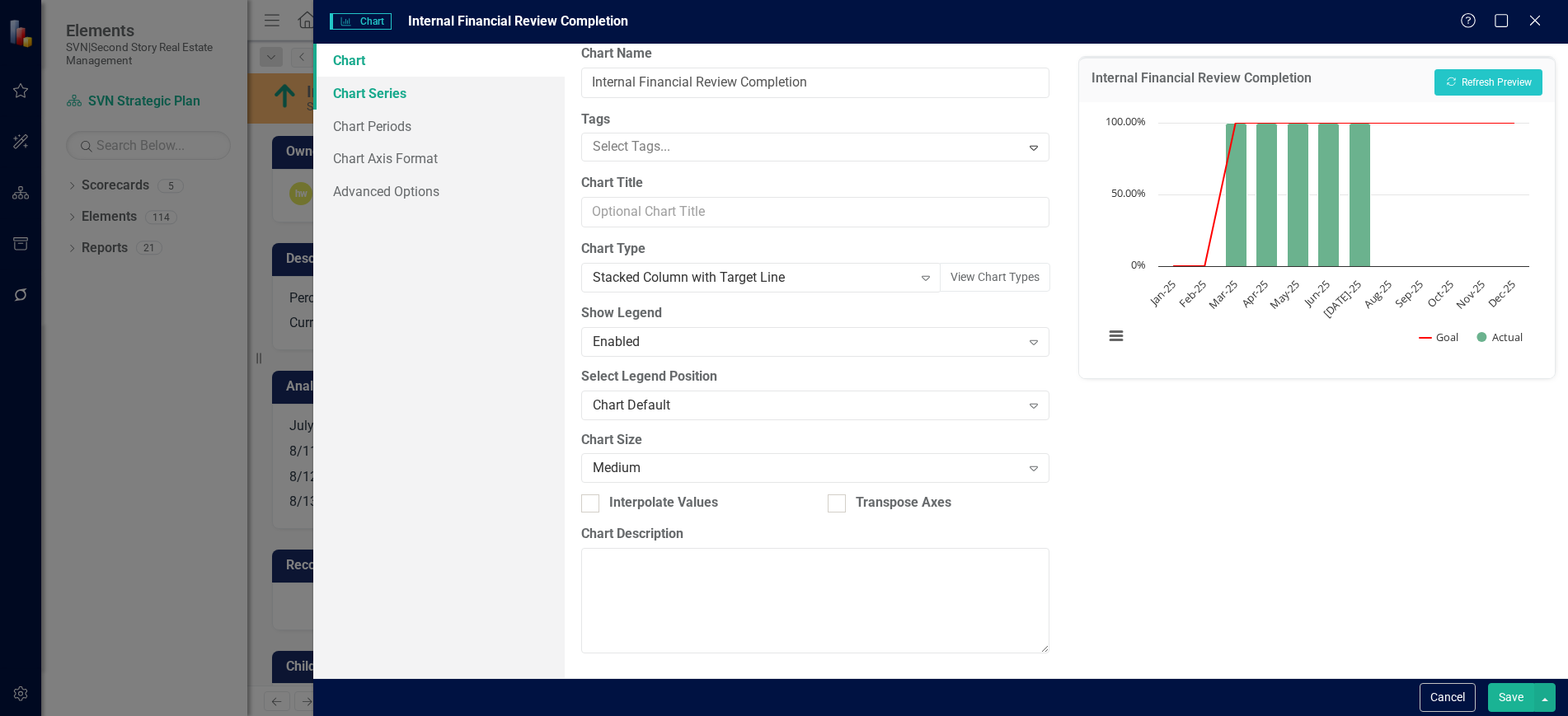
click at [397, 93] on link "Chart Series" at bounding box center [439, 92] width 251 height 33
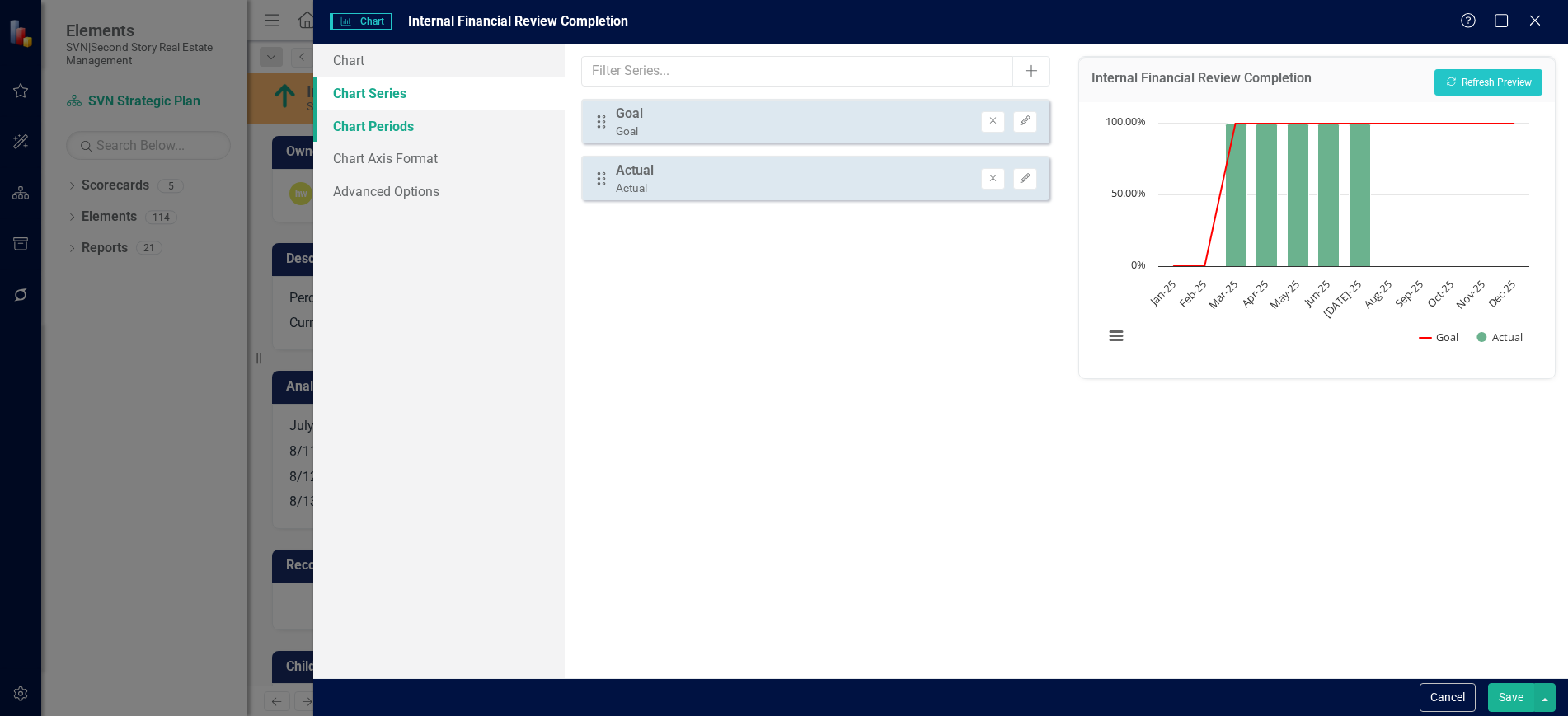
click at [403, 131] on link "Chart Periods" at bounding box center [439, 125] width 251 height 33
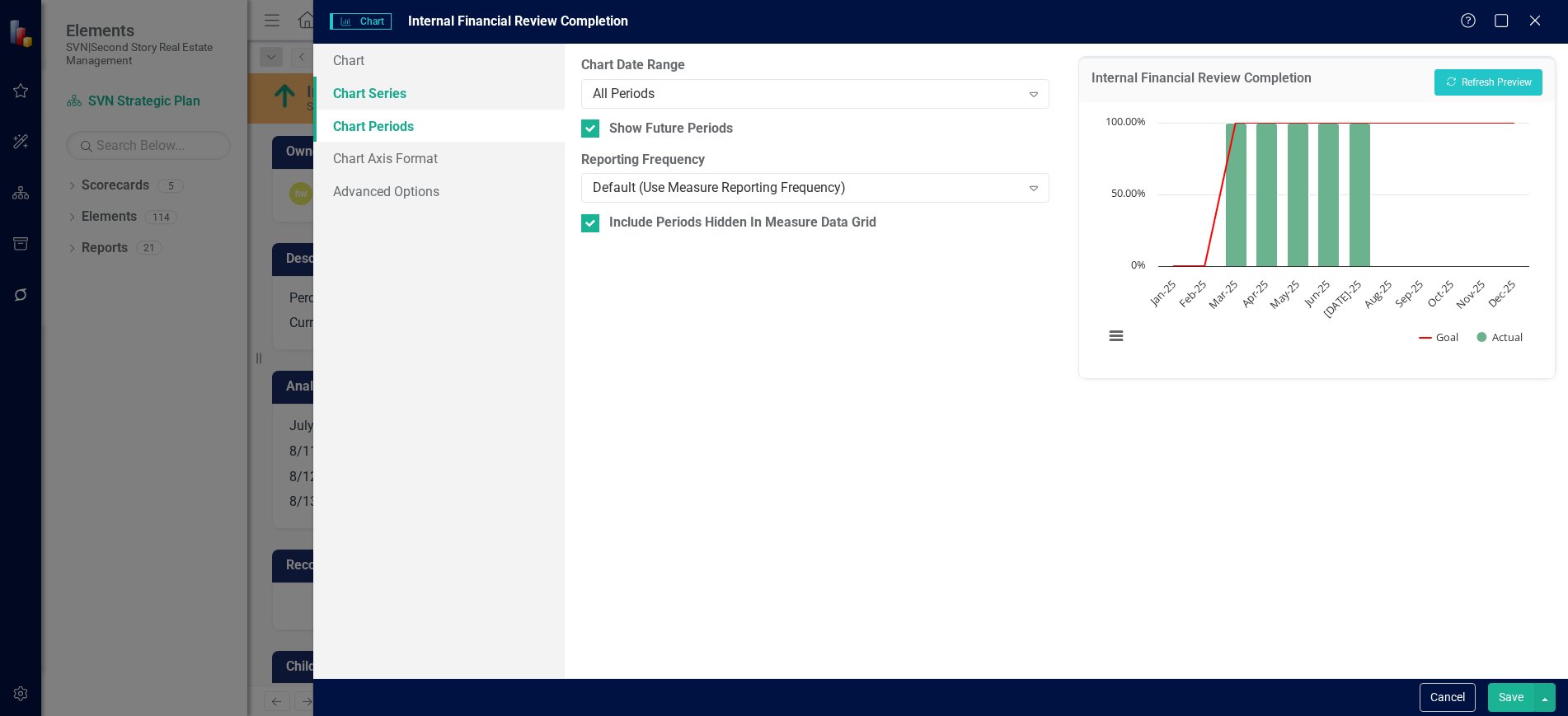
click at [403, 100] on link "Chart Series" at bounding box center [439, 92] width 251 height 33
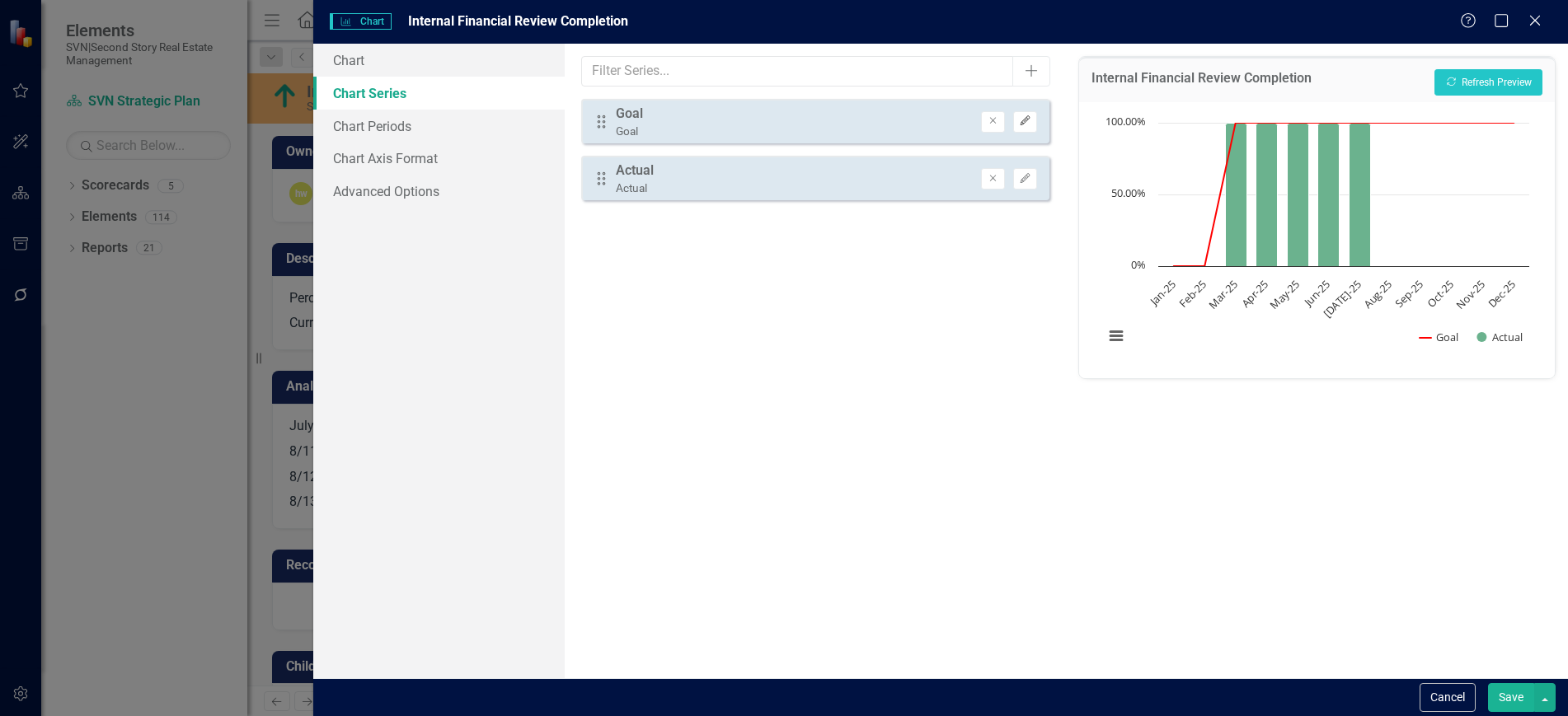
click at [1023, 125] on icon "button" at bounding box center [1026, 121] width 10 height 10
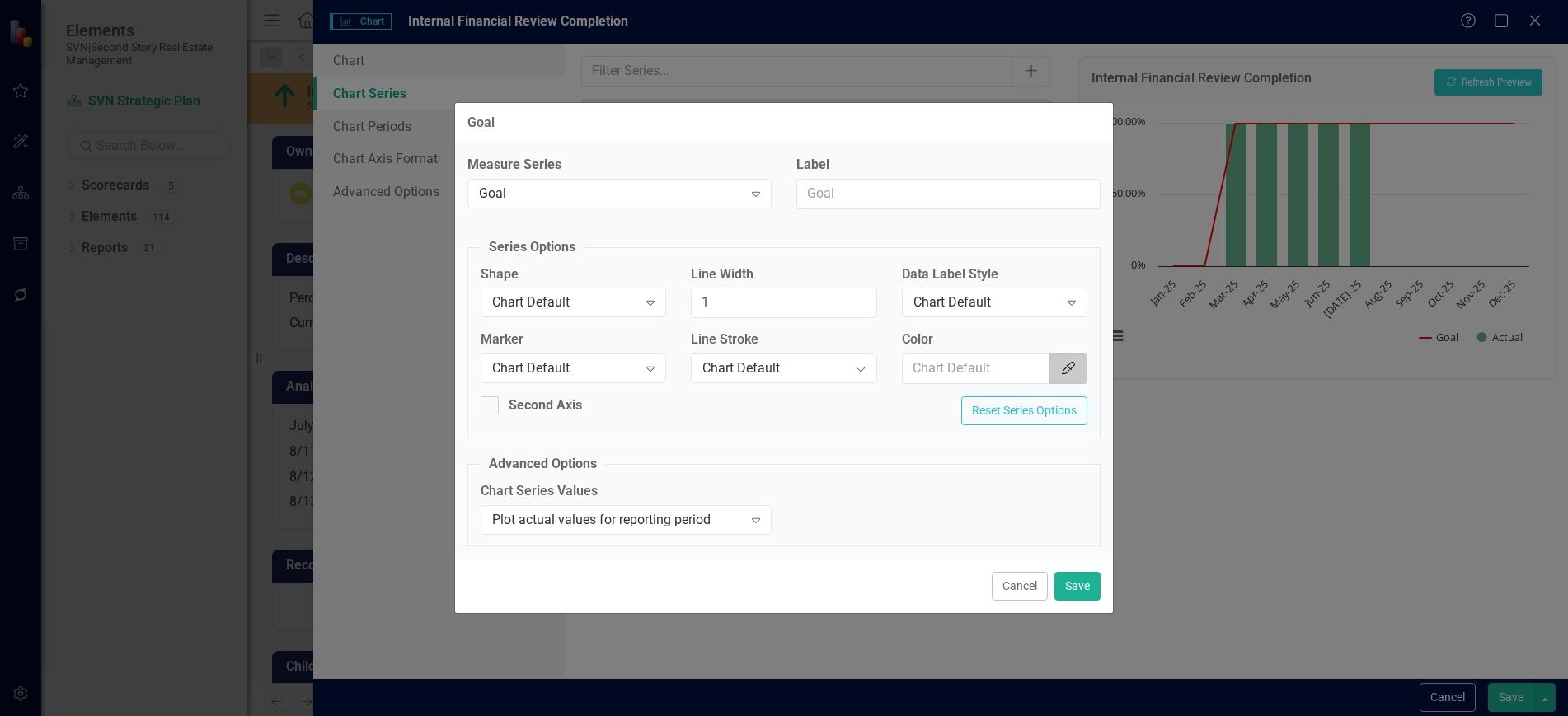
click at [1081, 366] on button "Color Picker" at bounding box center [1068, 369] width 38 height 31
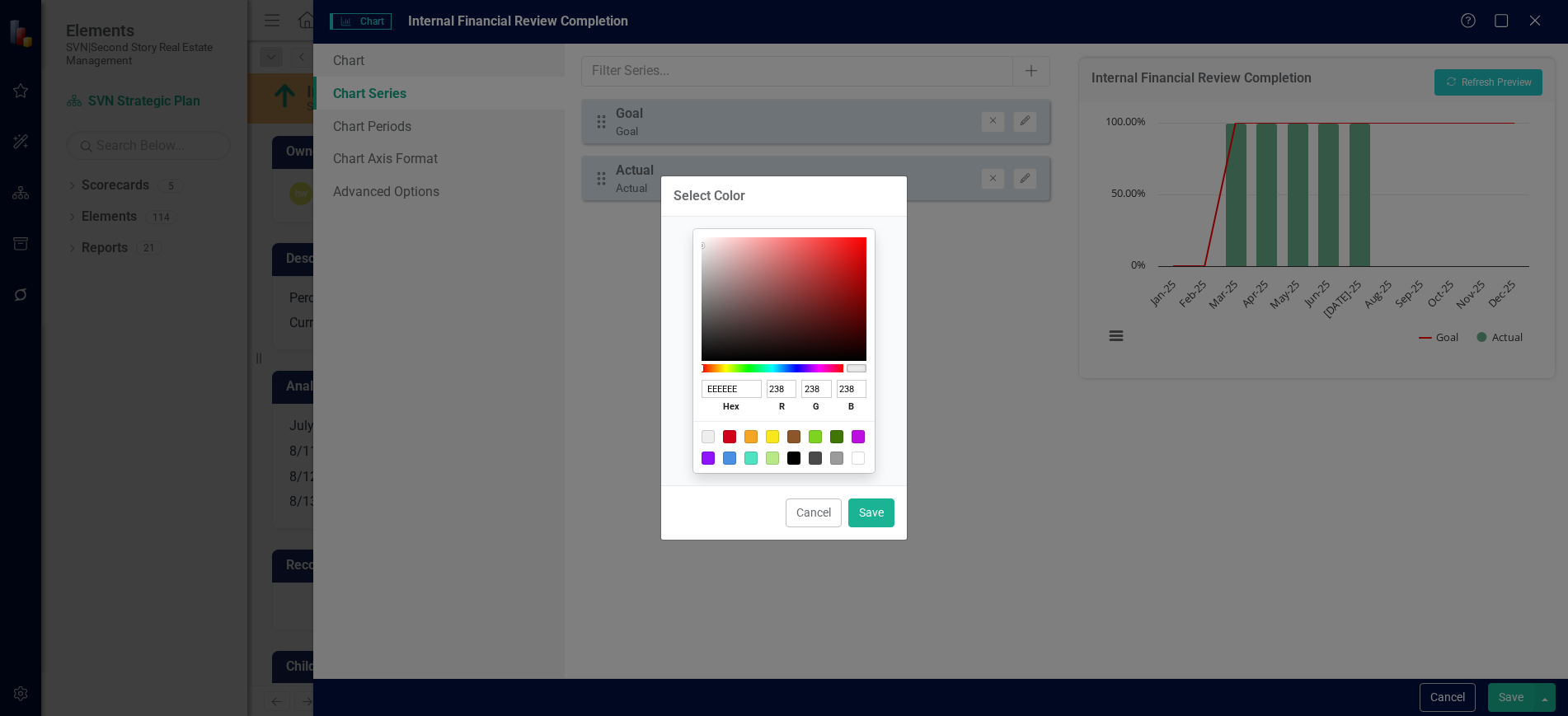
click at [750, 435] on div at bounding box center [751, 437] width 14 height 14
type input "F5A623"
type input "245"
type input "166"
type input "35"
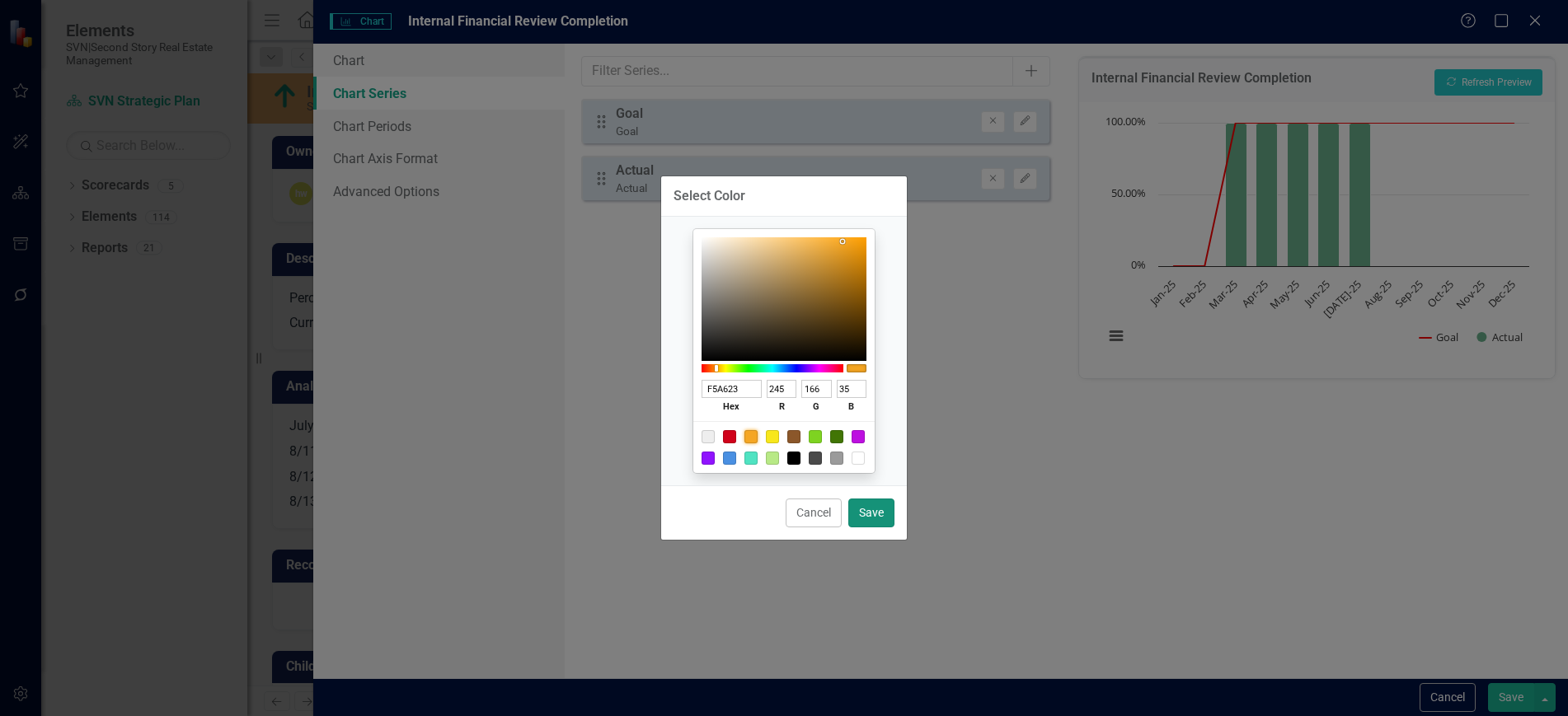
click at [882, 513] on button "Save" at bounding box center [871, 513] width 46 height 29
type input "#f5a623"
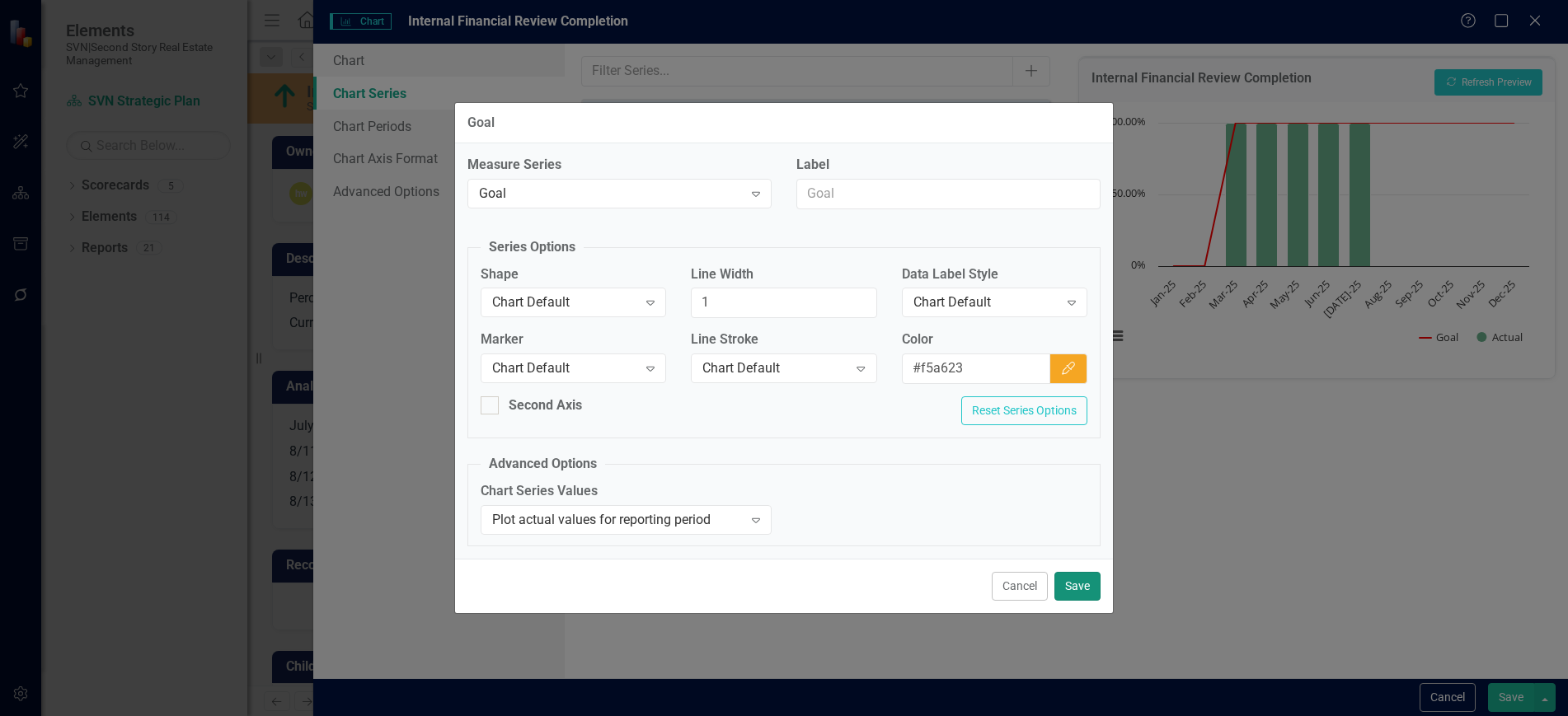
click at [1077, 574] on button "Save" at bounding box center [1077, 586] width 46 height 29
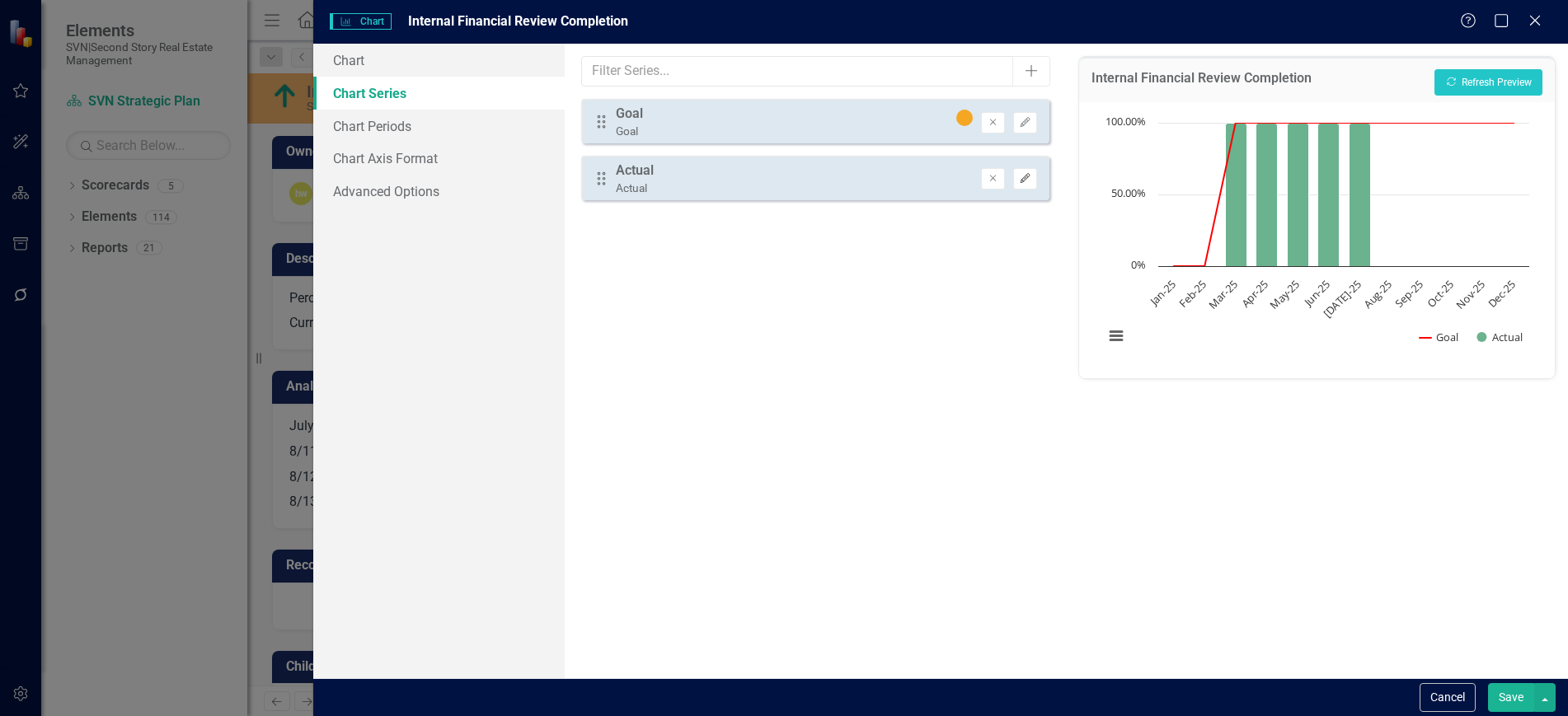
click at [1023, 181] on icon "button" at bounding box center [1026, 178] width 10 height 10
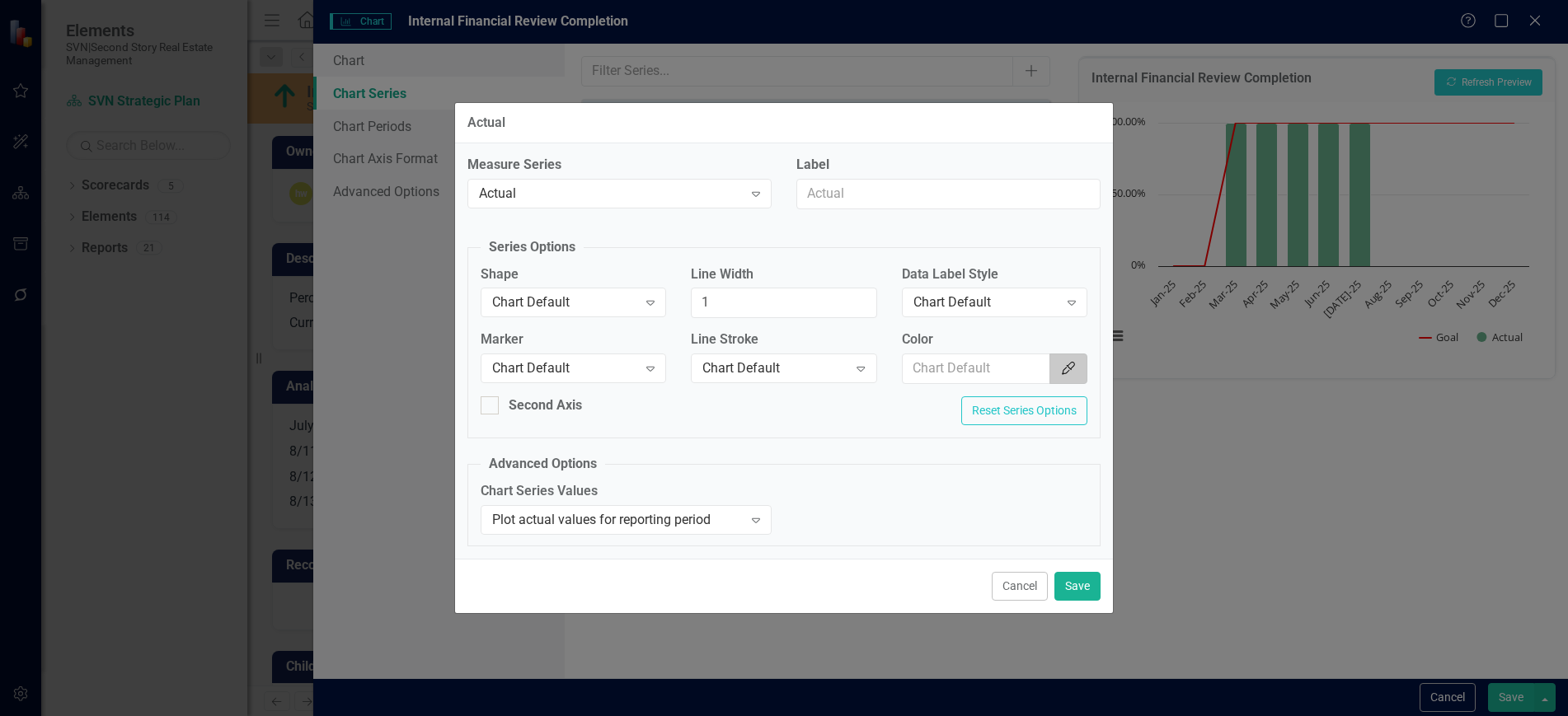
click at [1073, 361] on button "Color Picker" at bounding box center [1068, 369] width 38 height 31
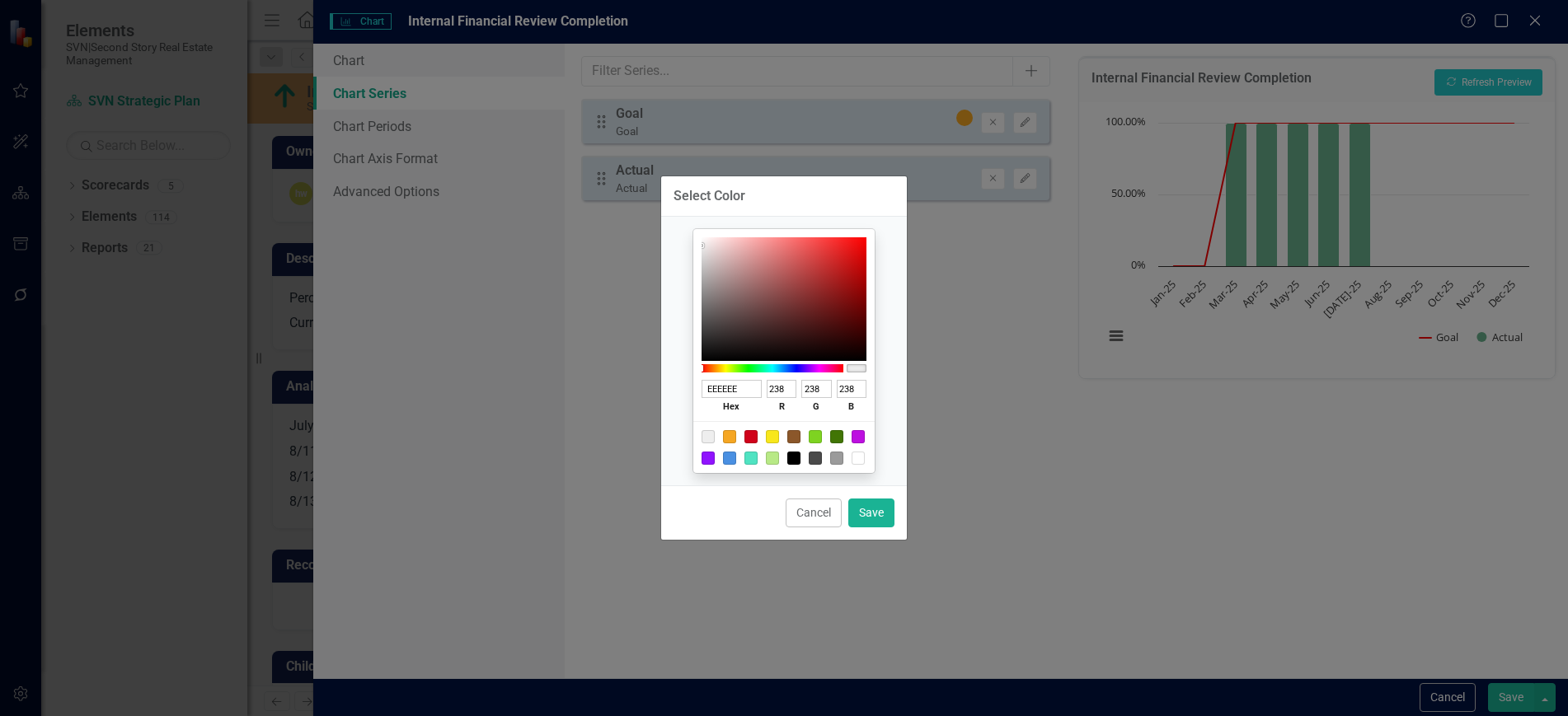
click at [731, 461] on div at bounding box center [730, 458] width 14 height 14
type input "4A90E2"
type input "74"
type input "144"
type input "226"
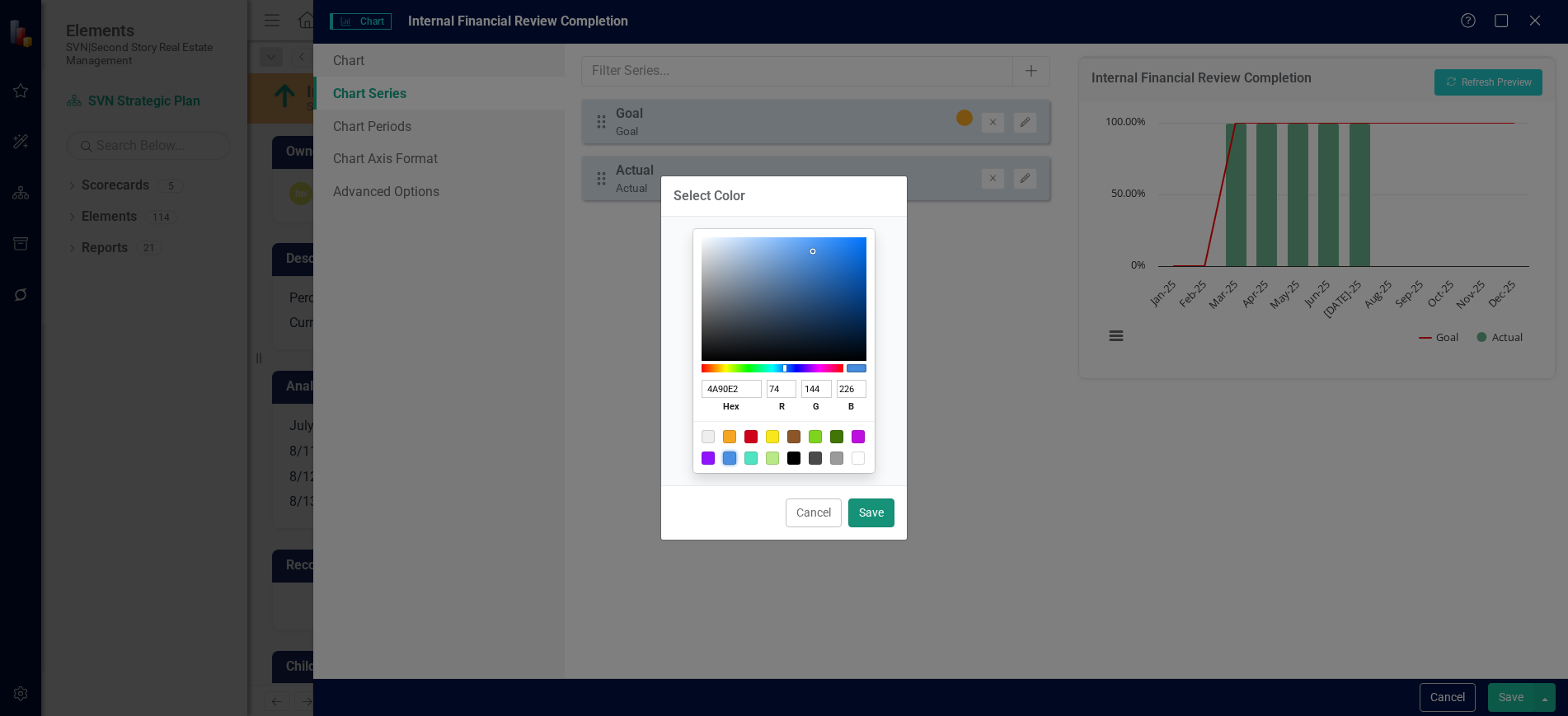
click at [885, 515] on button "Save" at bounding box center [871, 513] width 46 height 29
type input "#4a90e2"
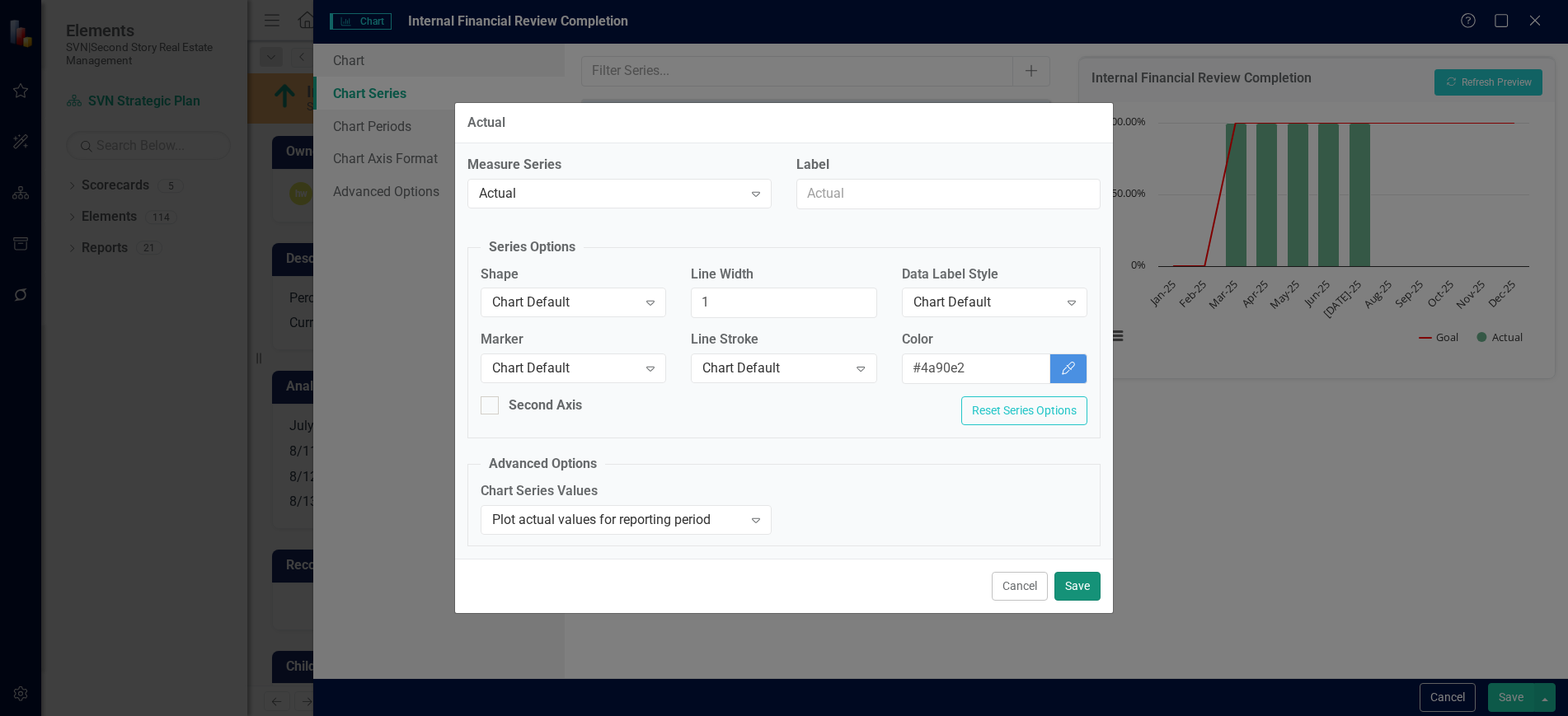
click at [1088, 583] on button "Save" at bounding box center [1077, 586] width 46 height 29
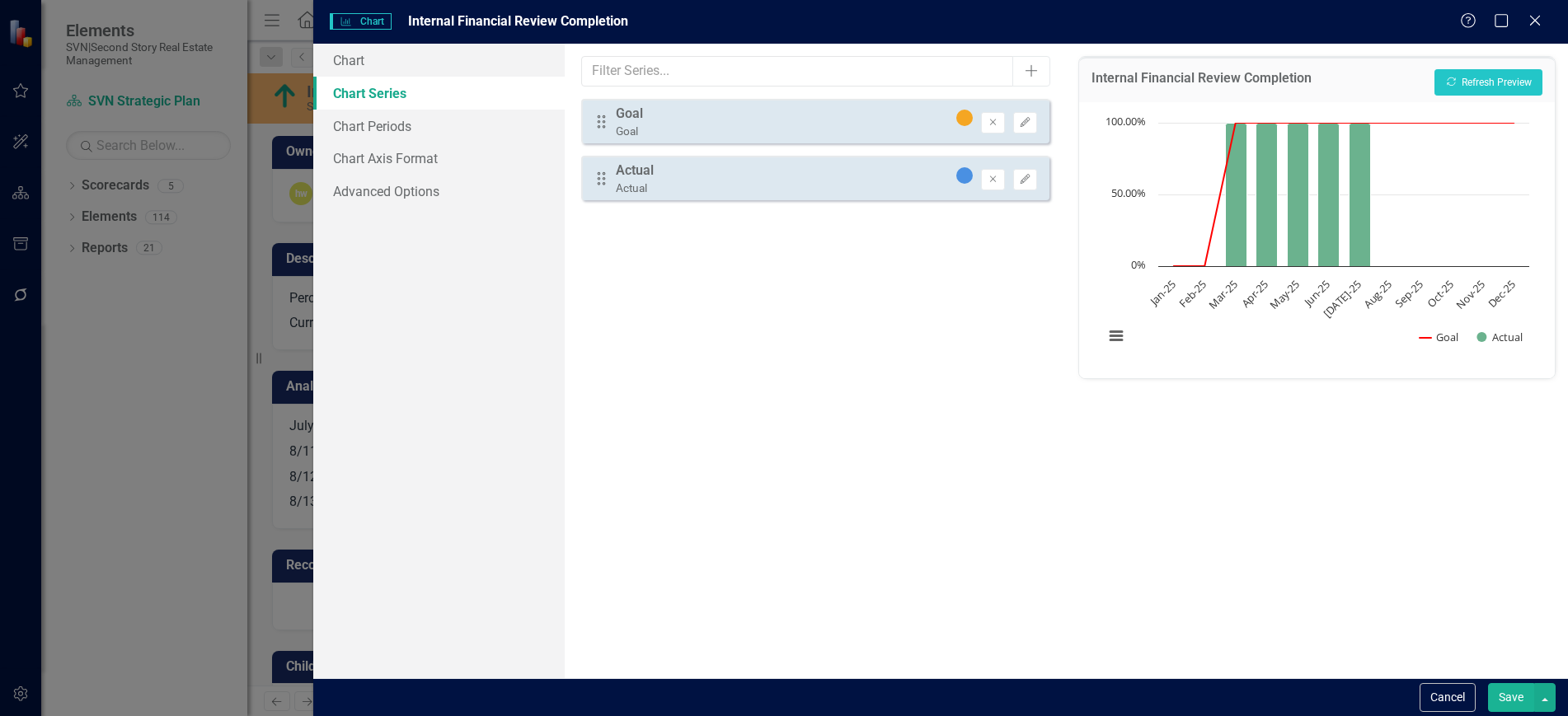
click at [1515, 702] on button "Save" at bounding box center [1511, 697] width 46 height 29
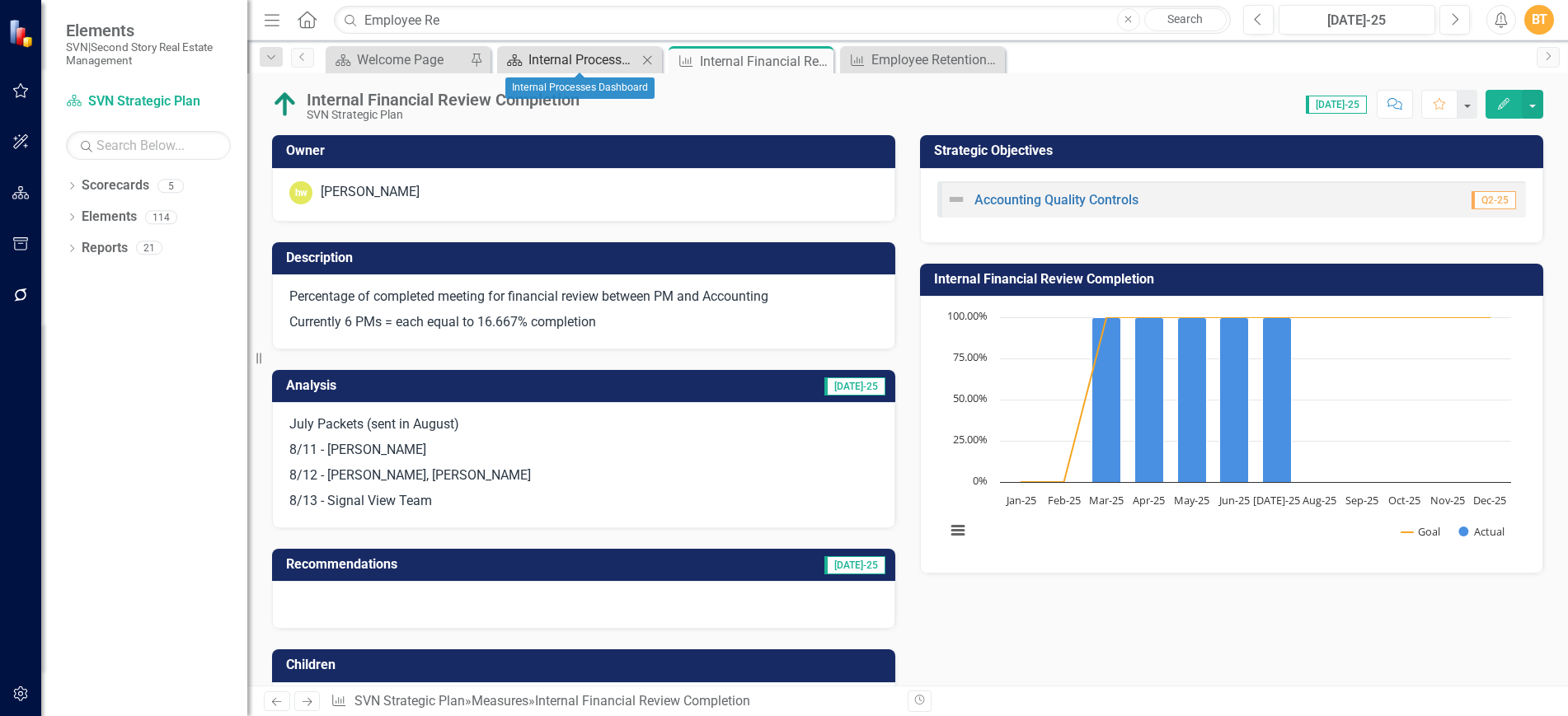
click at [575, 64] on div "Internal Processes Dashboard" at bounding box center [583, 59] width 108 height 20
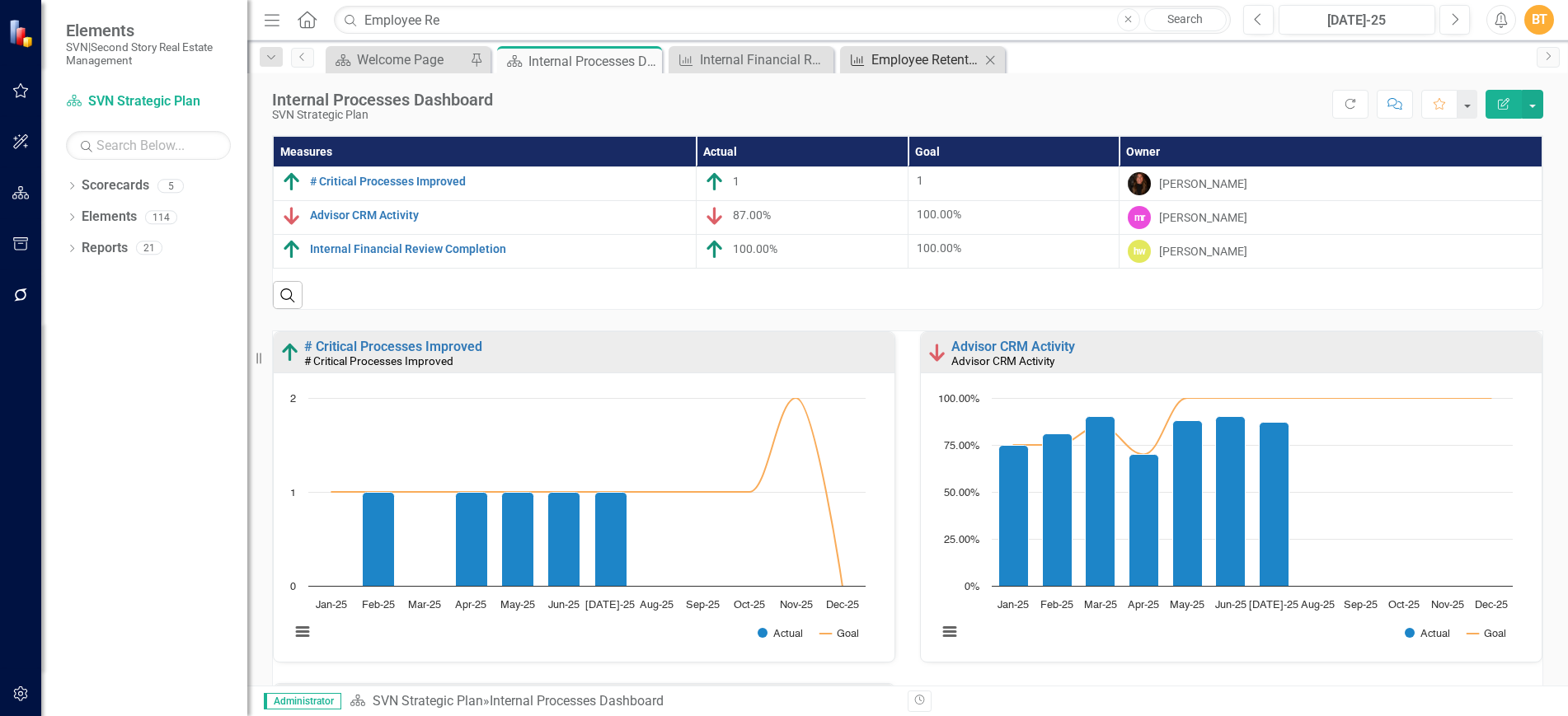
click at [930, 67] on div "Employee Retention Rate" at bounding box center [926, 59] width 108 height 20
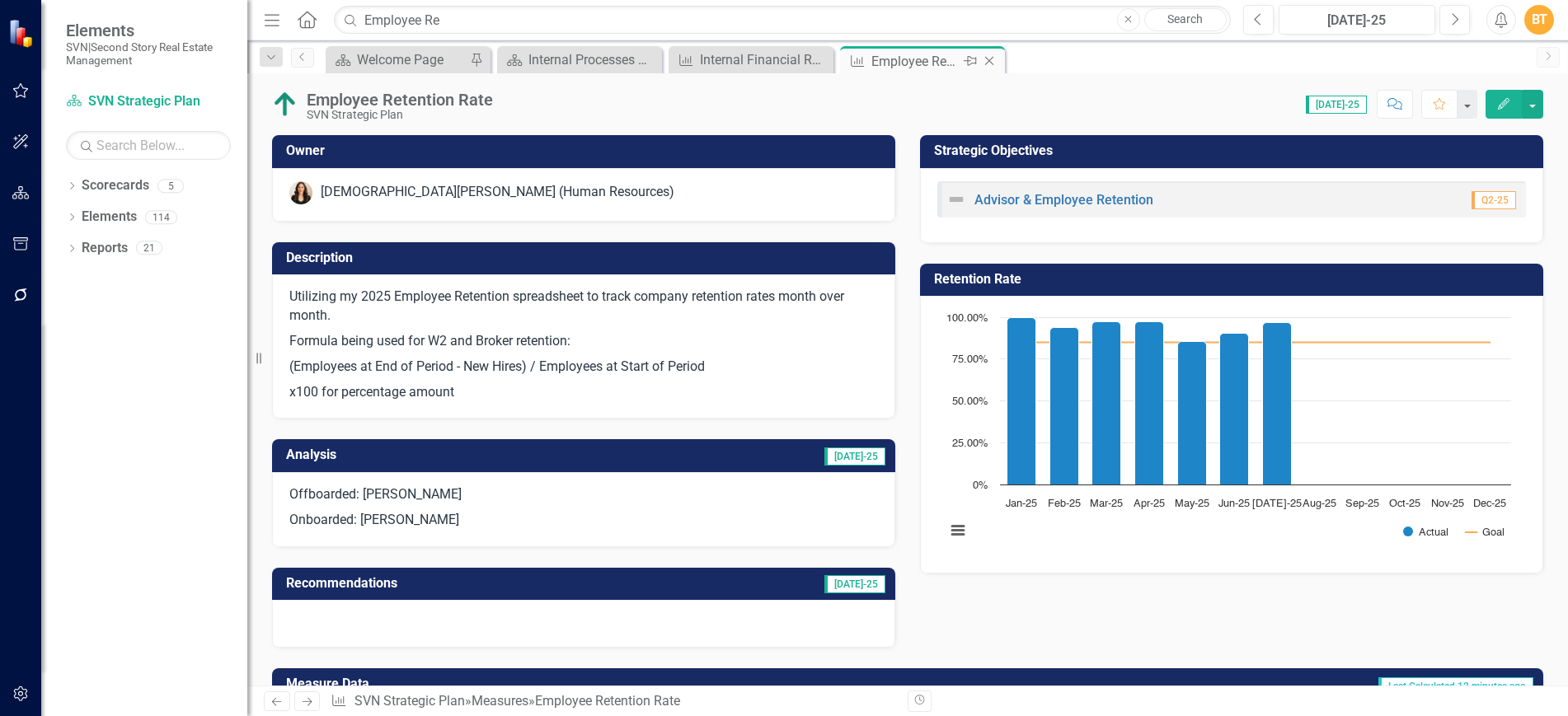
click at [987, 56] on icon "Close" at bounding box center [989, 61] width 16 height 14
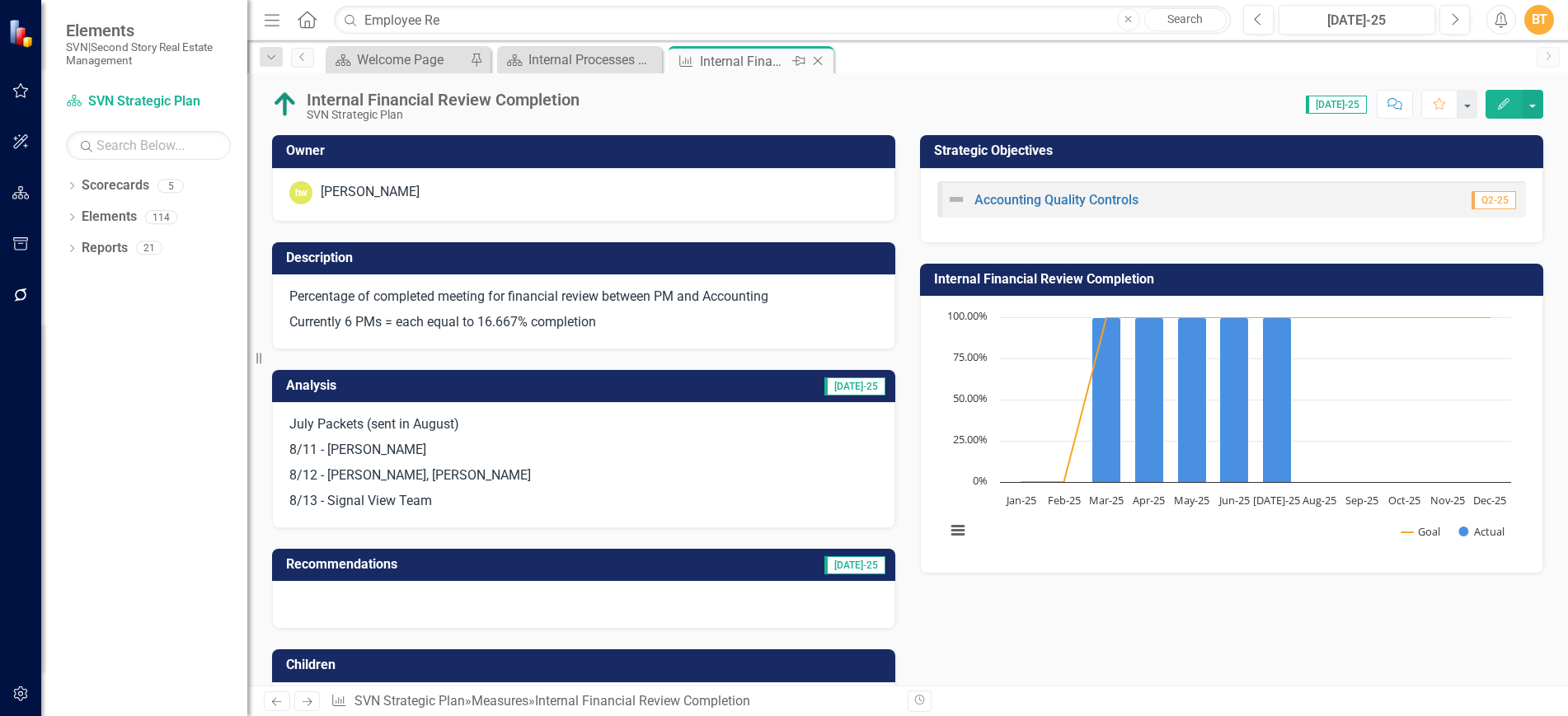
click at [819, 61] on icon "Close" at bounding box center [817, 61] width 16 height 14
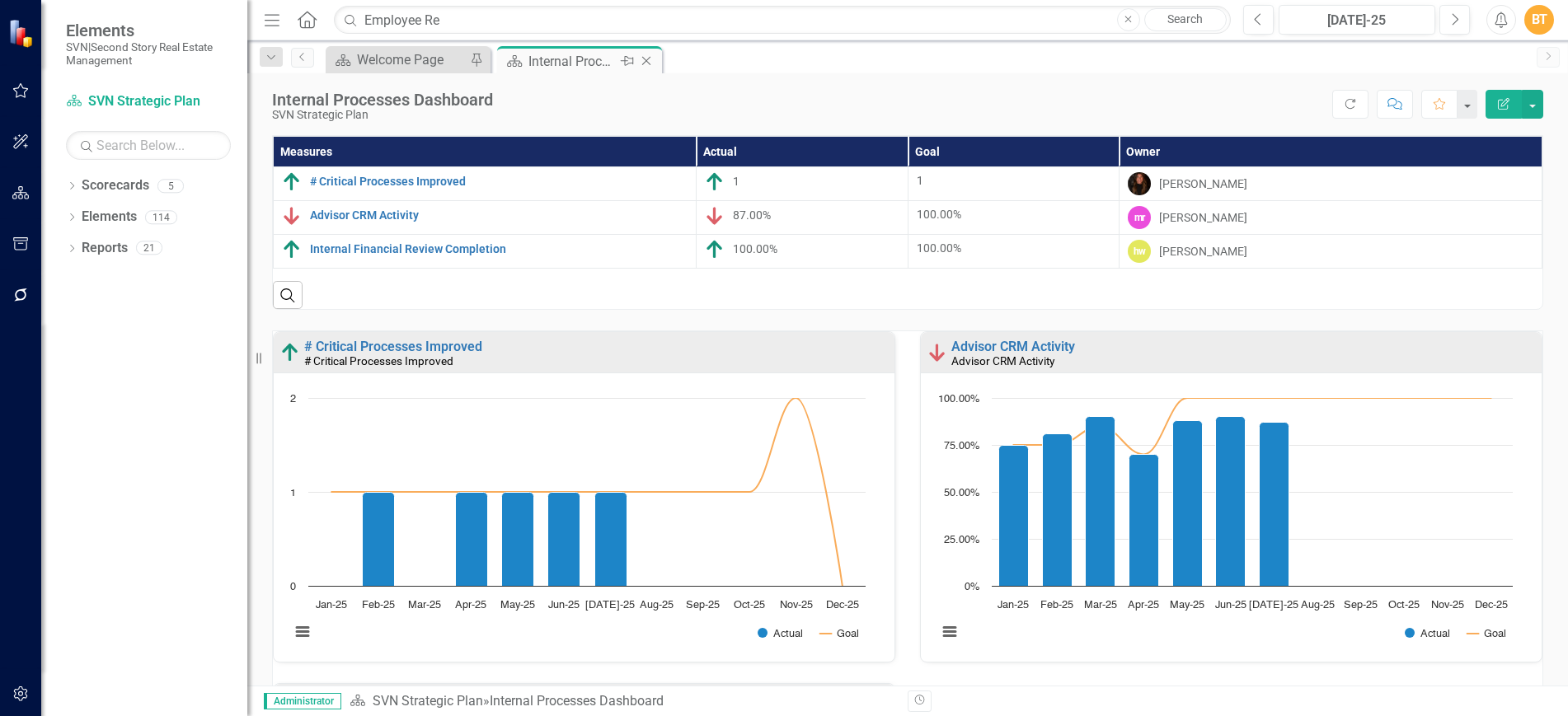
click at [648, 62] on icon at bounding box center [647, 61] width 9 height 9
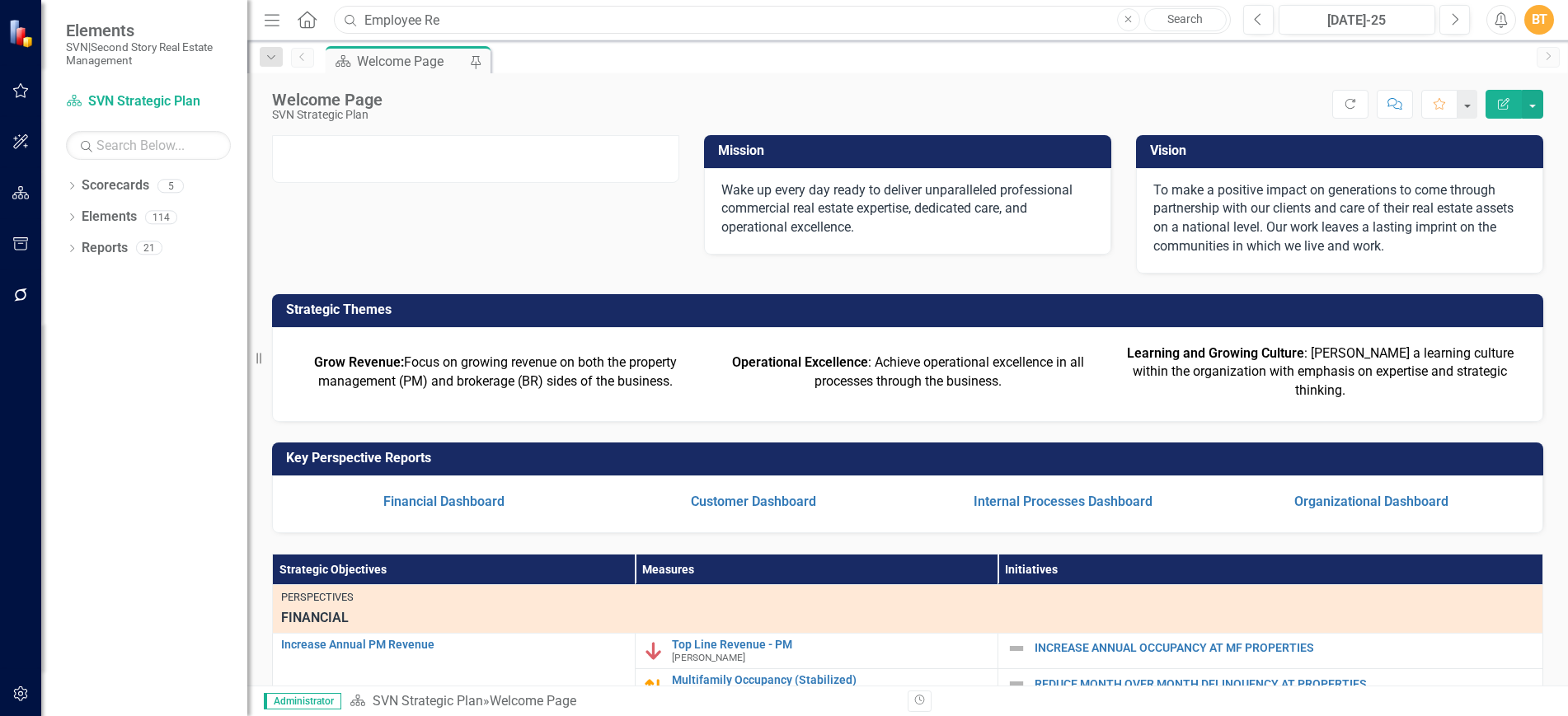
type input "Emp"
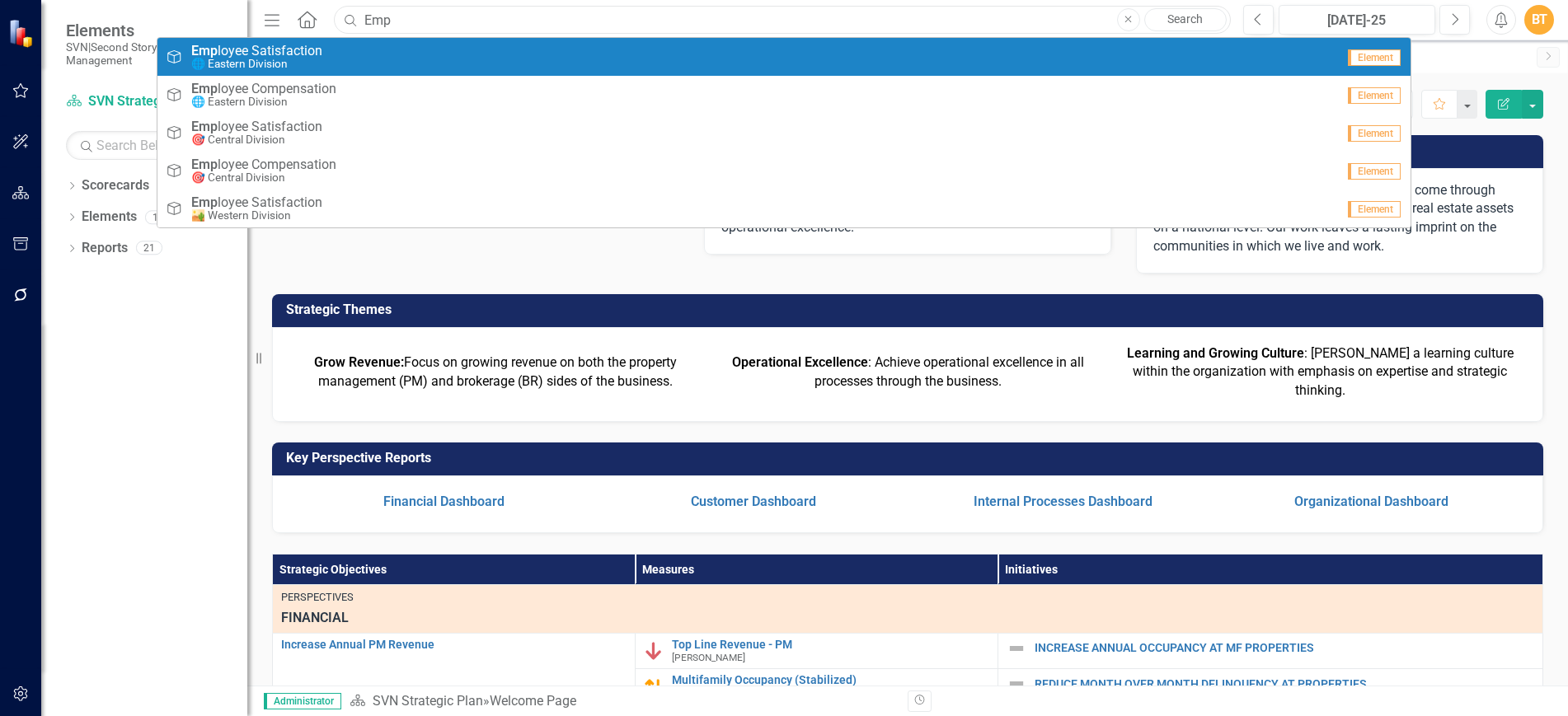
drag, startPoint x: 417, startPoint y: 13, endPoint x: 290, endPoint y: 13, distance: 127.0
click at [315, 13] on div "Menu Home Search Emp Close Search Strategic Objective Emp loyee Satisfaction 🌐 …" at bounding box center [742, 19] width 967 height 31
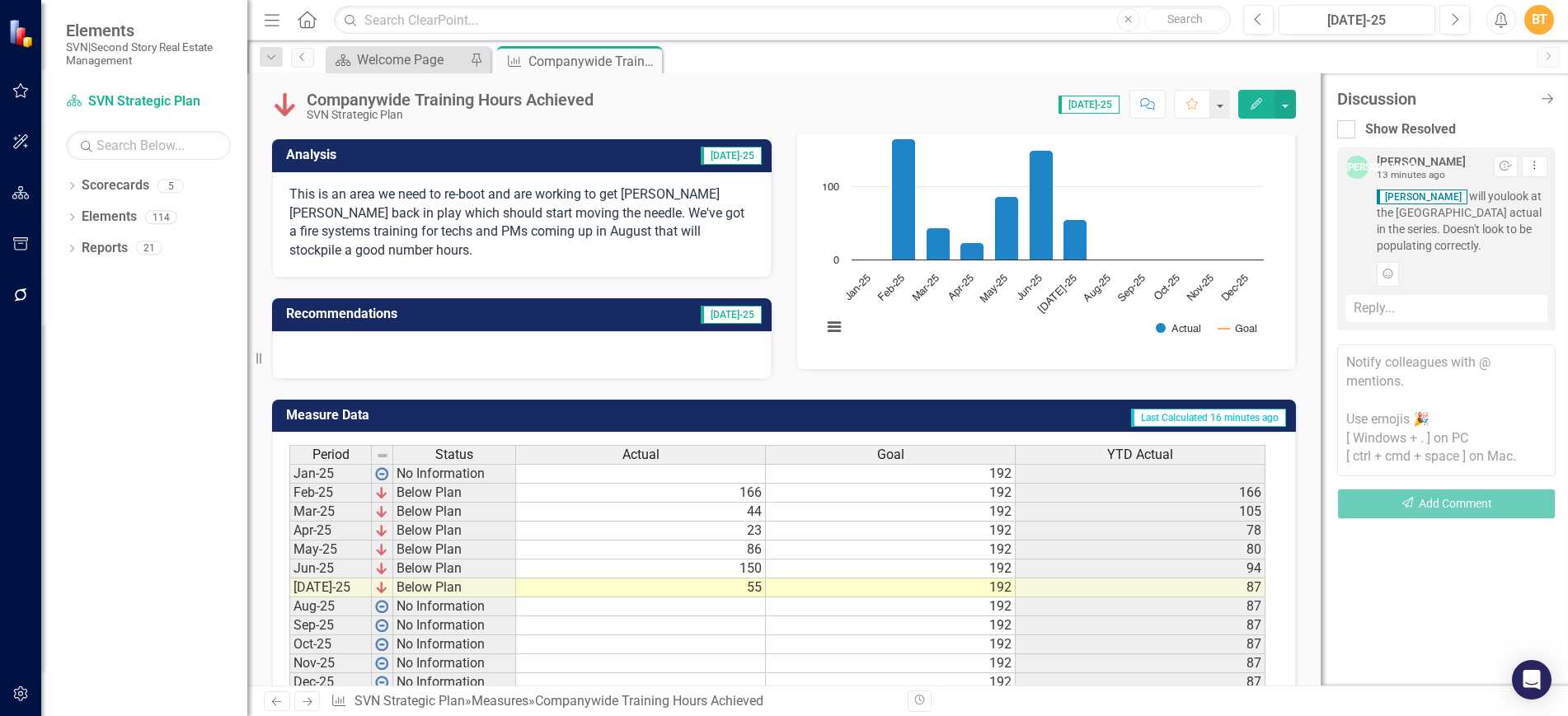
scroll to position [204, 0]
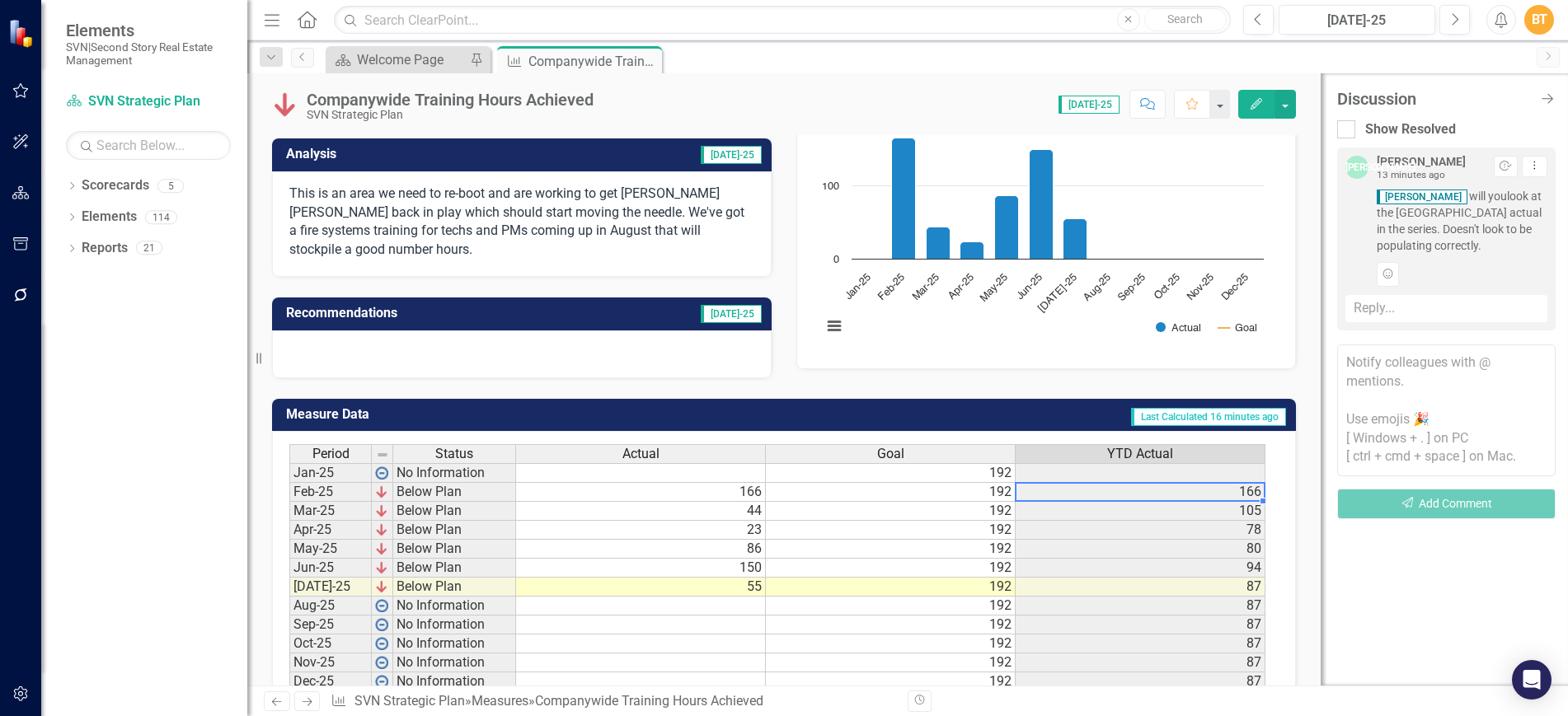
click at [1174, 489] on td "166" at bounding box center [1140, 492] width 250 height 19
click at [1187, 507] on td "105" at bounding box center [1140, 511] width 250 height 19
click at [1247, 529] on td "78" at bounding box center [1140, 530] width 250 height 19
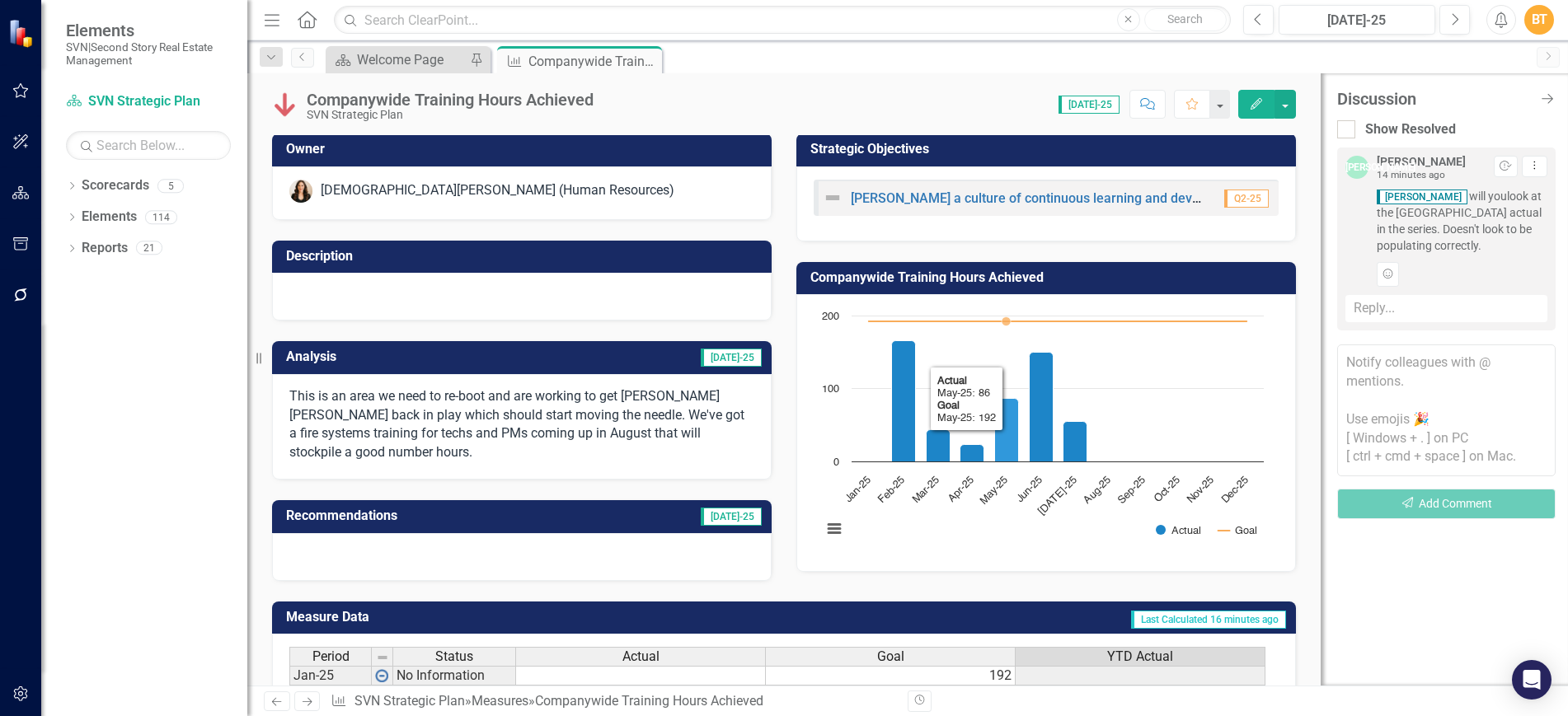
scroll to position [0, 0]
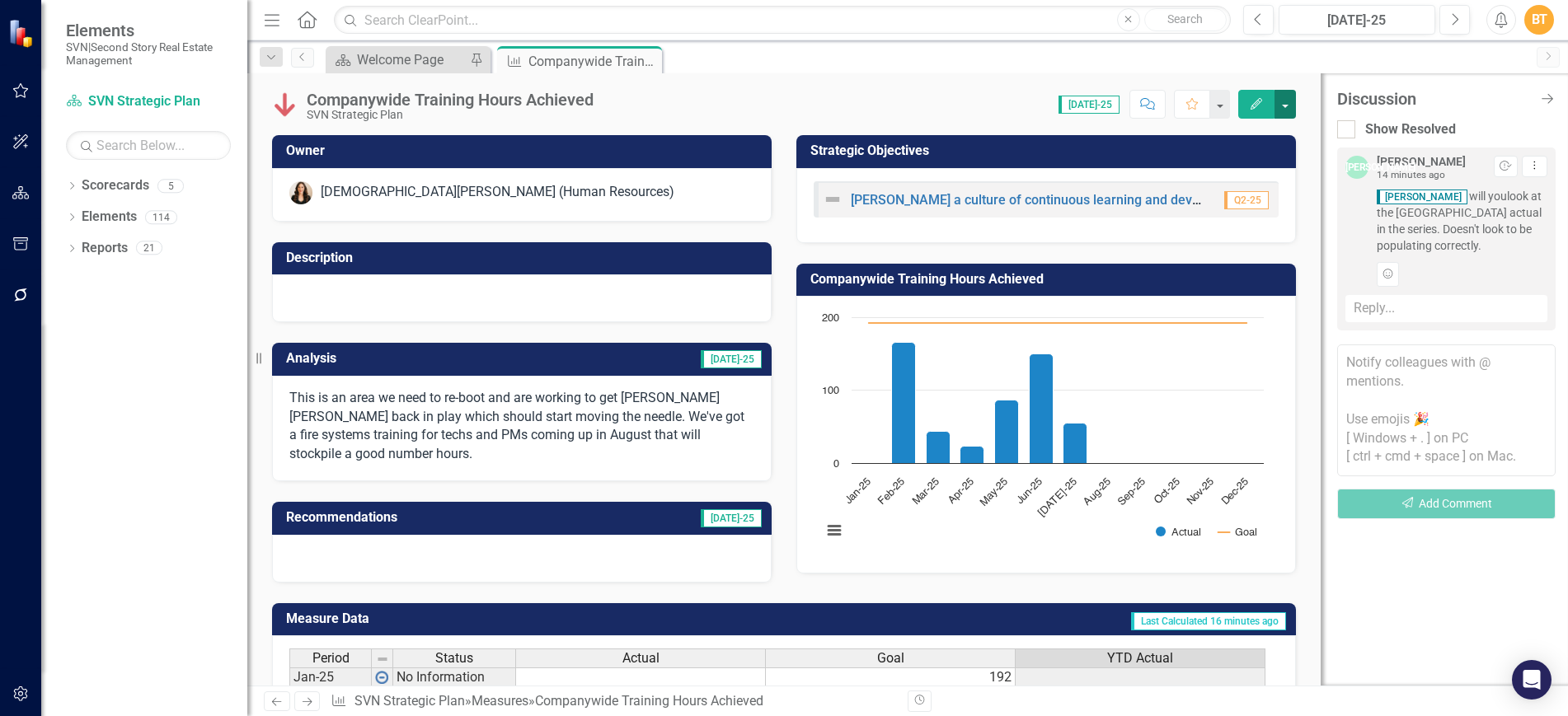
click at [1280, 101] on button "button" at bounding box center [1285, 104] width 21 height 29
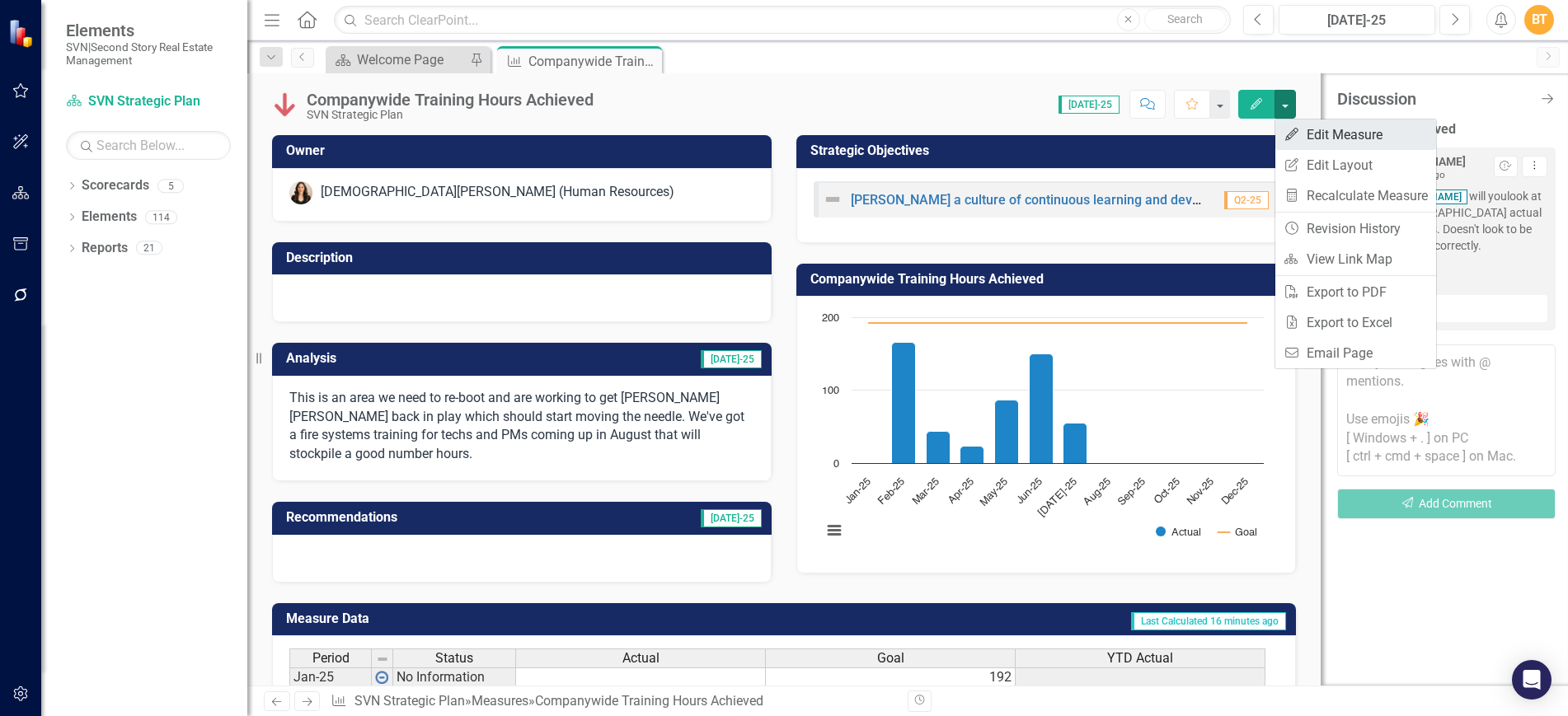
click at [1323, 139] on link "Edit Edit Measure" at bounding box center [1356, 135] width 161 height 31
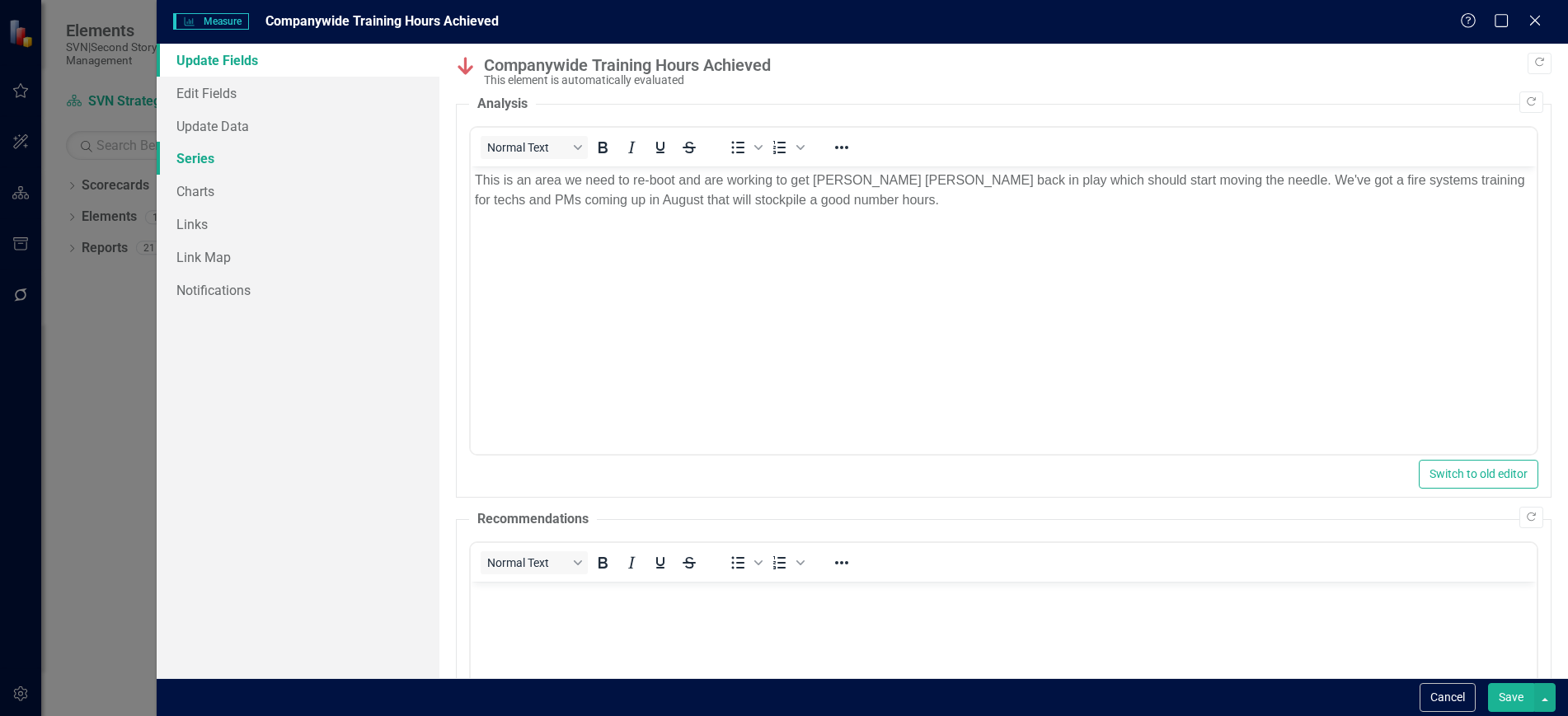
click at [243, 154] on link "Series" at bounding box center [297, 158] width 282 height 33
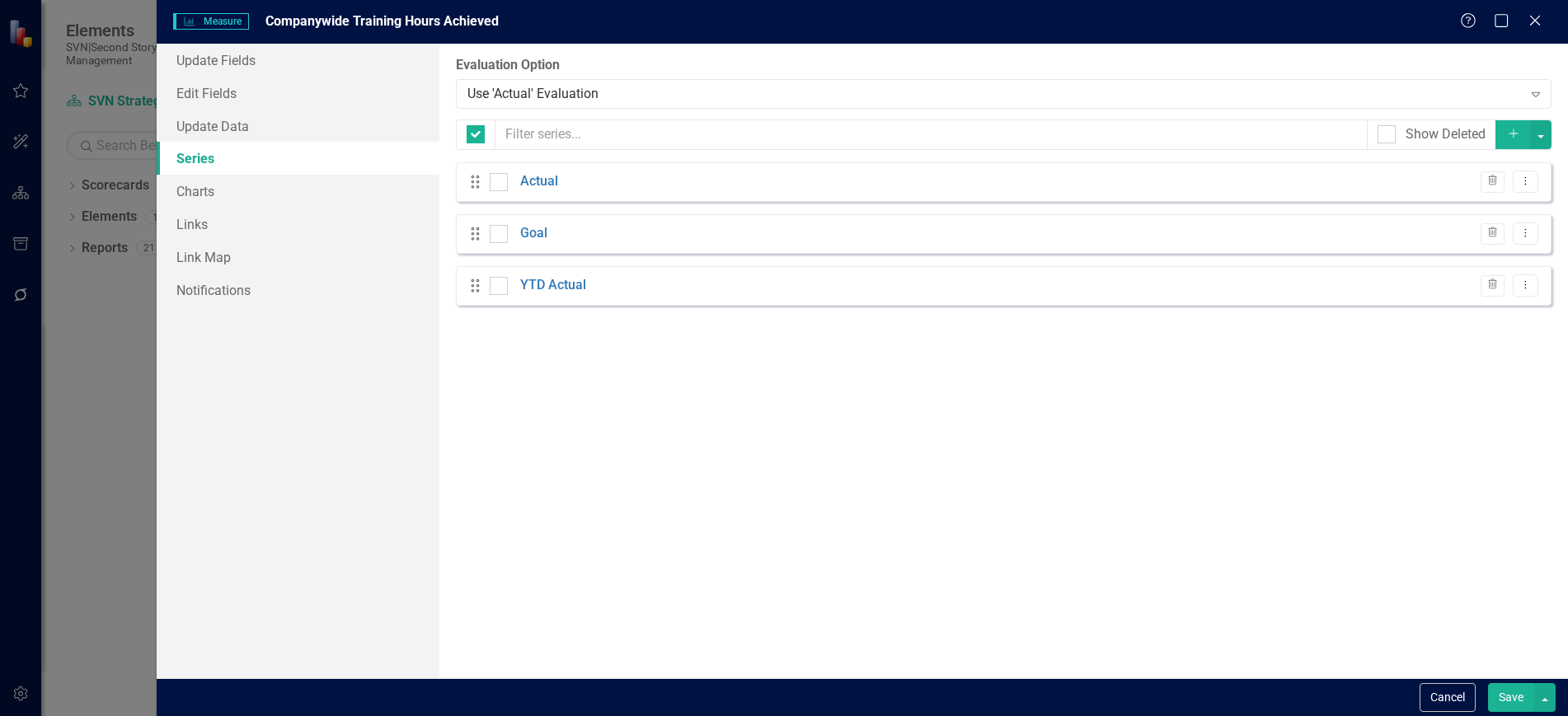
checkbox input "false"
click at [1520, 286] on icon "Dropdown Menu" at bounding box center [1526, 285] width 14 height 11
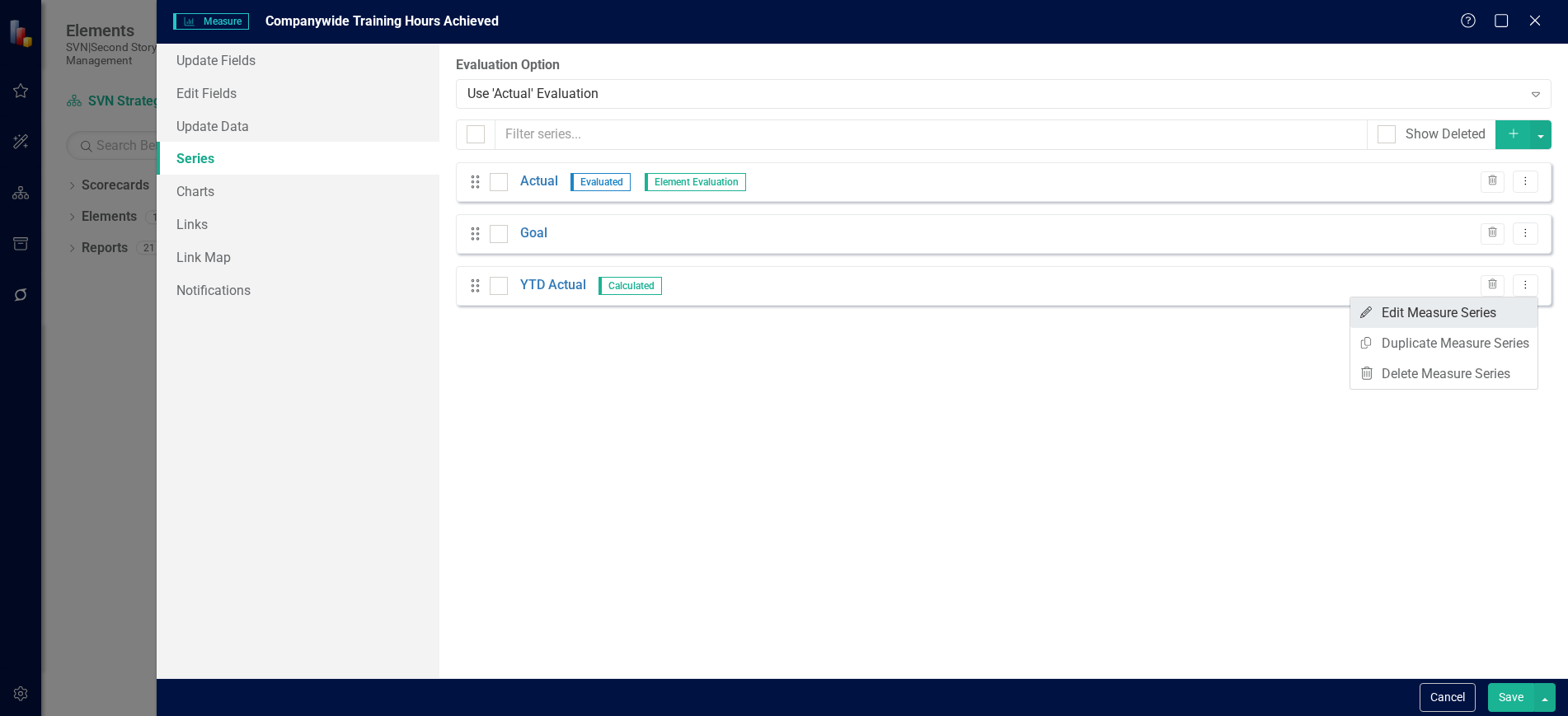
click at [1422, 317] on link "Edit Edit Measure Series" at bounding box center [1443, 313] width 187 height 31
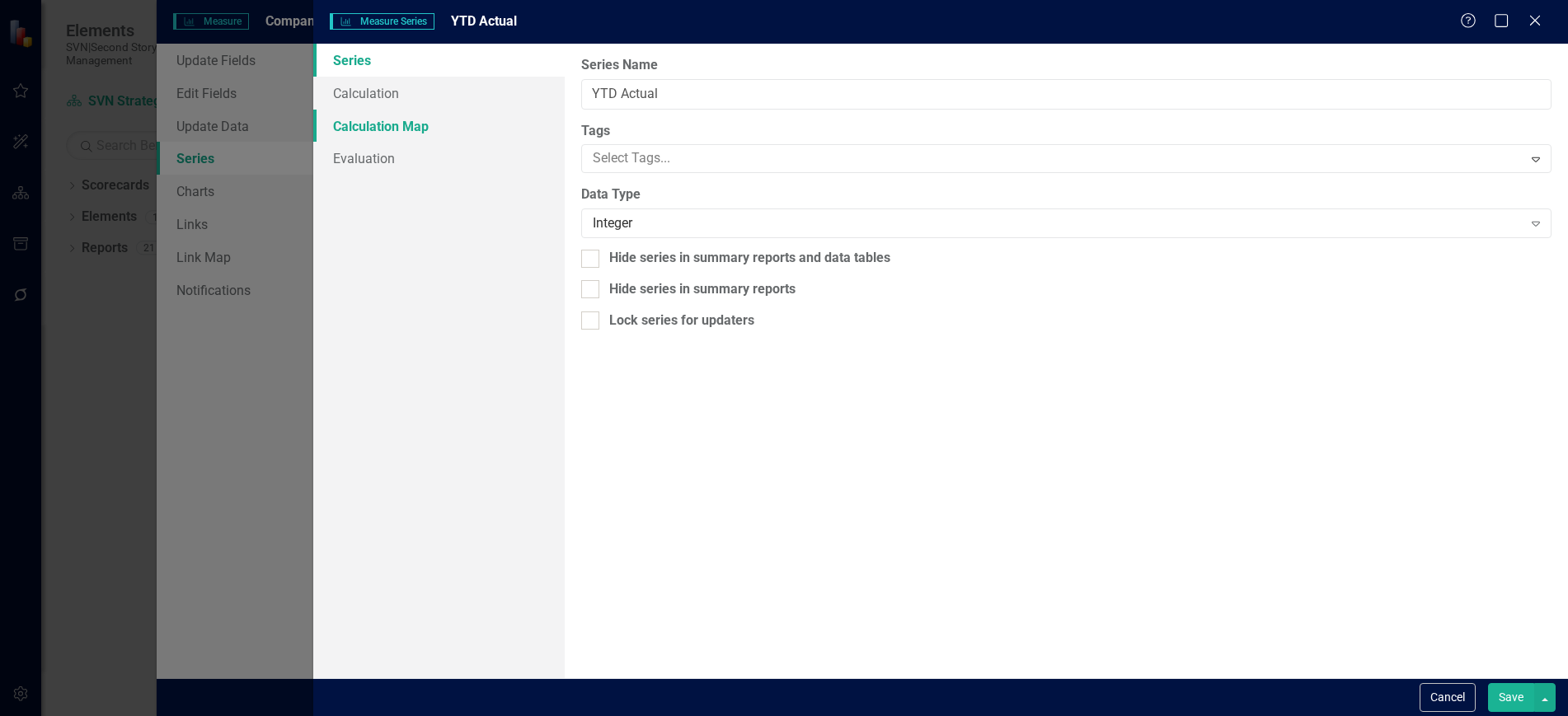
click at [396, 128] on link "Calculation Map" at bounding box center [439, 125] width 251 height 33
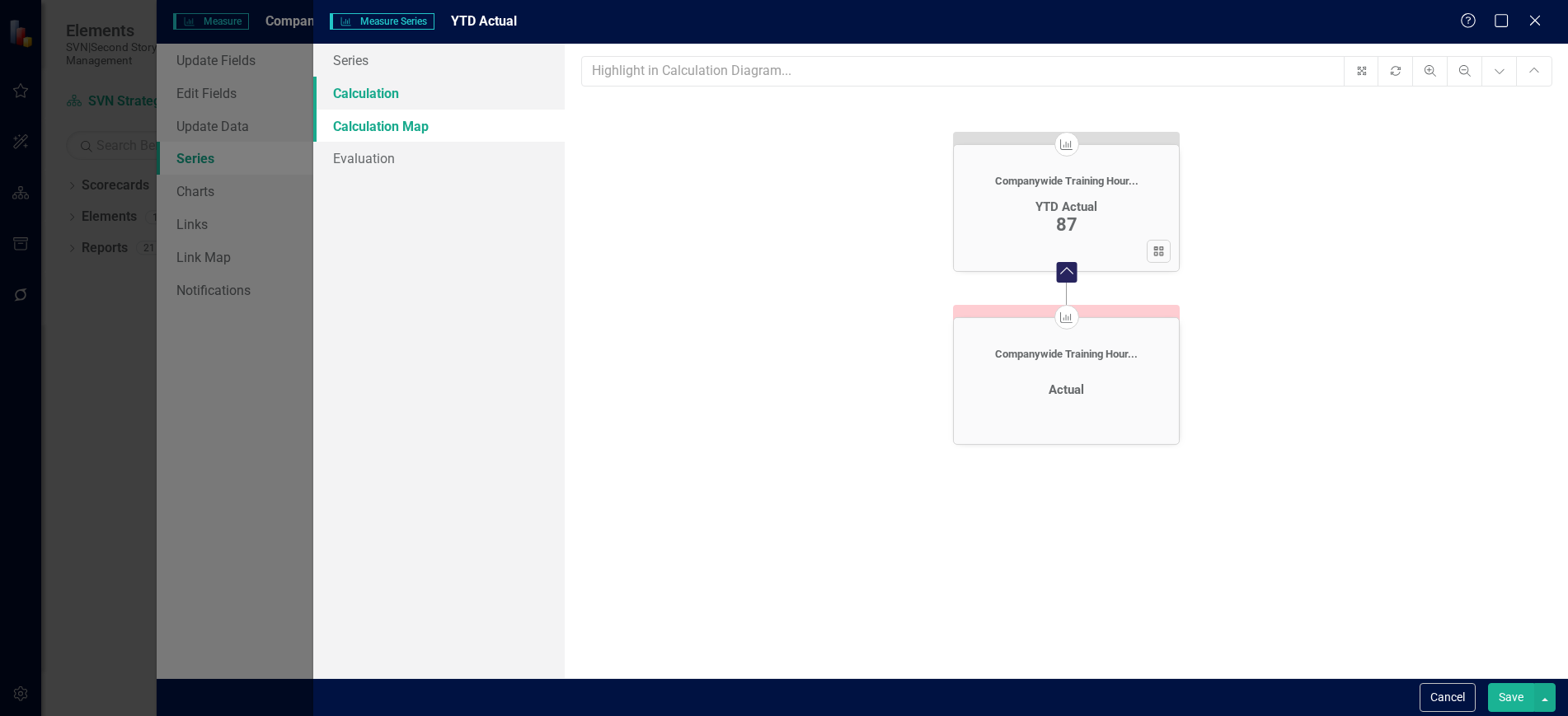
click at [400, 98] on link "Calculation" at bounding box center [439, 92] width 251 height 33
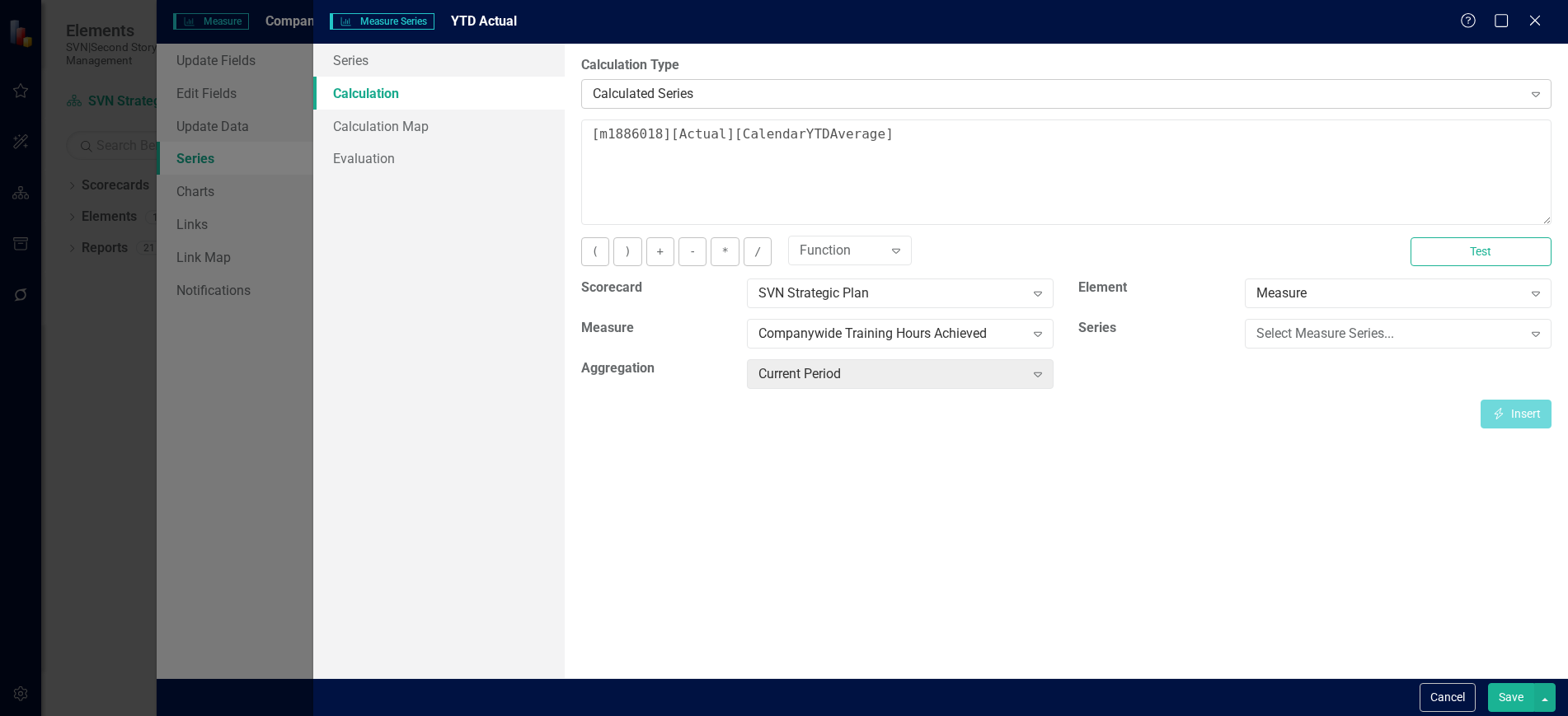
click at [660, 88] on div "Calculated Series" at bounding box center [1057, 93] width 930 height 19
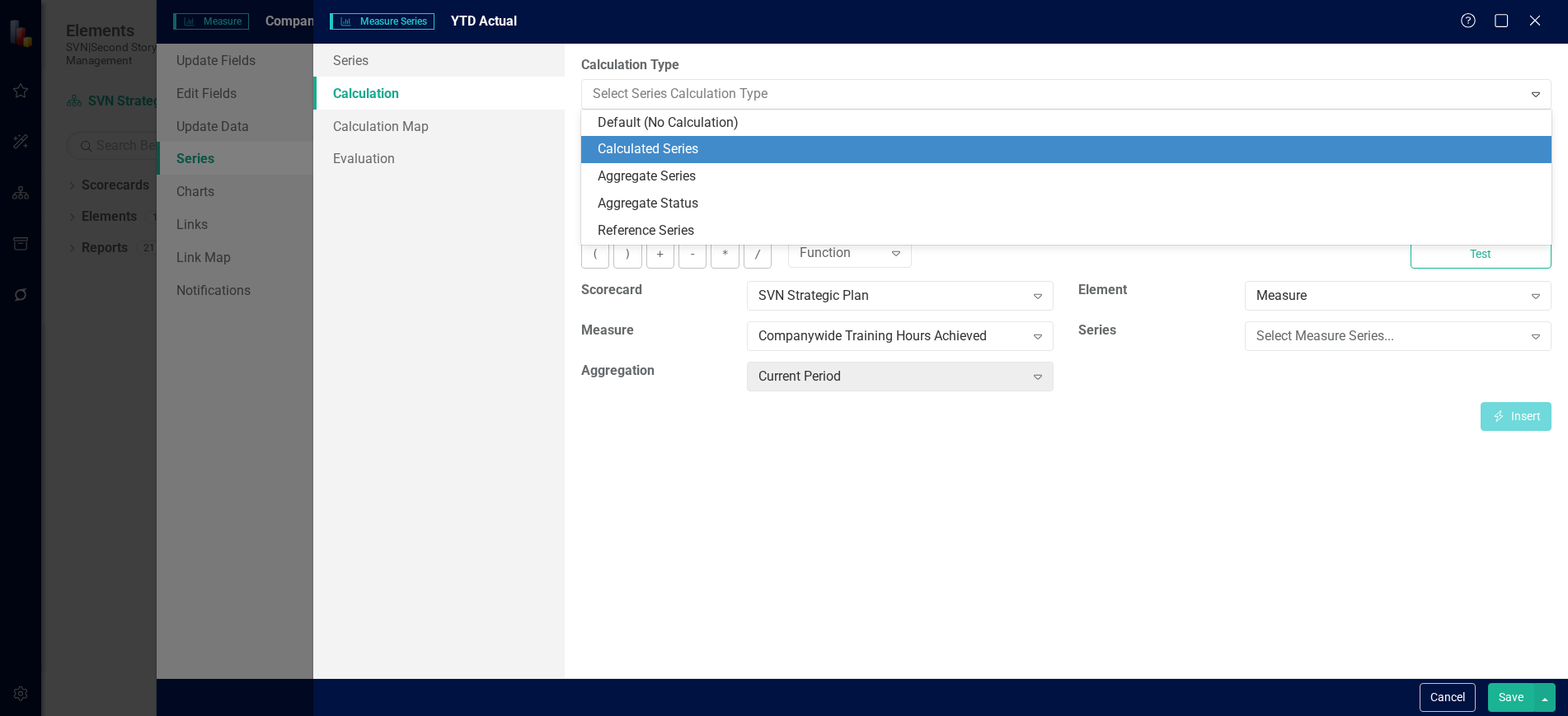
click at [682, 143] on div "Calculated Series" at bounding box center [1070, 149] width 944 height 19
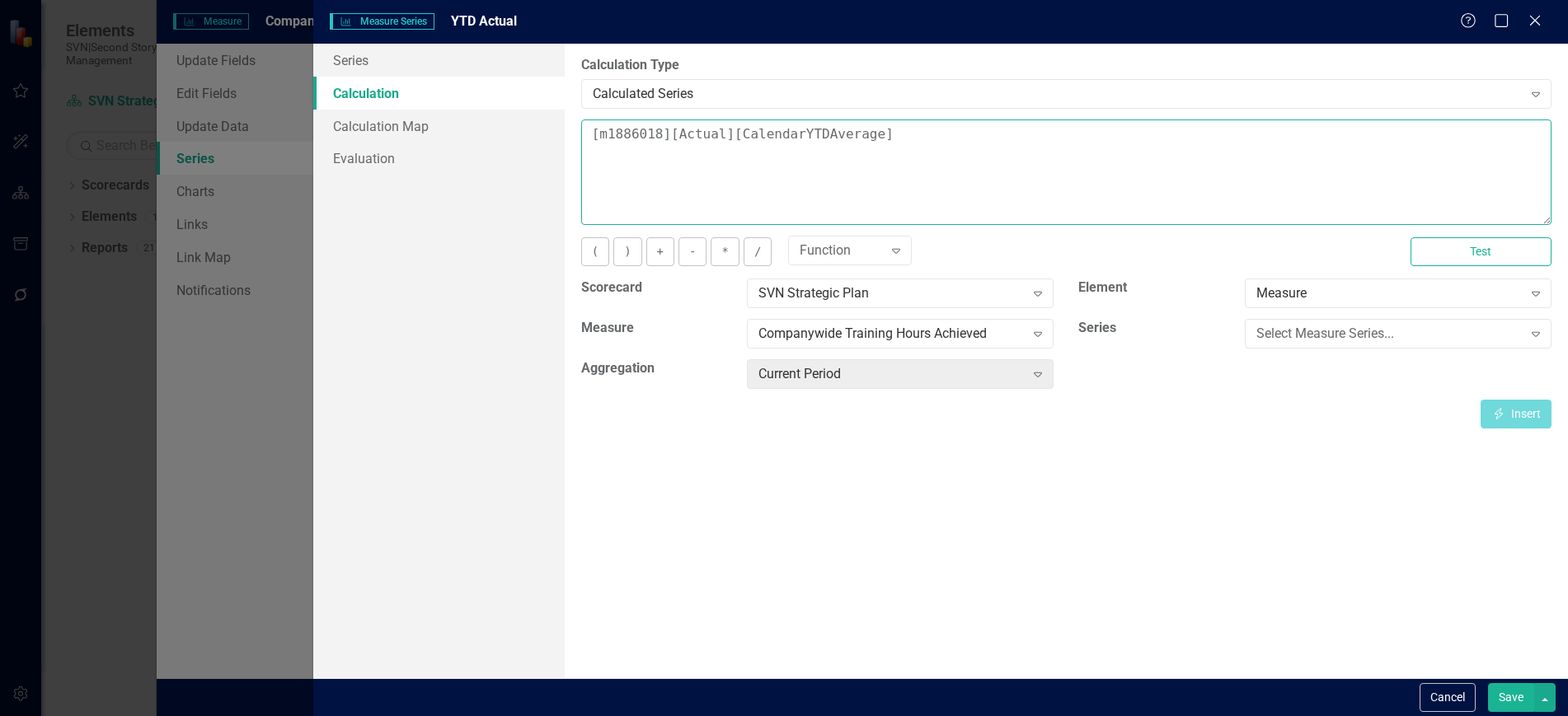
click at [657, 140] on textarea "[m1886018][Actual][CalendarYTDAverage]" at bounding box center [1066, 172] width 970 height 106
click at [1413, 315] on div "Measure Expand" at bounding box center [1398, 299] width 331 height 41
click at [1414, 322] on div "Select Measure Series... Expand" at bounding box center [1398, 333] width 307 height 30
click at [1164, 360] on div "Scorecard SVN Strategic Plan Expand Element Measure Expand Measure Companywide …" at bounding box center [1066, 339] width 995 height 121
click at [1472, 286] on div "Measure" at bounding box center [1389, 294] width 266 height 19
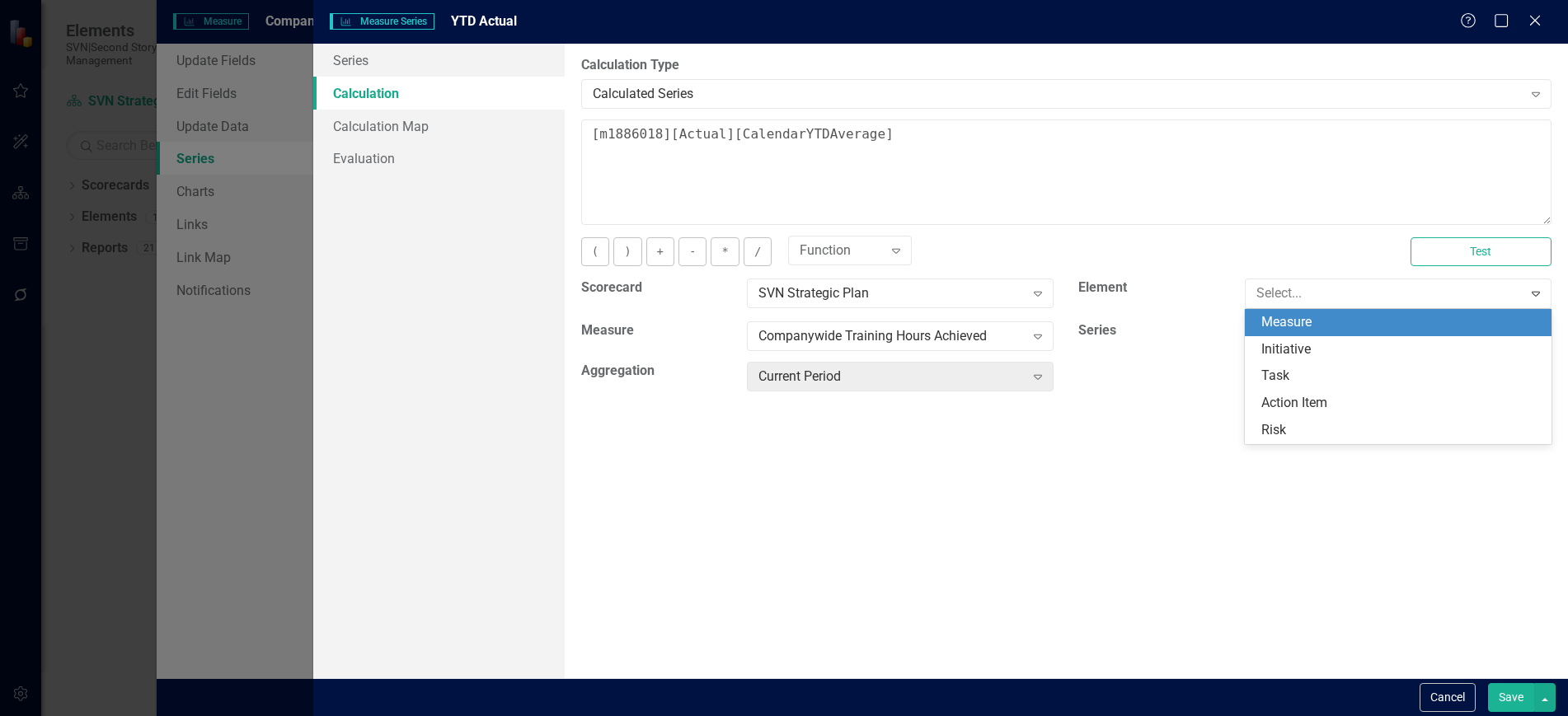
click at [1231, 269] on div "( ) + - * / Function Expand Test" at bounding box center [1066, 258] width 995 height 42
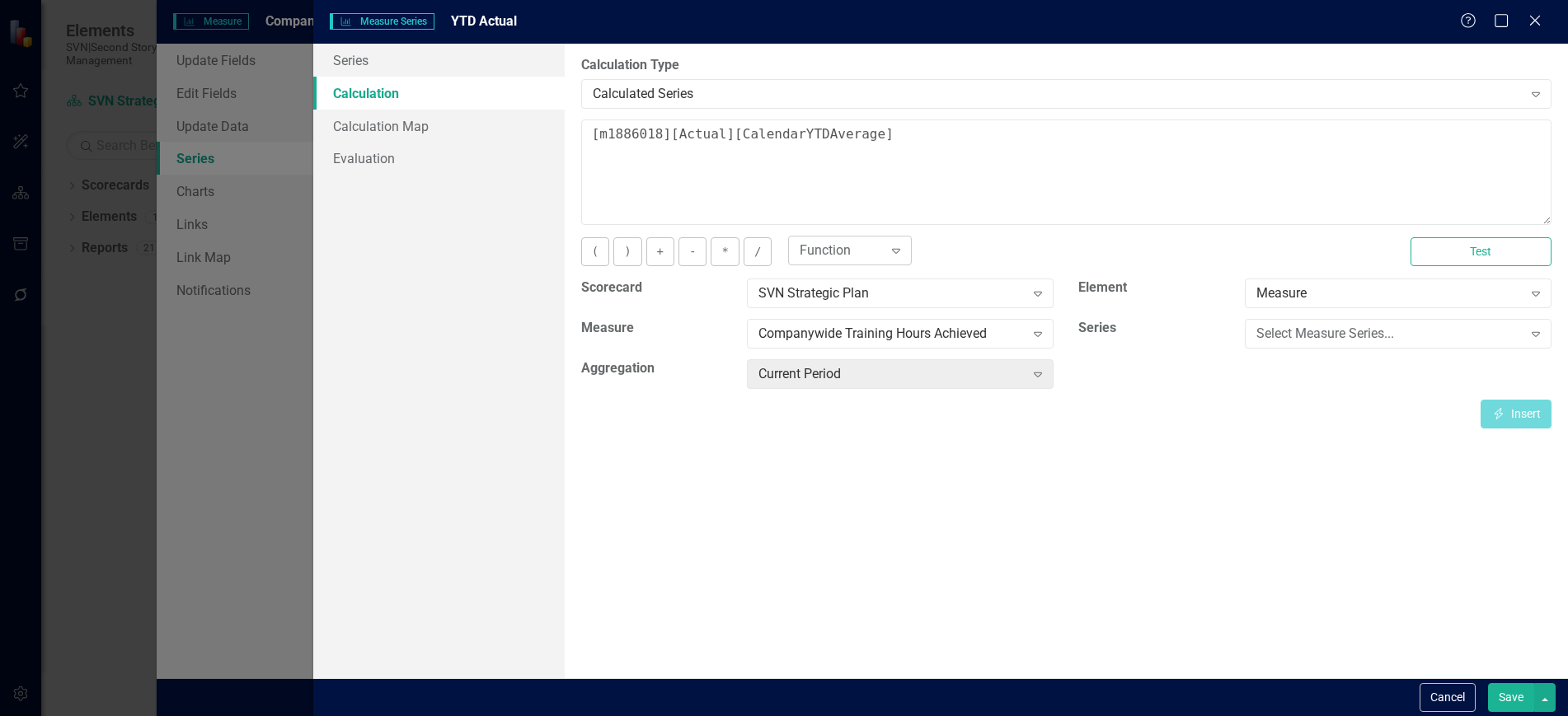
click at [844, 247] on div "Function" at bounding box center [842, 251] width 83 height 19
click at [1013, 247] on div "ISNULL(x,0), 1 of 6. 6 results available. Use Up and Down to choose options, pr…" at bounding box center [1087, 253] width 597 height 31
click at [1540, 22] on icon "Close" at bounding box center [1535, 20] width 20 height 15
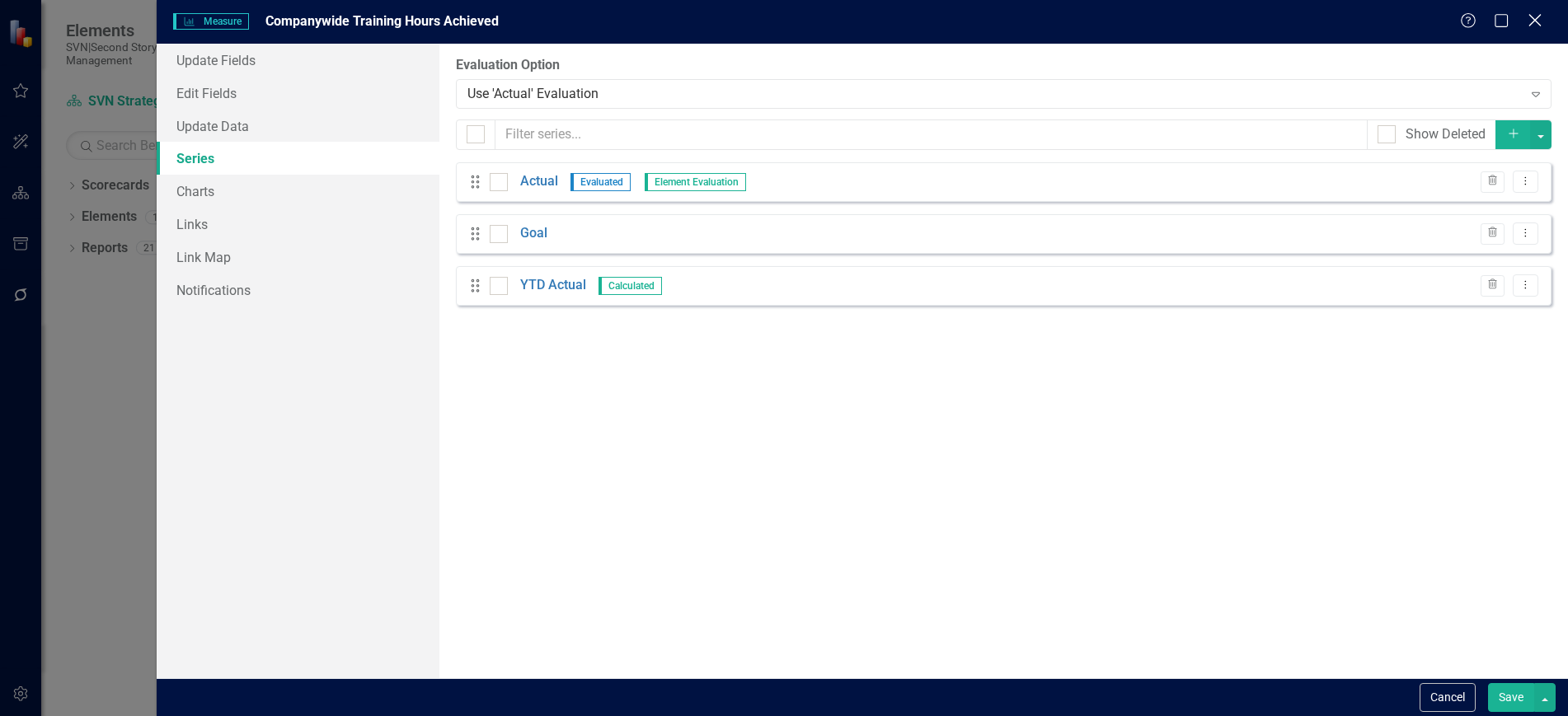
click at [1538, 15] on icon "Close" at bounding box center [1535, 20] width 20 height 15
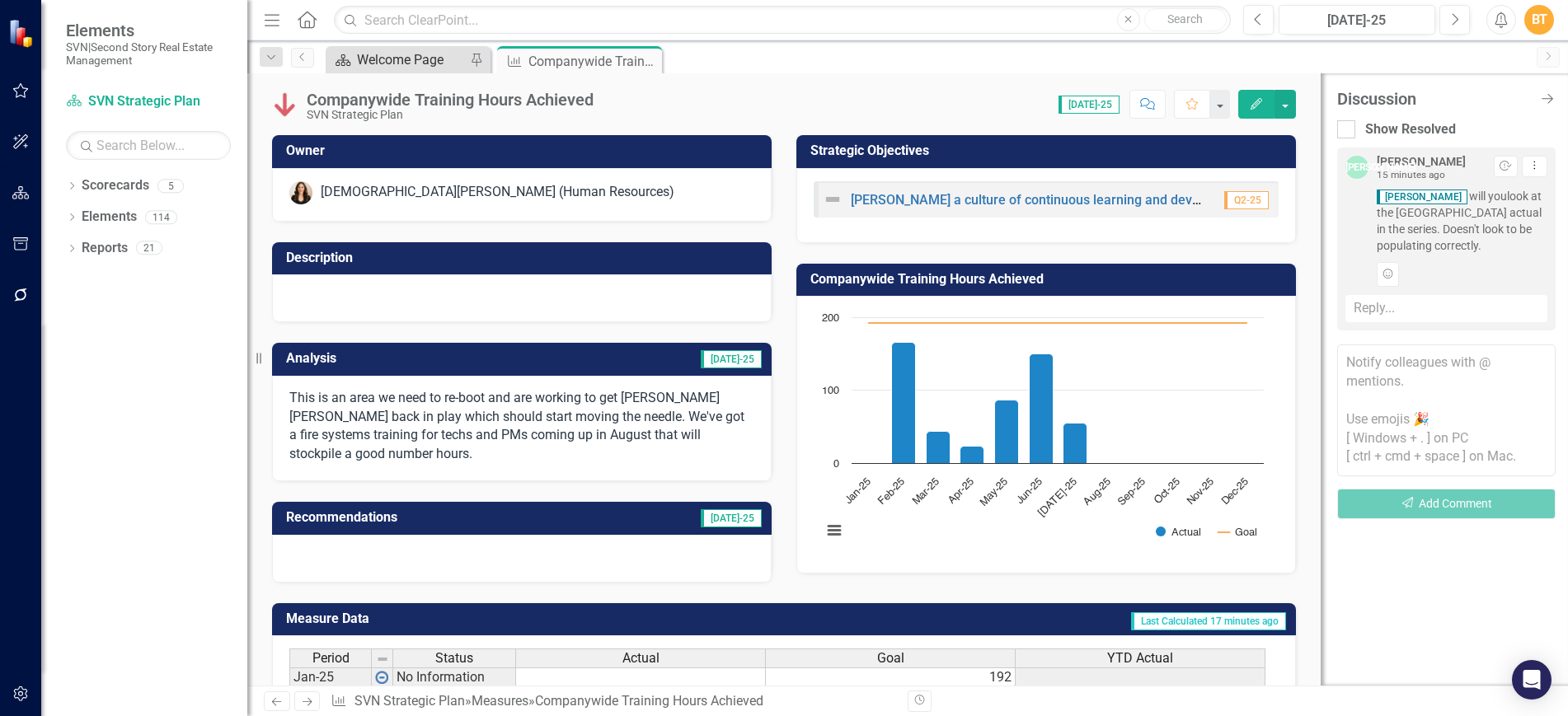
click at [433, 69] on div "Welcome Page" at bounding box center [411, 59] width 108 height 20
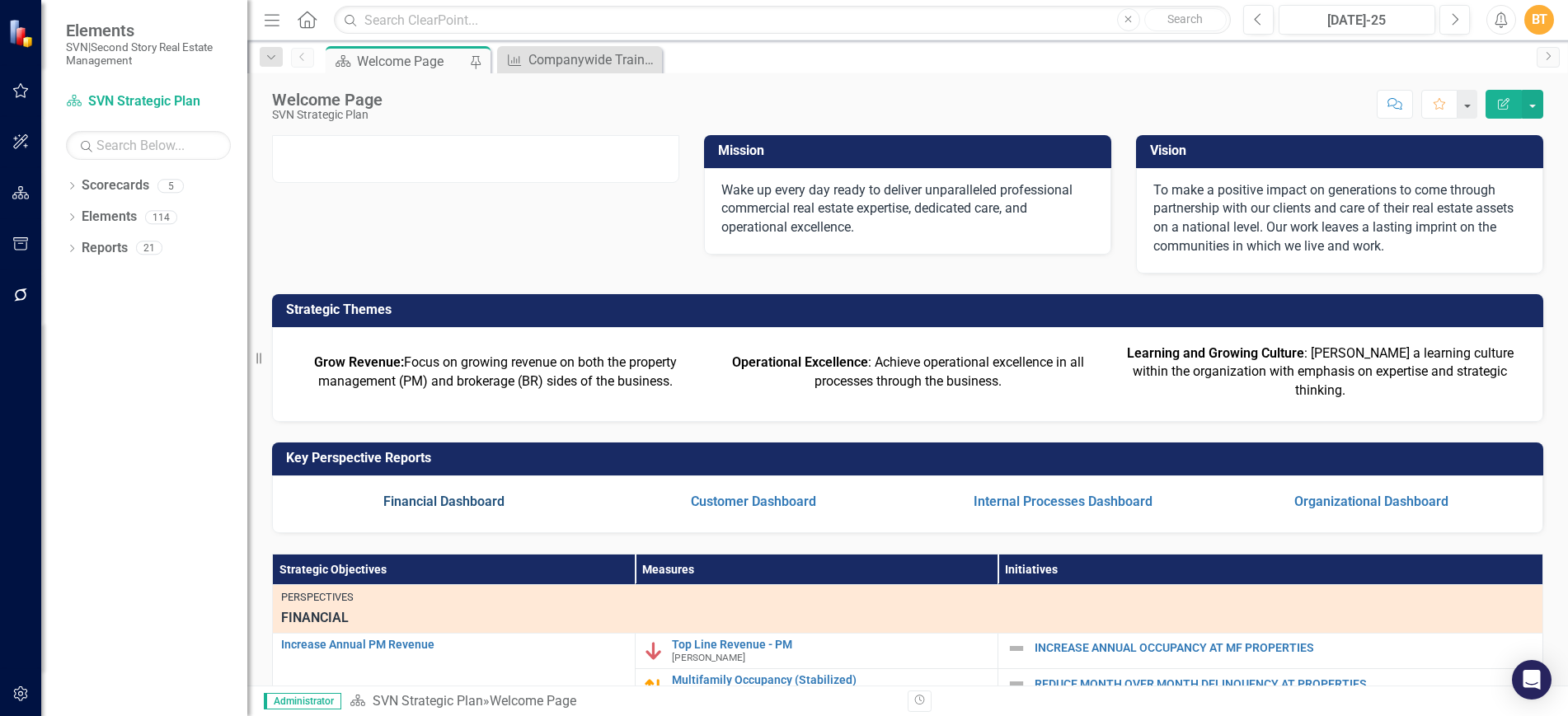
click at [481, 509] on link "Financial Dashboard" at bounding box center [443, 502] width 121 height 15
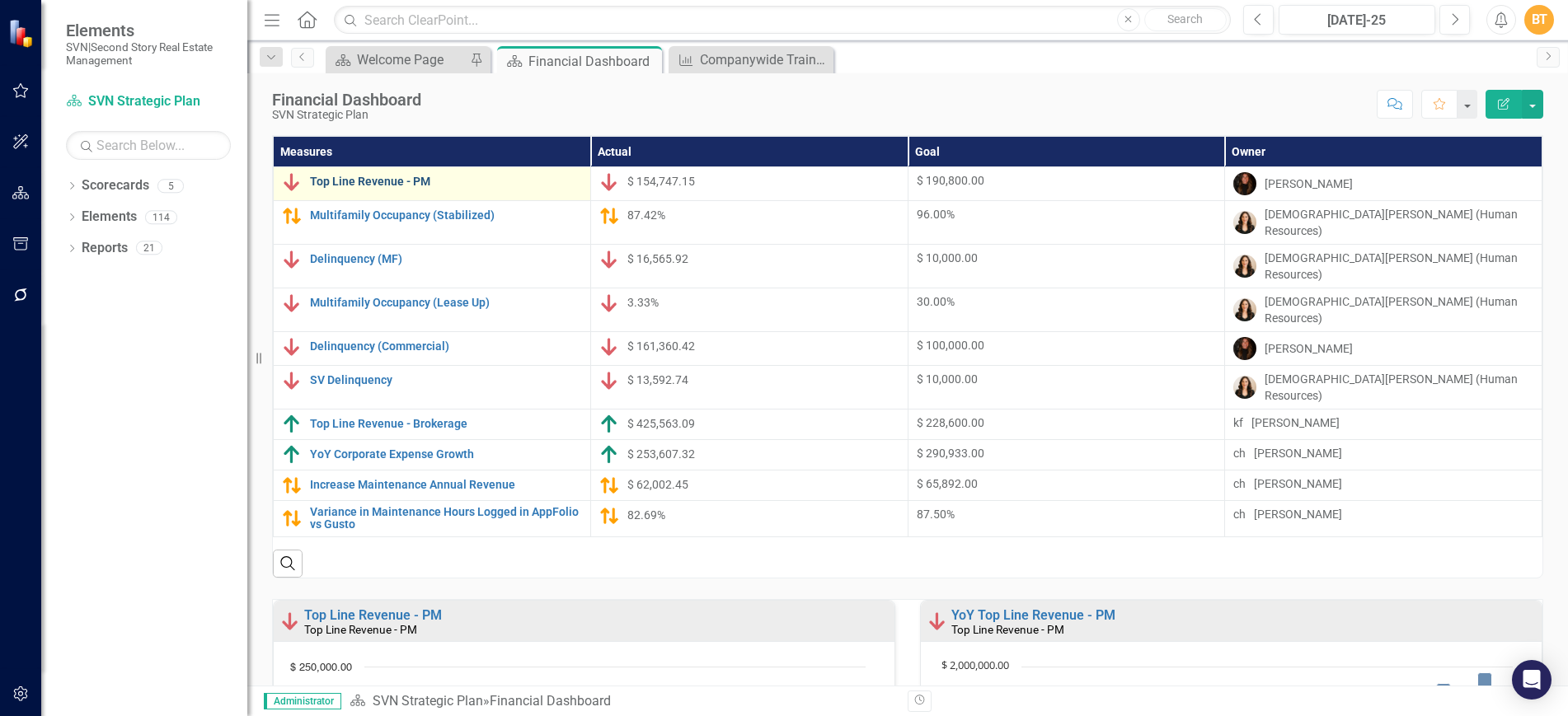
click at [417, 184] on link "Top Line Revenue - PM" at bounding box center [446, 181] width 272 height 13
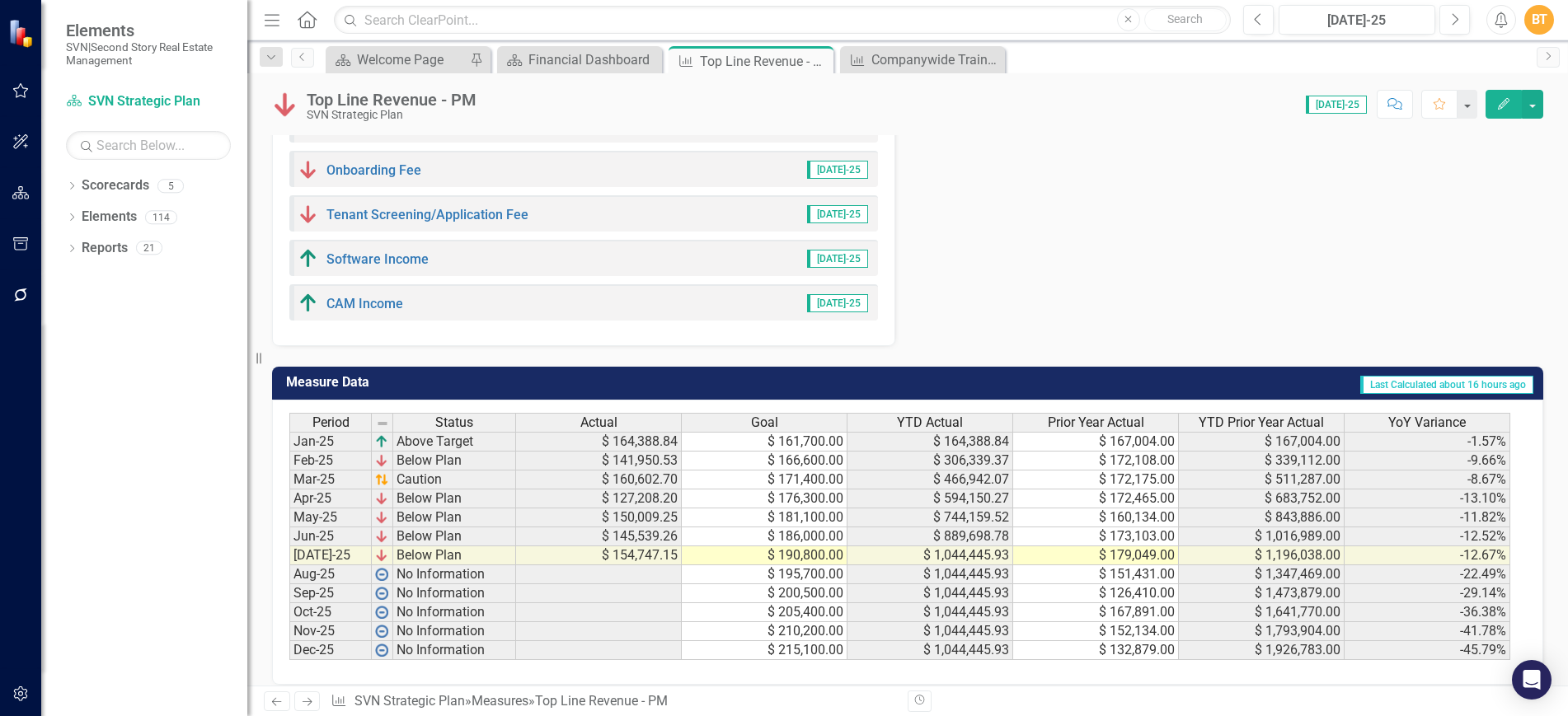
scroll to position [1048, 0]
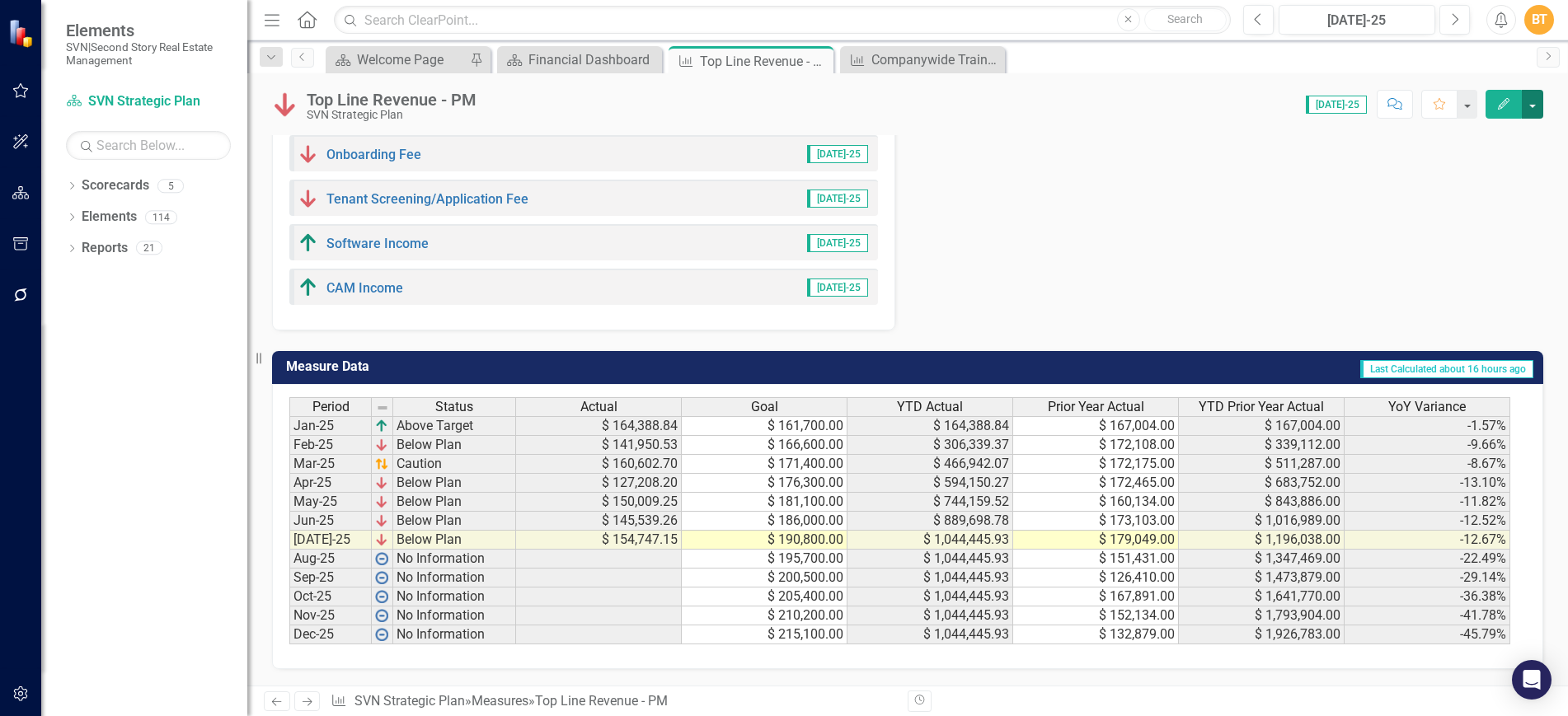
click at [1529, 94] on button "button" at bounding box center [1532, 104] width 21 height 29
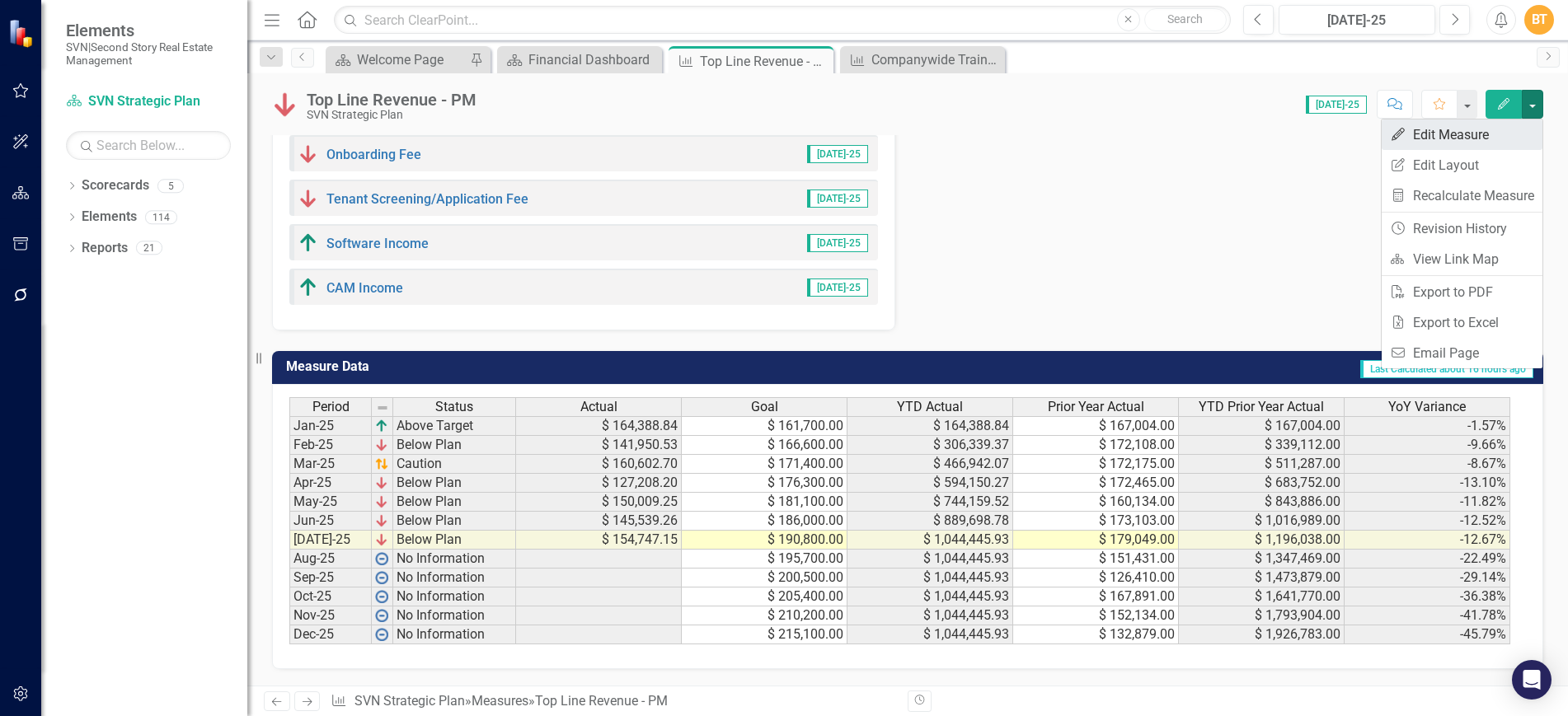
click at [1484, 144] on link "Edit Edit Measure" at bounding box center [1462, 135] width 161 height 31
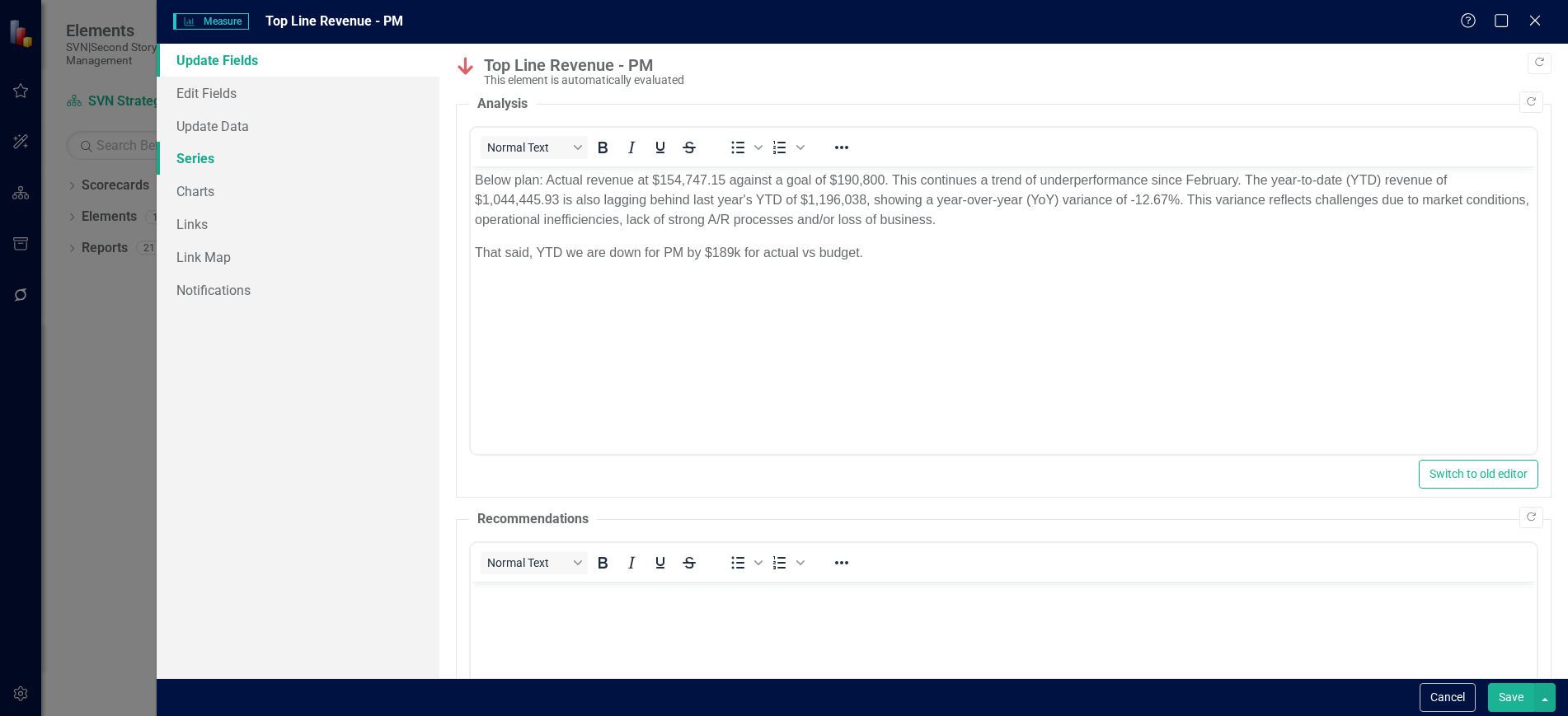
scroll to position [0, 0]
click at [217, 165] on link "Series" at bounding box center [297, 158] width 282 height 33
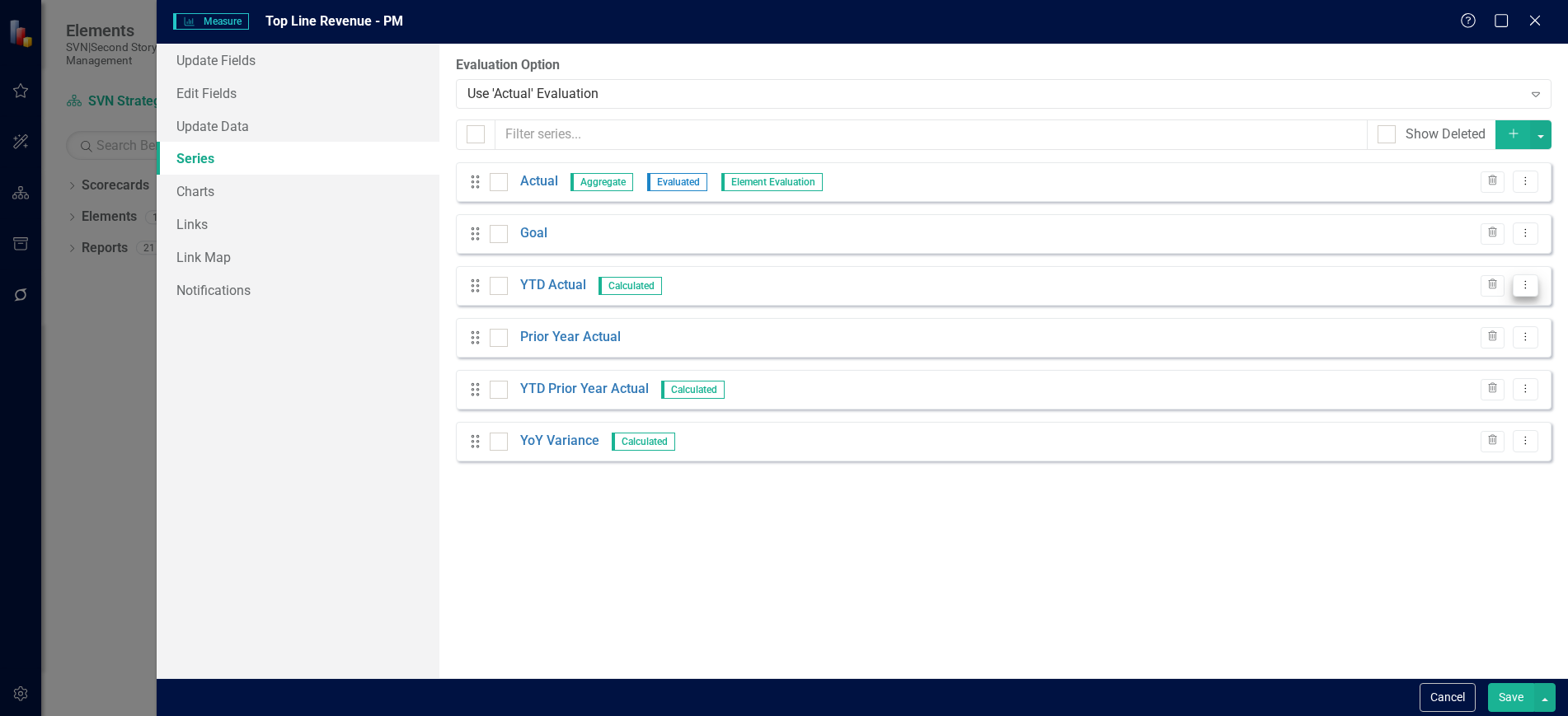
click at [1526, 281] on icon at bounding box center [1526, 286] width 2 height 8
click at [1488, 310] on link "Edit Edit Measure Series" at bounding box center [1443, 313] width 187 height 31
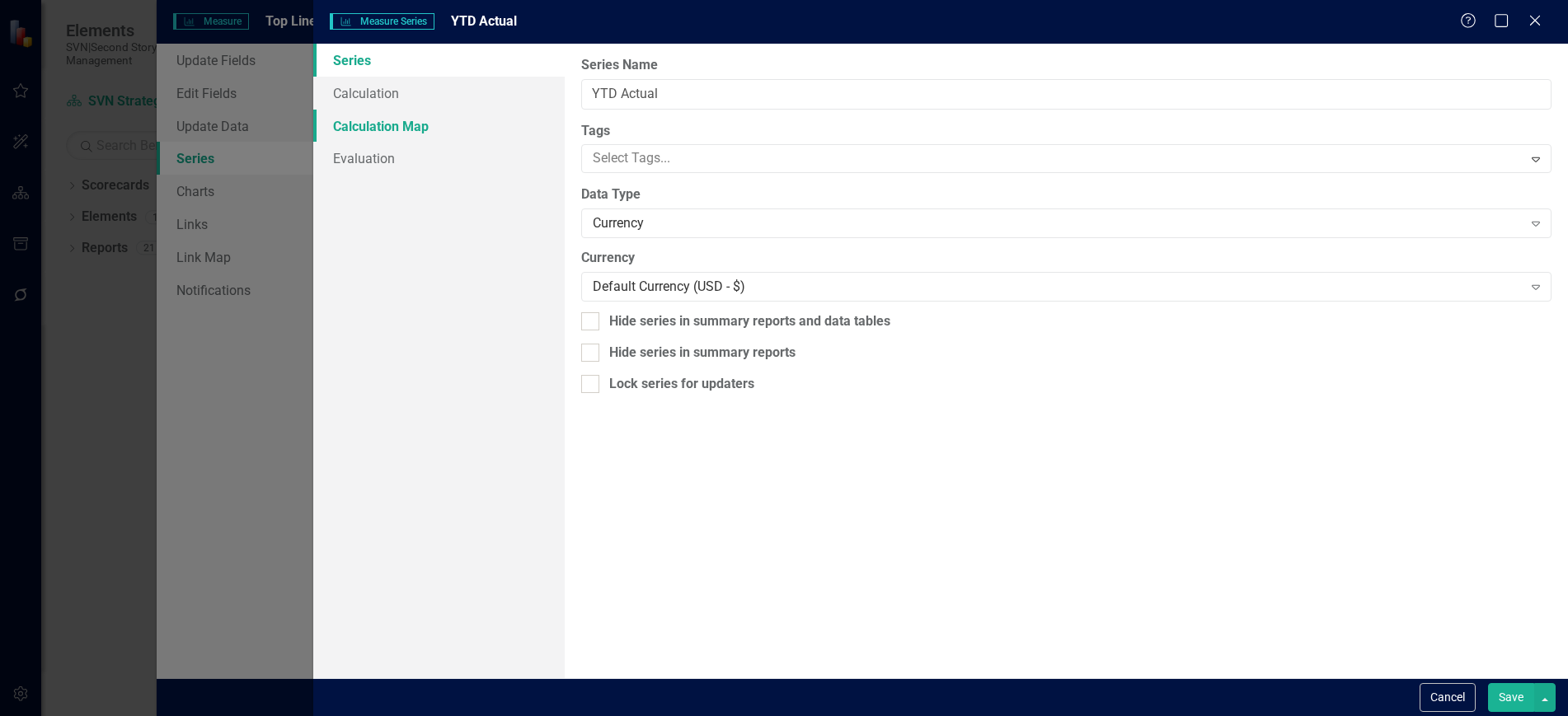
click at [473, 129] on link "Calculation Map" at bounding box center [439, 125] width 251 height 33
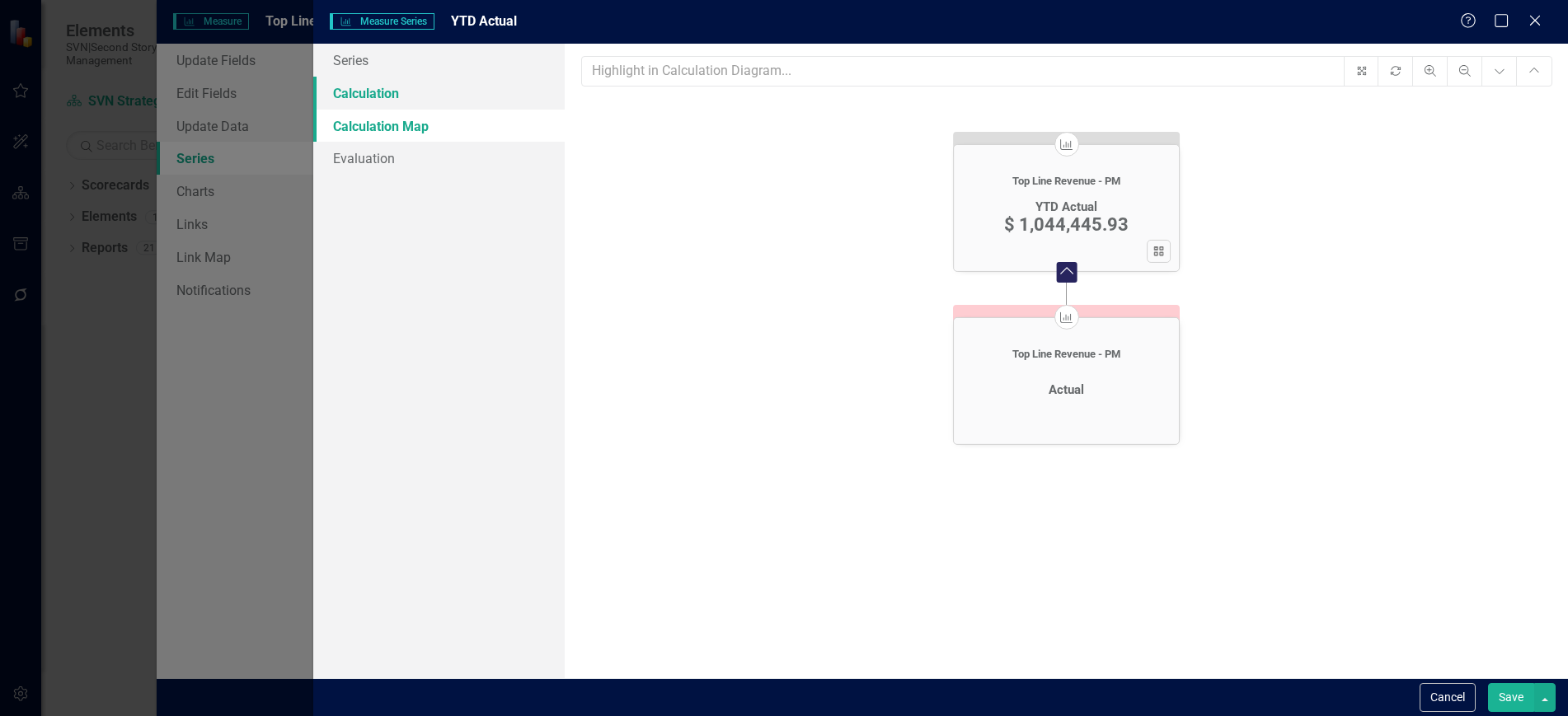
click at [439, 99] on link "Calculation" at bounding box center [439, 92] width 251 height 33
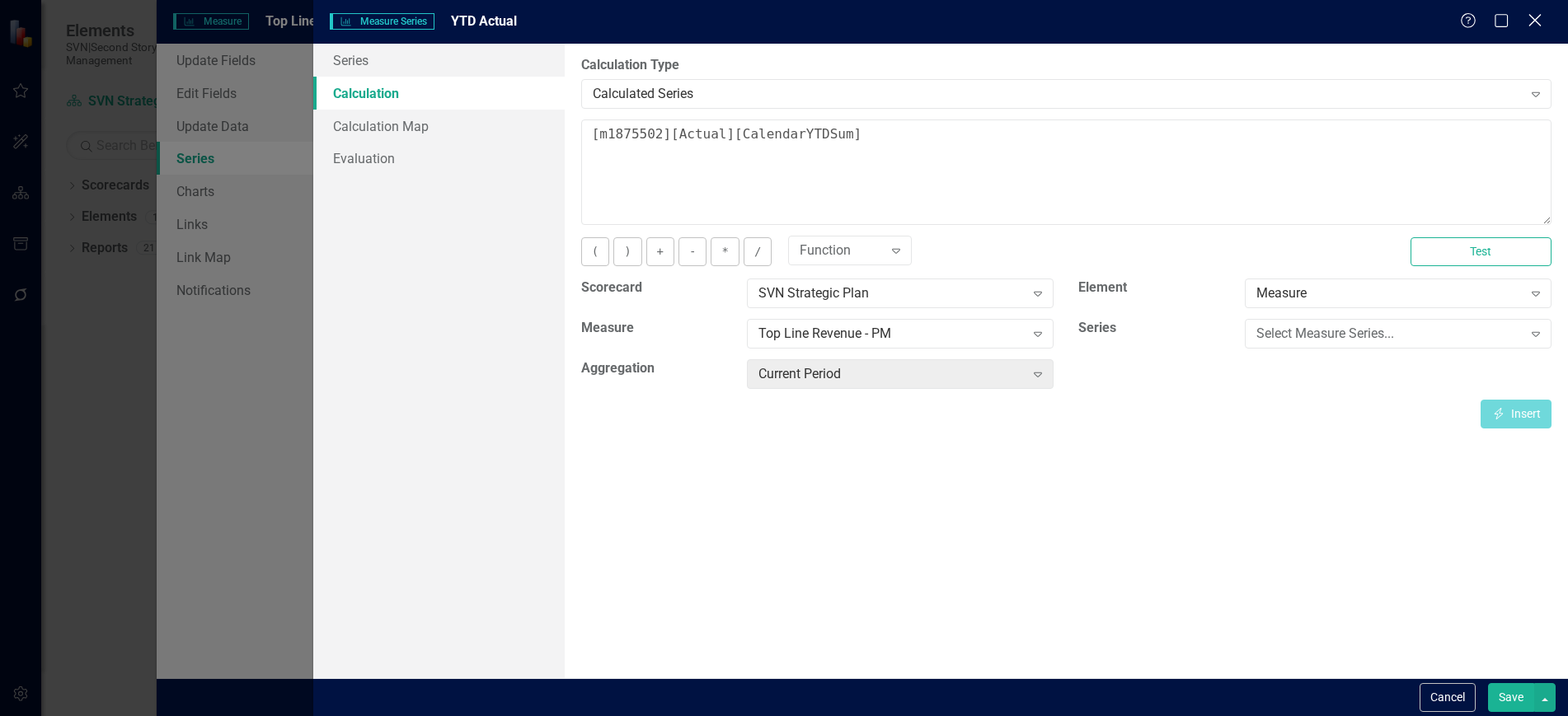
click at [1526, 18] on icon "Close" at bounding box center [1535, 20] width 20 height 15
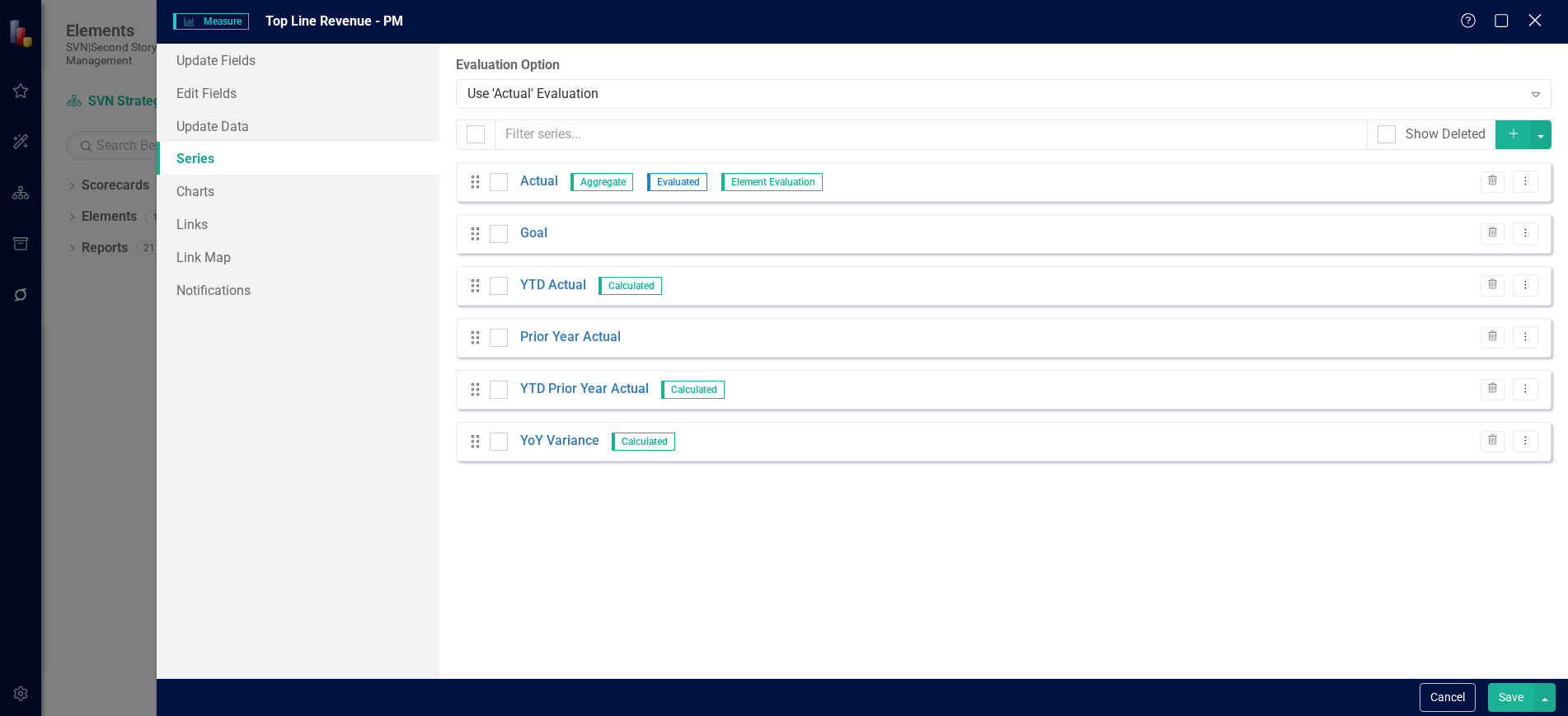
click at [1537, 24] on icon "Close" at bounding box center [1535, 20] width 20 height 15
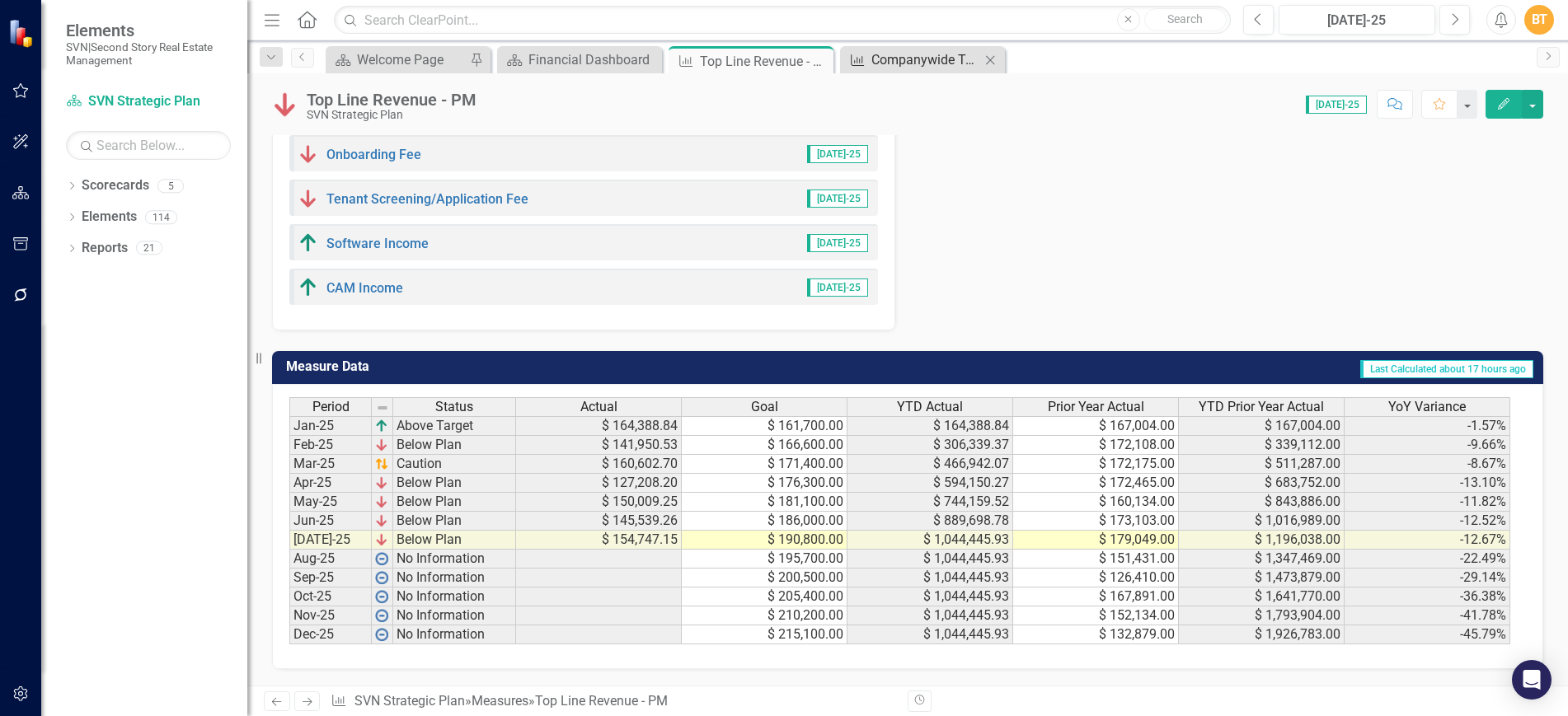
click at [884, 50] on div "Companywide Training Hours Achieved" at bounding box center [926, 59] width 108 height 20
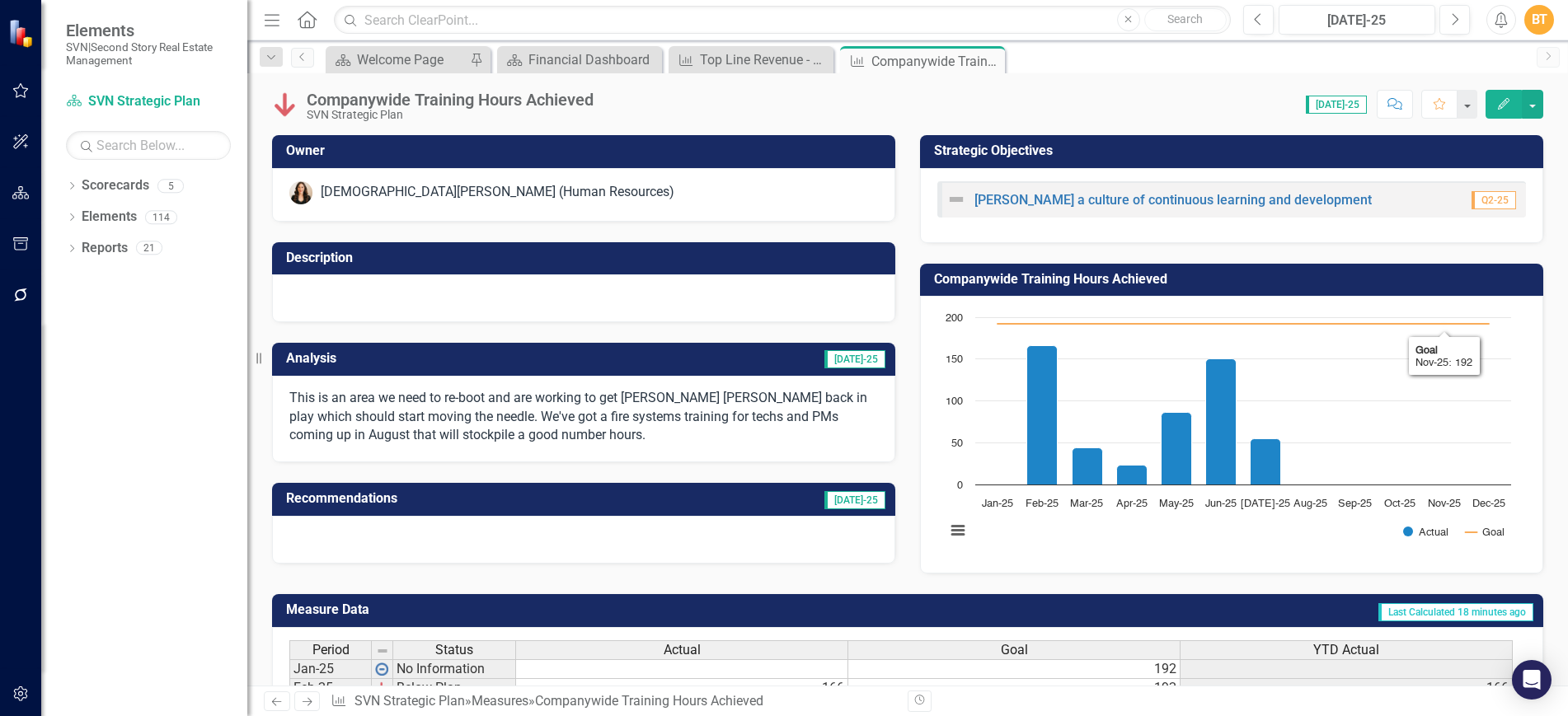
click at [1532, 88] on div "Companywide Training Hours Achieved SVN Strategic Plan Score: 0.00 Jul-25 Compl…" at bounding box center [908, 98] width 1321 height 49
click at [1536, 100] on button "button" at bounding box center [1532, 104] width 21 height 29
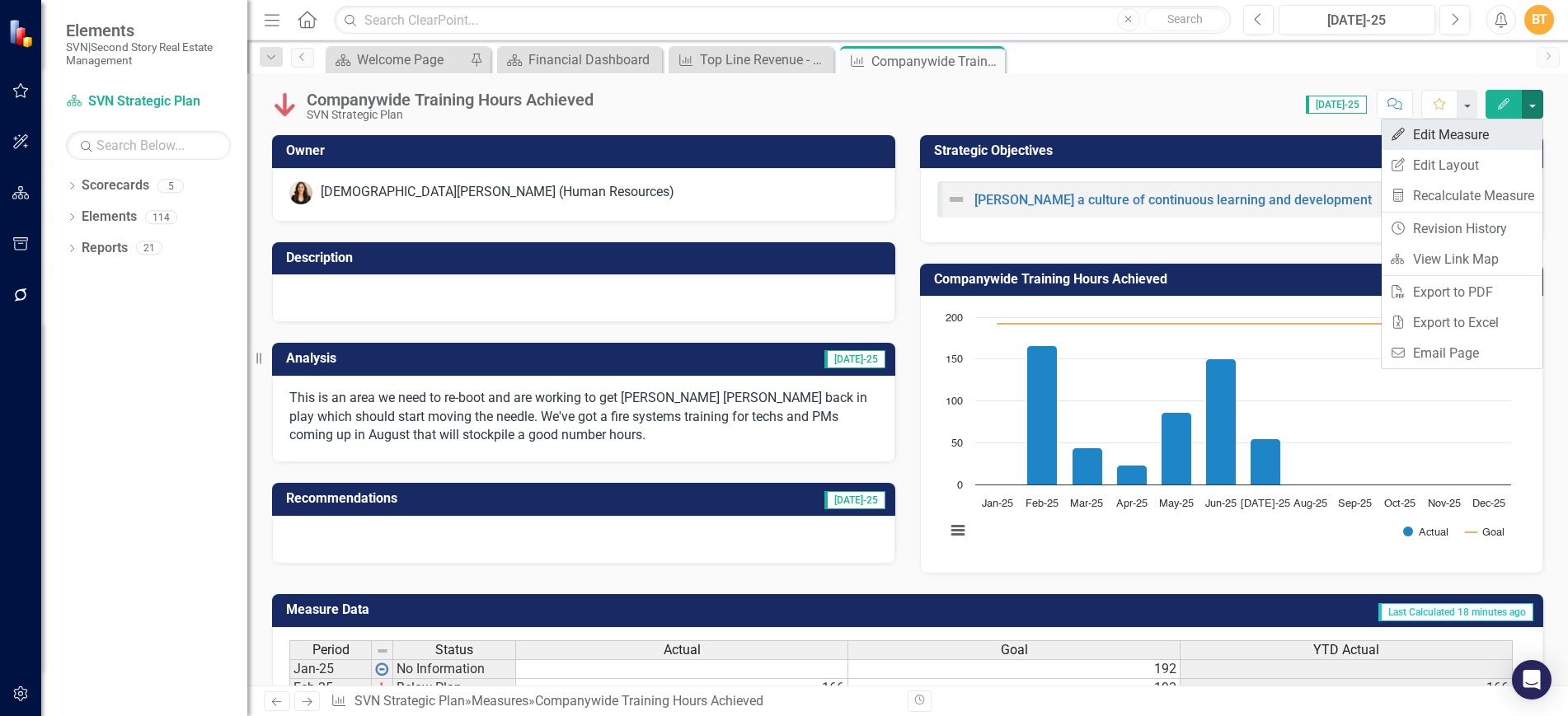
click at [1465, 136] on link "Edit Edit Measure" at bounding box center [1462, 135] width 161 height 31
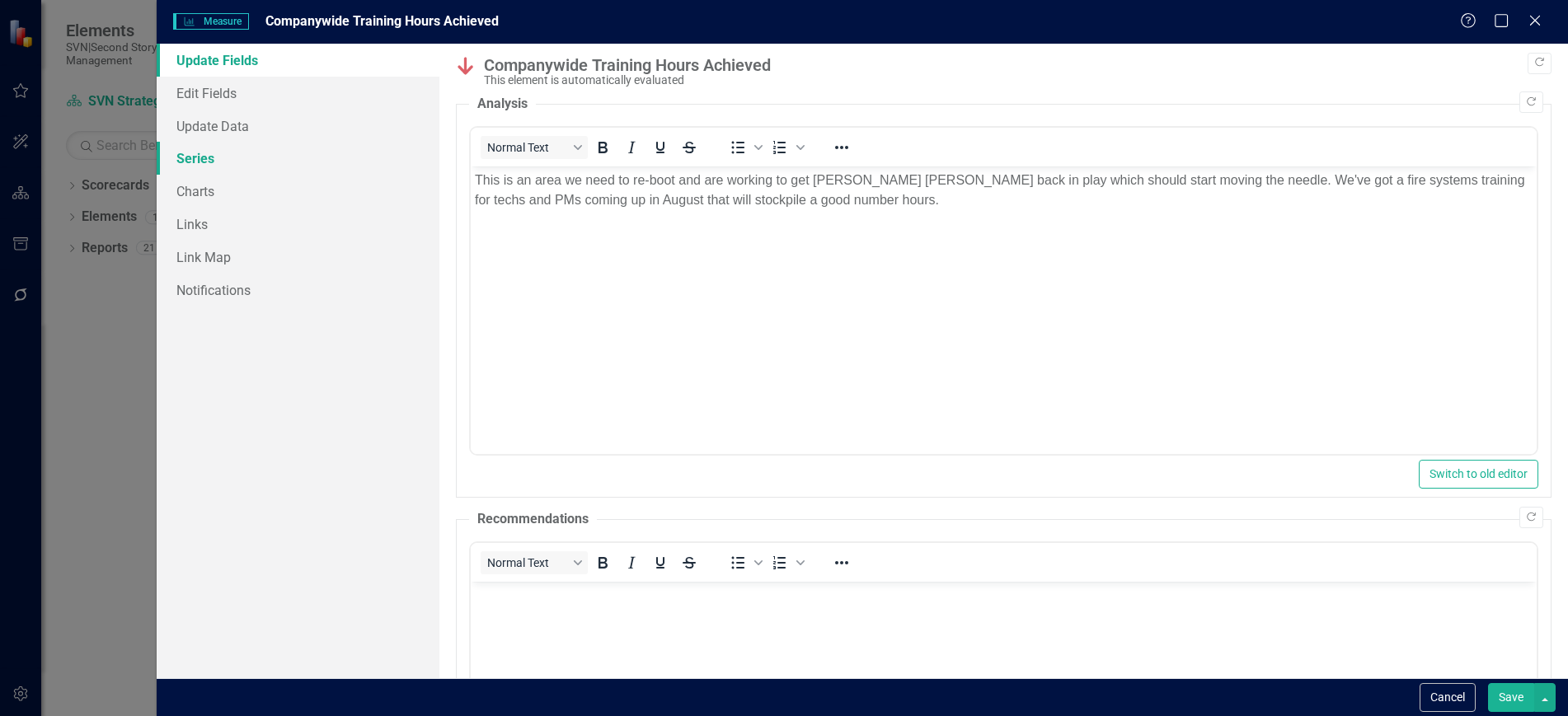
click at [255, 159] on link "Series" at bounding box center [297, 158] width 282 height 33
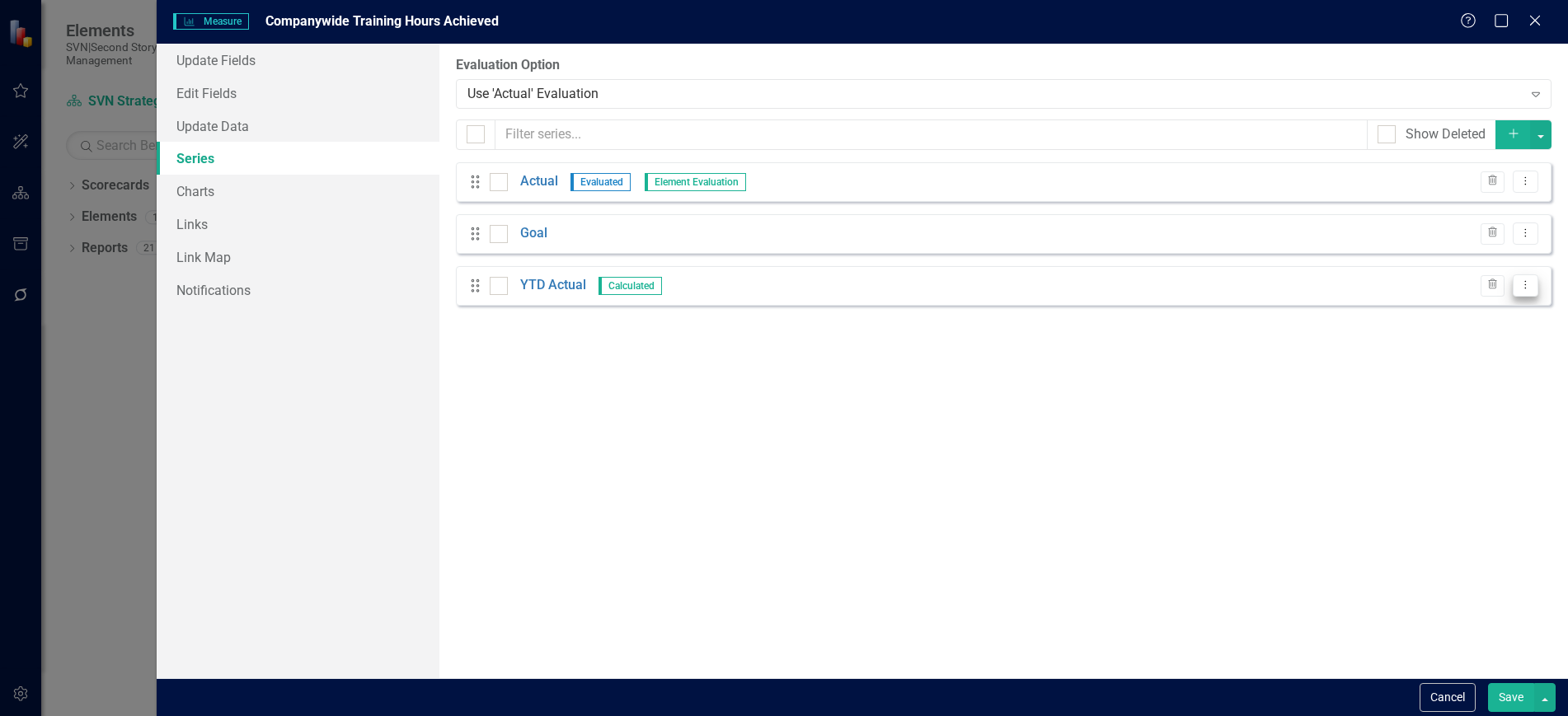
click at [1533, 286] on button "Dropdown Menu" at bounding box center [1526, 286] width 25 height 22
click at [1471, 307] on link "Edit Edit Measure Series" at bounding box center [1443, 313] width 187 height 31
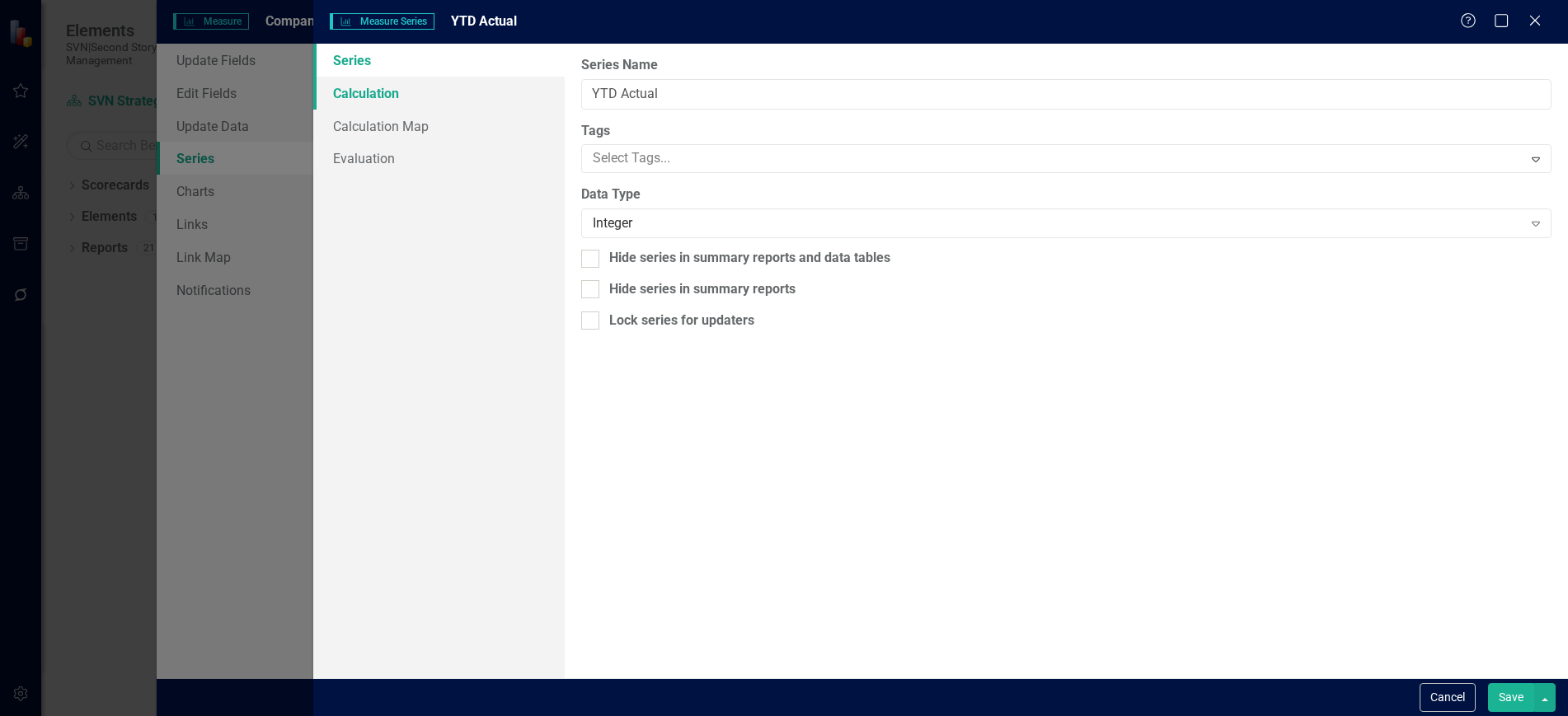
click at [404, 94] on link "Calculation" at bounding box center [439, 92] width 251 height 33
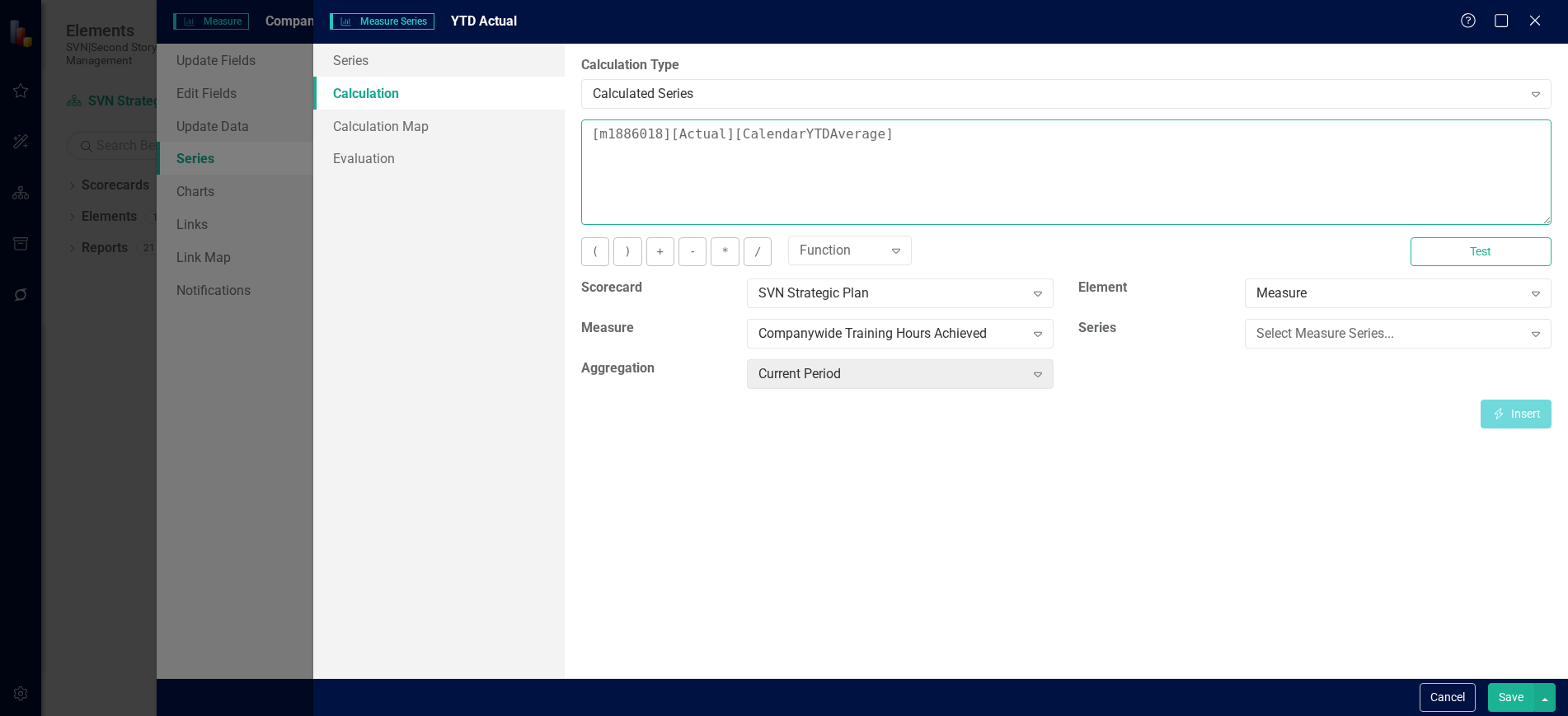
drag, startPoint x: 886, startPoint y: 134, endPoint x: 832, endPoint y: 136, distance: 54.0
click at [832, 136] on textarea "[m1886018][Actual][CalendarYTDAverage]" at bounding box center [1066, 172] width 970 height 106
type textarea "[m1886018][Actual][CalendarYTDSUM]"
click at [1504, 691] on button "Save" at bounding box center [1511, 697] width 46 height 29
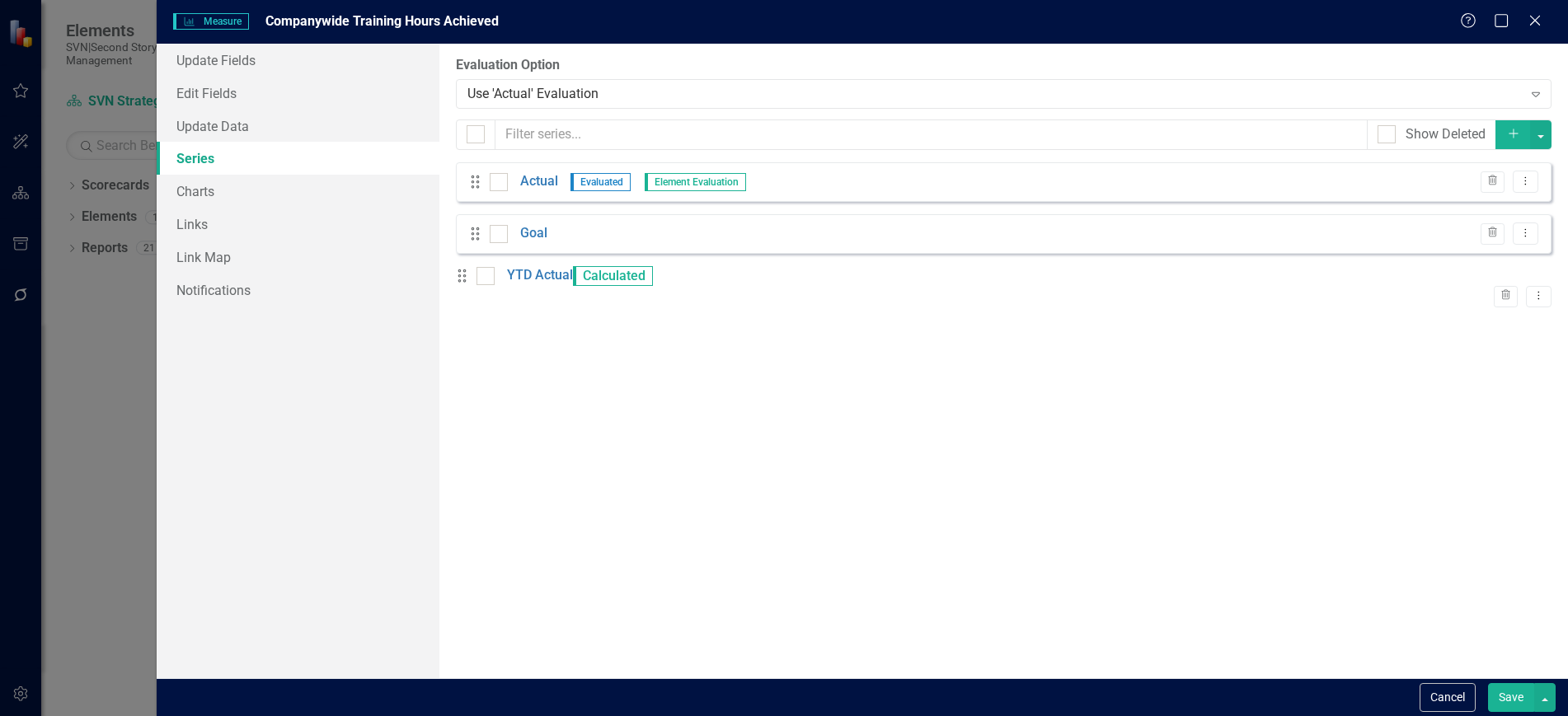
click at [1515, 705] on button "Save" at bounding box center [1511, 697] width 46 height 29
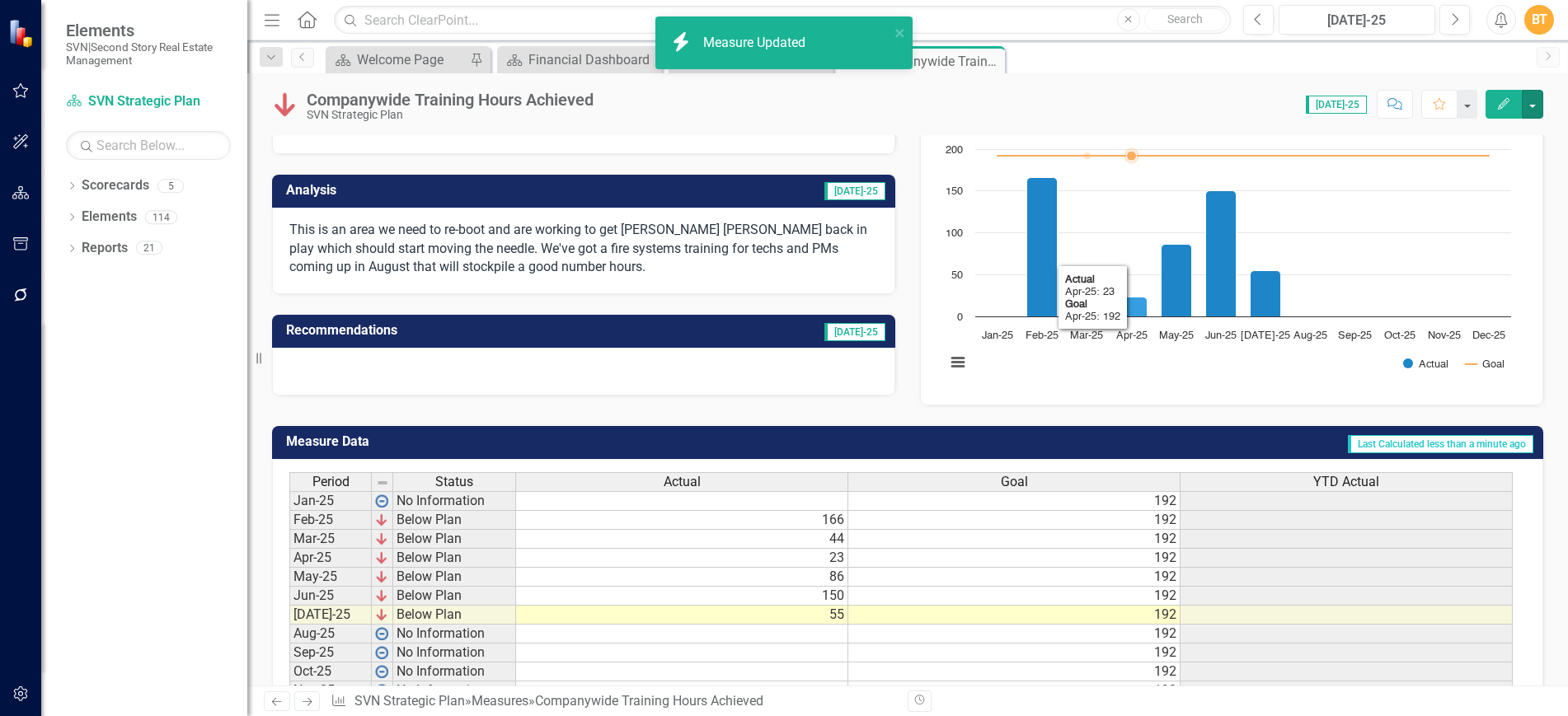
scroll to position [243, 0]
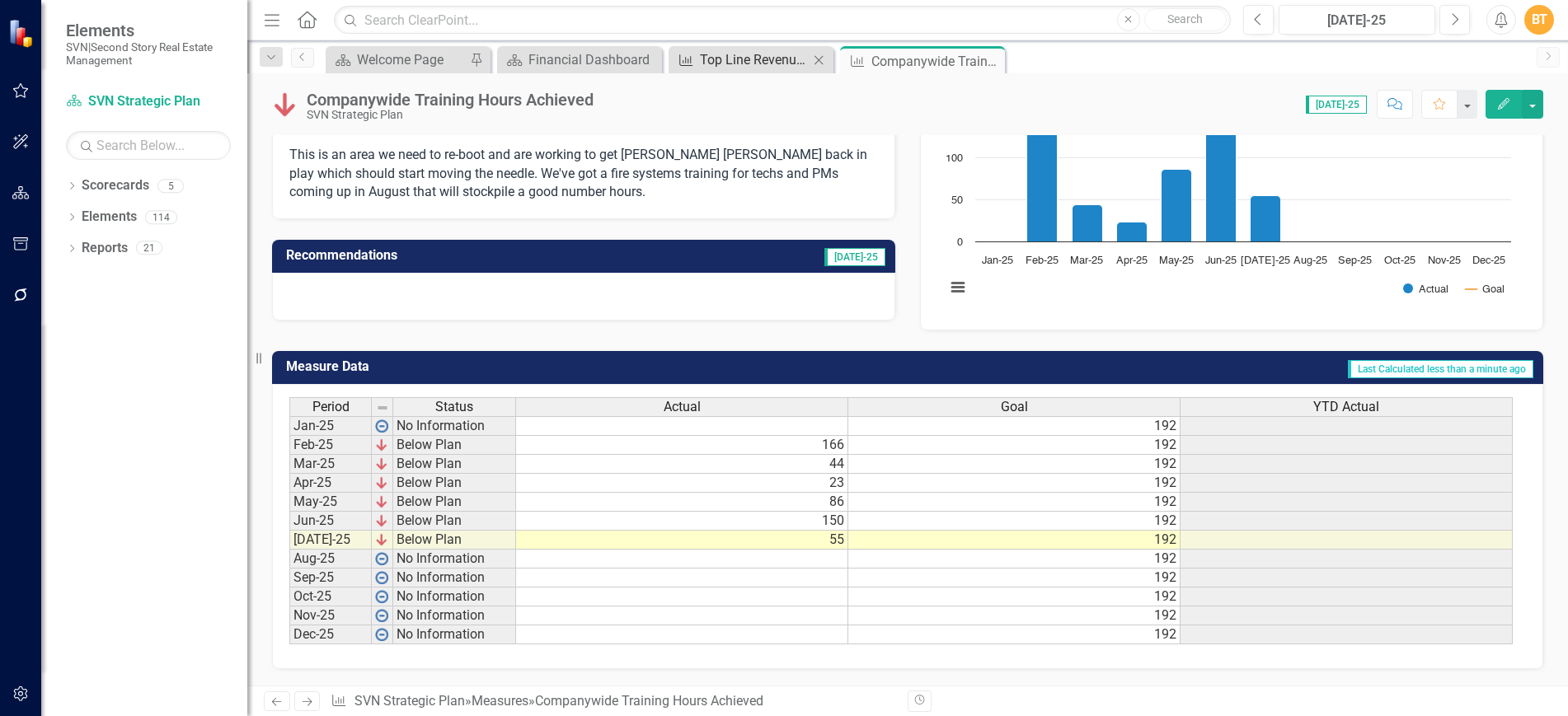
click at [777, 64] on div "Top Line Revenue - PM" at bounding box center [754, 59] width 108 height 20
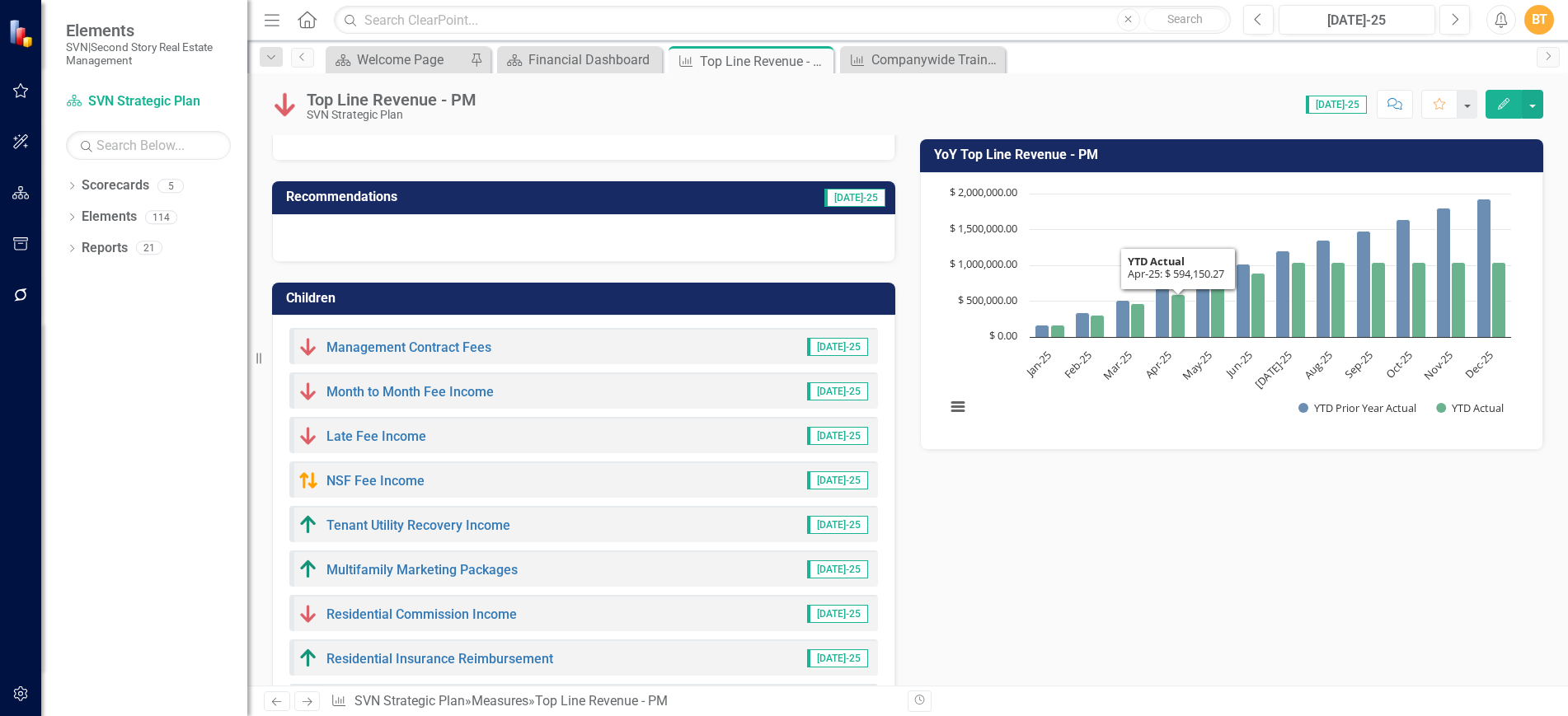
scroll to position [1048, 0]
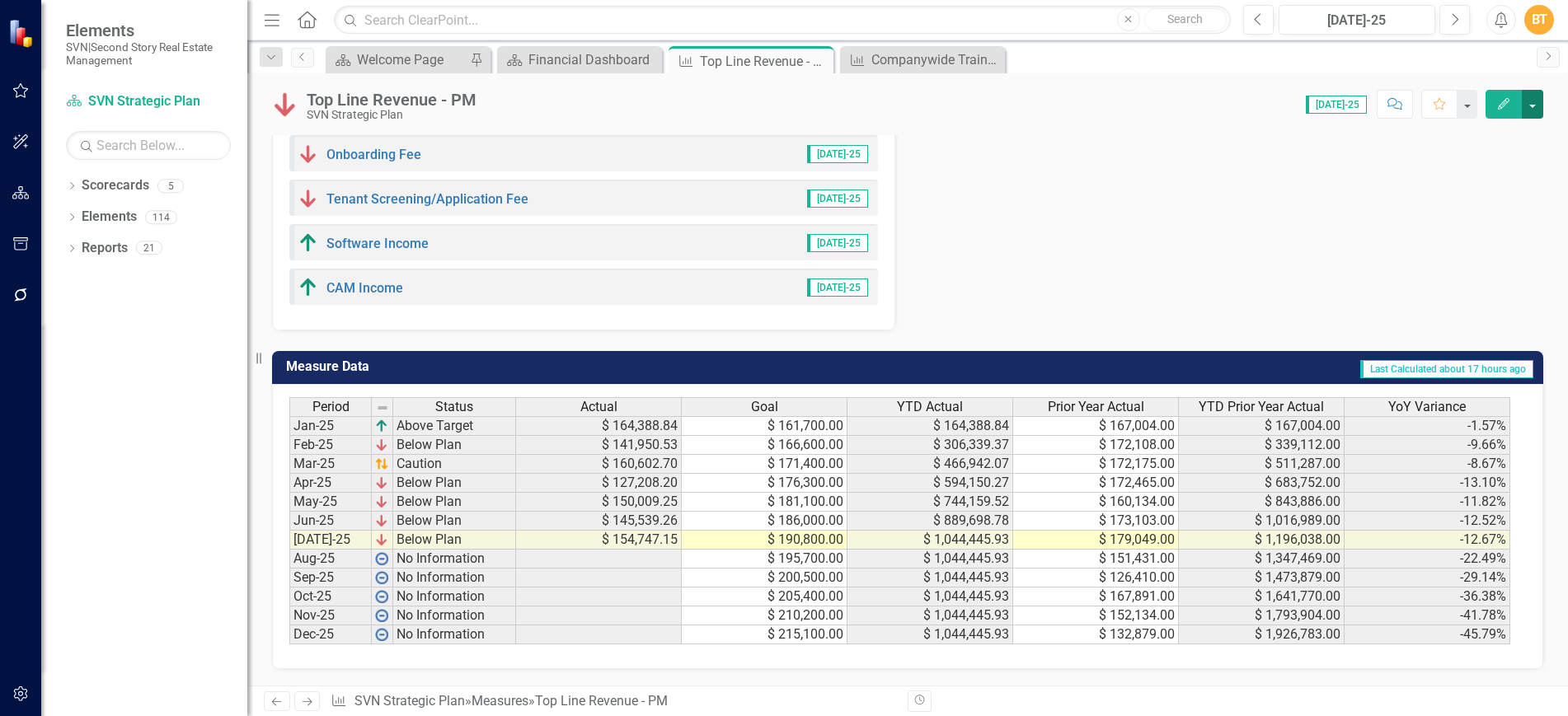
click at [1530, 104] on button "button" at bounding box center [1532, 104] width 21 height 29
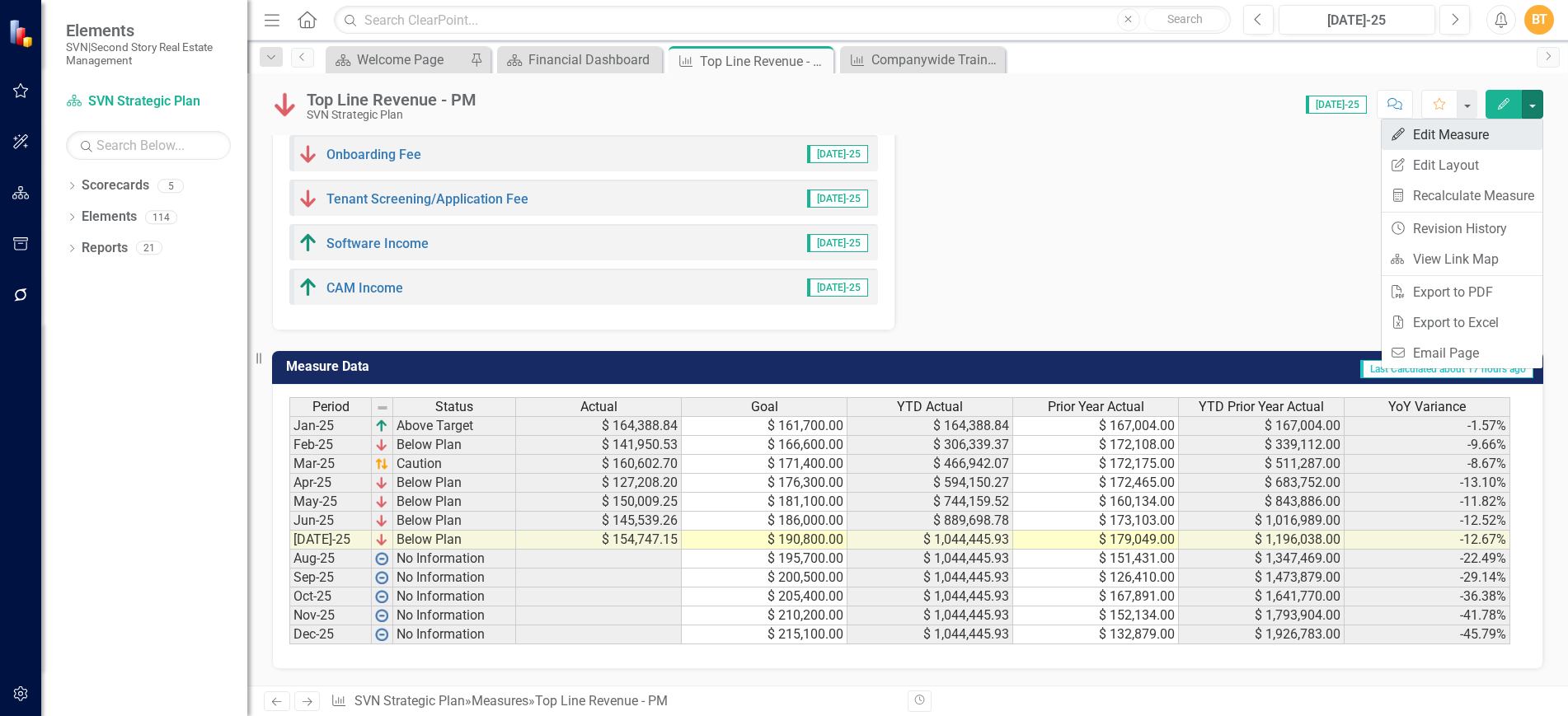
click at [1490, 141] on link "Edit Edit Measure" at bounding box center [1462, 135] width 161 height 31
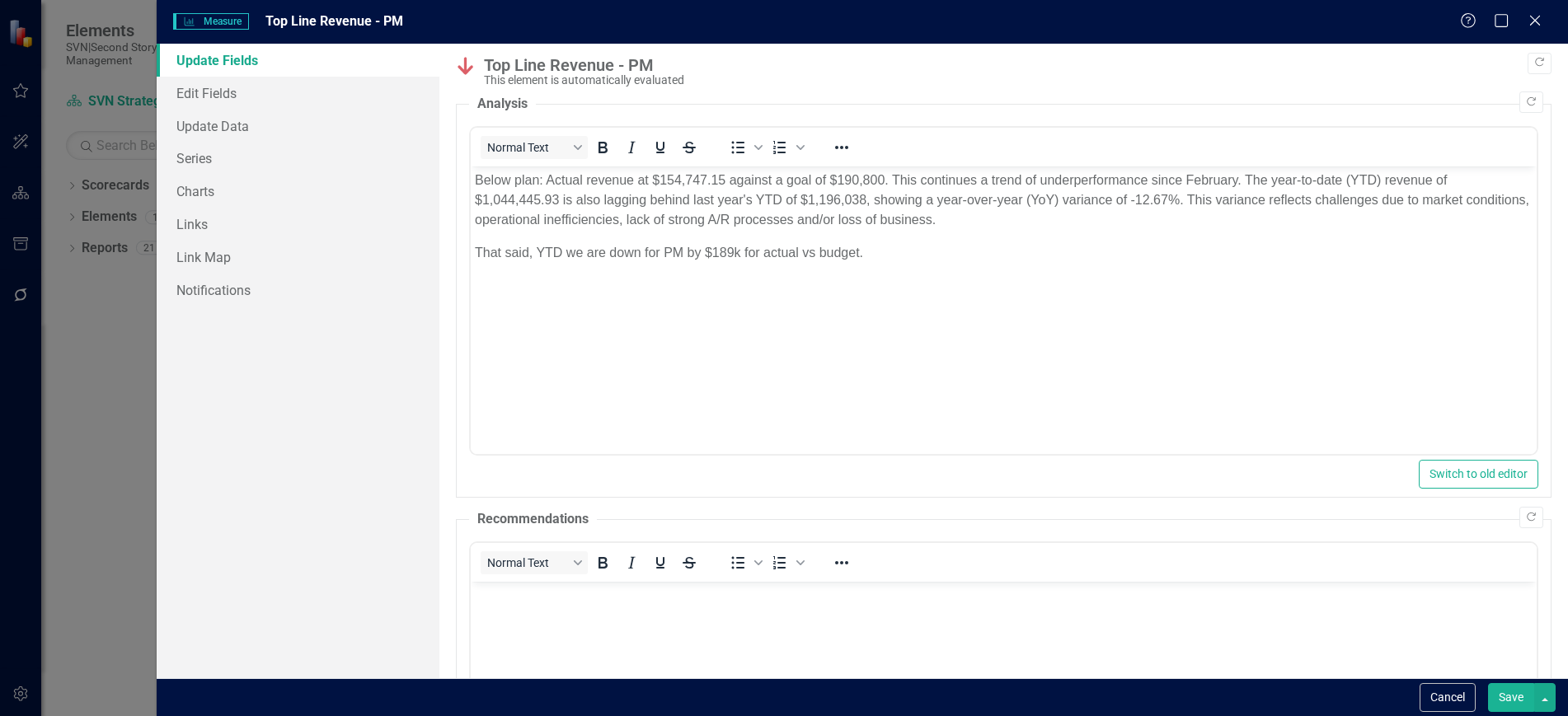
scroll to position [0, 0]
click at [227, 192] on link "Charts" at bounding box center [297, 191] width 282 height 33
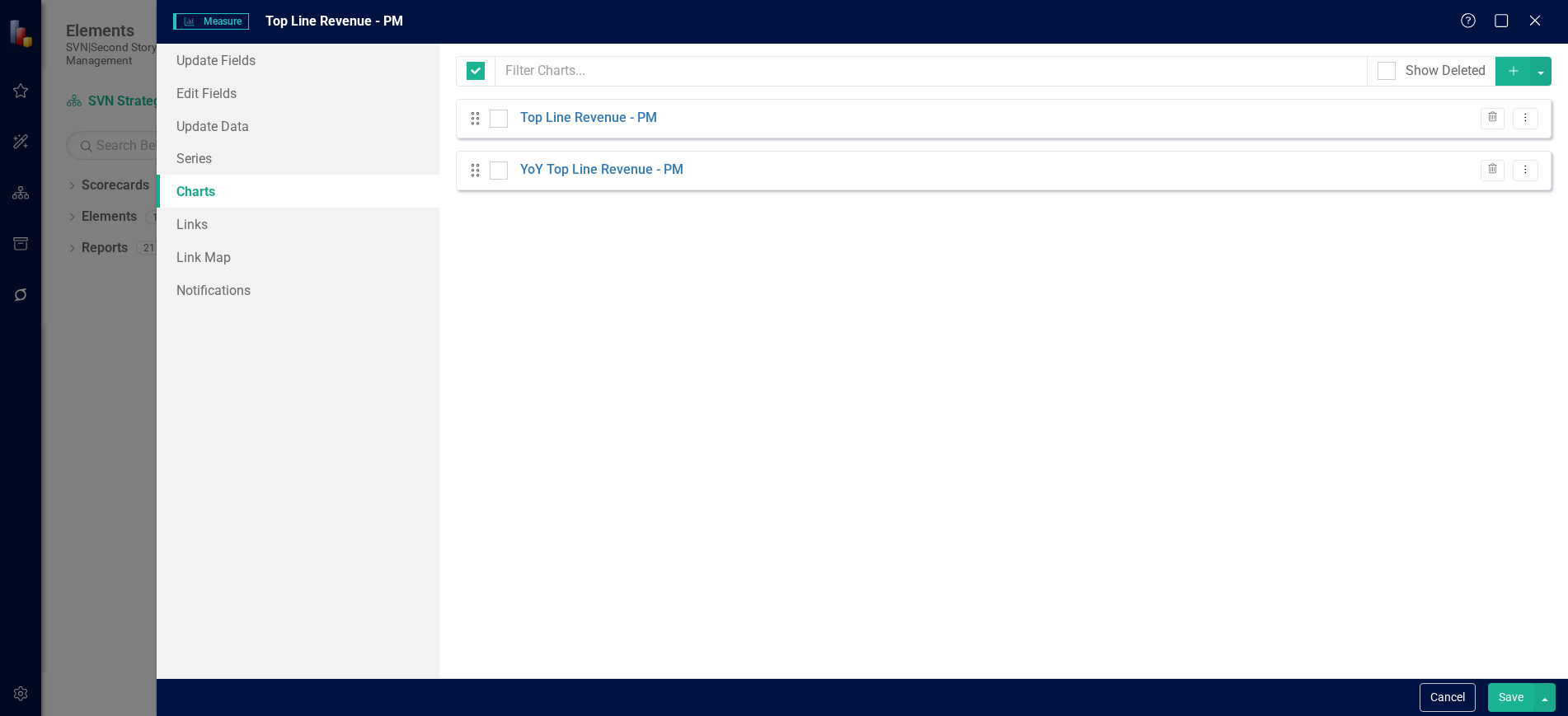
checkbox input "false"
click at [227, 164] on link "Series" at bounding box center [297, 158] width 282 height 33
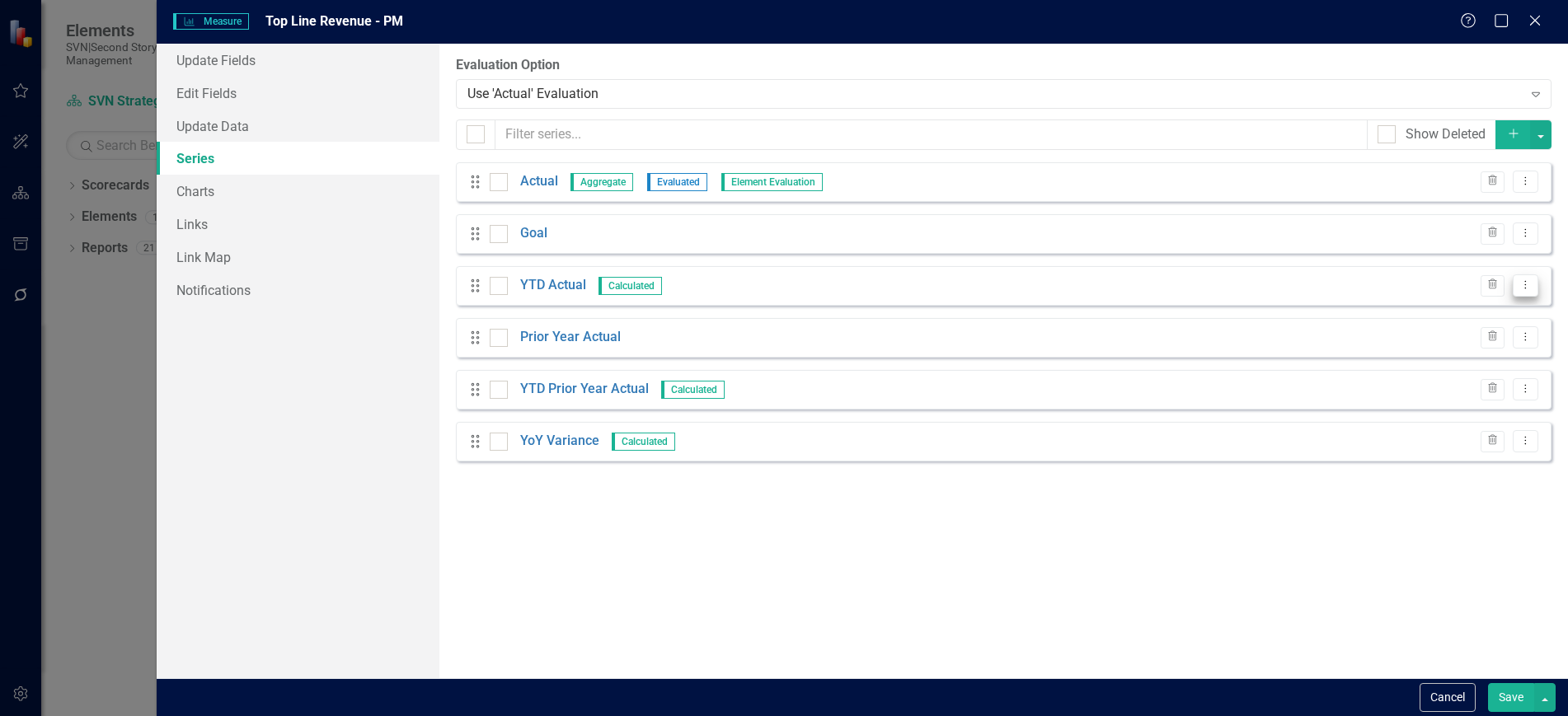
click at [1524, 285] on icon "Dropdown Menu" at bounding box center [1526, 285] width 14 height 11
click at [1437, 313] on link "Edit Edit Measure Series" at bounding box center [1443, 313] width 187 height 31
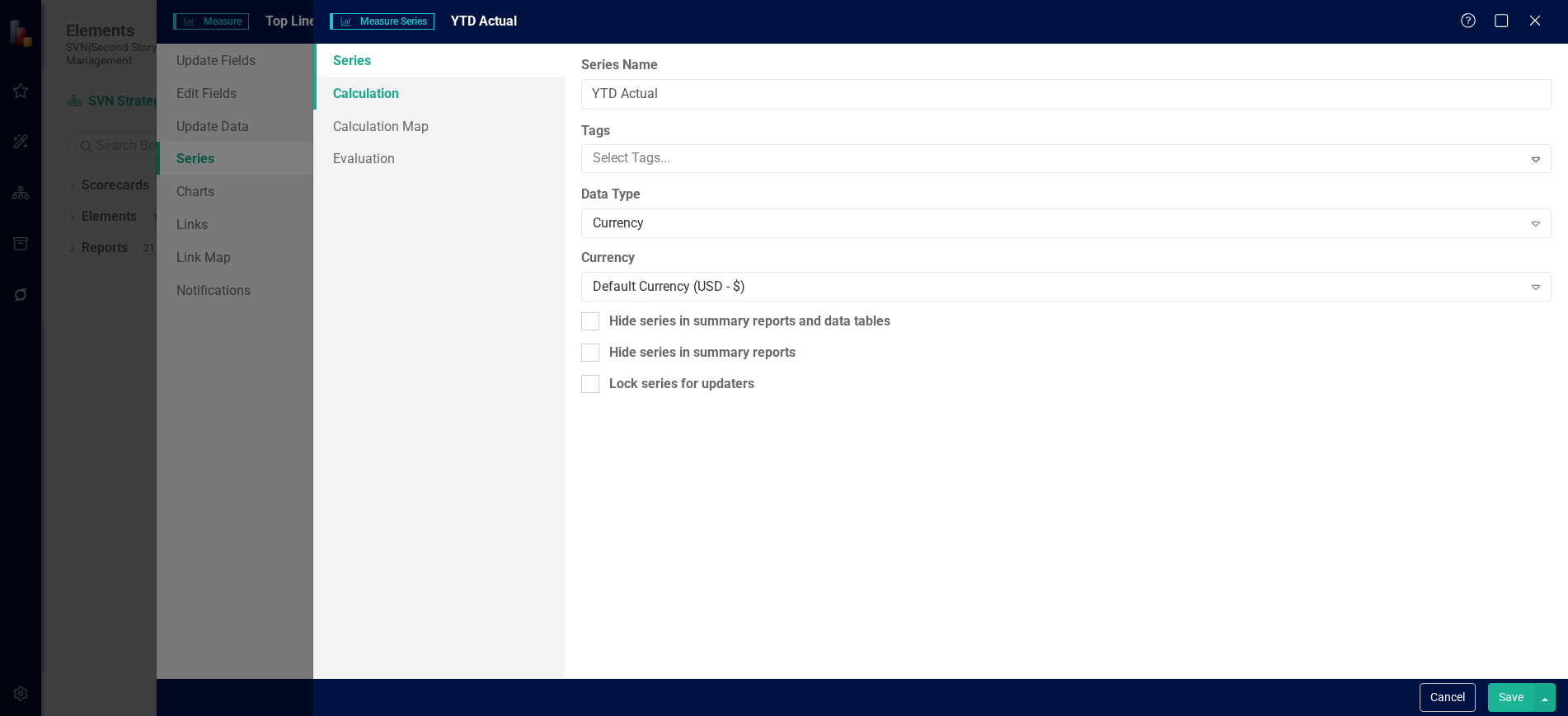
click at [365, 96] on link "Calculation" at bounding box center [439, 92] width 251 height 33
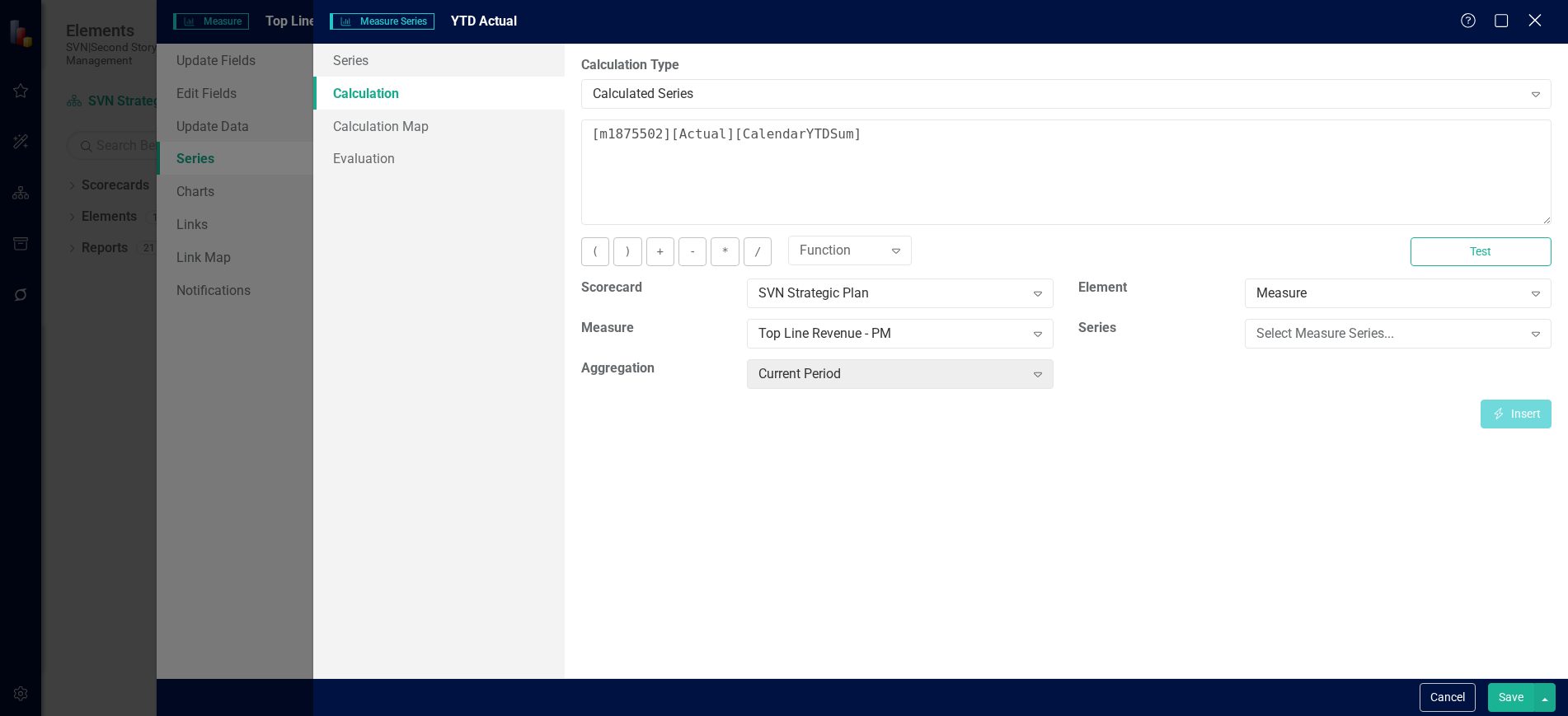
click at [1538, 19] on icon "Close" at bounding box center [1535, 20] width 20 height 15
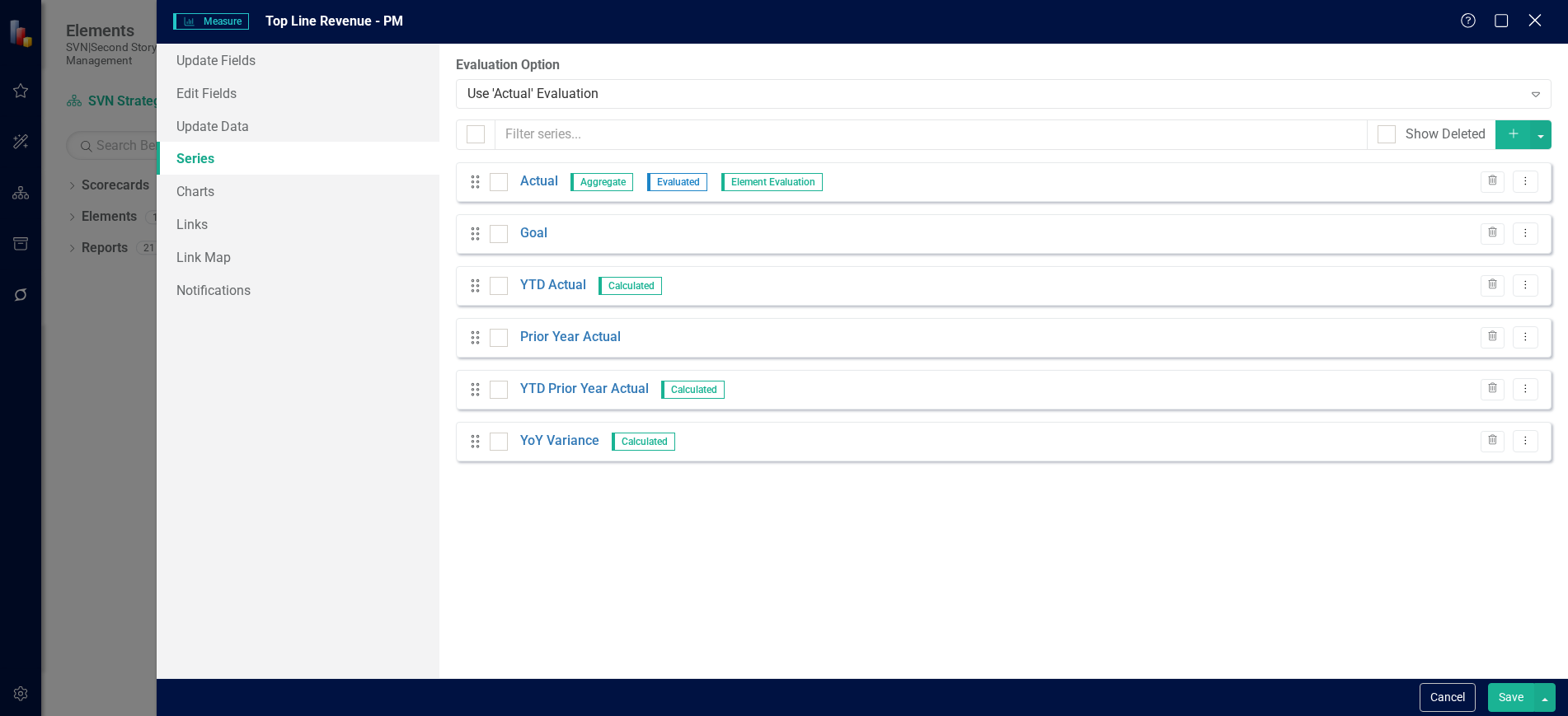
click at [1527, 20] on icon "Close" at bounding box center [1535, 20] width 20 height 15
click at [899, 67] on div "Companywide Training Hours Achieved" at bounding box center [926, 59] width 108 height 20
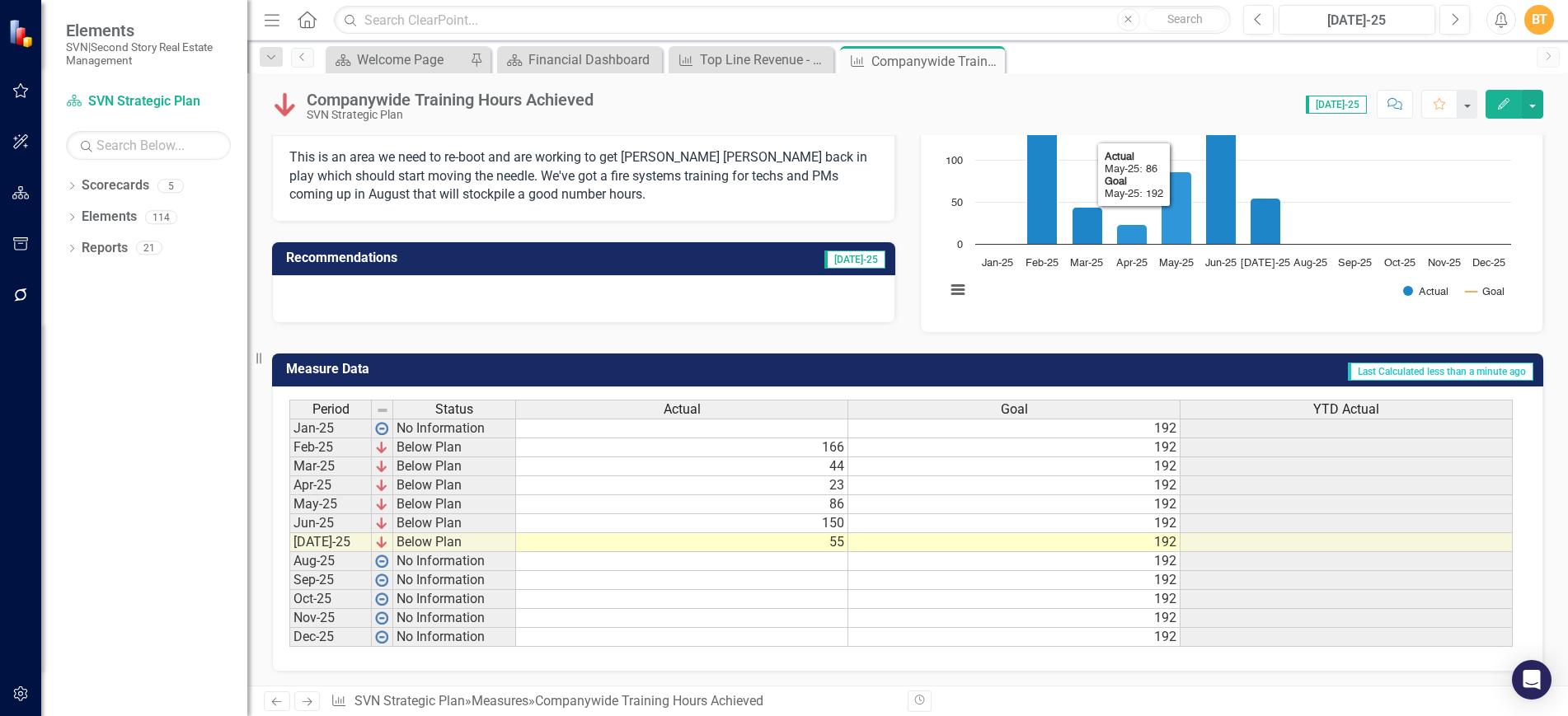
scroll to position [243, 0]
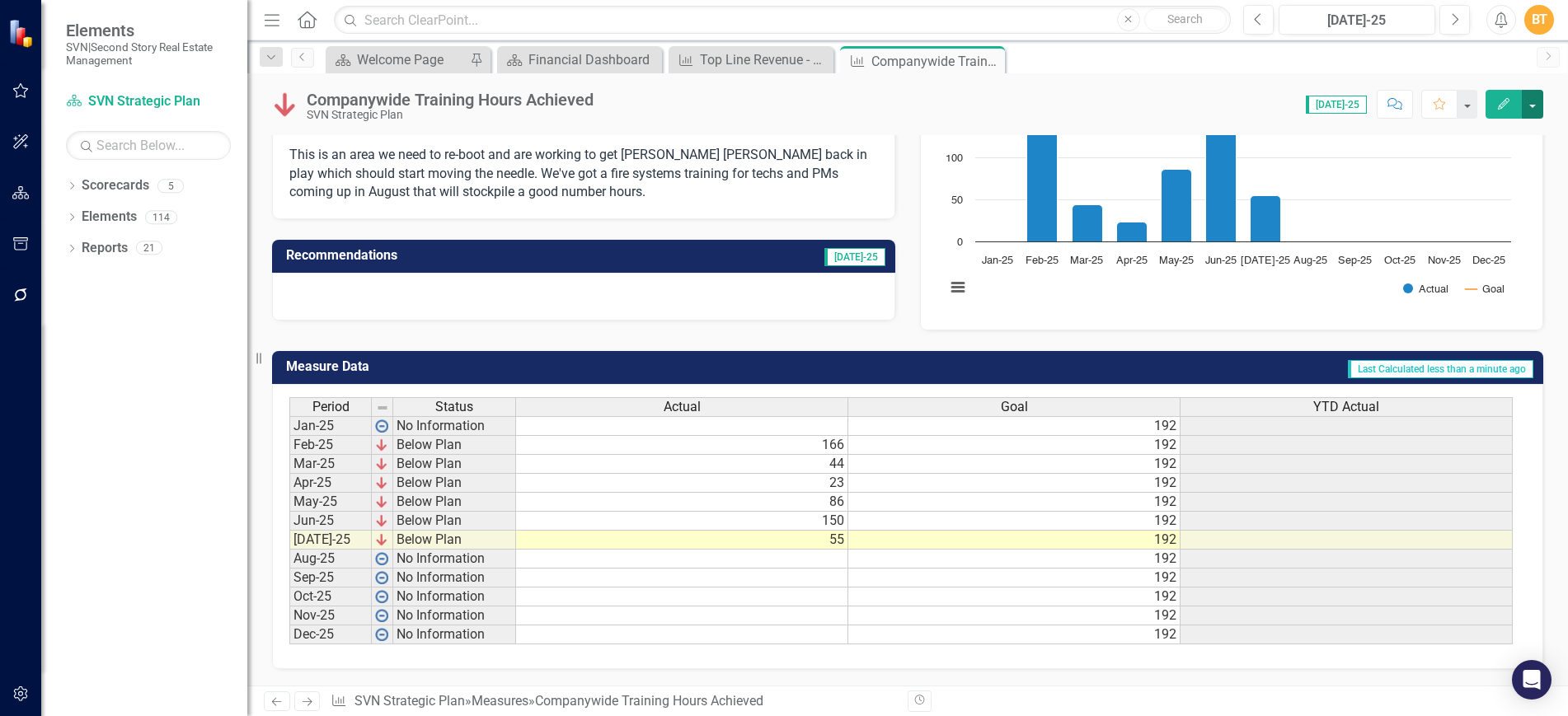
click at [1529, 96] on button "button" at bounding box center [1532, 104] width 21 height 29
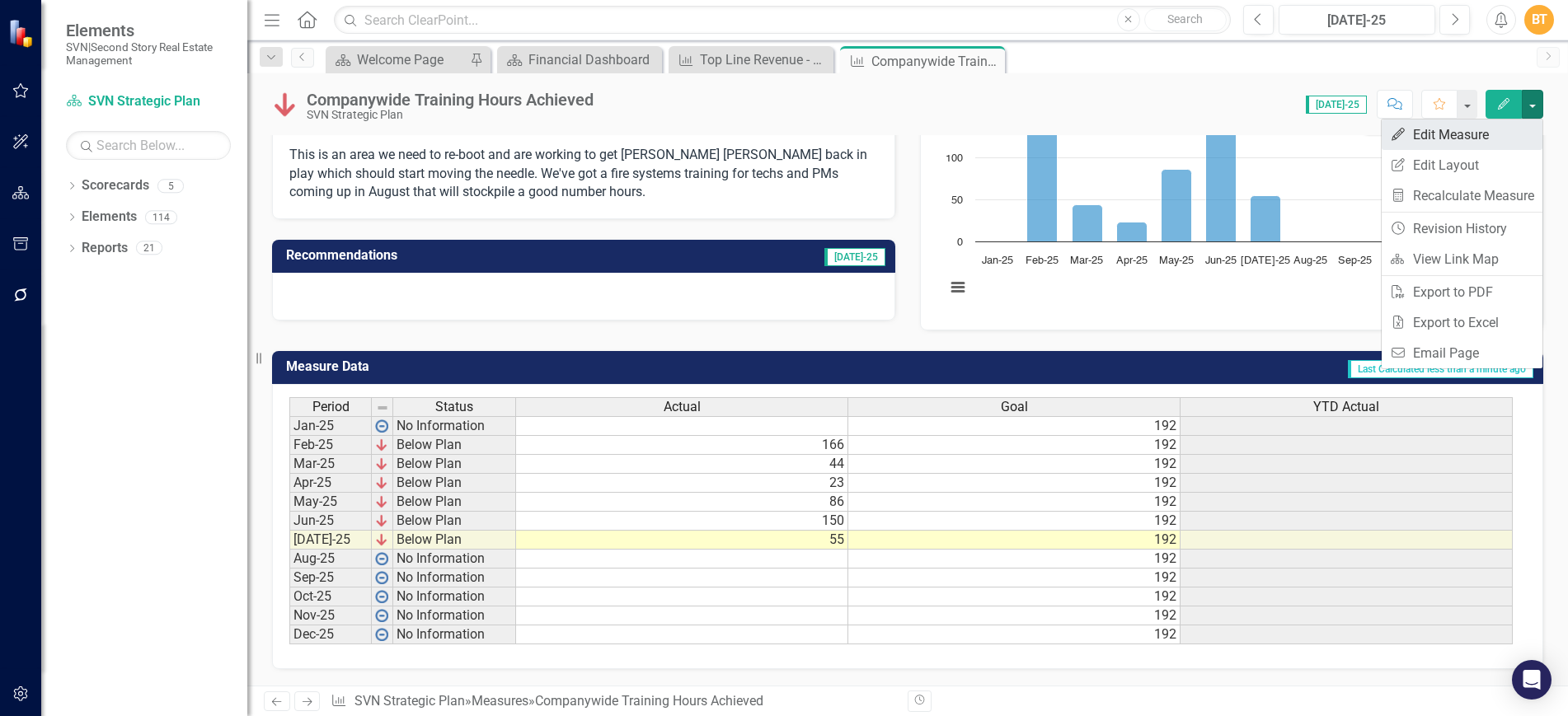
click at [1441, 137] on link "Edit Edit Measure" at bounding box center [1462, 135] width 161 height 31
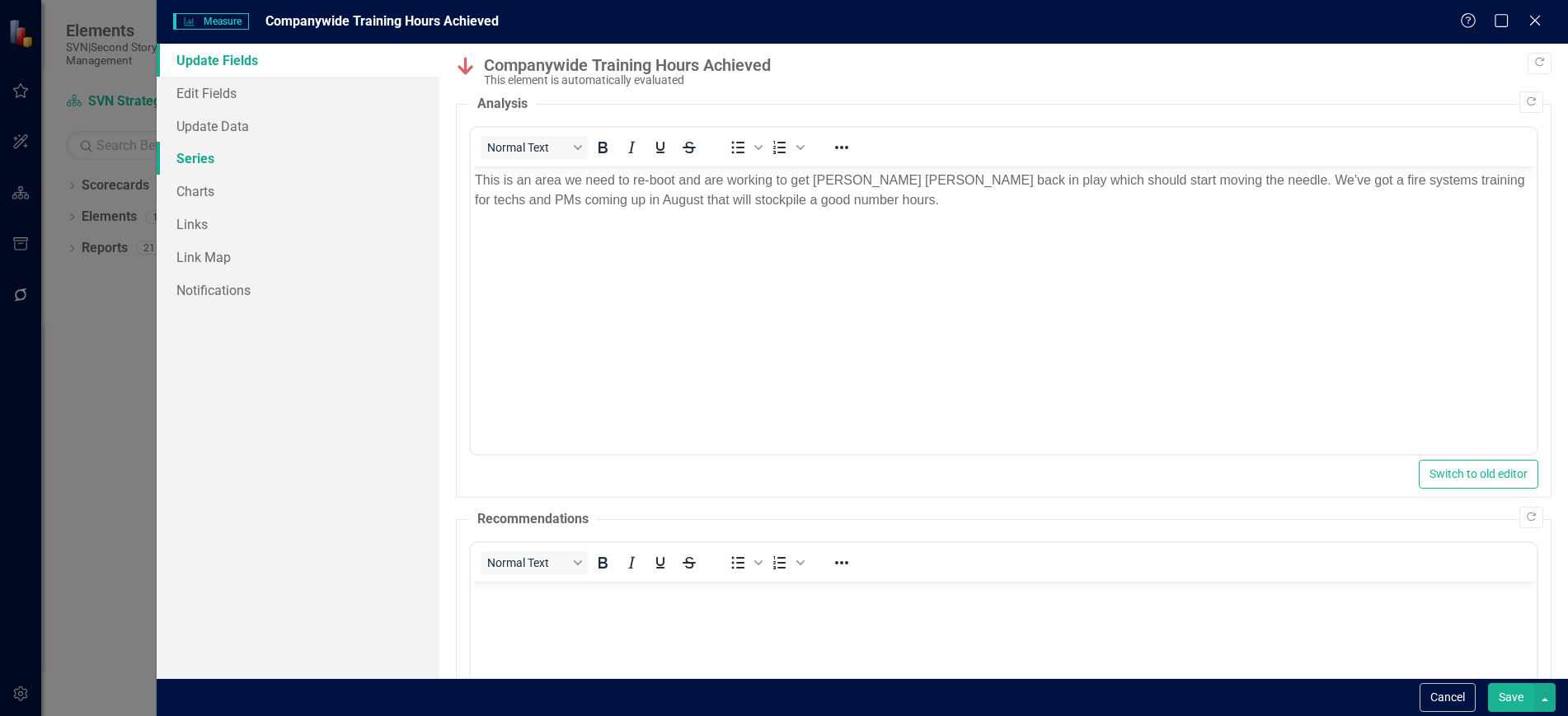
scroll to position [0, 0]
drag, startPoint x: 284, startPoint y: 161, endPoint x: 293, endPoint y: 161, distance: 9.0
click at [284, 161] on link "Series" at bounding box center [297, 158] width 282 height 33
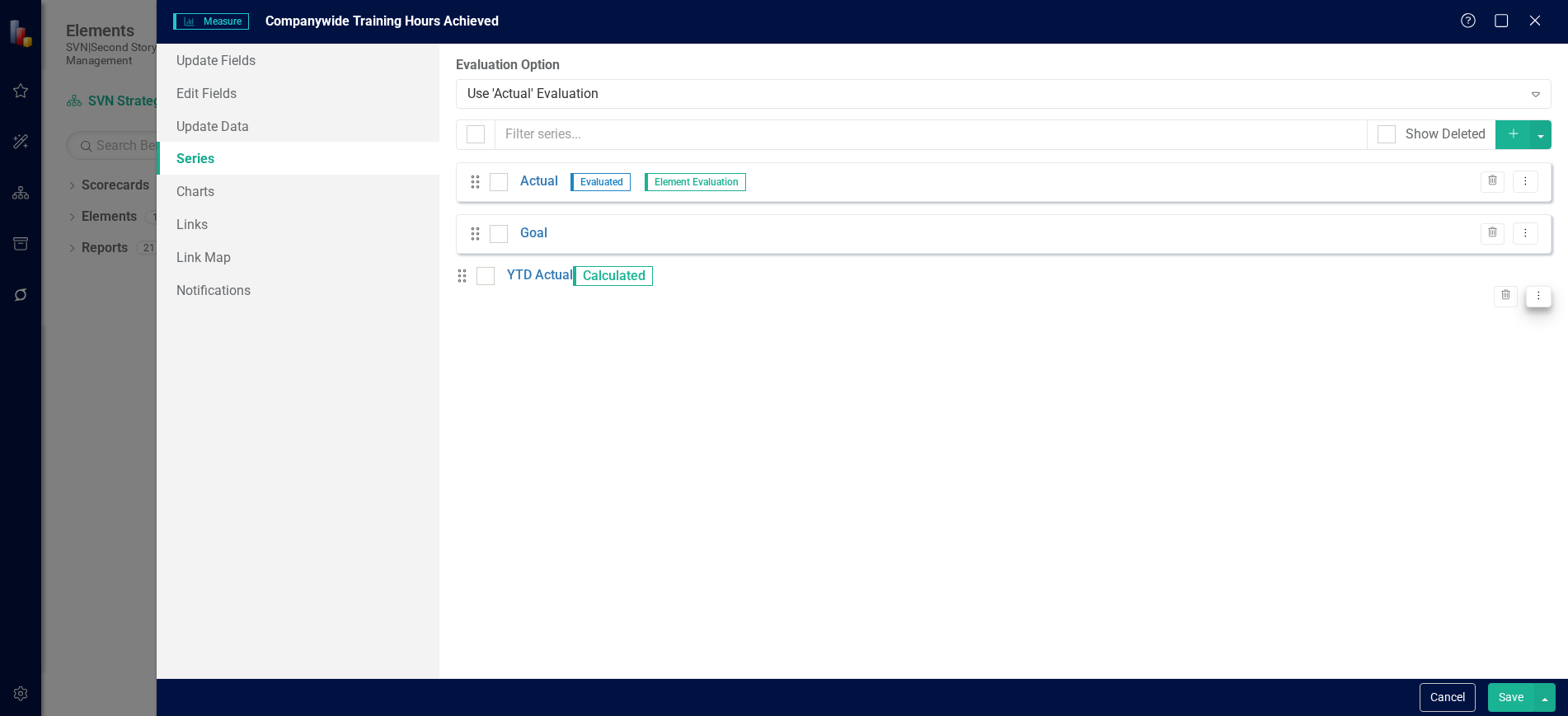
click at [1532, 290] on icon "Dropdown Menu" at bounding box center [1538, 295] width 14 height 11
click at [1428, 310] on link "Edit Edit Measure Series" at bounding box center [1443, 313] width 187 height 31
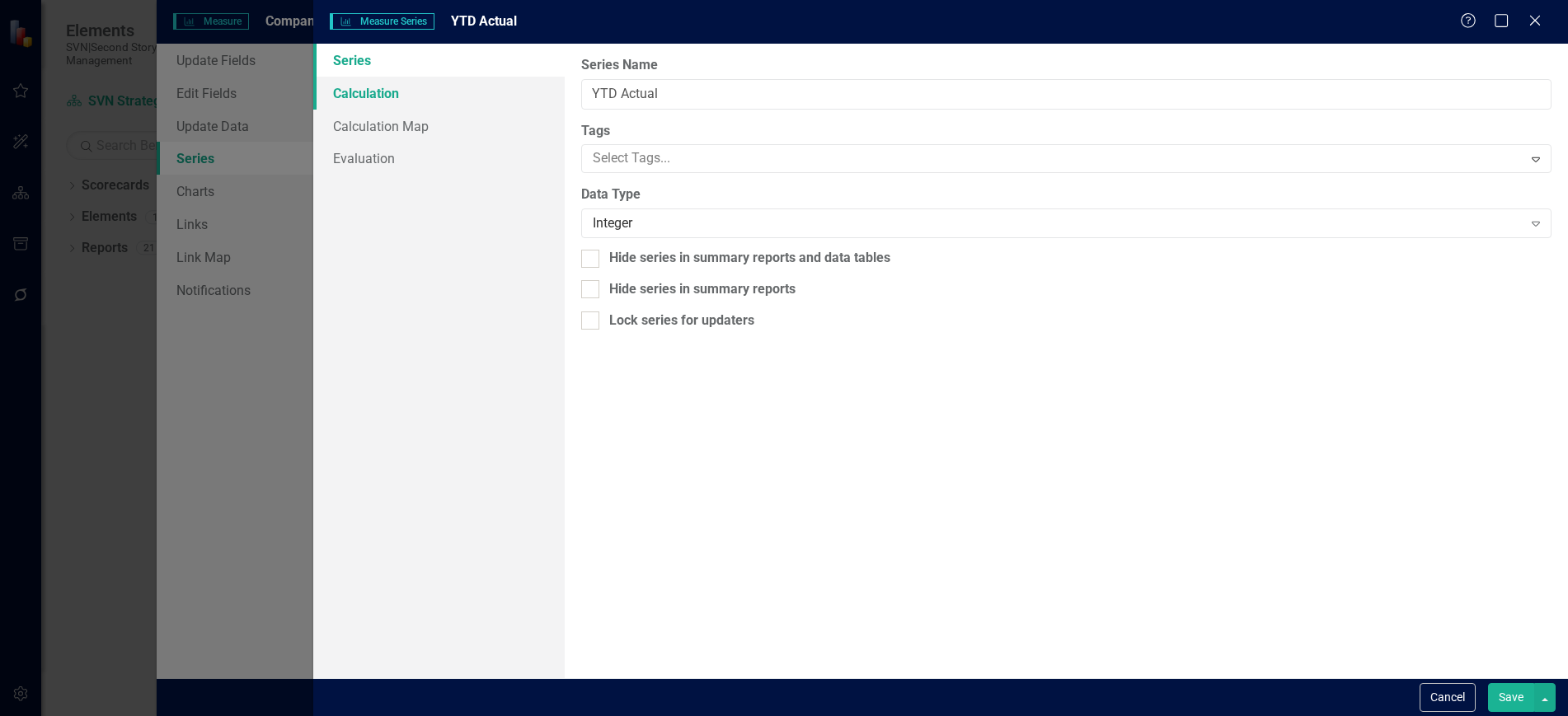
click at [420, 100] on link "Calculation" at bounding box center [439, 92] width 251 height 33
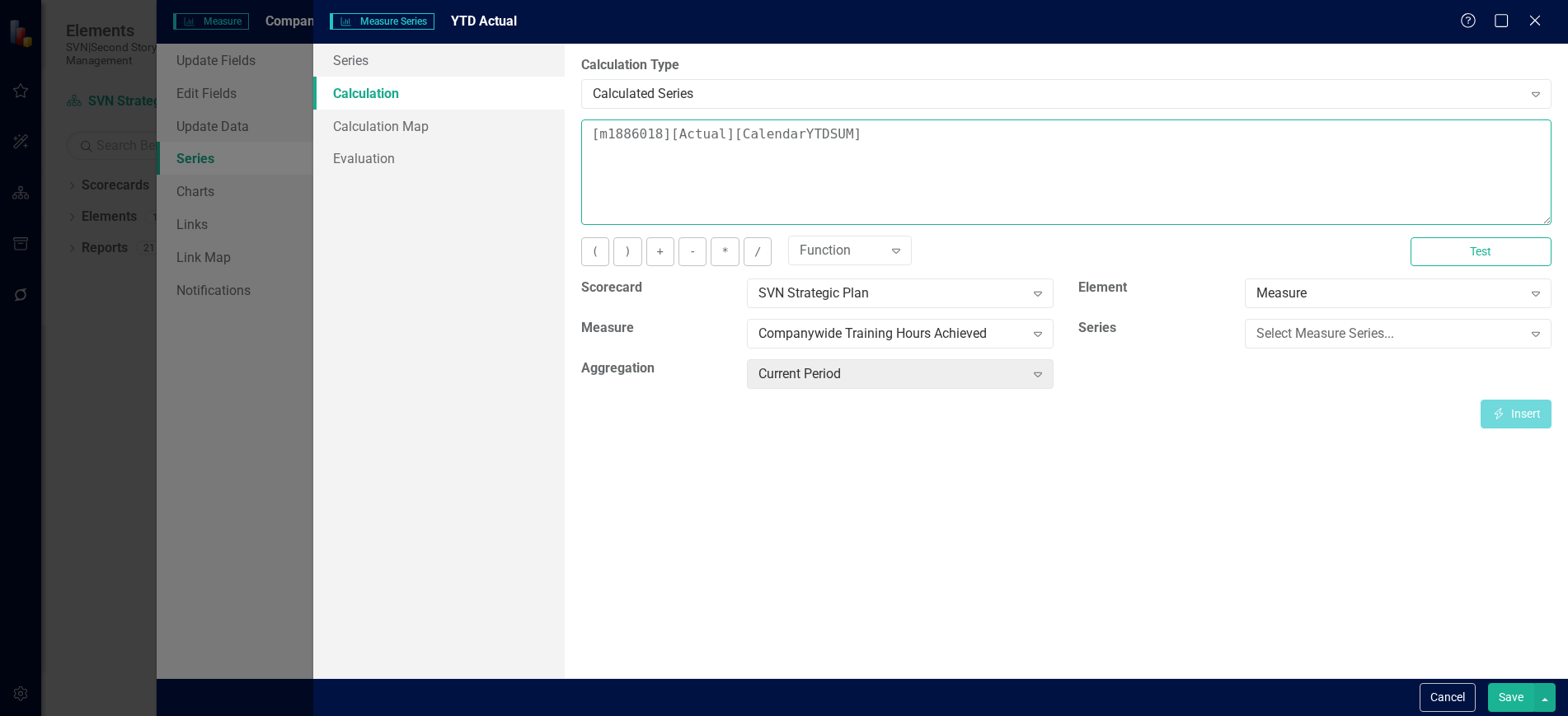
click at [855, 136] on textarea "[m1886018][Actual][CalendarYTDSUM]" at bounding box center [1066, 172] width 970 height 106
type textarea "[m1886018][Actual][CalendarYTDSum]"
click at [1517, 697] on button "Save" at bounding box center [1511, 697] width 46 height 29
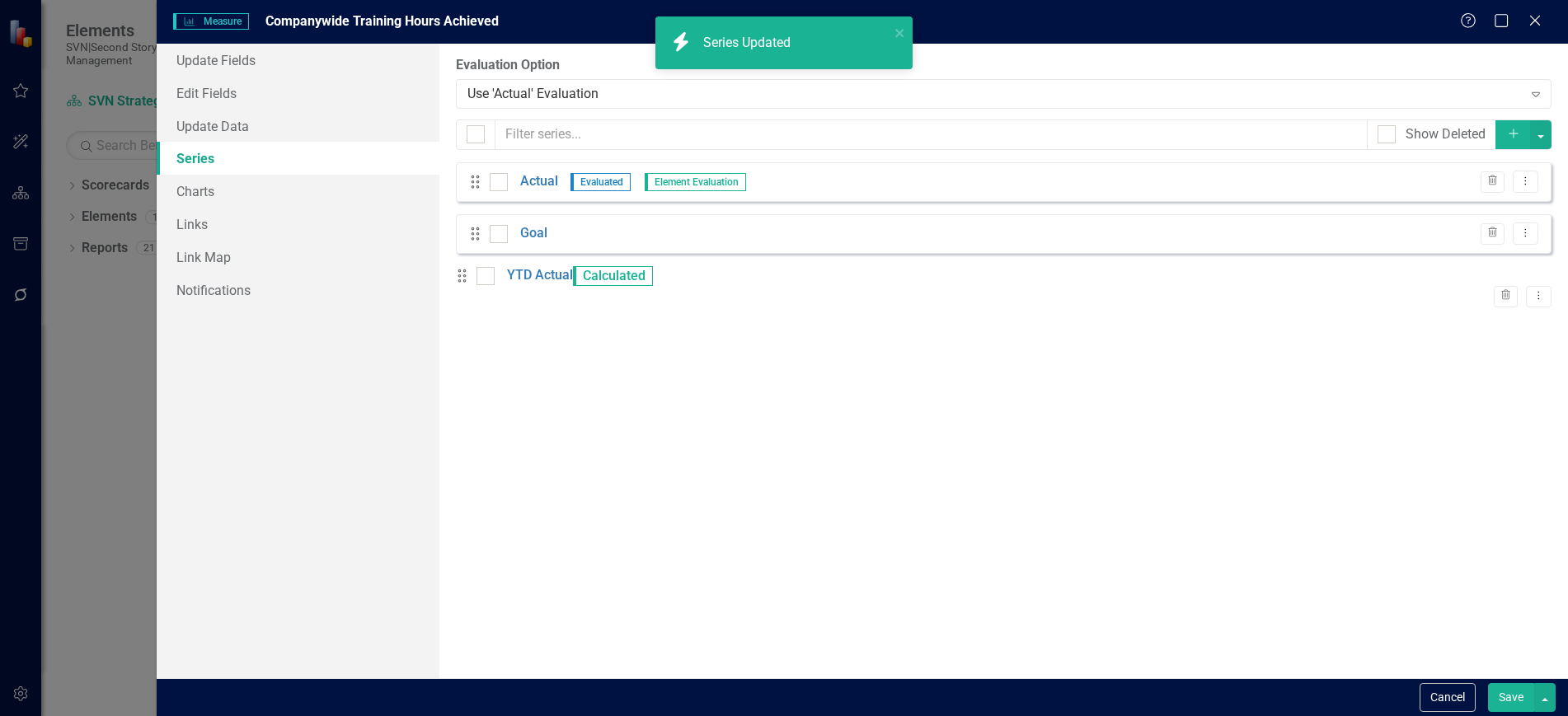
click at [1499, 698] on button "Save" at bounding box center [1511, 697] width 46 height 29
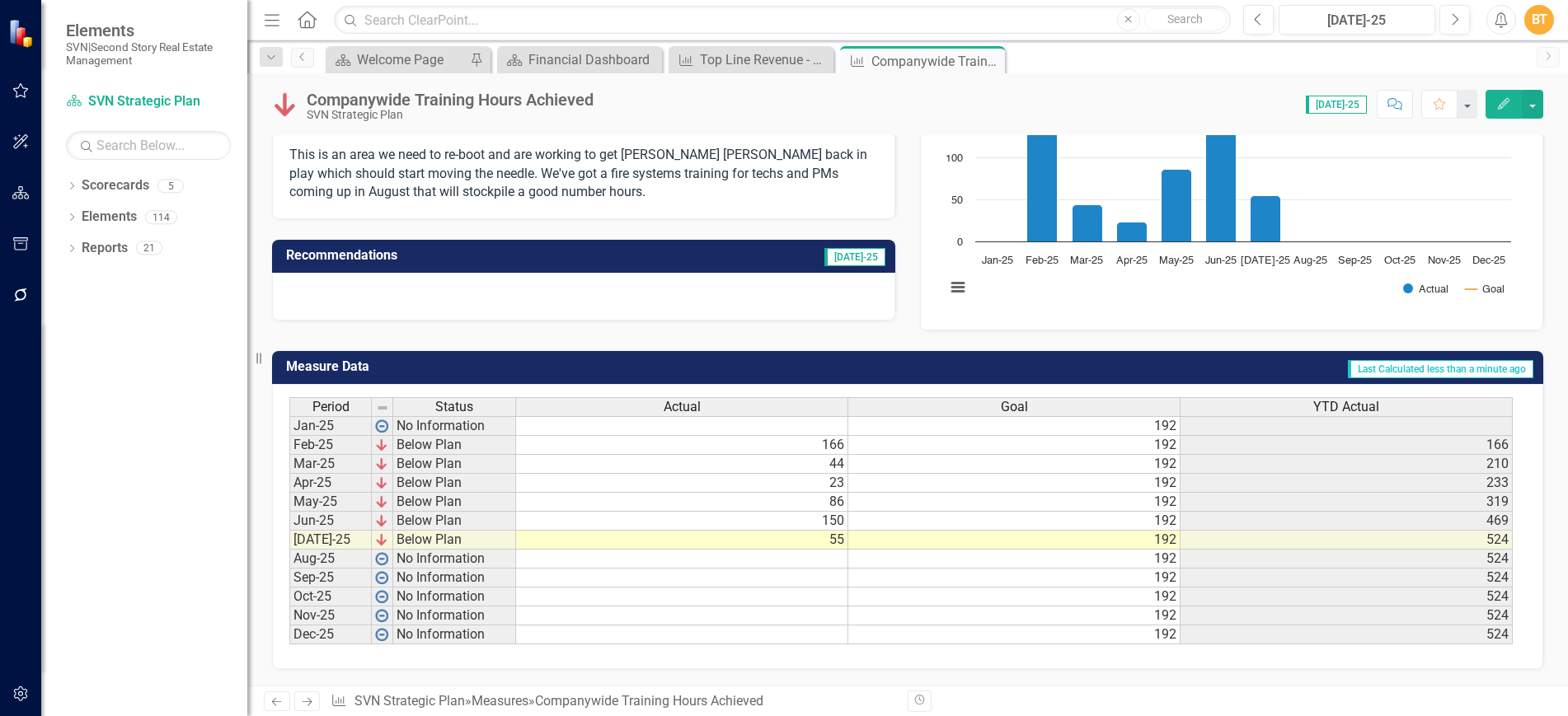
click at [1392, 103] on icon "Comment" at bounding box center [1395, 104] width 15 height 12
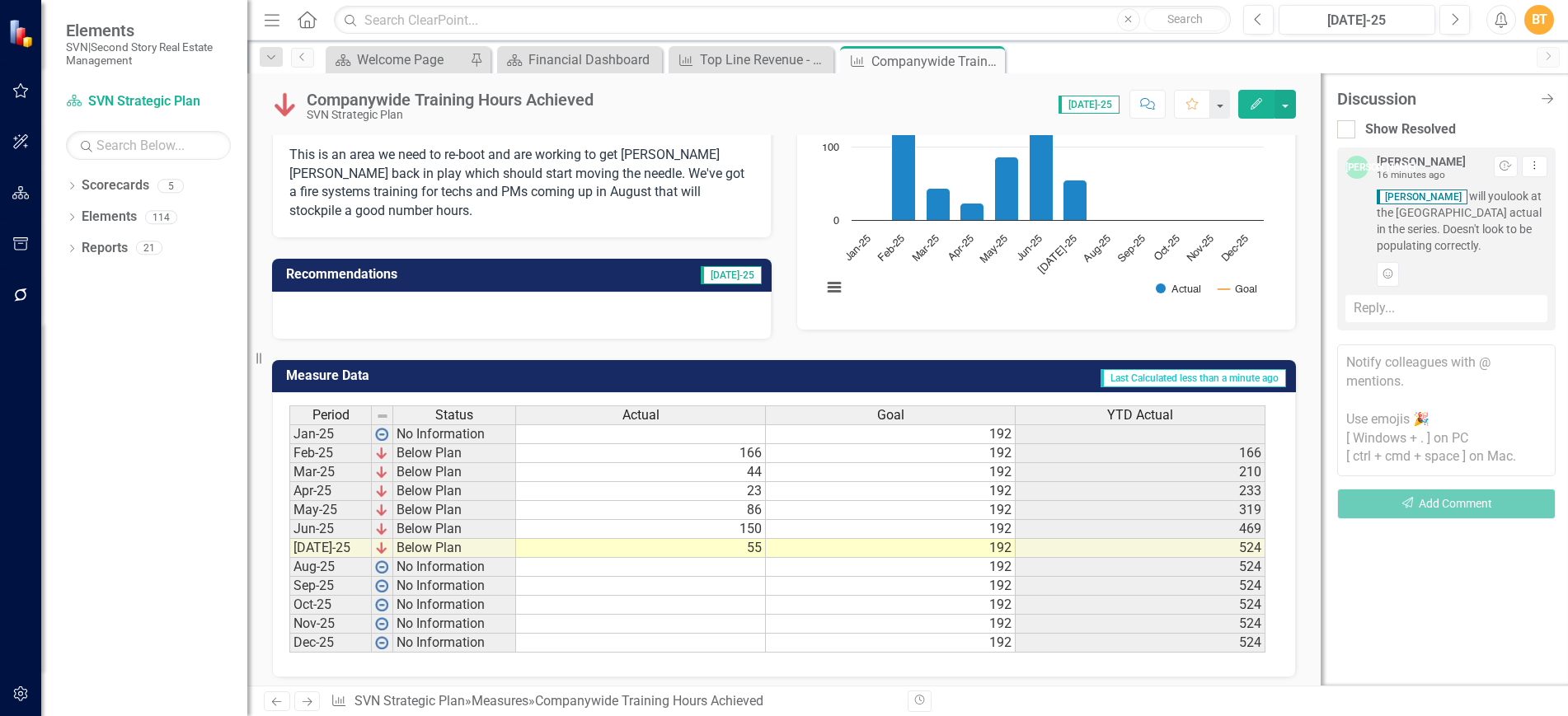
click at [1421, 314] on div "Reply..." at bounding box center [1447, 308] width 202 height 27
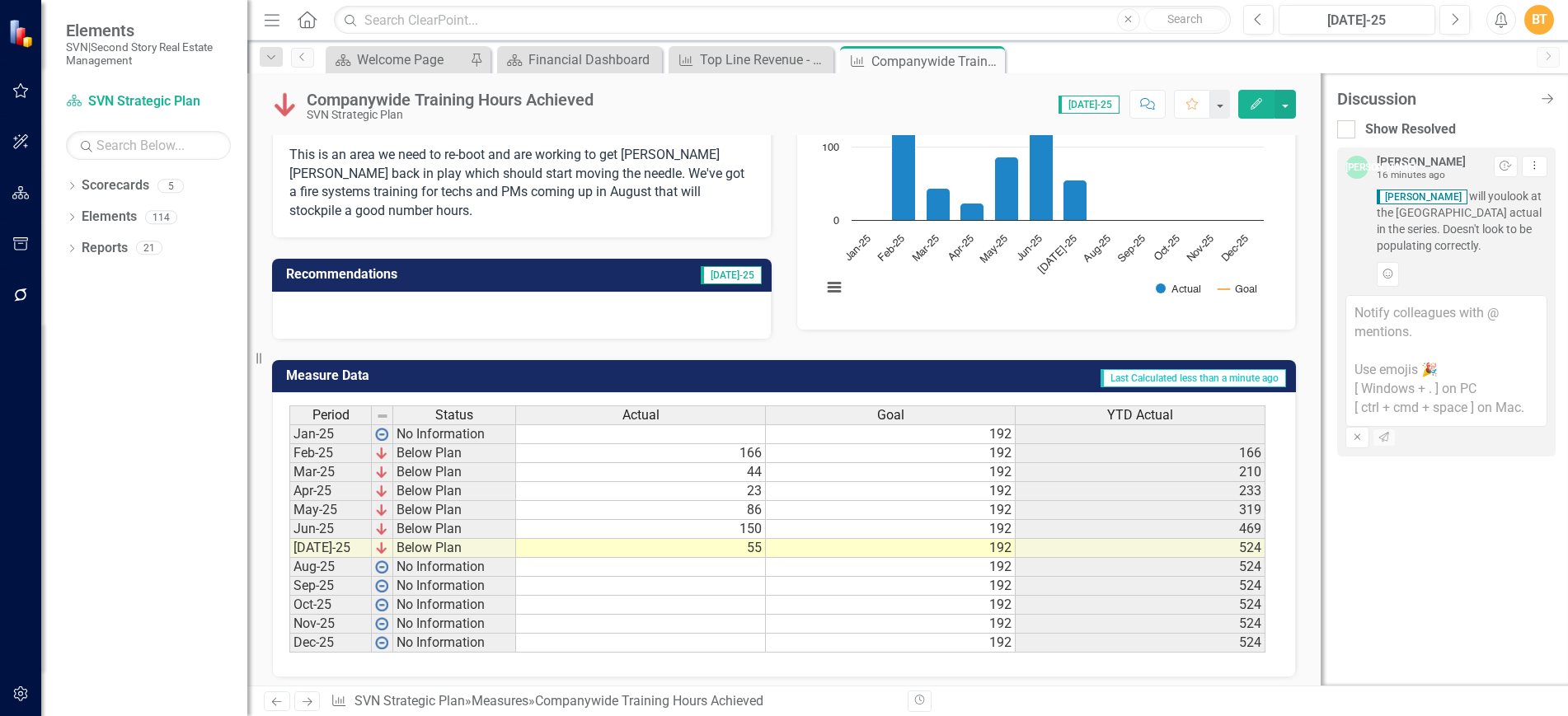
click at [1421, 348] on textarea at bounding box center [1447, 361] width 202 height 132
type textarea "Fixed"
click at [1392, 442] on icon "Send" at bounding box center [1385, 438] width 13 height 10
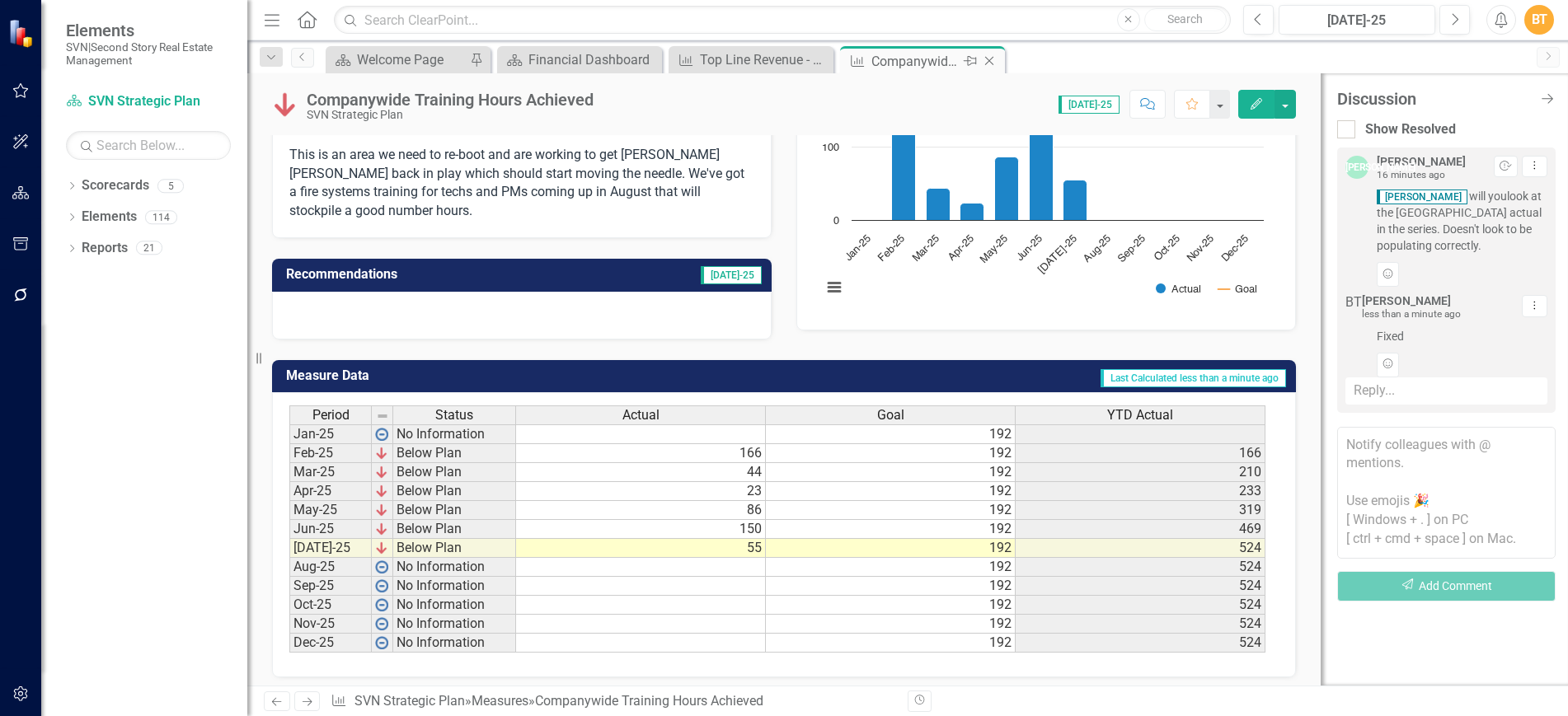
click at [991, 59] on icon at bounding box center [989, 61] width 9 height 9
